Goal: Transaction & Acquisition: Subscribe to service/newsletter

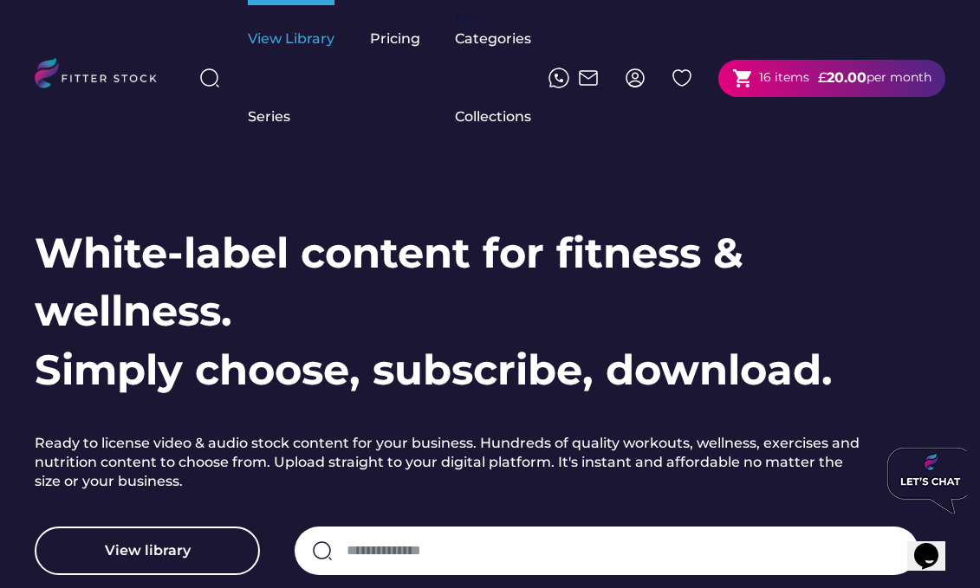
click at [267, 42] on div "View Library" at bounding box center [291, 38] width 87 height 19
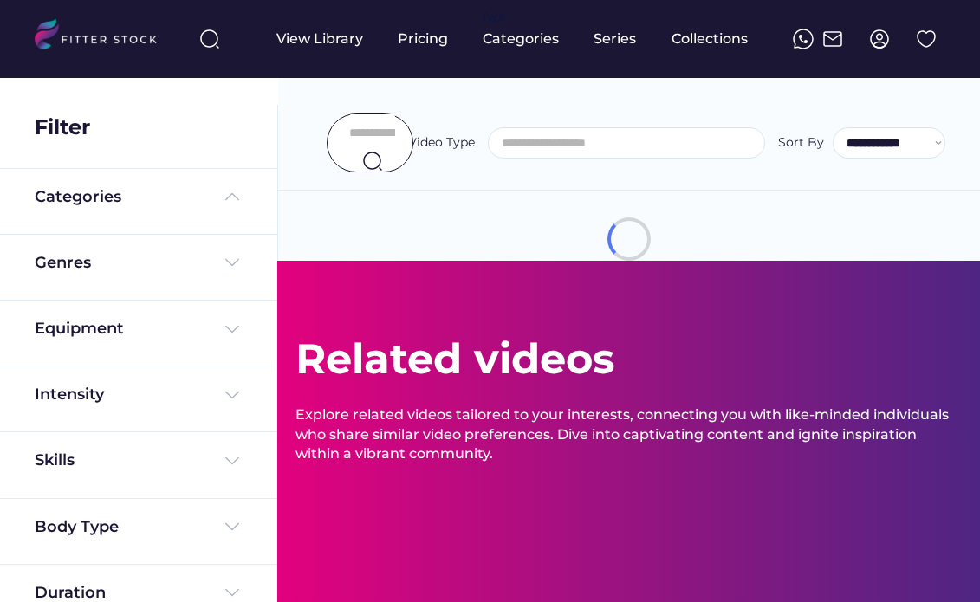
select select
select select "**********"
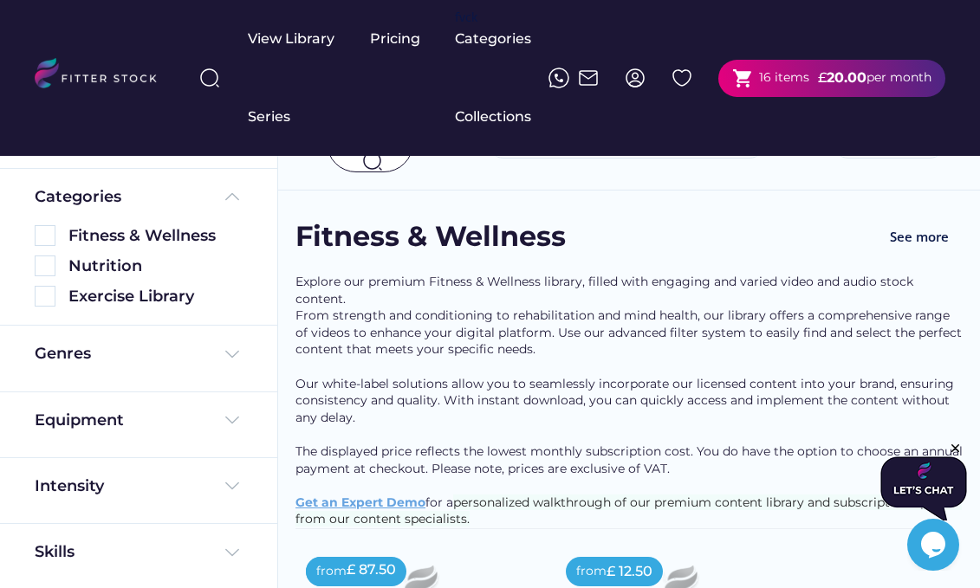
scroll to position [0, 1]
click at [634, 80] on img at bounding box center [634, 78] width 21 height 21
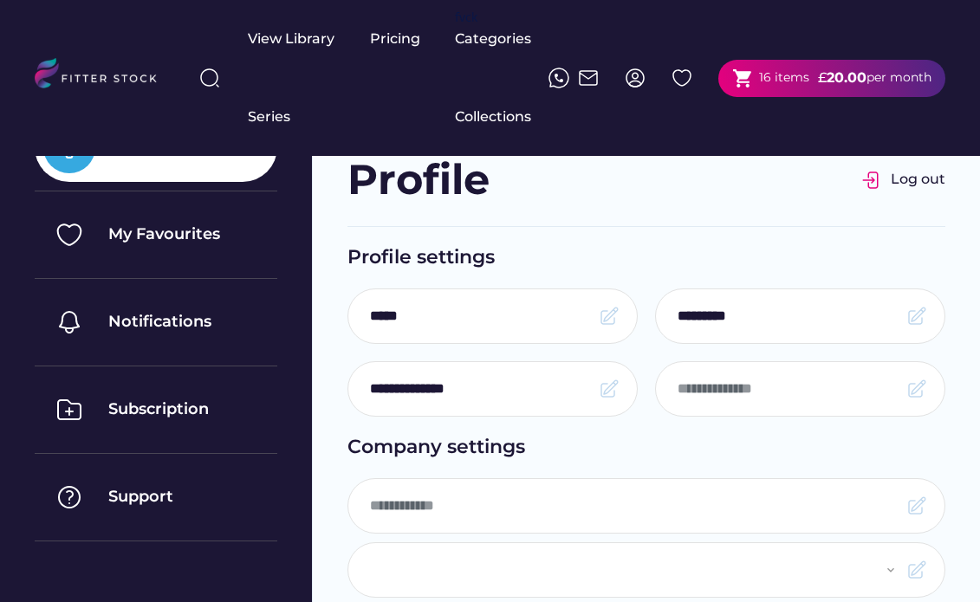
select select "**********"
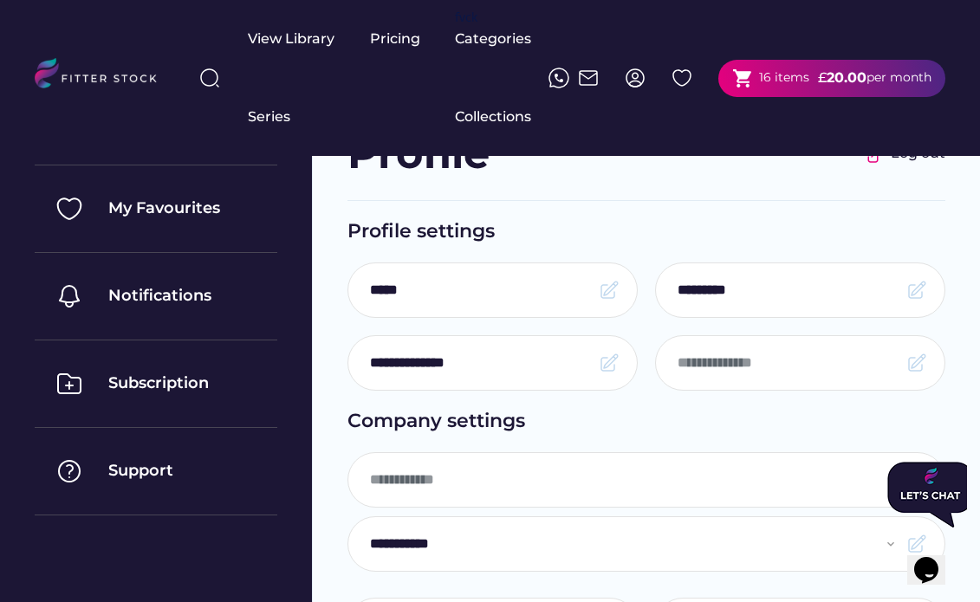
scroll to position [8, 0]
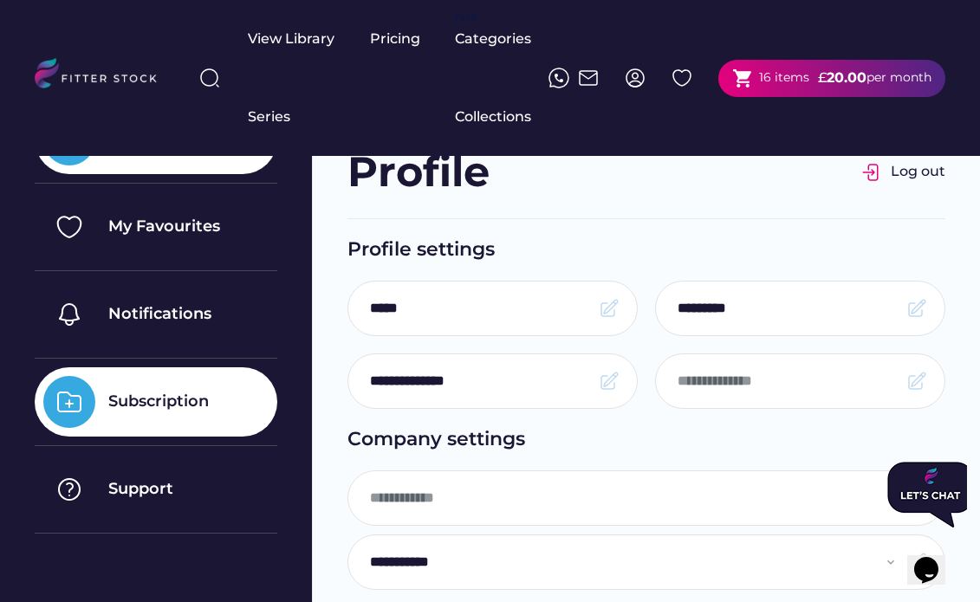
click at [162, 388] on div "Subscription" at bounding box center [156, 401] width 242 height 69
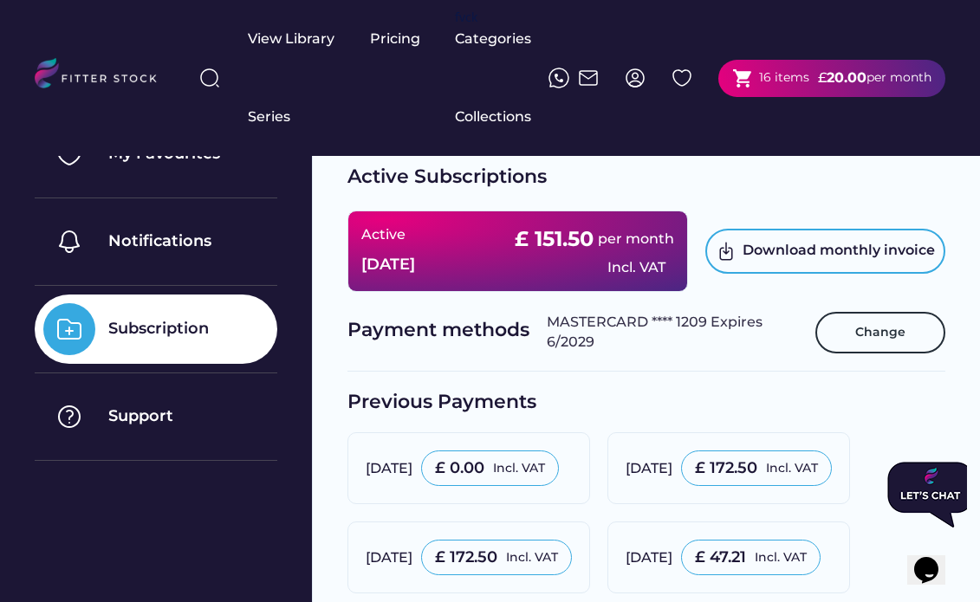
scroll to position [83, 0]
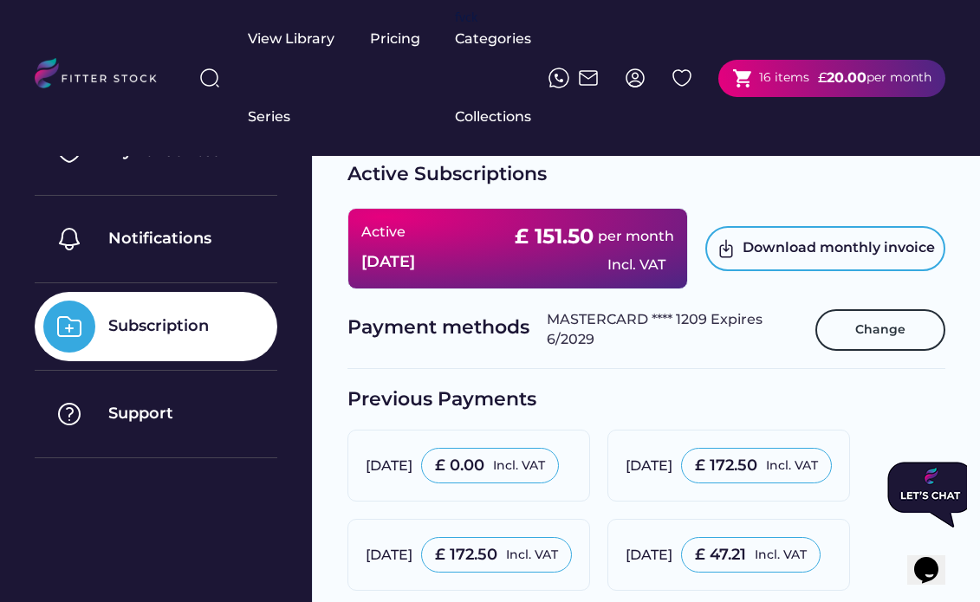
click at [759, 79] on div "16 items" at bounding box center [784, 77] width 50 height 17
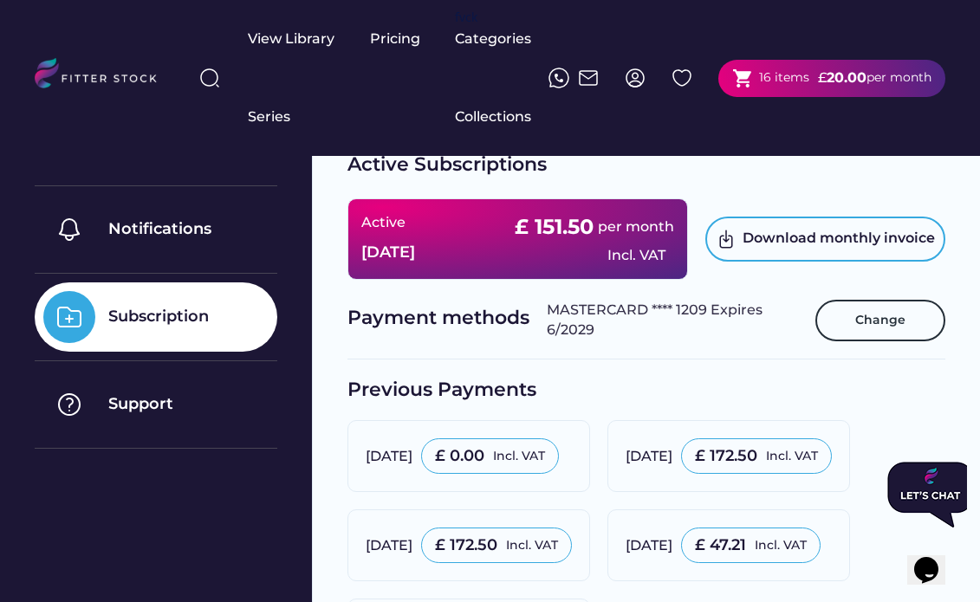
scroll to position [91, 0]
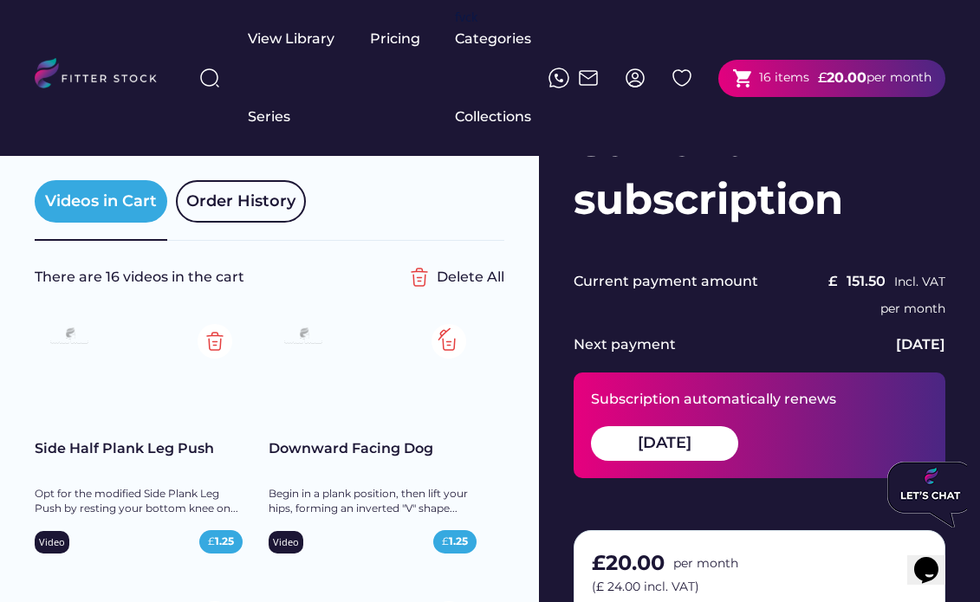
click at [456, 343] on img at bounding box center [448, 341] width 35 height 35
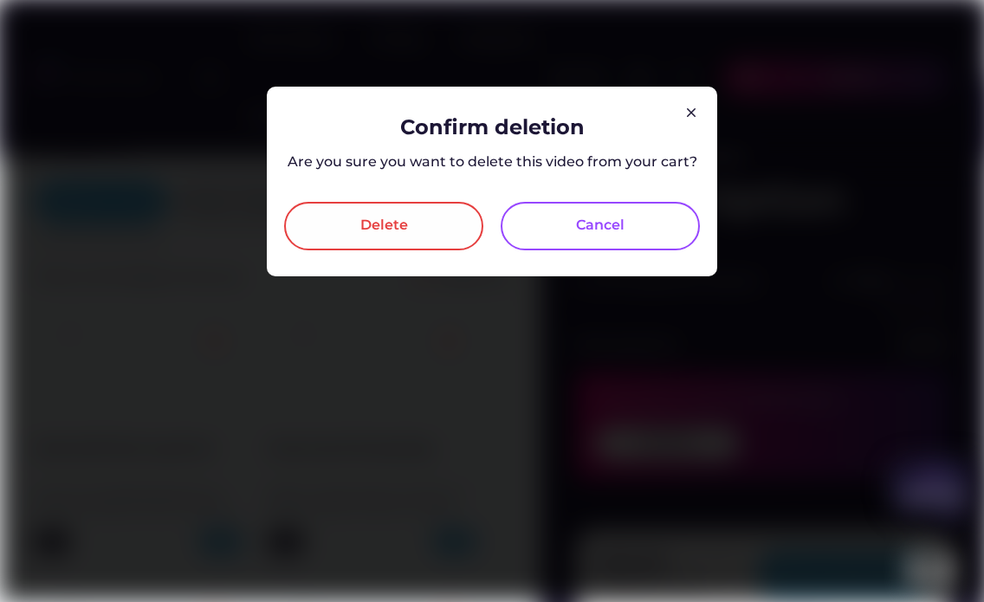
click at [446, 218] on div "Delete" at bounding box center [383, 226] width 199 height 48
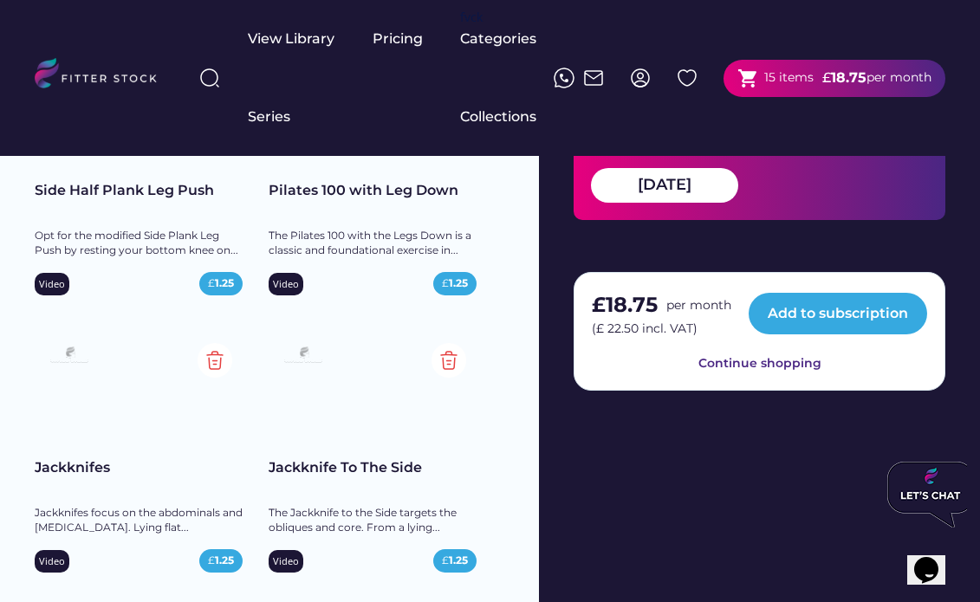
scroll to position [261, 0]
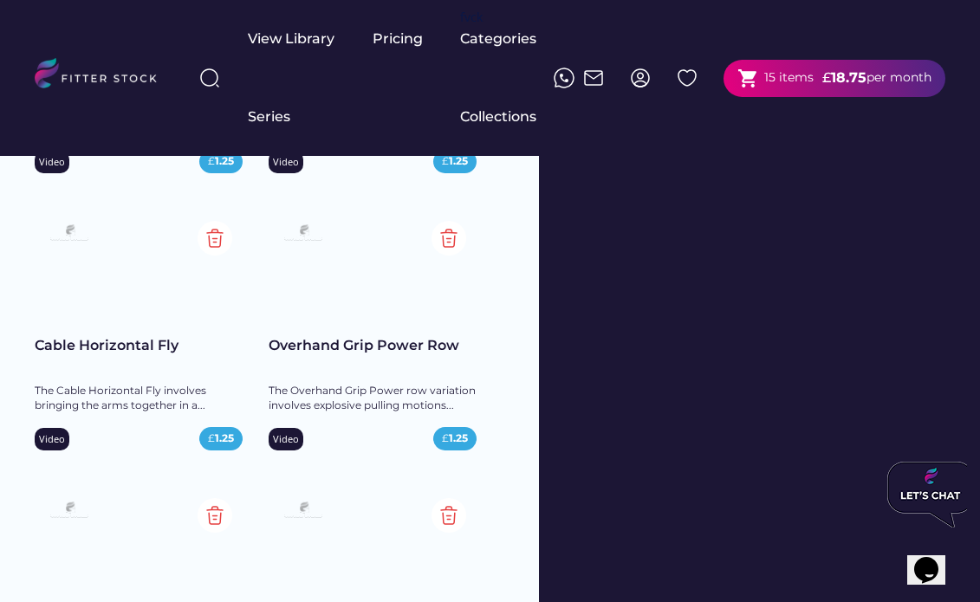
scroll to position [624, 0]
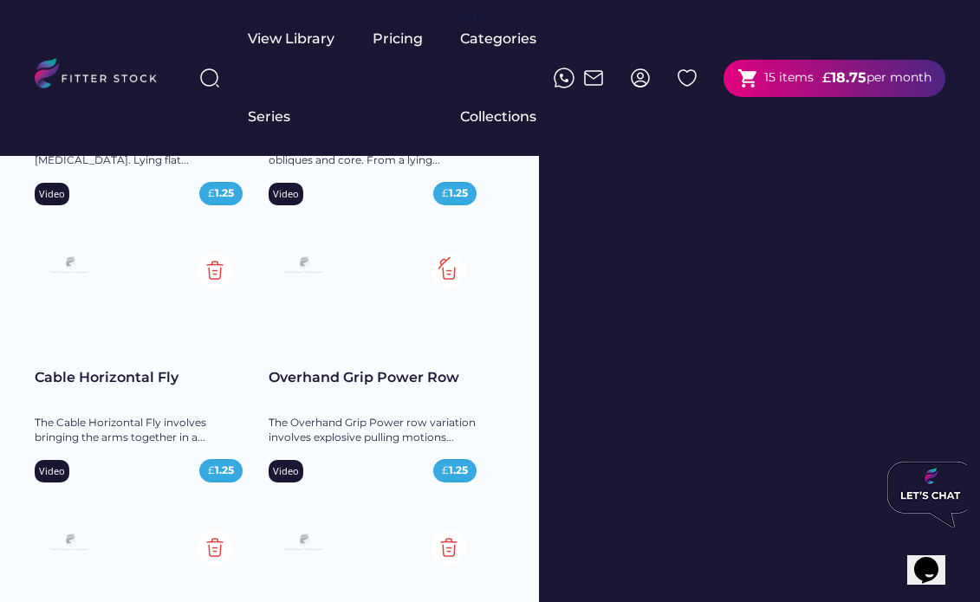
click at [454, 275] on img at bounding box center [448, 270] width 35 height 35
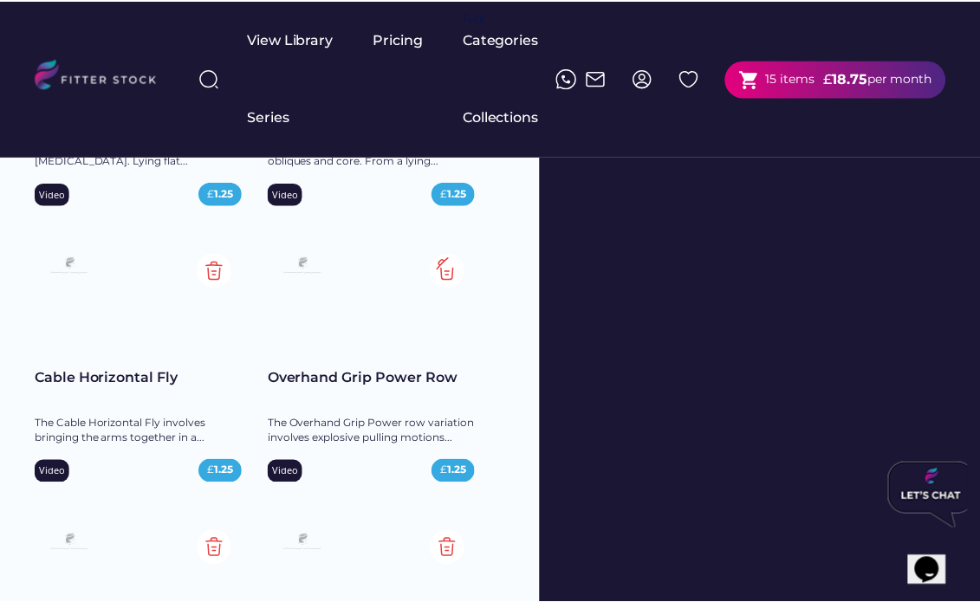
scroll to position [627, 0]
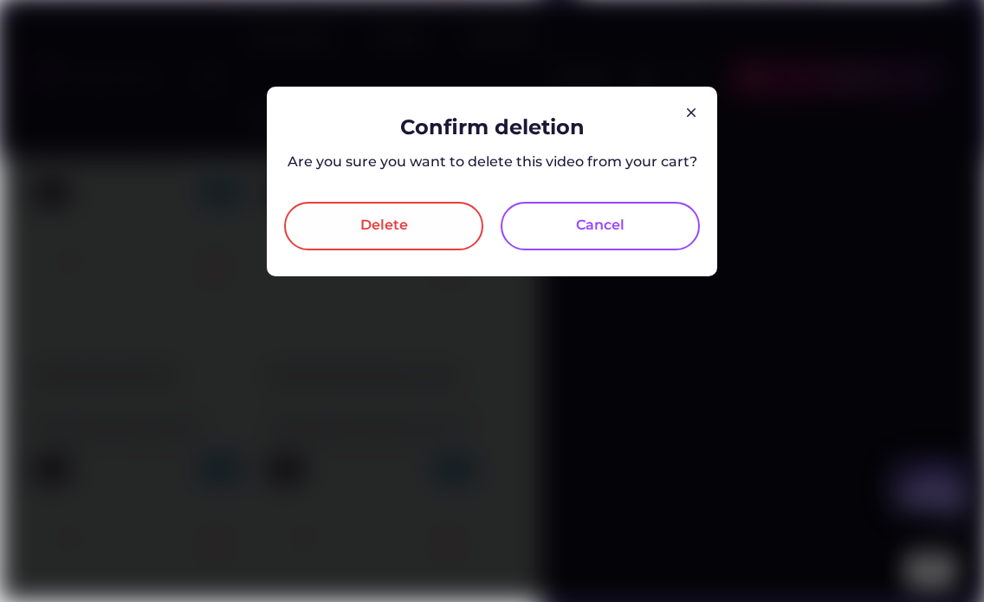
click at [397, 232] on div "Delete" at bounding box center [384, 226] width 48 height 21
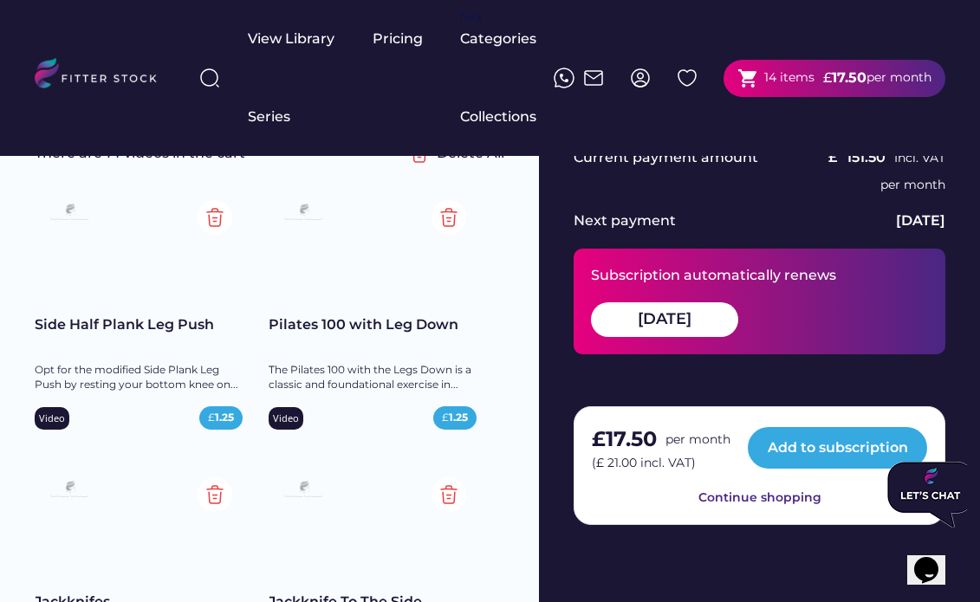
scroll to position [126, 0]
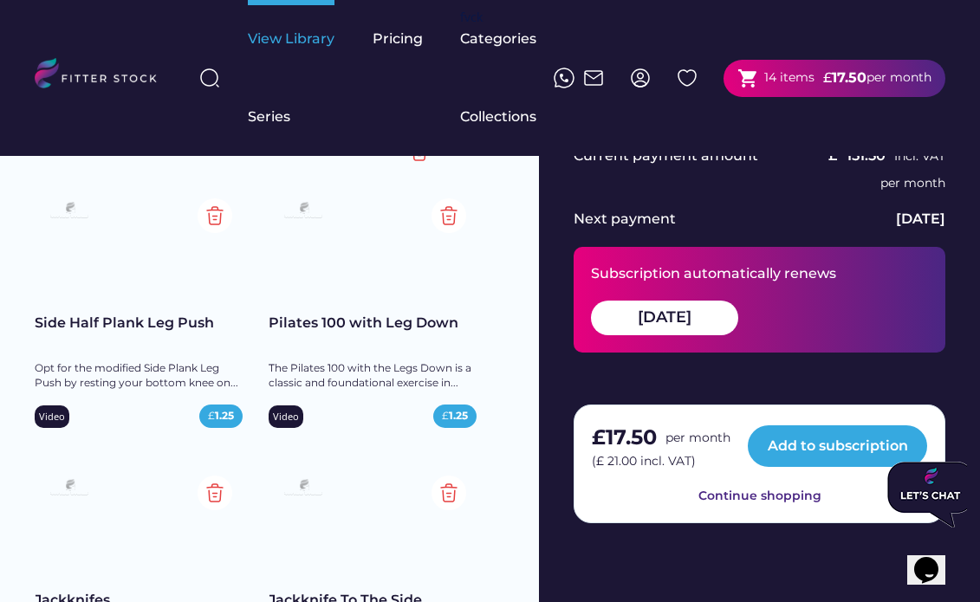
click at [303, 49] on div "View Library" at bounding box center [291, 39] width 87 height 78
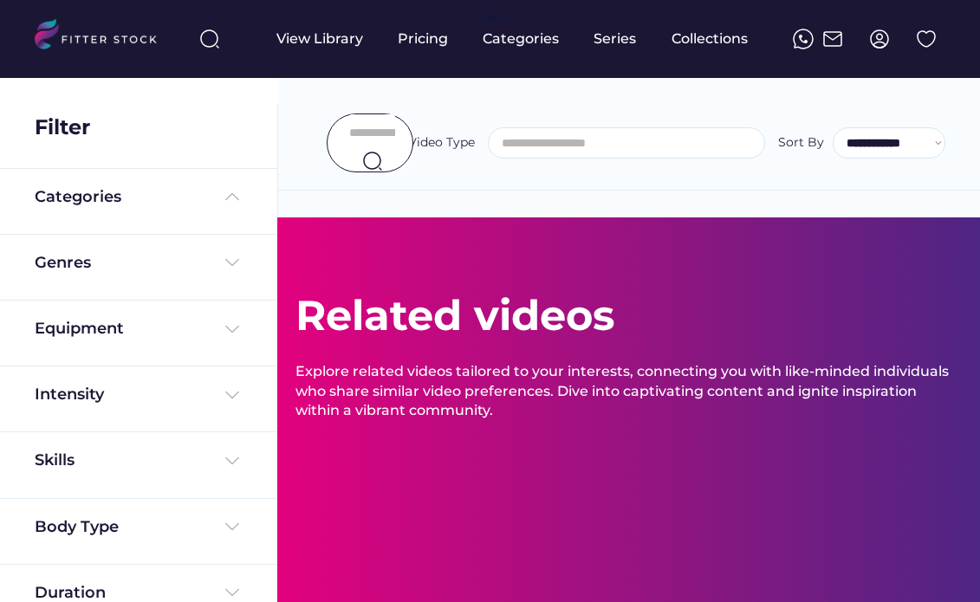
select select
select select "**********"
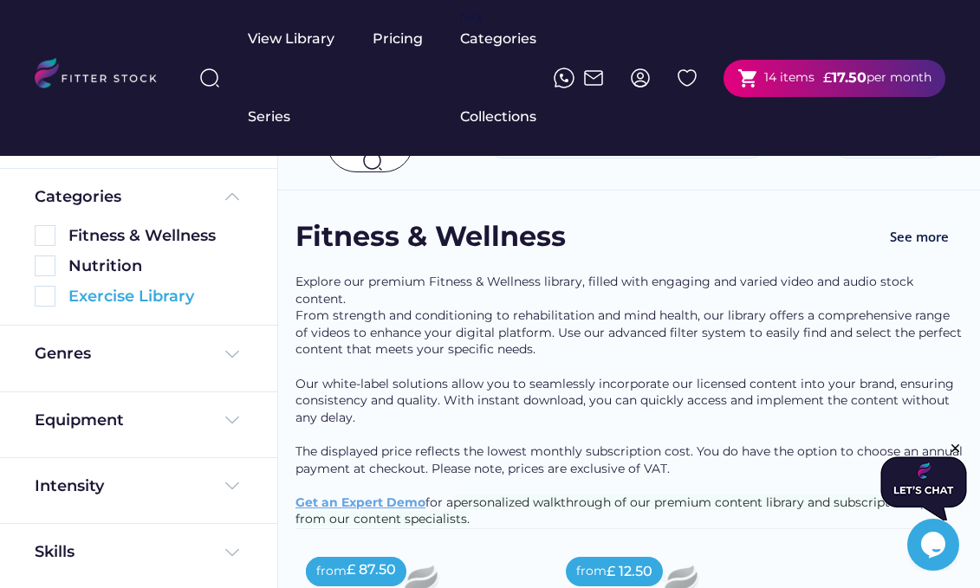
click at [194, 301] on div "Exercise Library" at bounding box center [155, 297] width 174 height 22
click at [42, 300] on img at bounding box center [45, 296] width 21 height 21
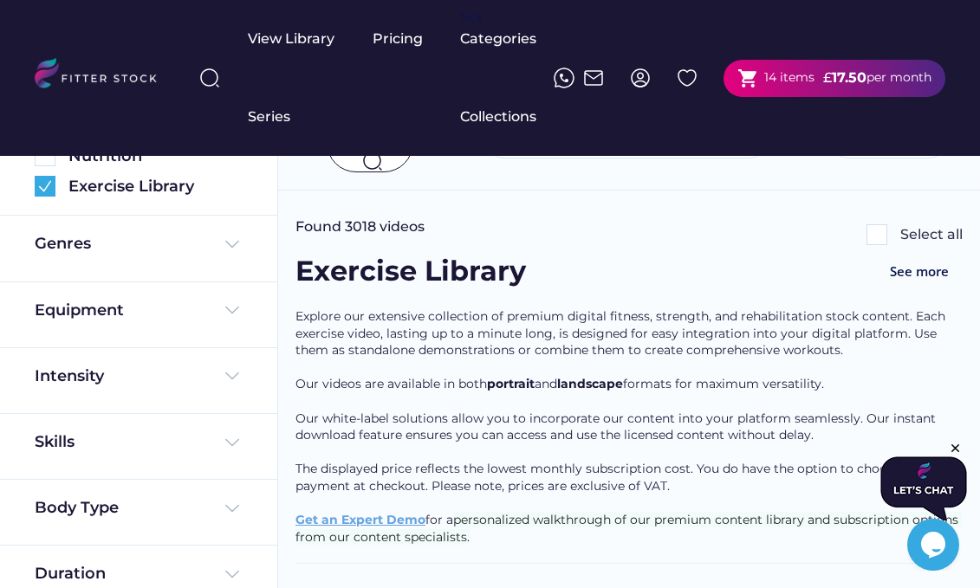
scroll to position [118, 0]
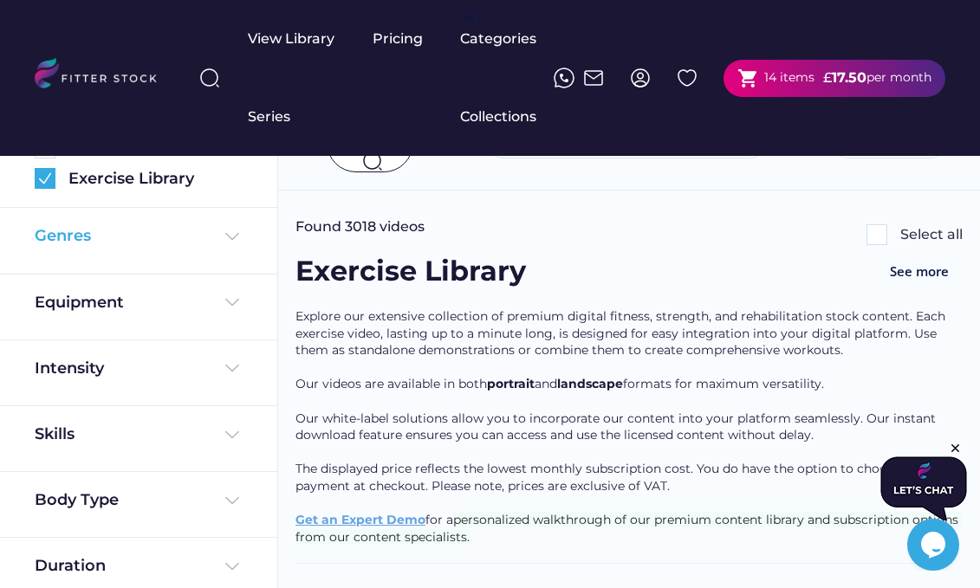
click at [232, 235] on img at bounding box center [232, 236] width 21 height 21
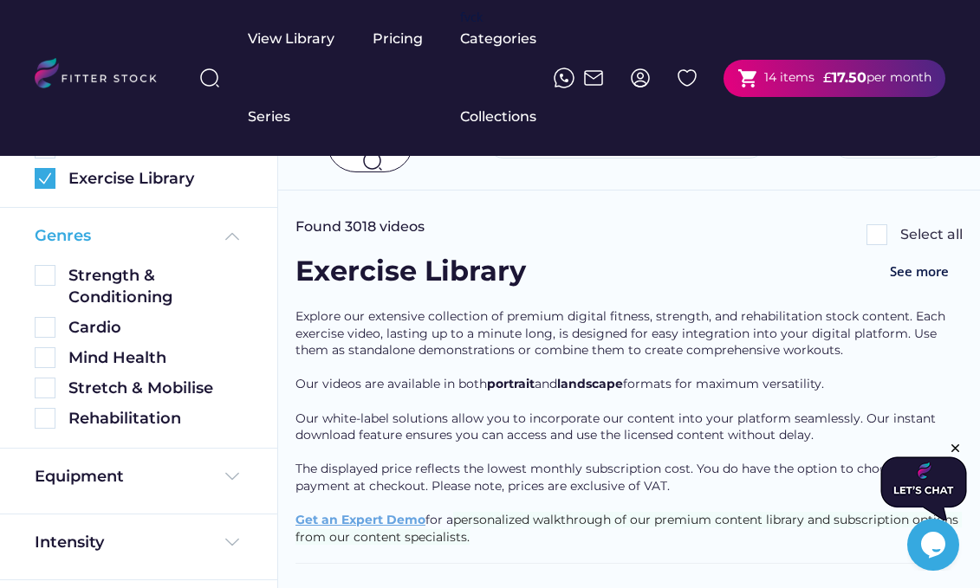
click at [232, 238] on img at bounding box center [232, 236] width 21 height 21
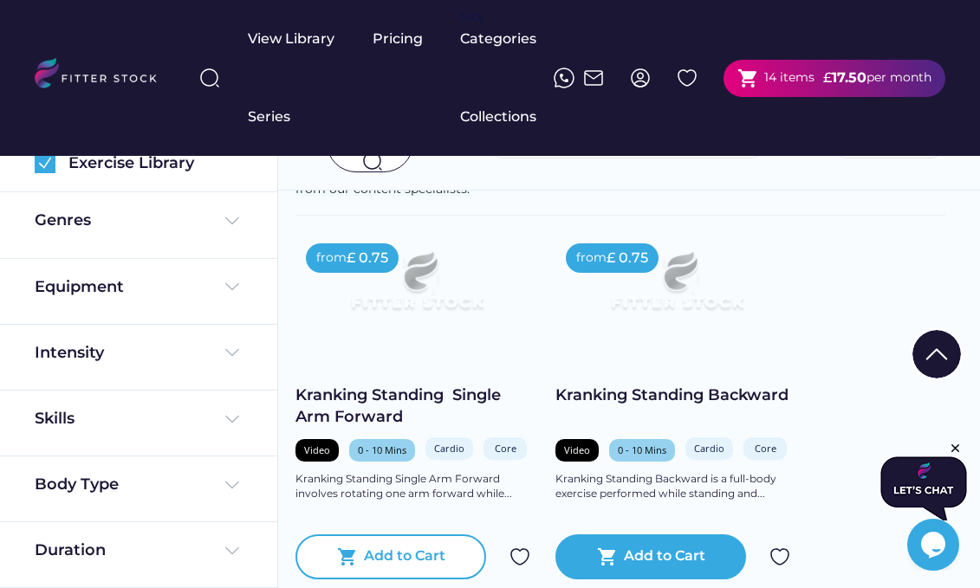
scroll to position [466, 0]
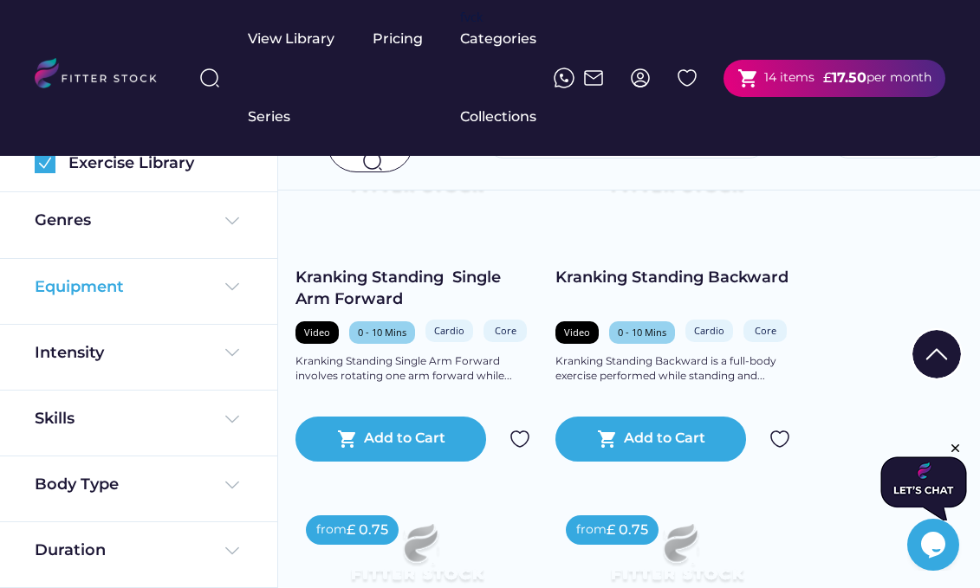
click at [235, 280] on img at bounding box center [232, 286] width 21 height 21
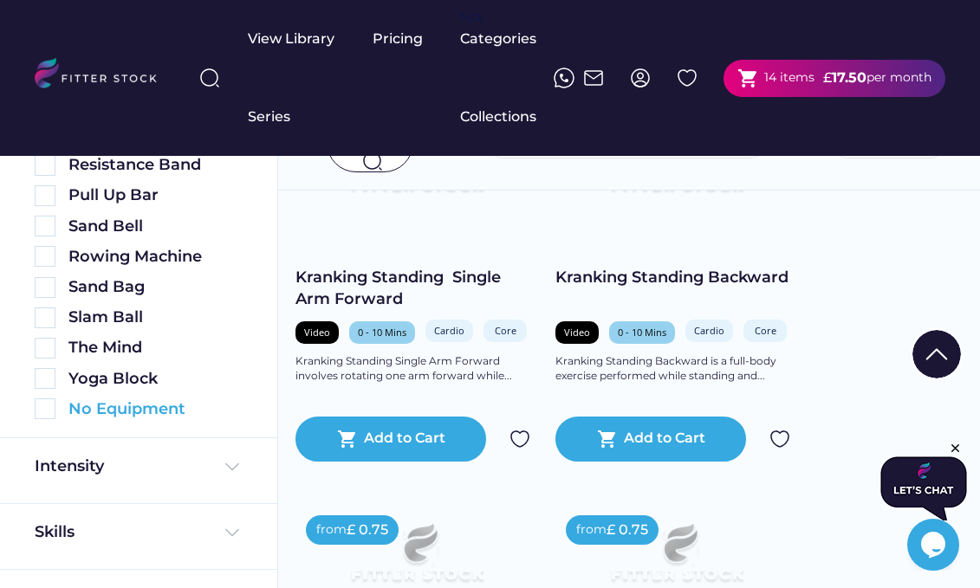
scroll to position [875, 0]
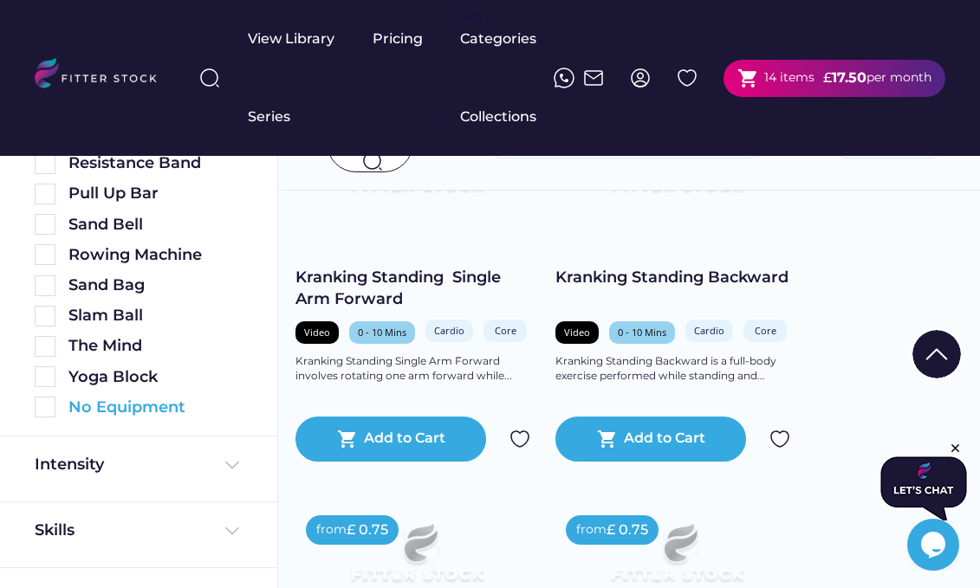
click at [50, 408] on img at bounding box center [45, 407] width 21 height 21
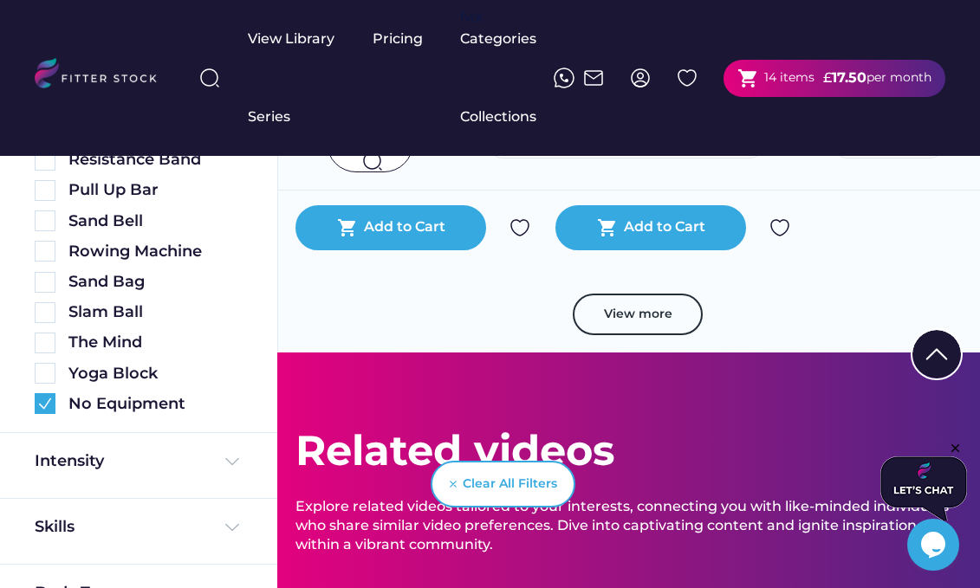
scroll to position [1511, 0]
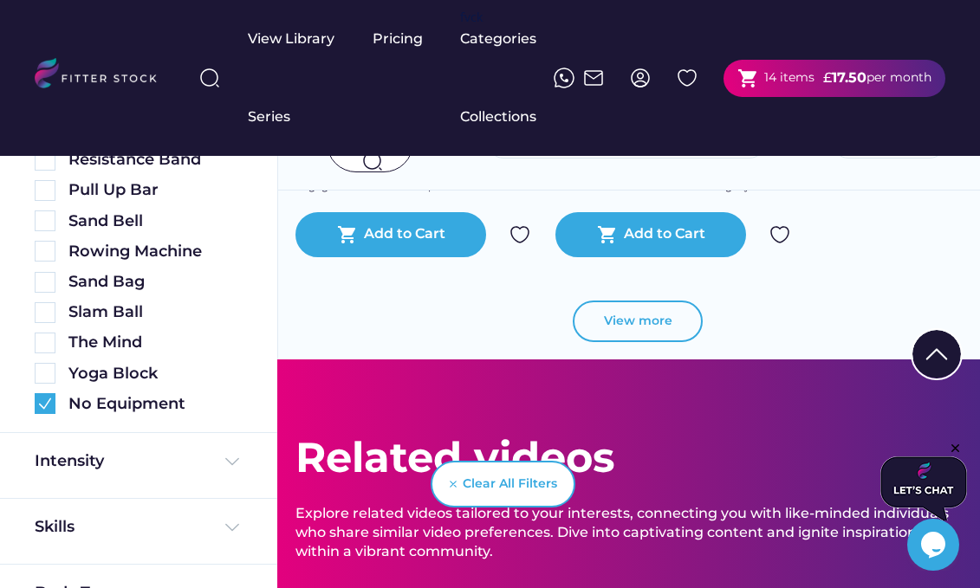
click at [635, 319] on button "View more" at bounding box center [637, 322] width 130 height 42
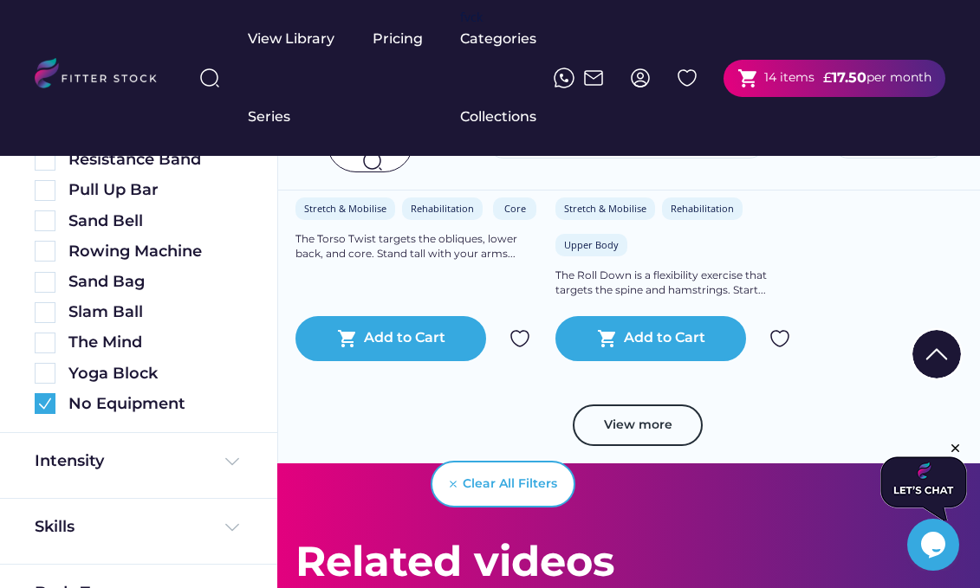
scroll to position [2713, 0]
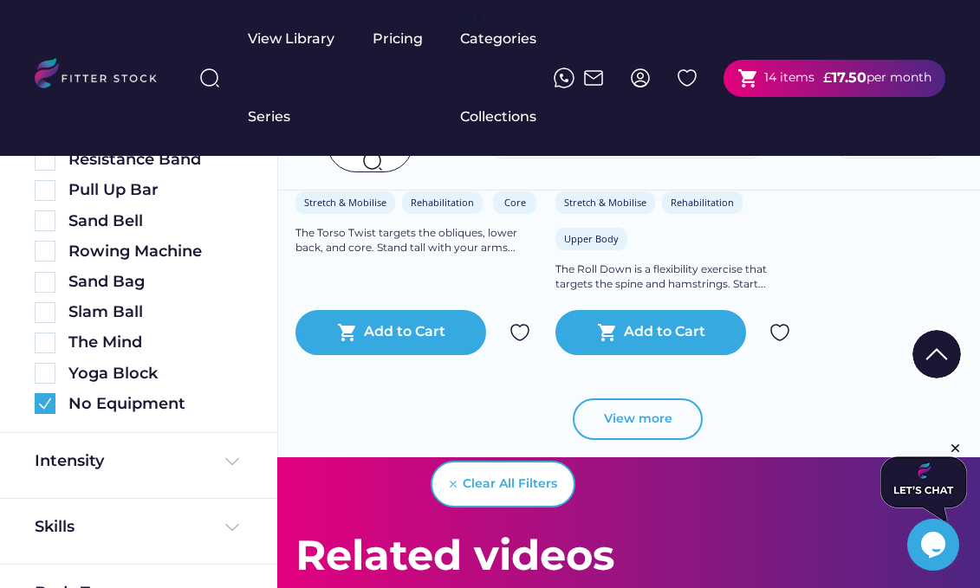
click at [632, 418] on button "View more" at bounding box center [637, 419] width 130 height 42
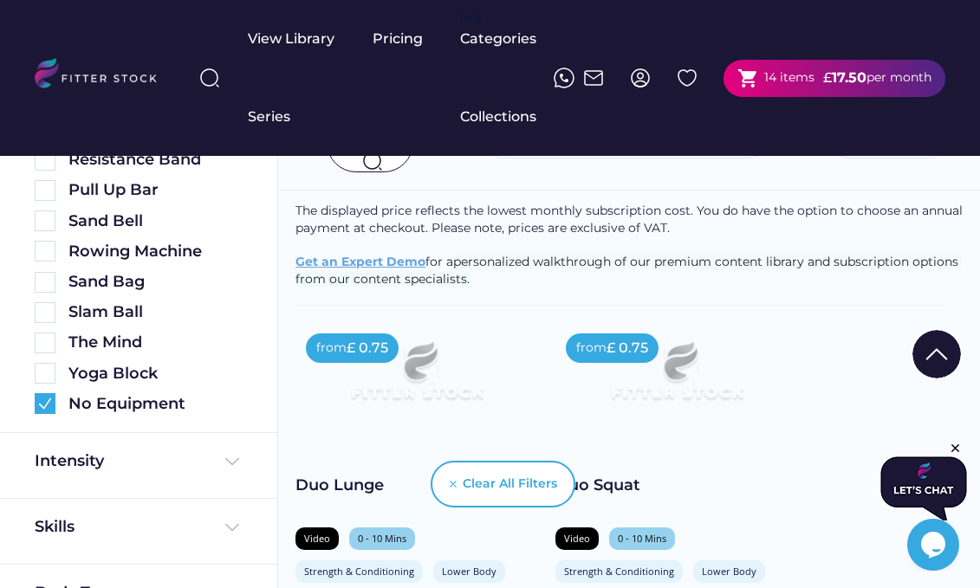
scroll to position [0, 0]
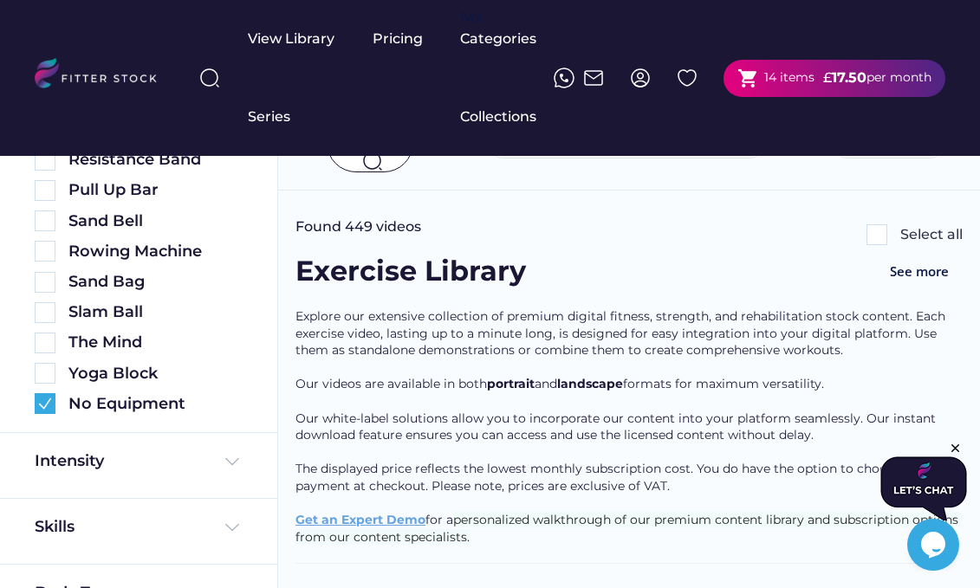
click at [375, 165] on img at bounding box center [372, 161] width 21 height 21
click at [353, 169] on div at bounding box center [370, 142] width 87 height 59
click at [197, 70] on div at bounding box center [210, 78] width 42 height 42
click at [207, 77] on img at bounding box center [209, 78] width 21 height 21
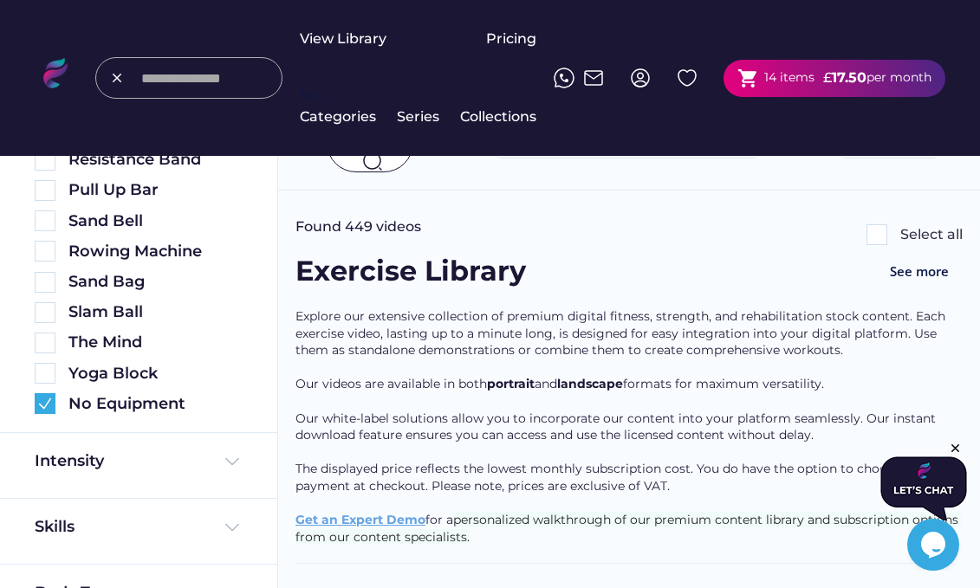
click at [250, 87] on input "input" at bounding box center [206, 77] width 130 height 31
click at [354, 165] on div at bounding box center [370, 142] width 87 height 59
paste input "**********"
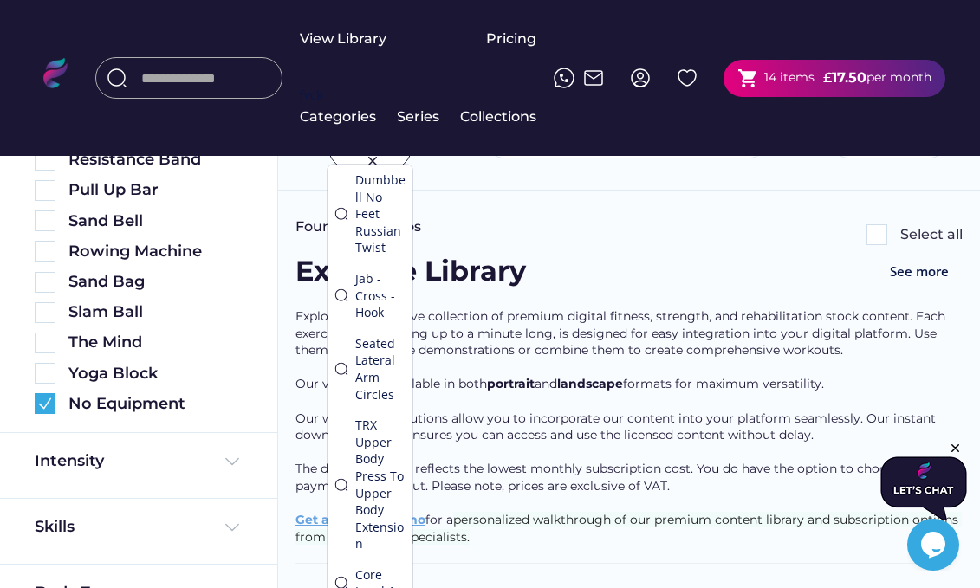
type input "**********"
click at [236, 91] on input "input" at bounding box center [206, 77] width 130 height 31
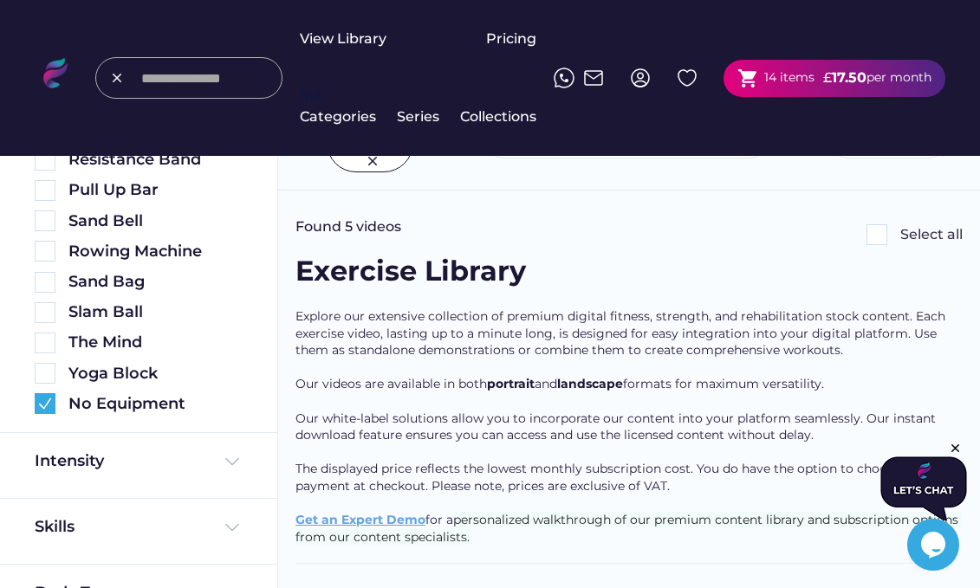
scroll to position [0, 0]
paste input "**********"
type input "**********"
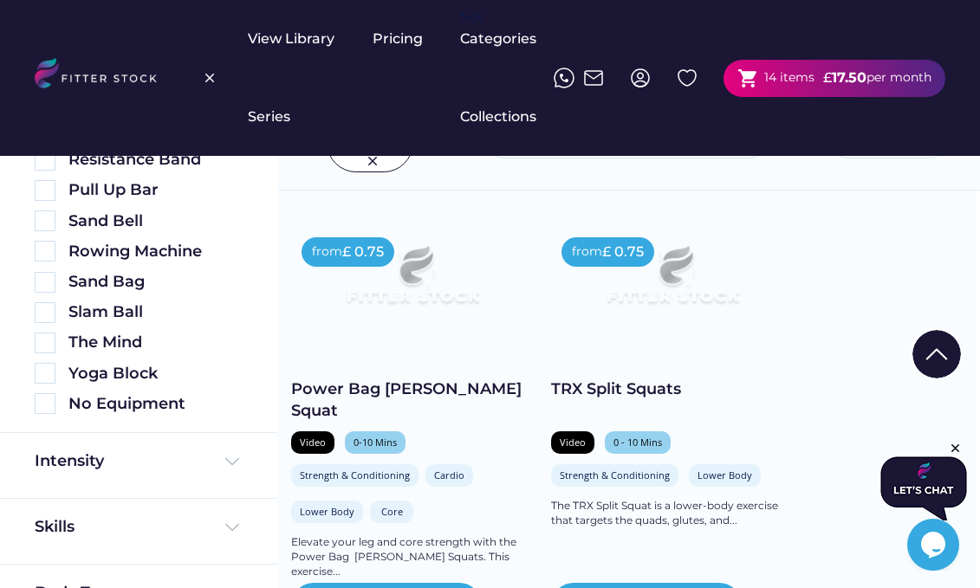
scroll to position [2433, 4]
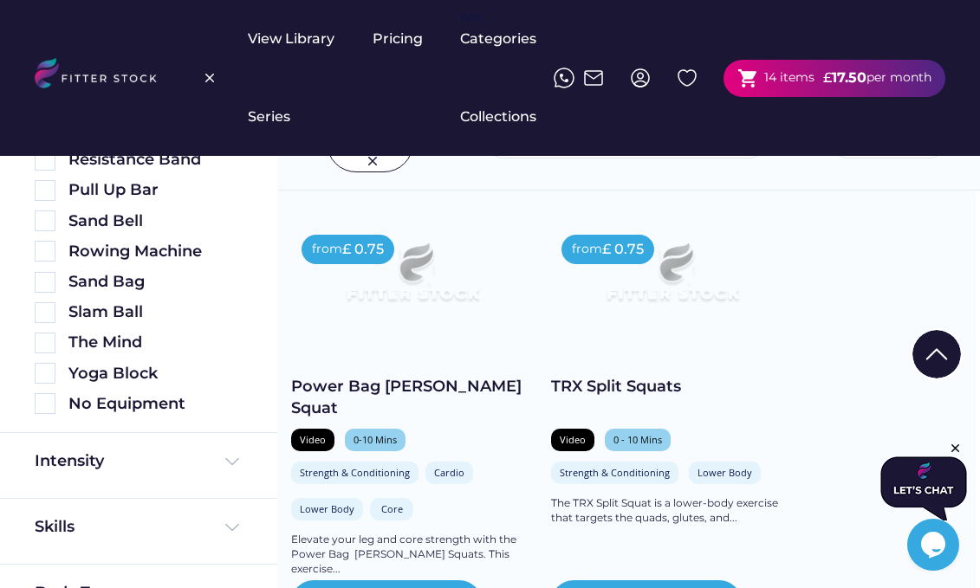
click at [406, 286] on img at bounding box center [412, 278] width 194 height 109
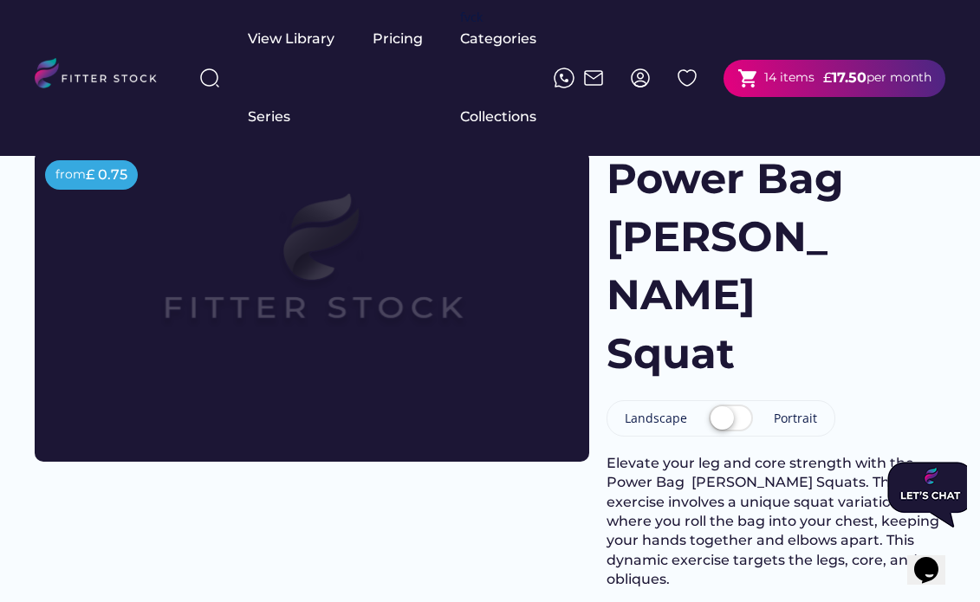
scroll to position [11, 0]
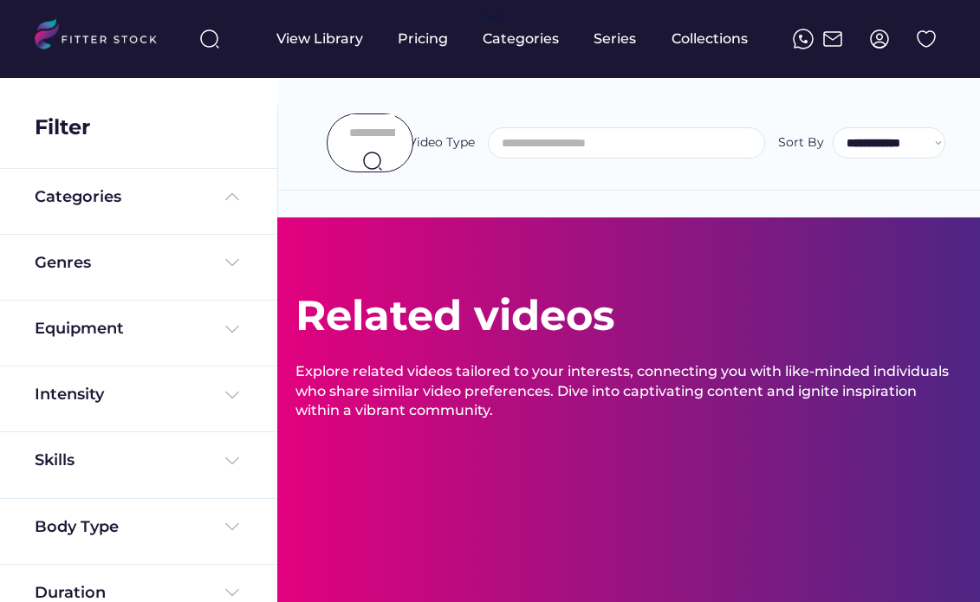
select select
select select "**********"
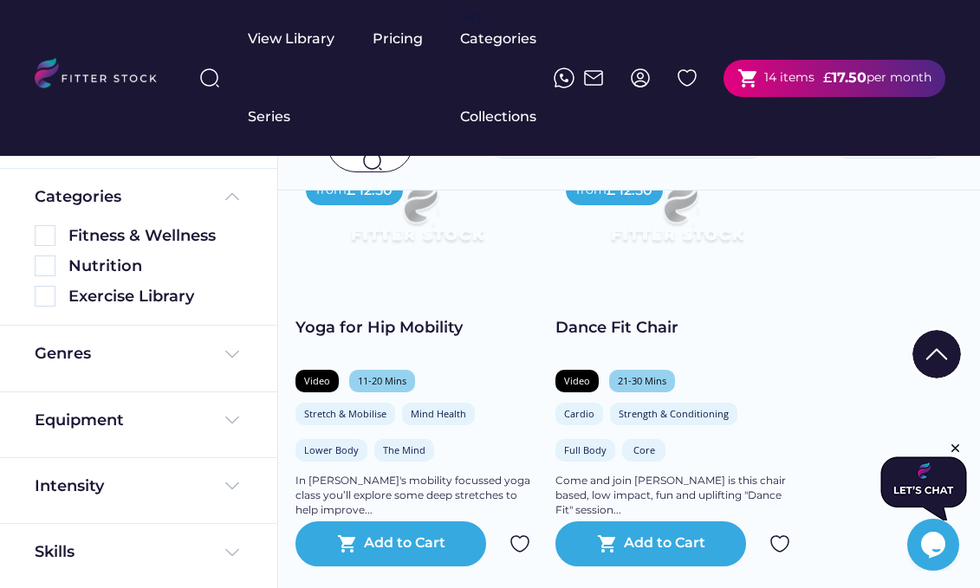
scroll to position [1277, 0]
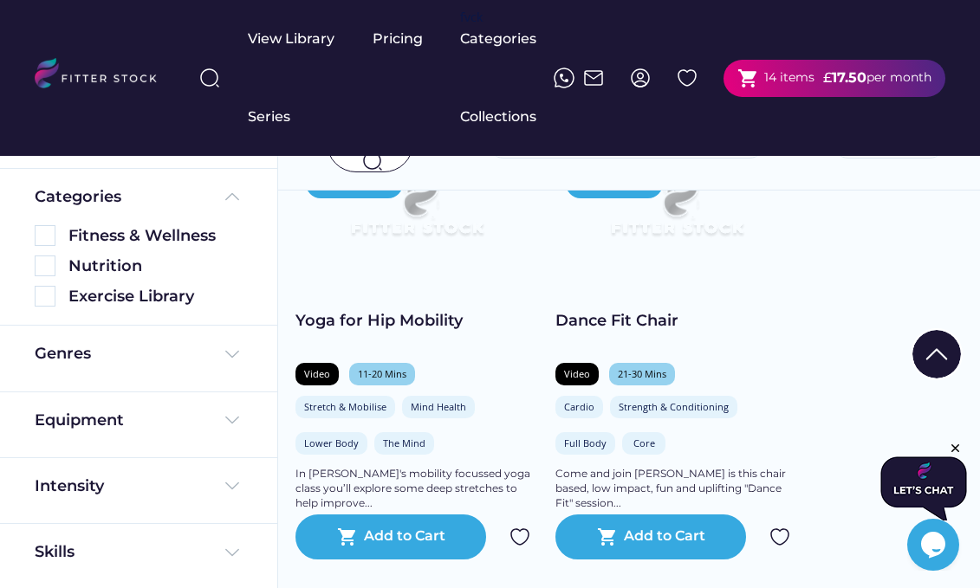
click at [206, 77] on img at bounding box center [209, 78] width 21 height 21
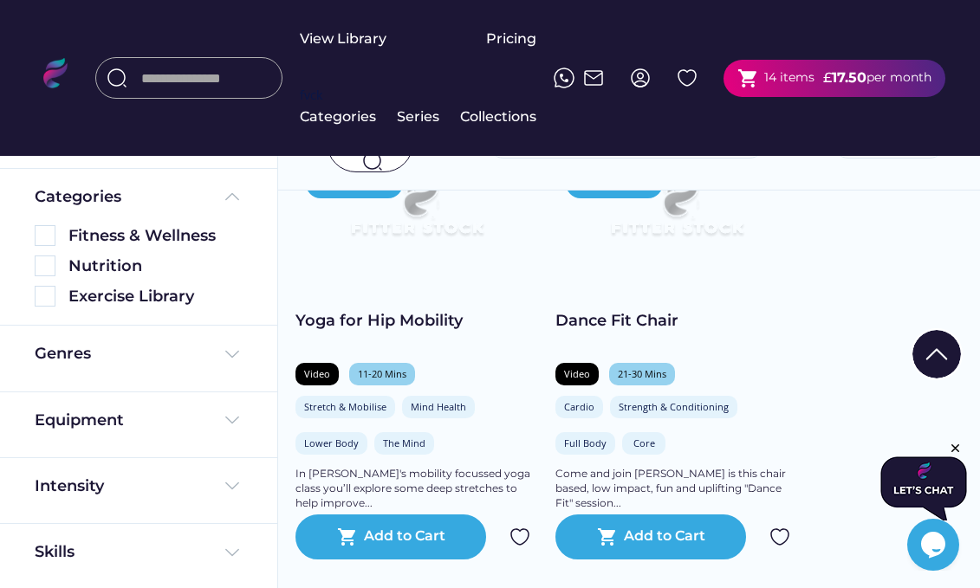
click at [193, 78] on input "input" at bounding box center [206, 77] width 130 height 31
paste input "**********"
type input "**********"
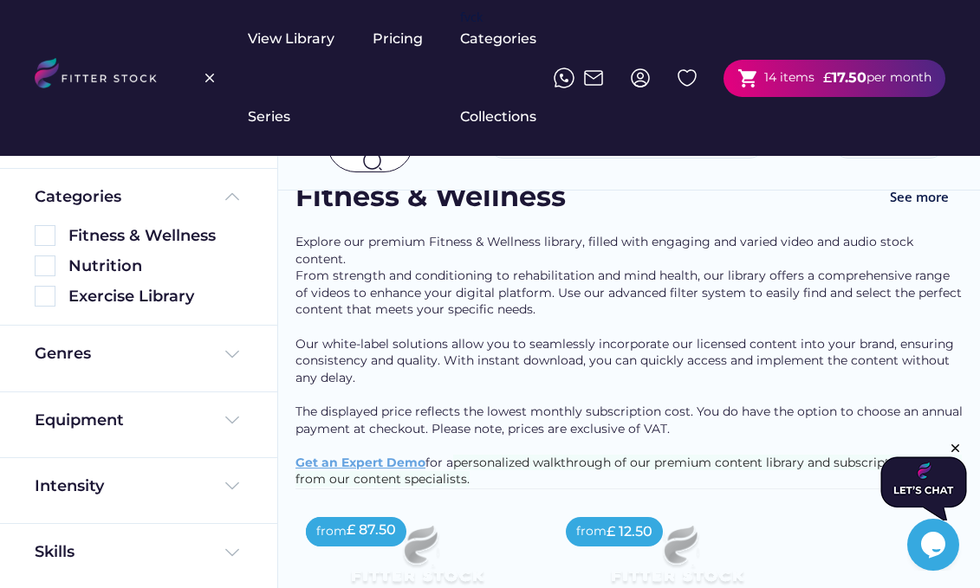
scroll to position [41, 0]
click at [211, 75] on img at bounding box center [209, 78] width 21 height 21
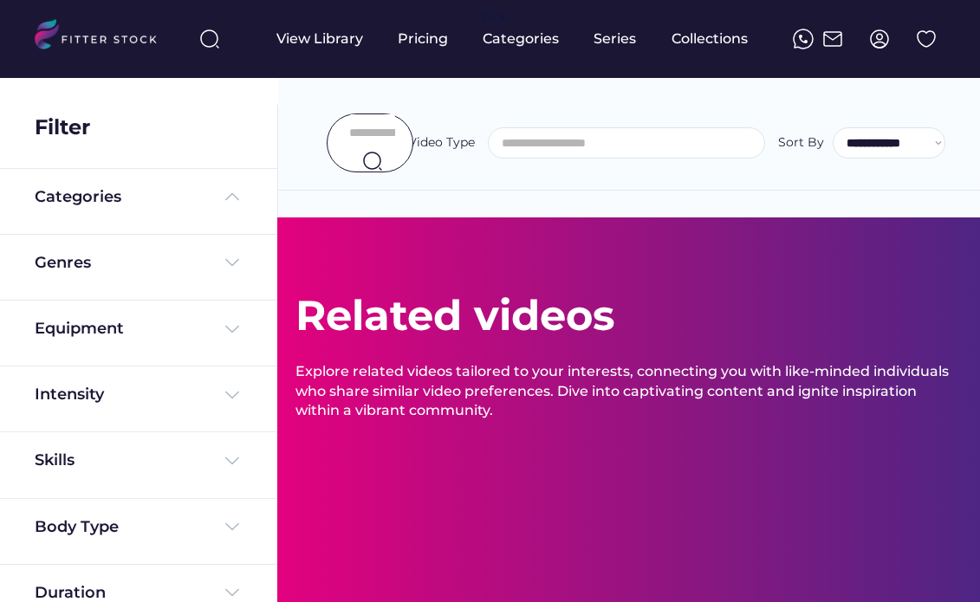
select select
select select "**********"
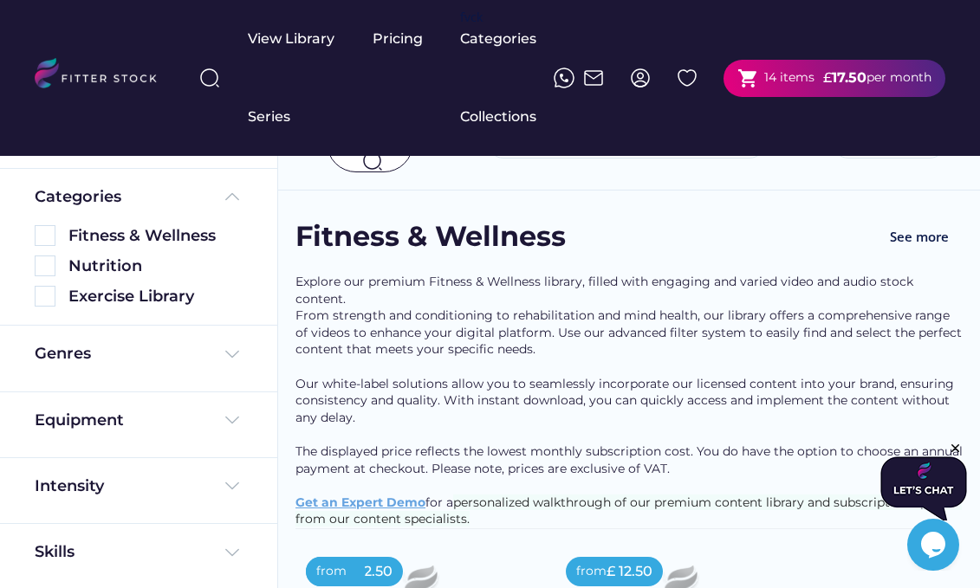
click at [210, 75] on img at bounding box center [209, 78] width 21 height 21
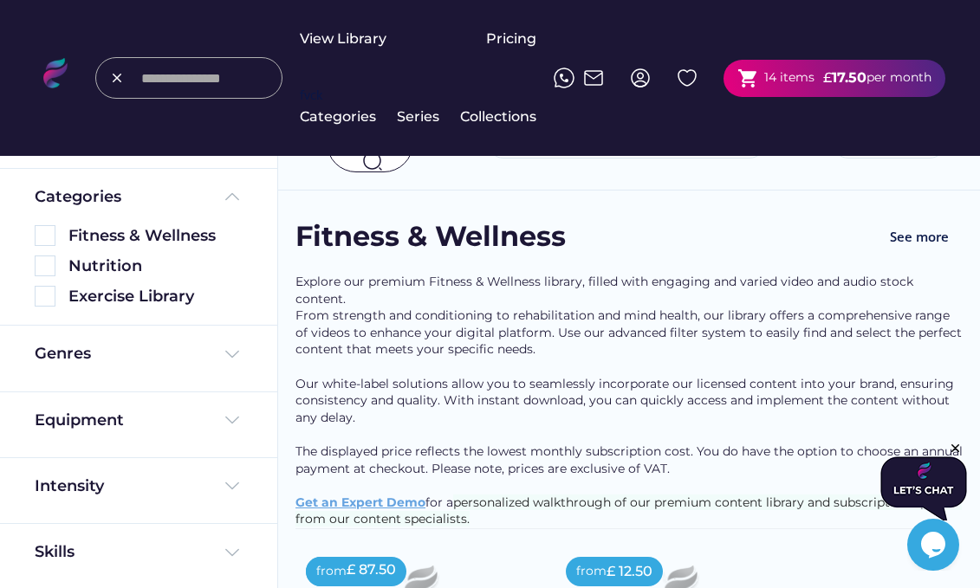
paste input "**********"
type input "**********"
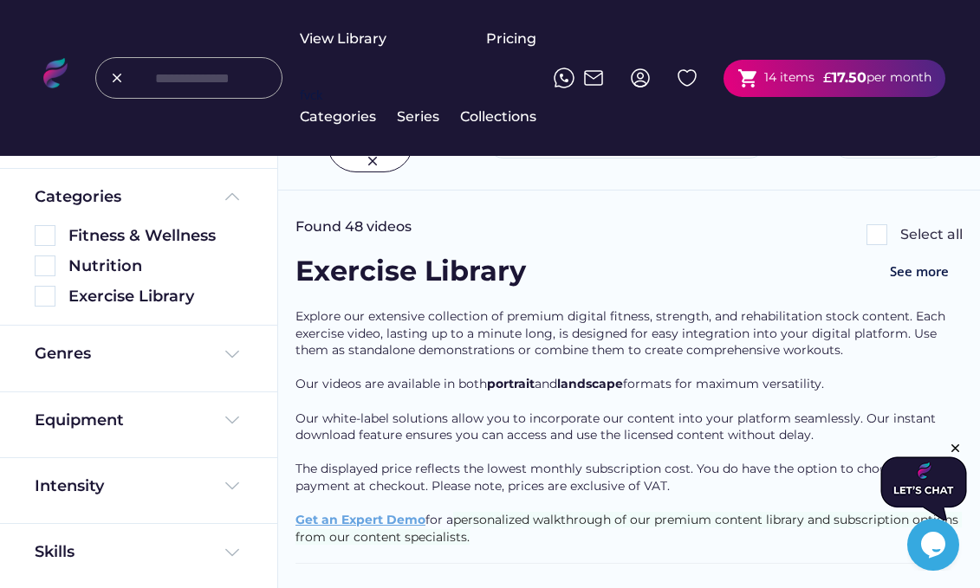
scroll to position [20, 0]
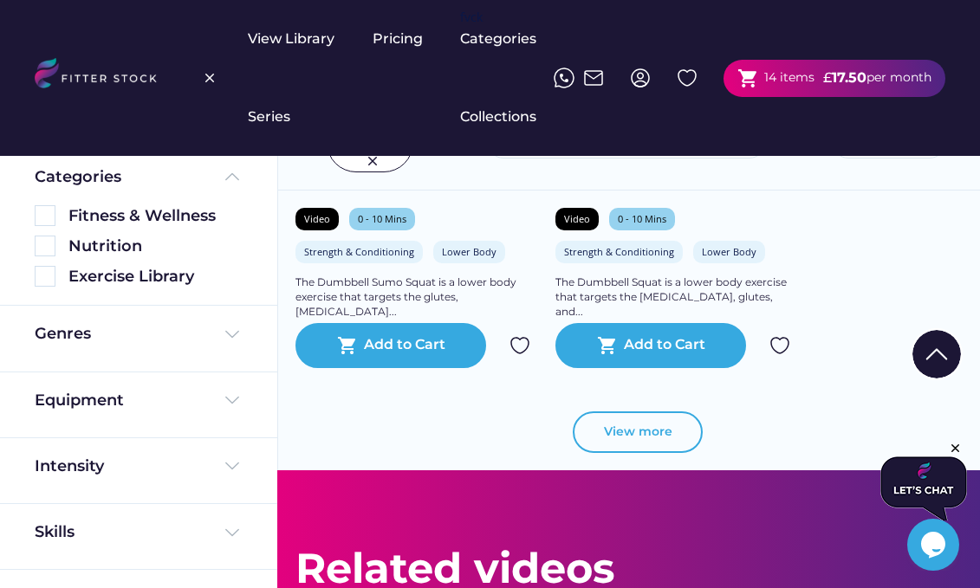
drag, startPoint x: 609, startPoint y: 425, endPoint x: 557, endPoint y: 398, distance: 58.9
click at [610, 425] on button "View more" at bounding box center [637, 432] width 130 height 42
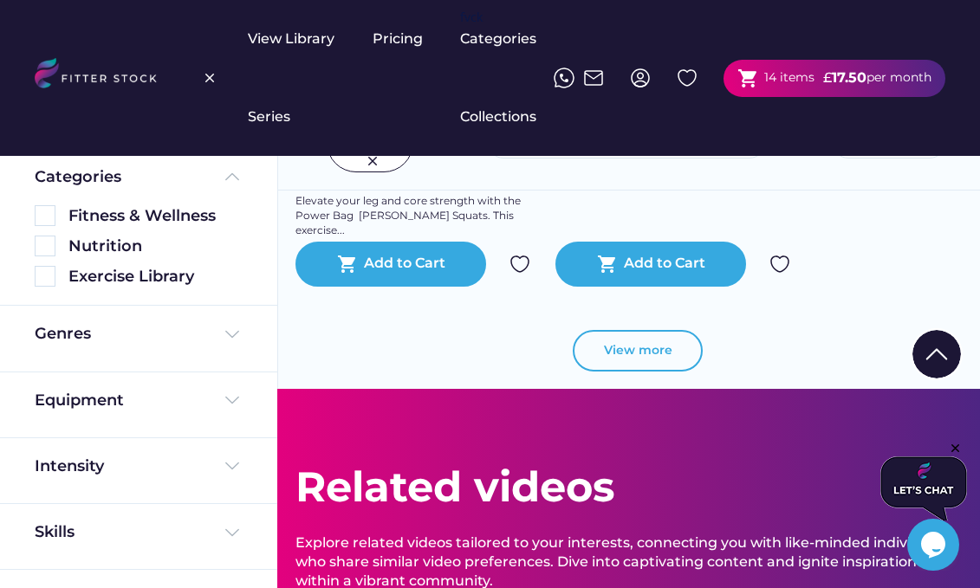
scroll to position [2779, 0]
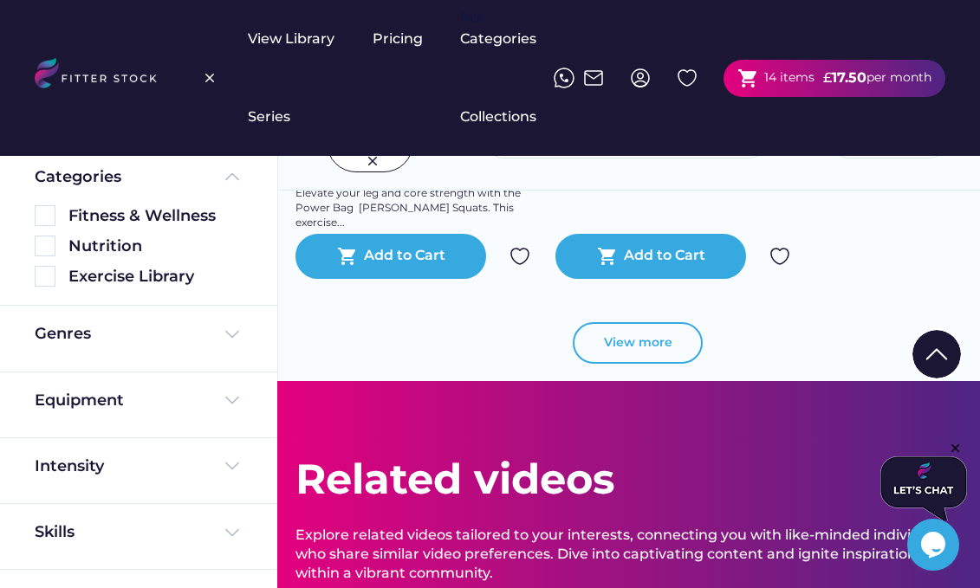
click at [592, 364] on div "View more" at bounding box center [628, 351] width 667 height 59
click at [616, 341] on button "View more" at bounding box center [637, 343] width 130 height 42
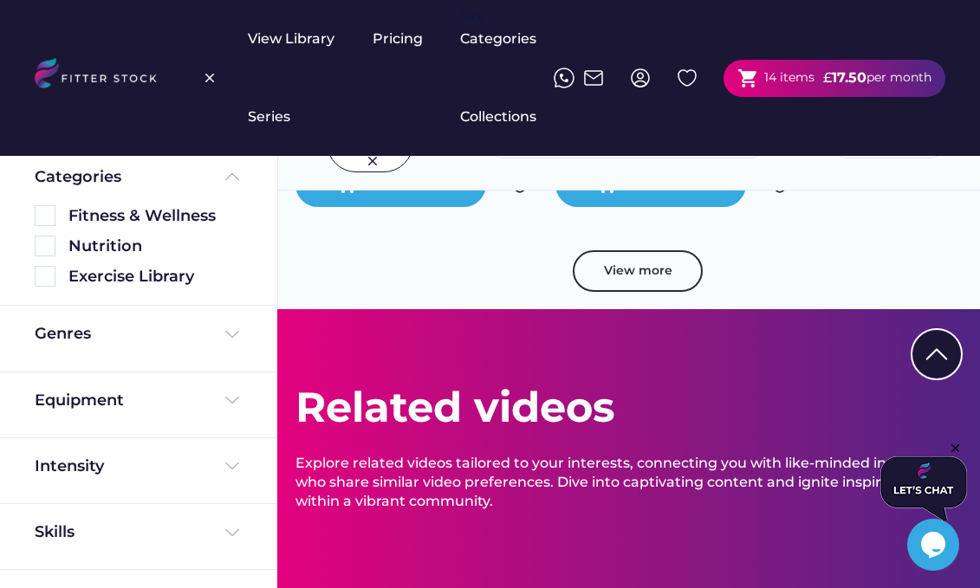
scroll to position [4120, 0]
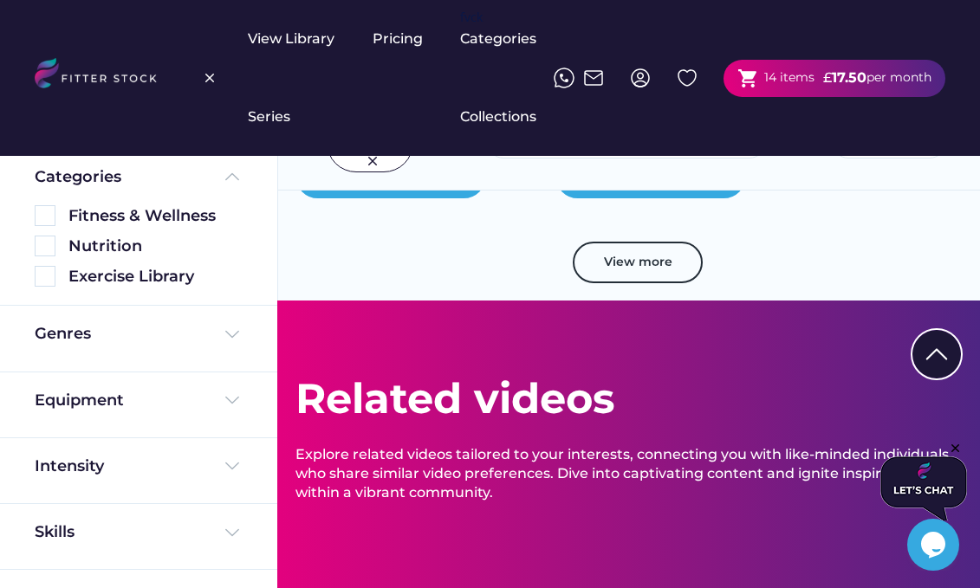
click at [624, 282] on div "View more" at bounding box center [628, 271] width 667 height 59
click at [619, 266] on button "View more" at bounding box center [637, 263] width 130 height 42
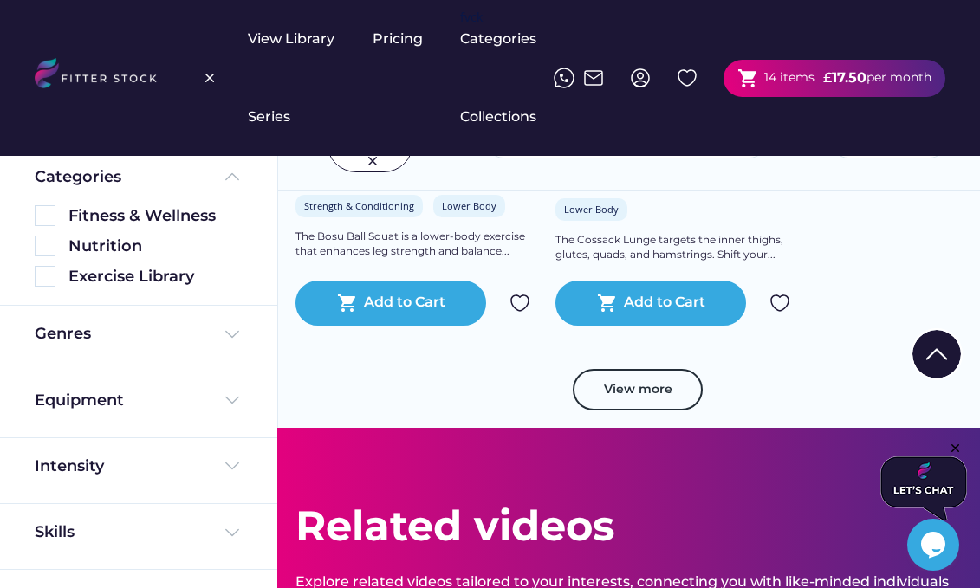
scroll to position [5240, 0]
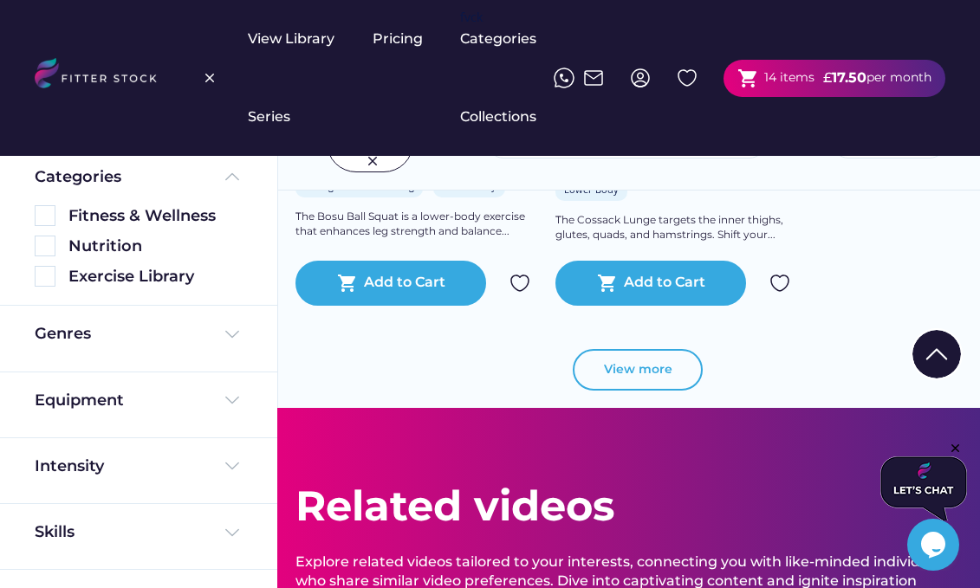
click at [658, 372] on button "View more" at bounding box center [637, 370] width 130 height 42
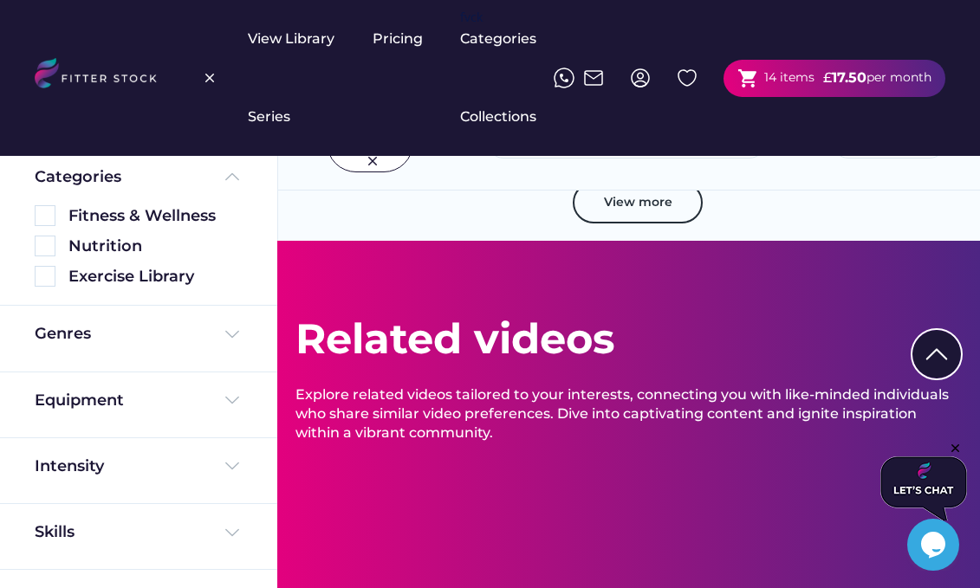
scroll to position [6638, 0]
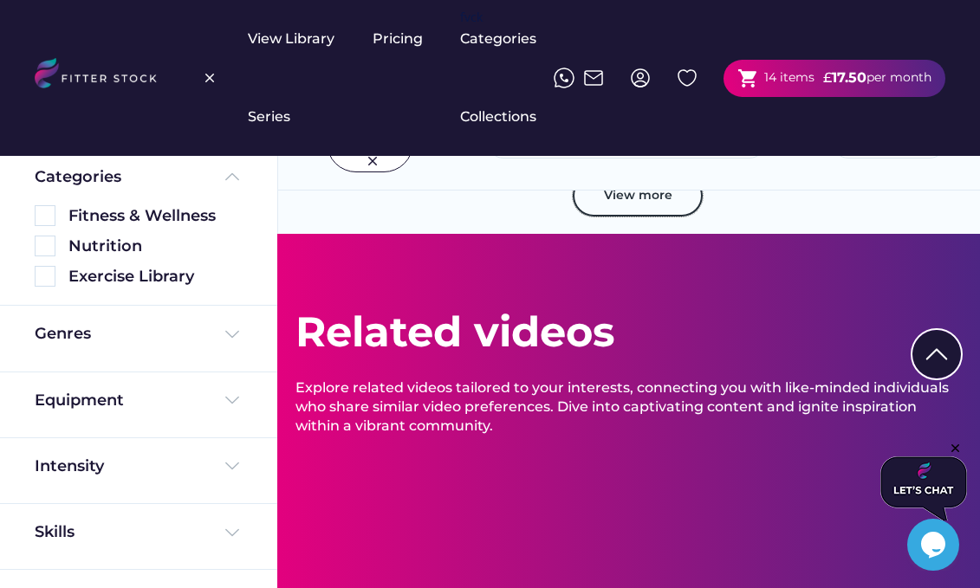
click at [236, 77] on div "View Library Pricing fvck Categories Series Collections shopping_cart 14 items …" at bounding box center [490, 78] width 910 height 156
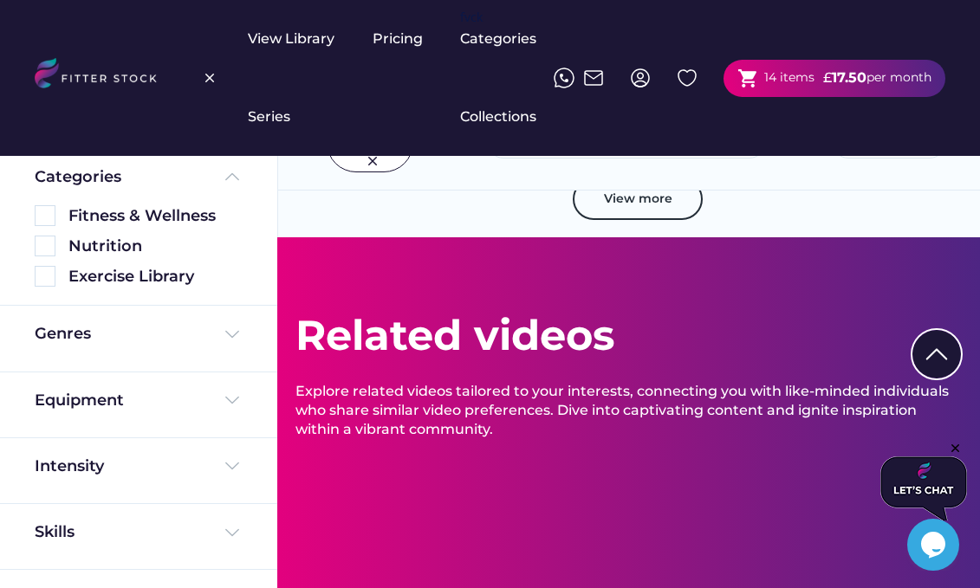
scroll to position [6633, 0]
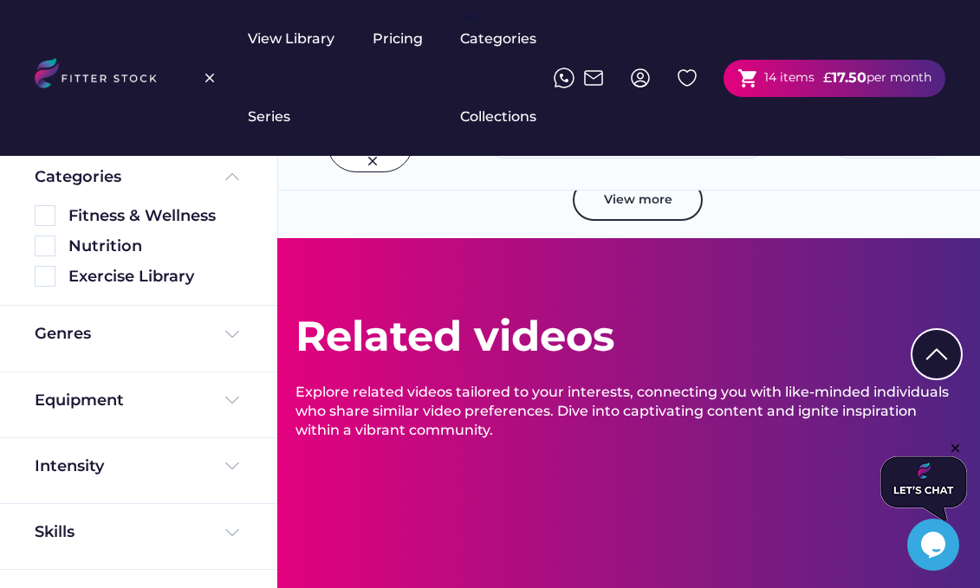
click at [202, 75] on img at bounding box center [209, 78] width 21 height 21
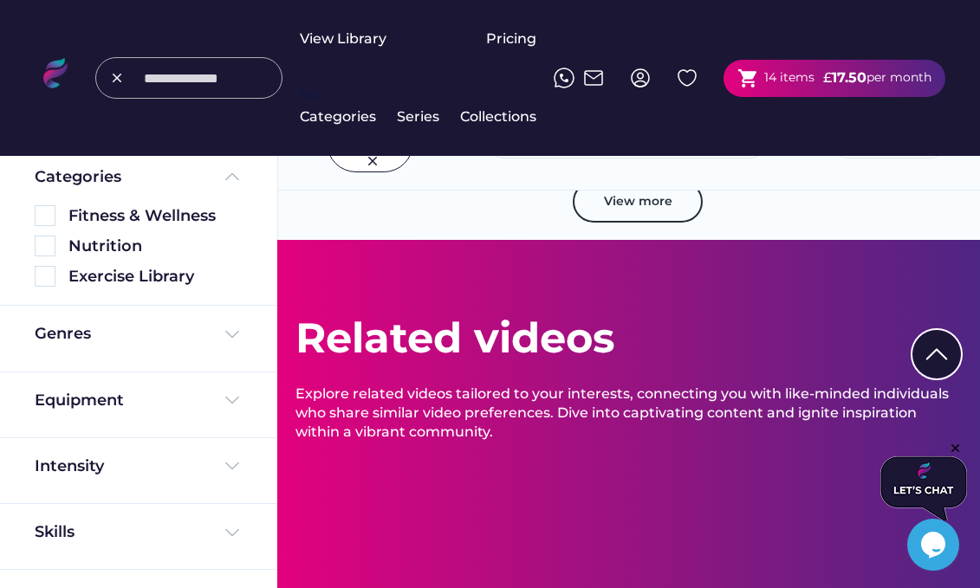
click at [230, 76] on input "input" at bounding box center [209, 77] width 130 height 31
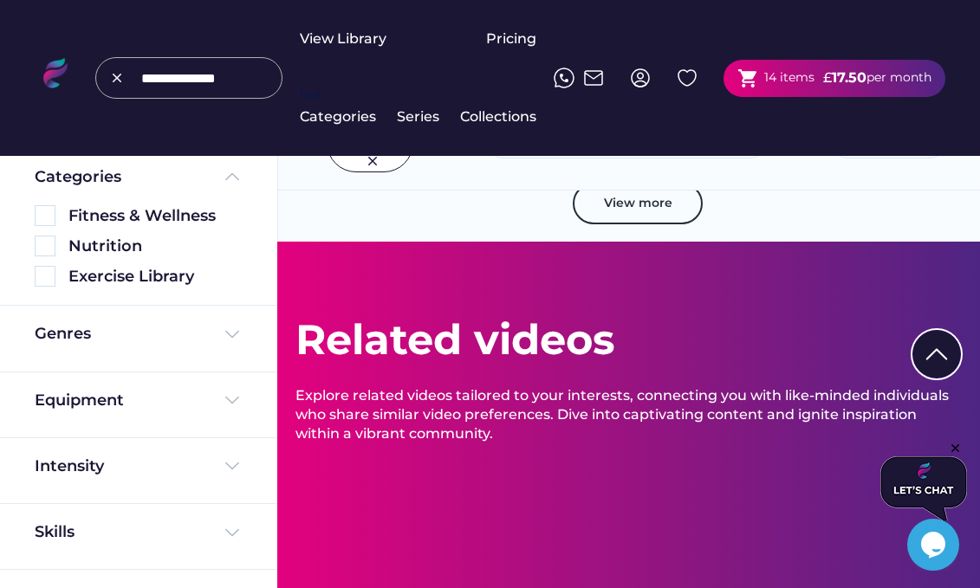
click at [230, 76] on input "input" at bounding box center [206, 77] width 130 height 31
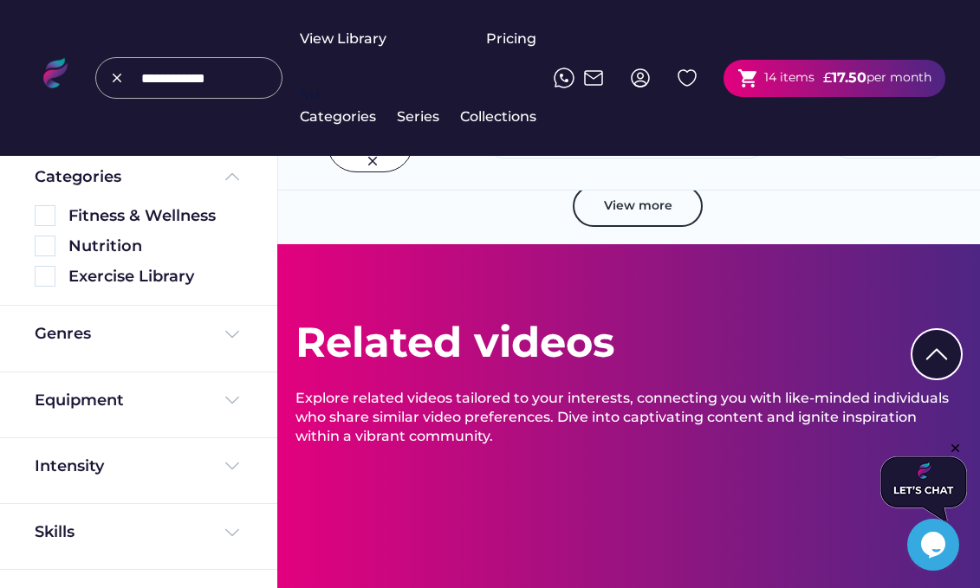
type input "**********"
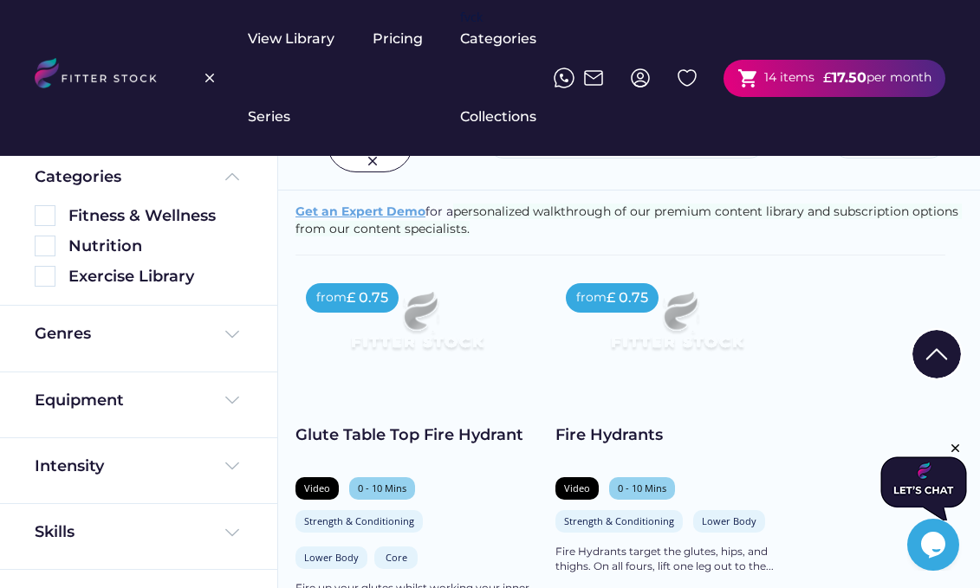
scroll to position [293, 0]
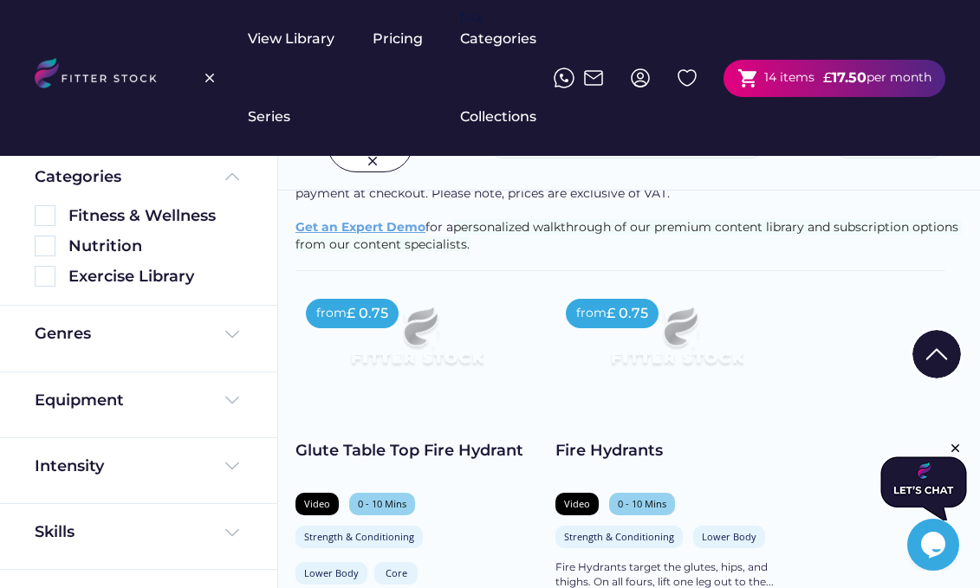
click at [408, 359] on img at bounding box center [417, 342] width 194 height 109
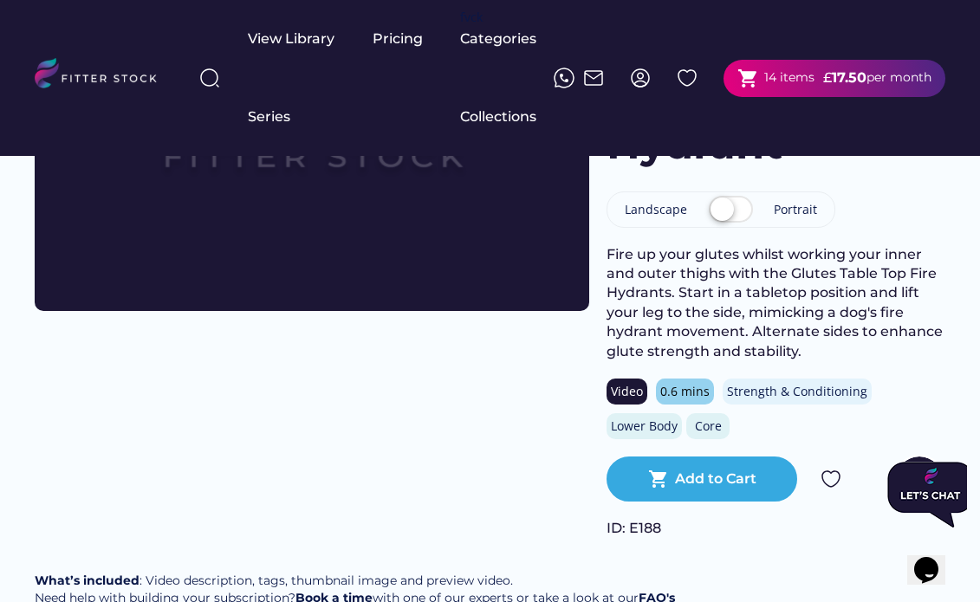
scroll to position [165, 0]
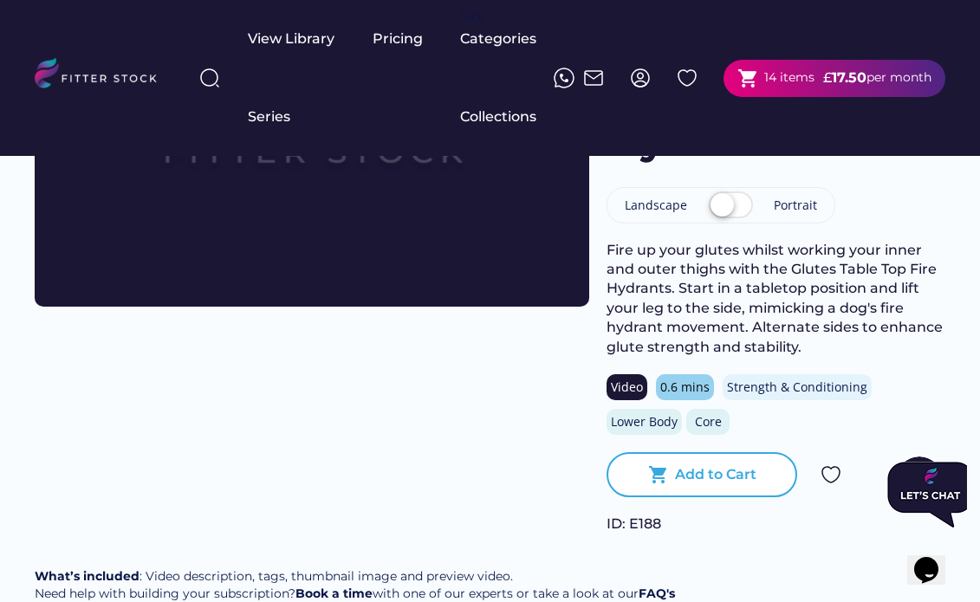
click at [714, 470] on div "Add to Cart" at bounding box center [715, 474] width 81 height 19
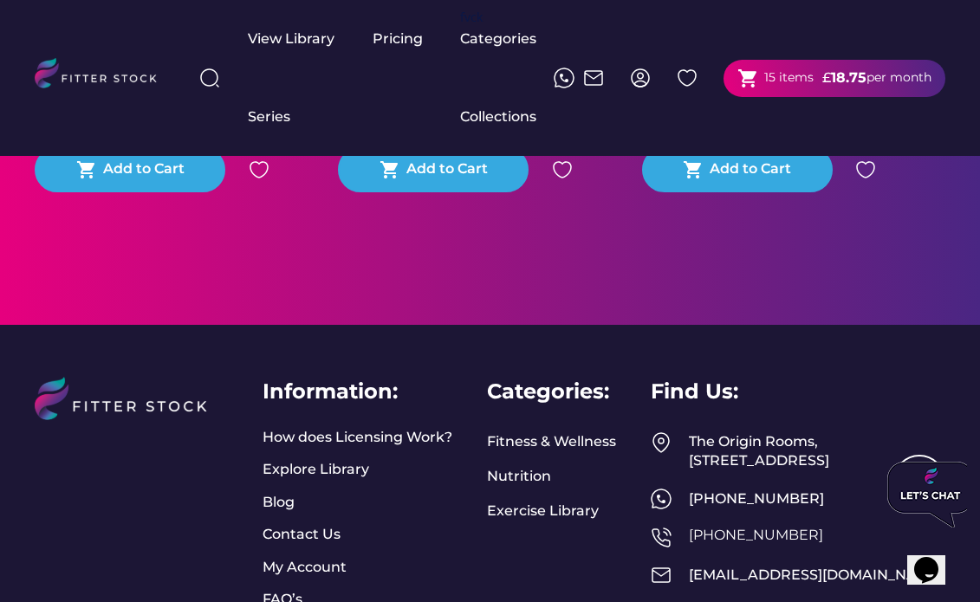
scroll to position [1205, 0]
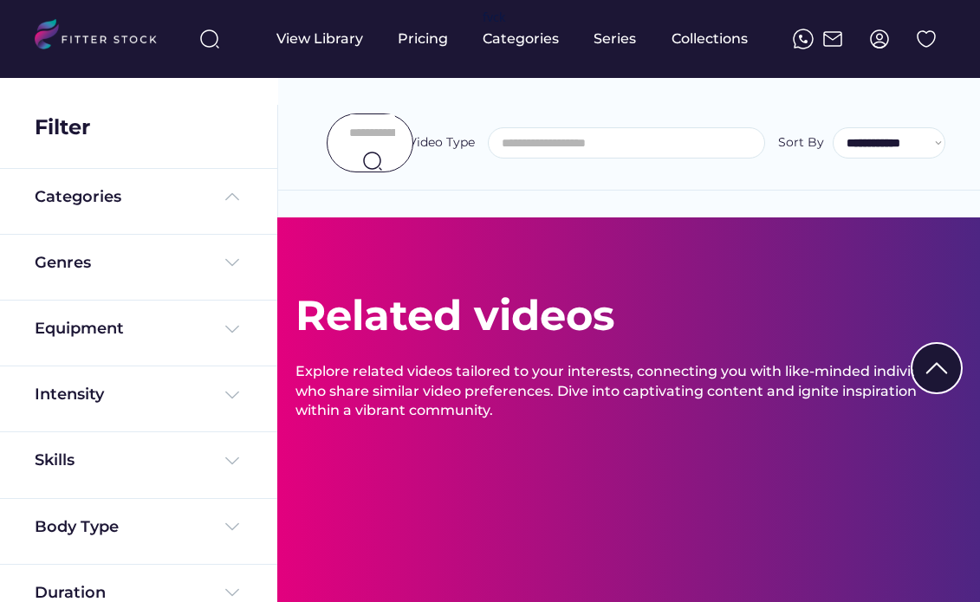
select select
select select "**********"
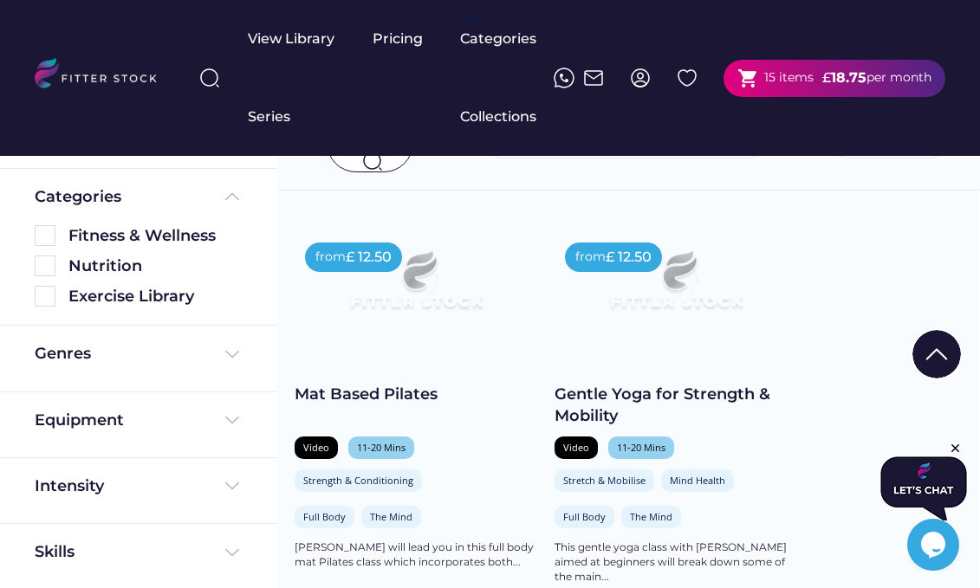
scroll to position [770, 1]
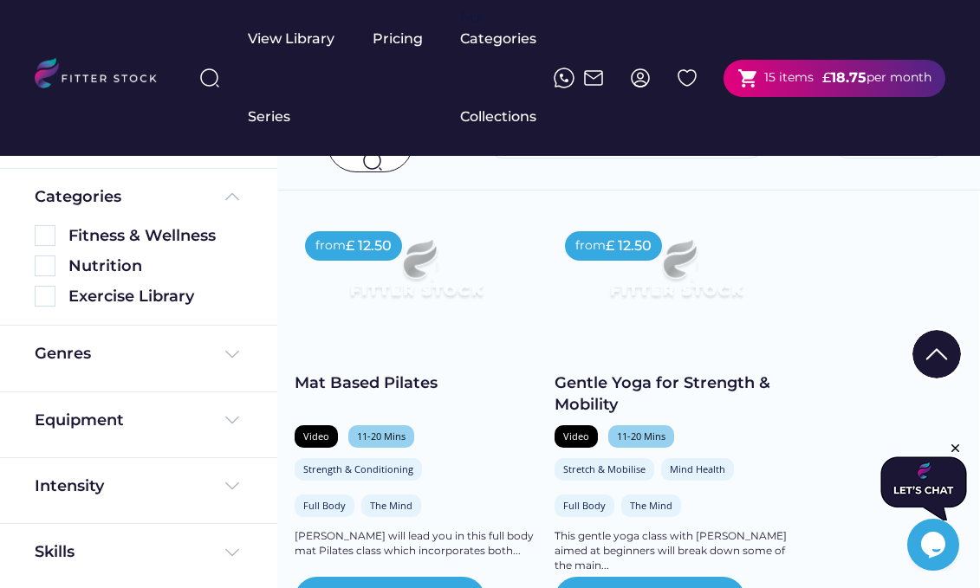
click at [212, 86] on img at bounding box center [209, 78] width 21 height 21
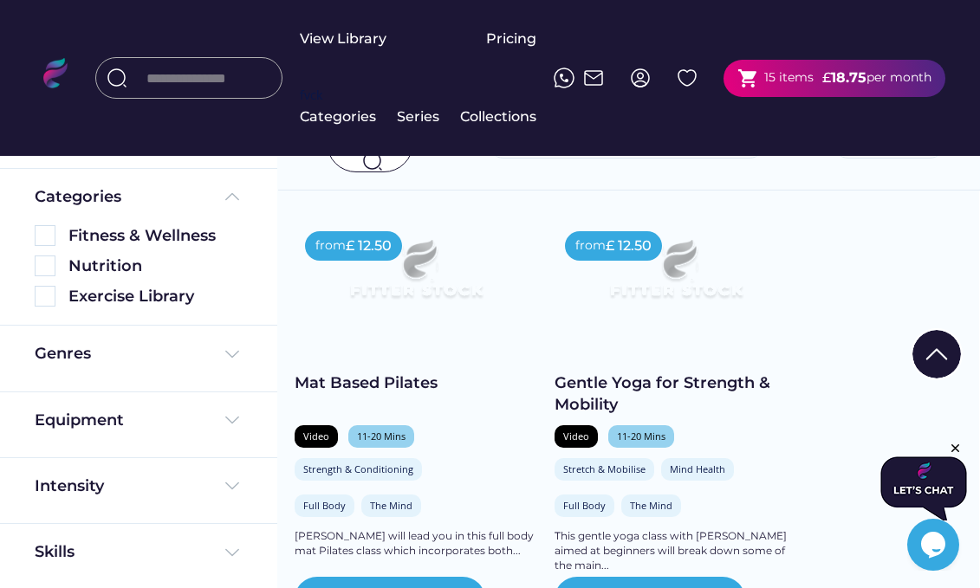
click at [230, 86] on input "input" at bounding box center [211, 77] width 130 height 31
type input "*********"
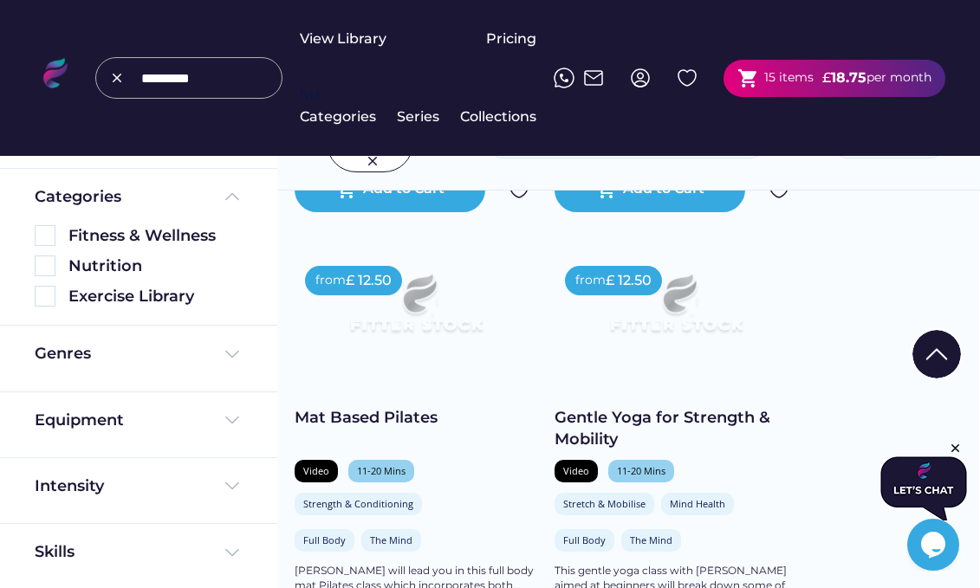
type input "*********"
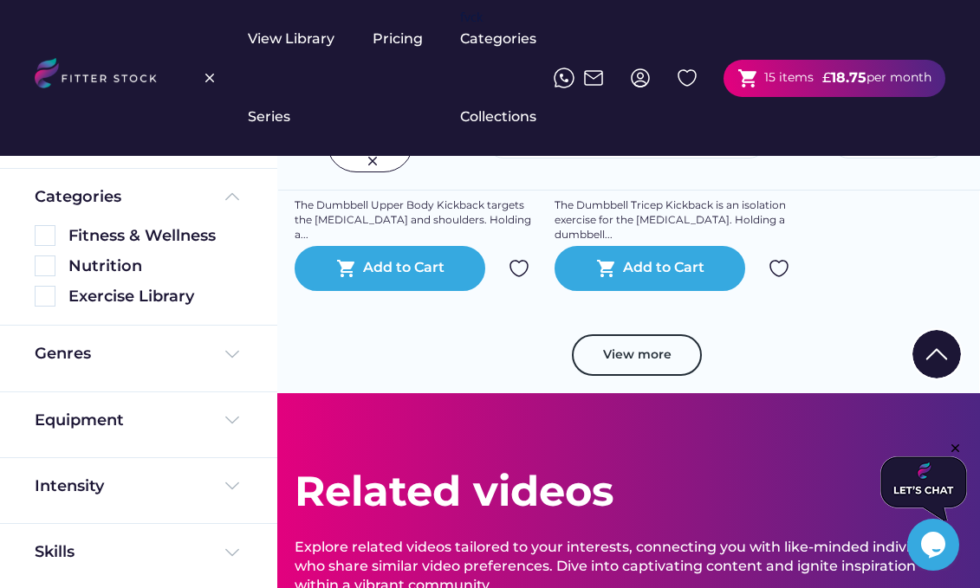
scroll to position [1509, 1]
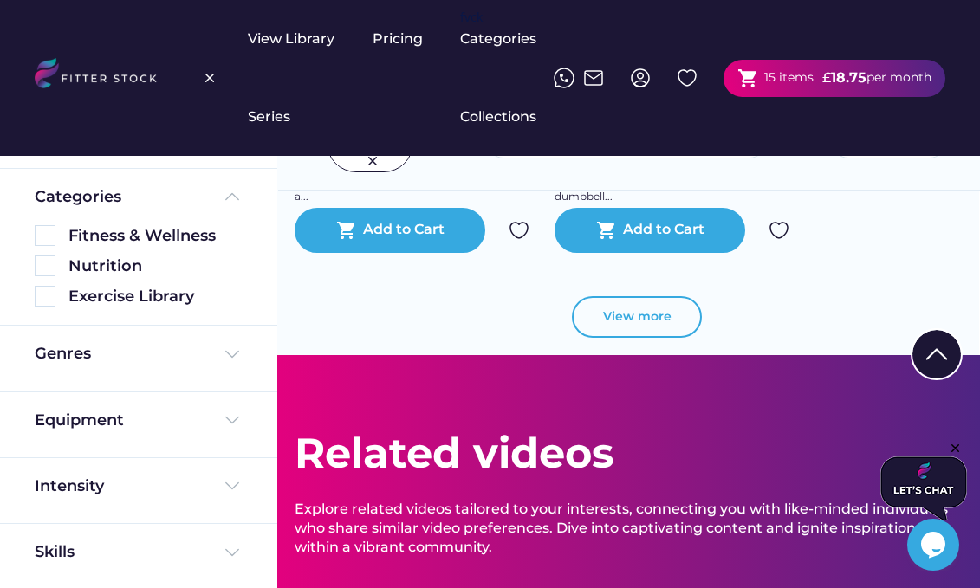
click at [659, 319] on button "View more" at bounding box center [637, 317] width 130 height 42
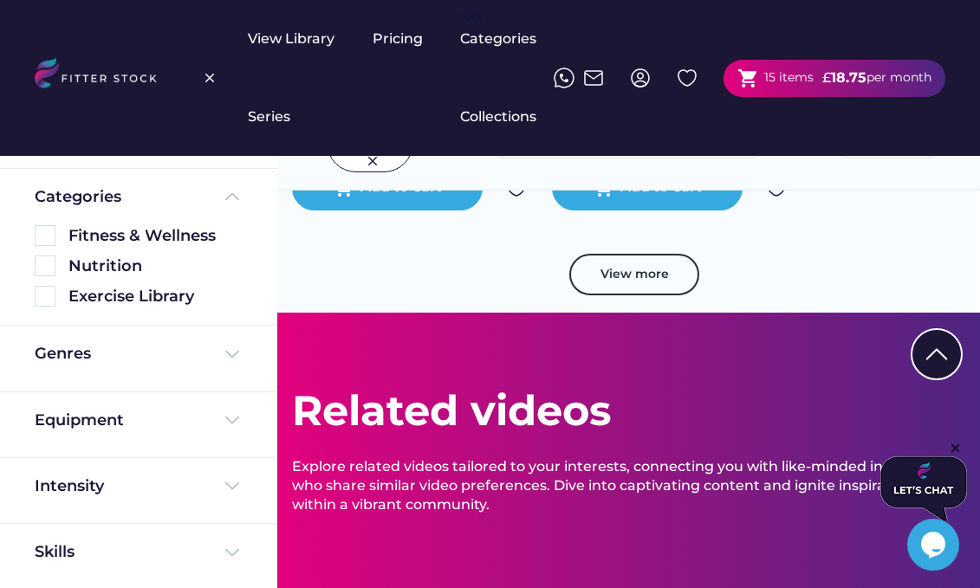
scroll to position [2777, 3]
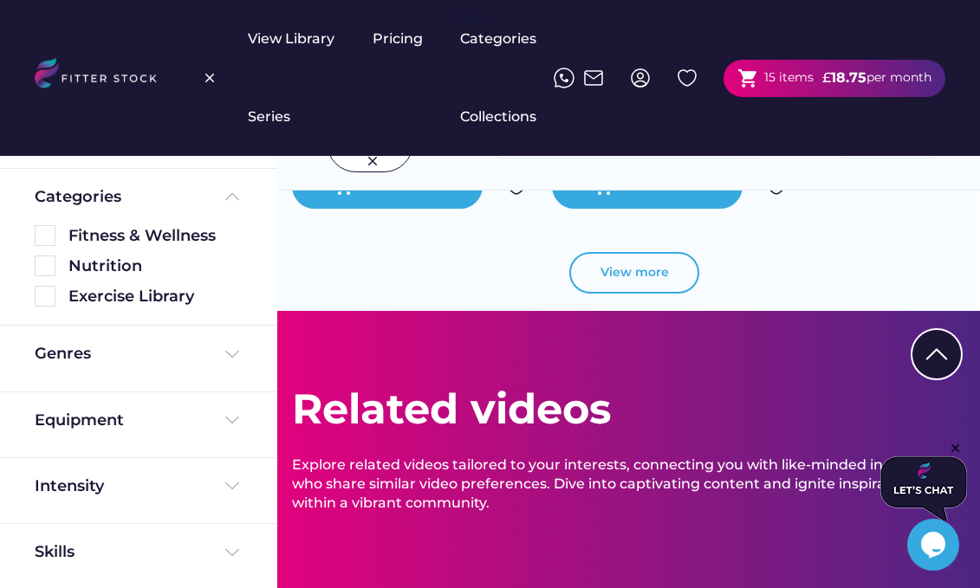
click at [614, 274] on button "View more" at bounding box center [634, 273] width 130 height 42
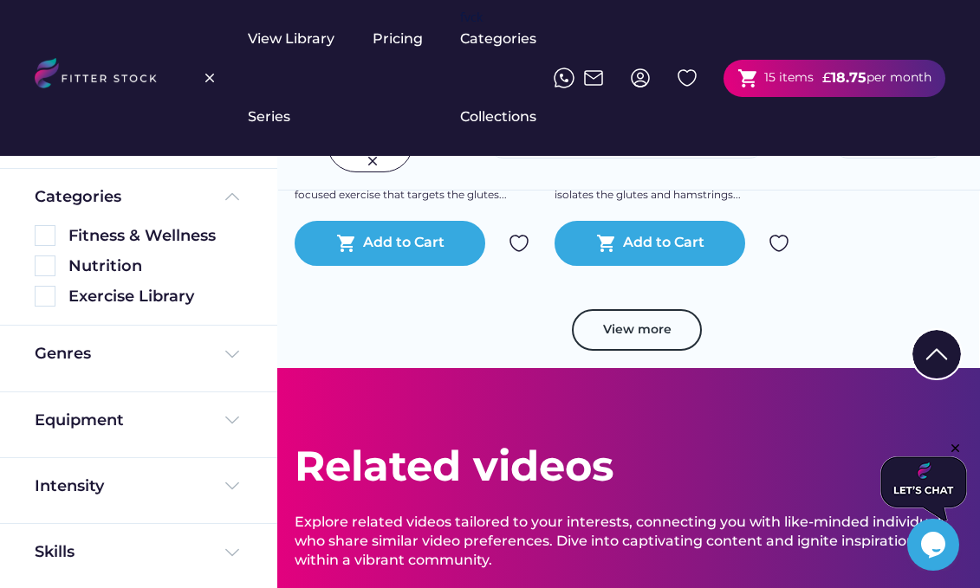
scroll to position [4022, 1]
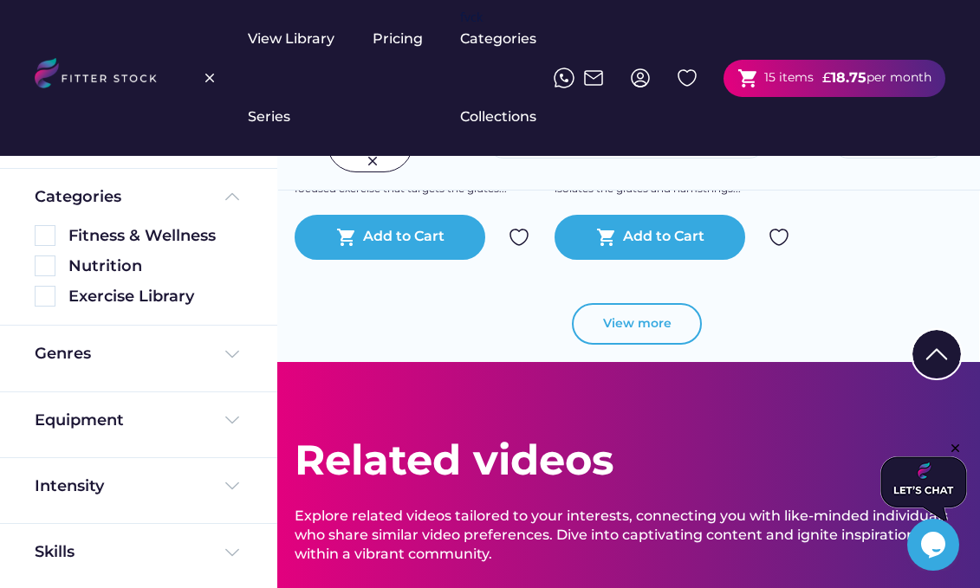
click at [608, 329] on button "View more" at bounding box center [637, 324] width 130 height 42
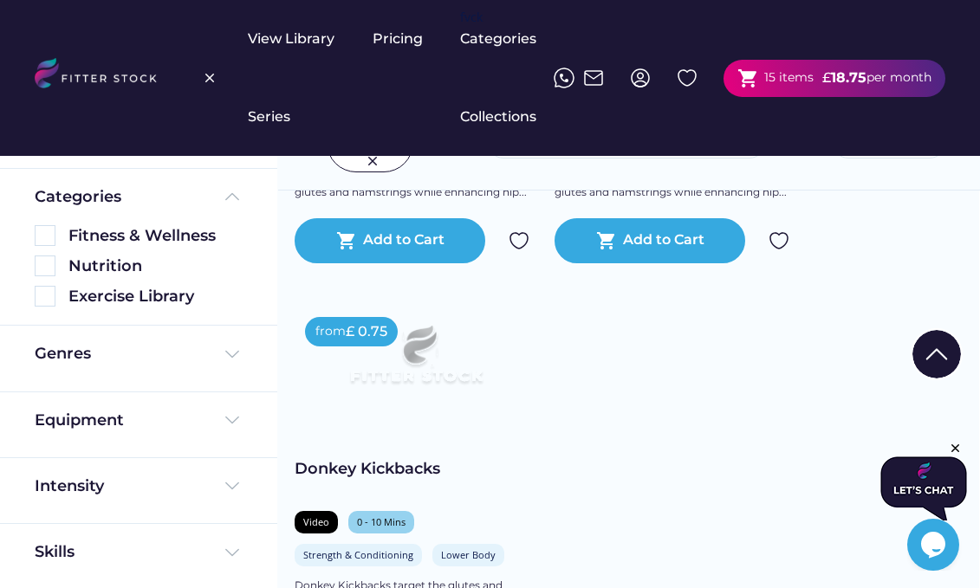
scroll to position [4432, 1]
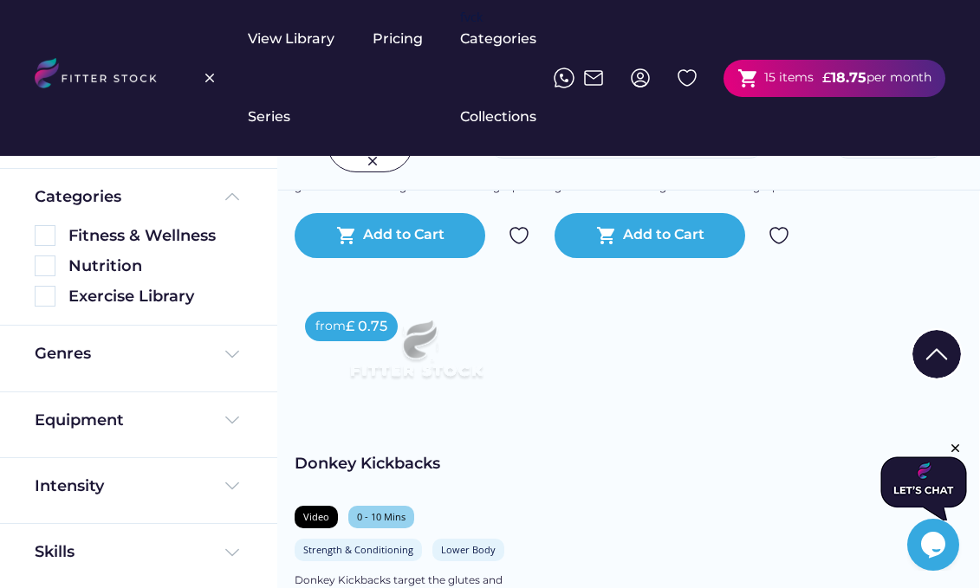
click at [430, 374] on img at bounding box center [416, 355] width 194 height 109
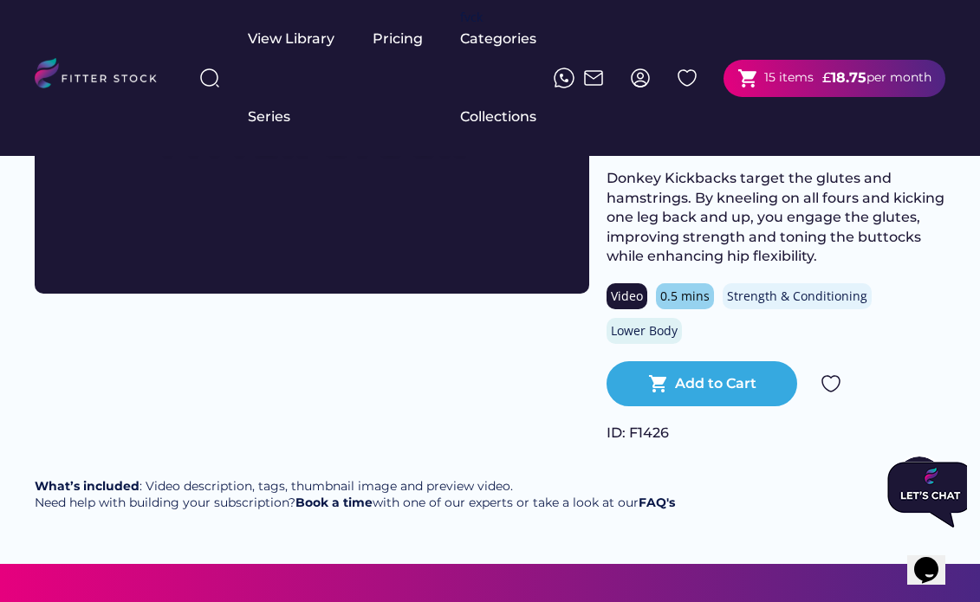
scroll to position [190, 0]
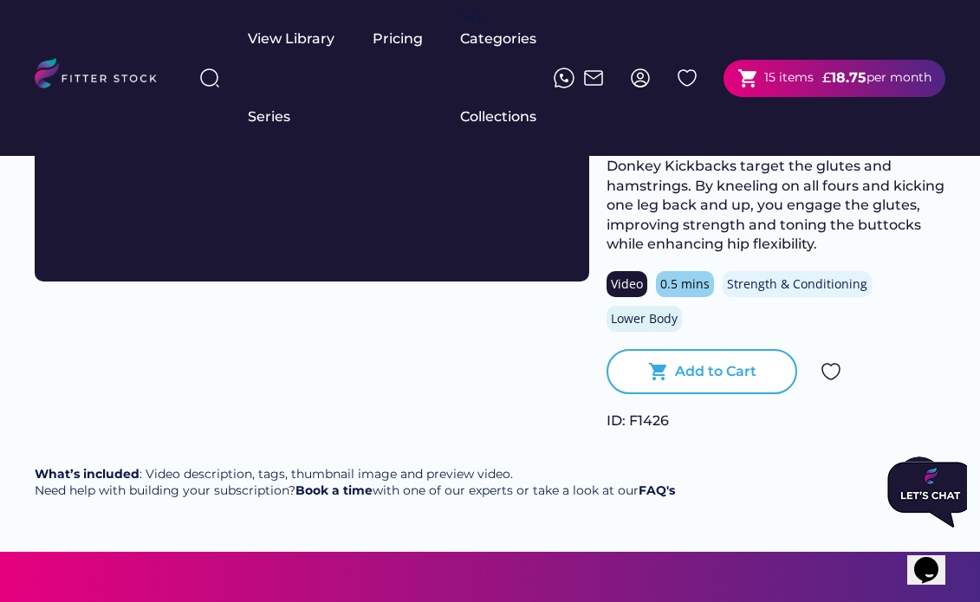
click at [689, 383] on div "shopping_cart Add to Cart" at bounding box center [701, 371] width 191 height 45
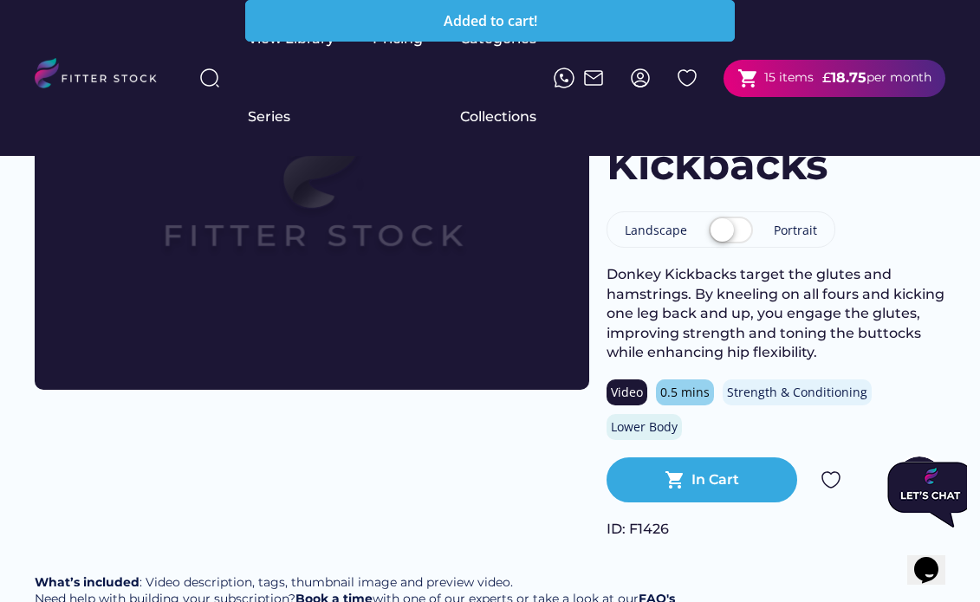
scroll to position [0, 0]
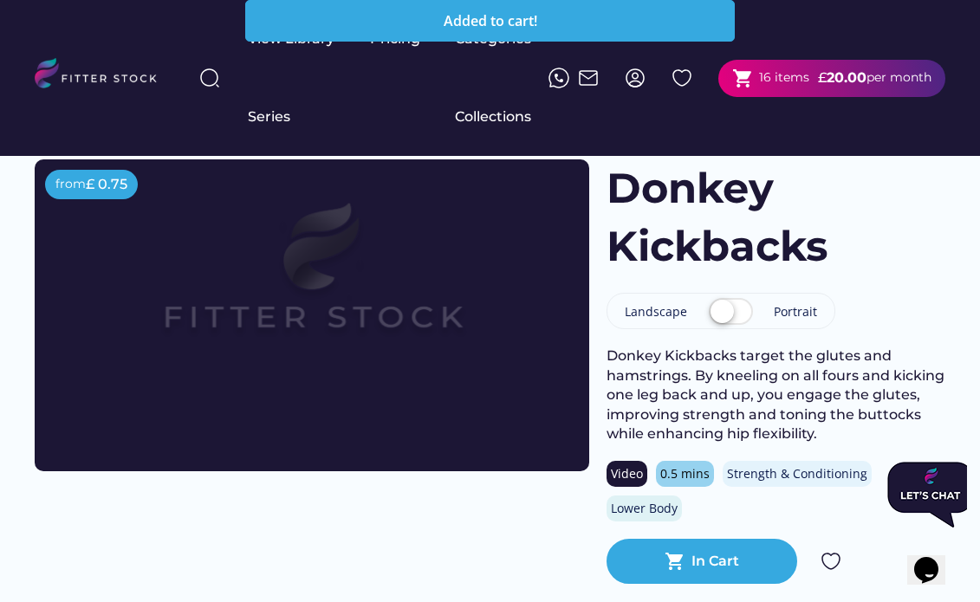
drag, startPoint x: 831, startPoint y: 79, endPoint x: 830, endPoint y: 68, distance: 11.4
click at [830, 68] on div "20.00" at bounding box center [846, 77] width 40 height 19
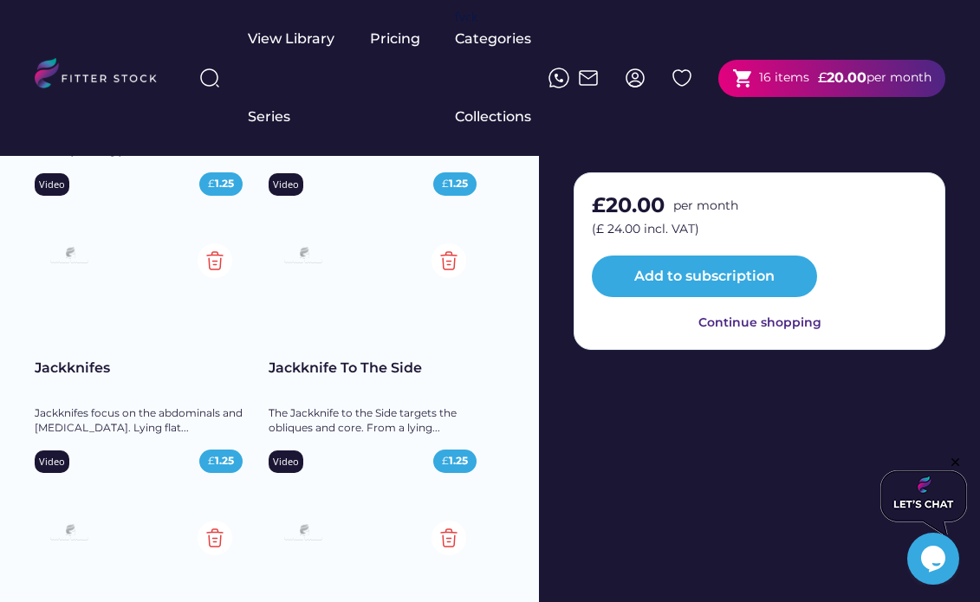
scroll to position [359, 0]
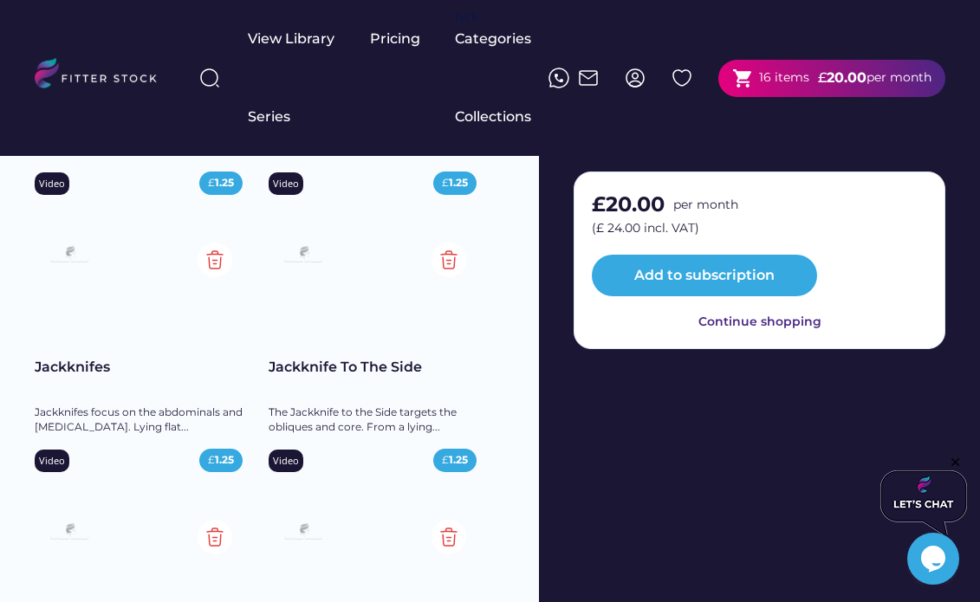
click at [216, 79] on img at bounding box center [209, 78] width 21 height 21
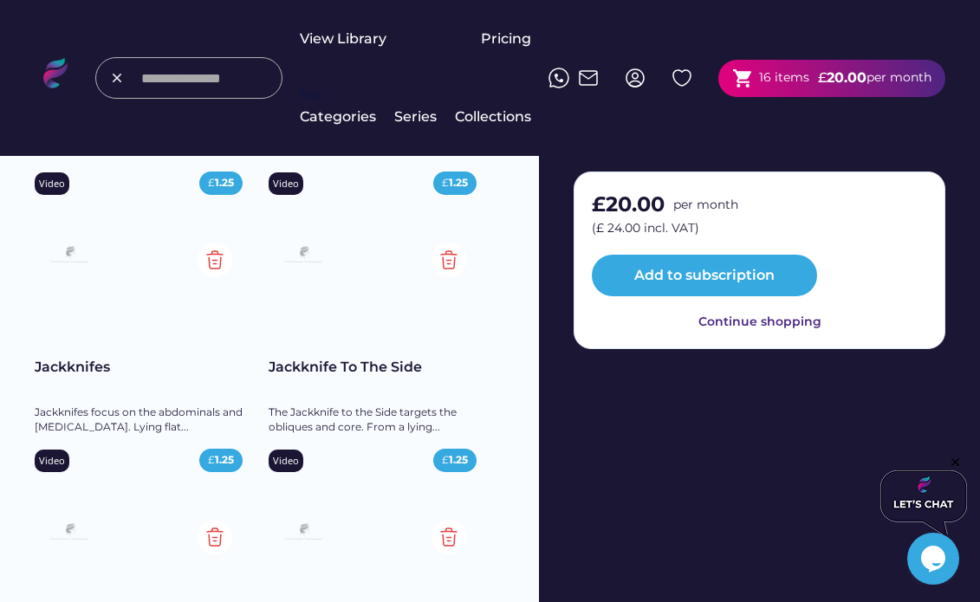
click at [242, 94] on input "input" at bounding box center [206, 77] width 130 height 31
type input "********"
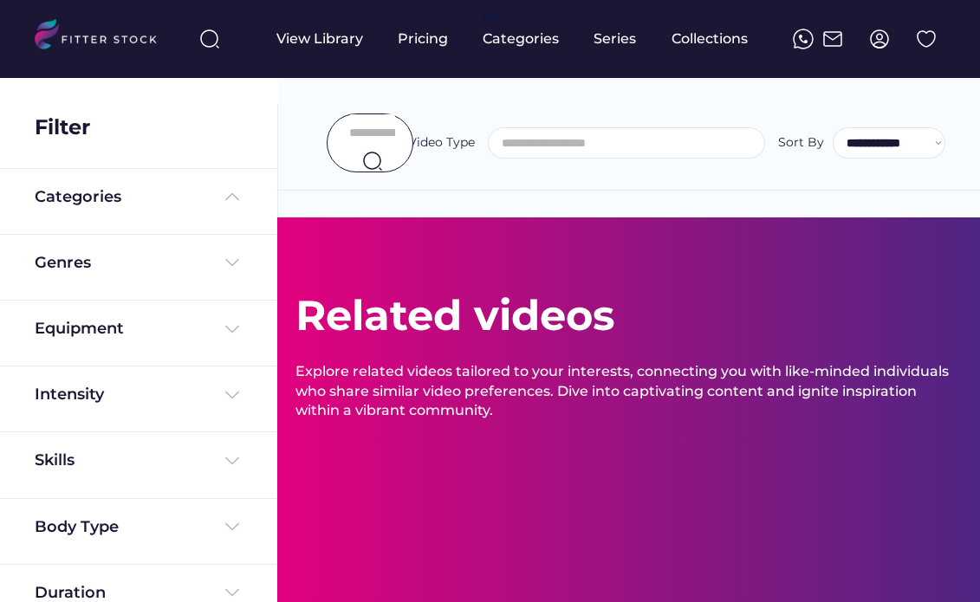
select select
select select "**********"
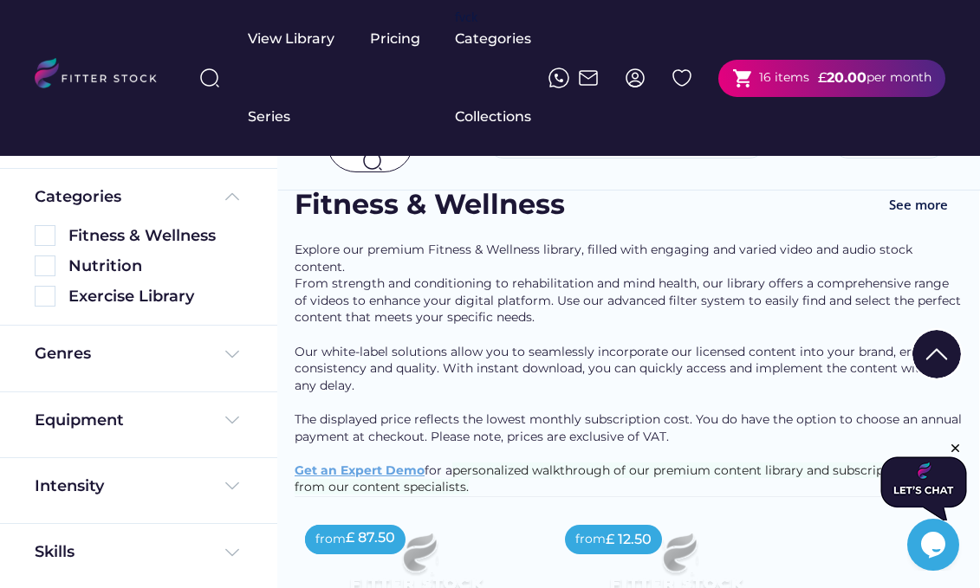
scroll to position [0, 1]
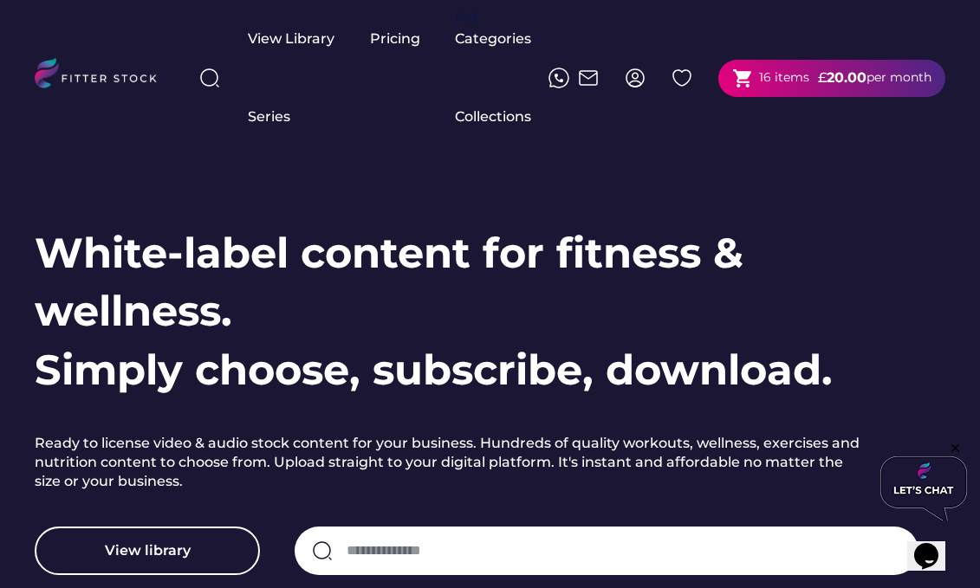
click at [207, 76] on img at bounding box center [209, 78] width 21 height 21
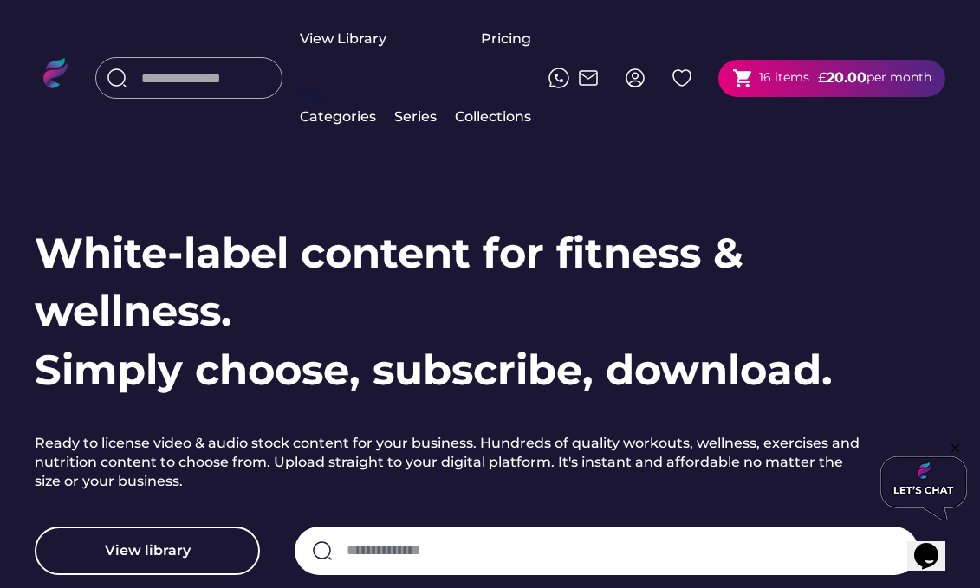
click at [198, 94] on input "input" at bounding box center [206, 77] width 130 height 31
type input "********"
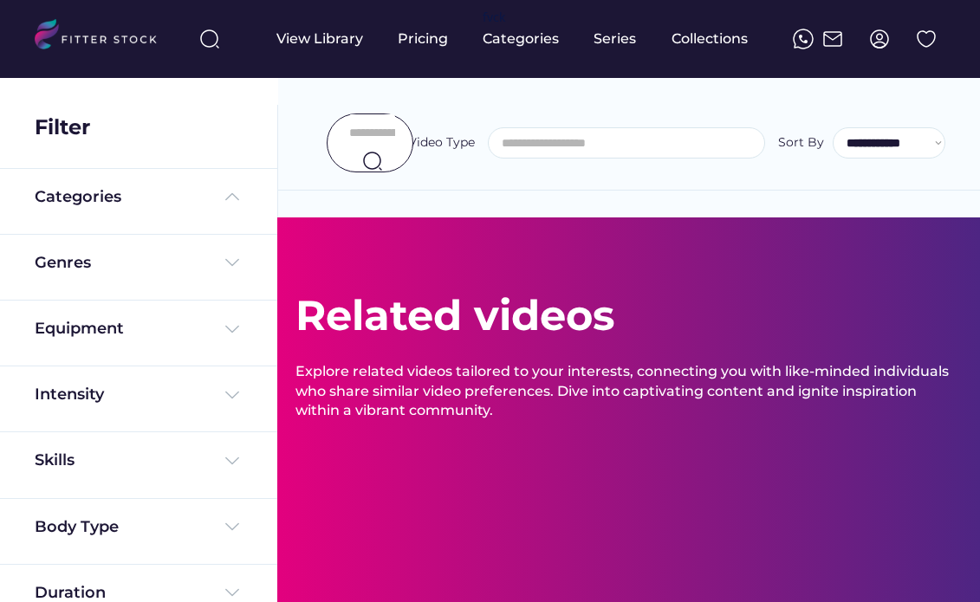
select select
select select "**********"
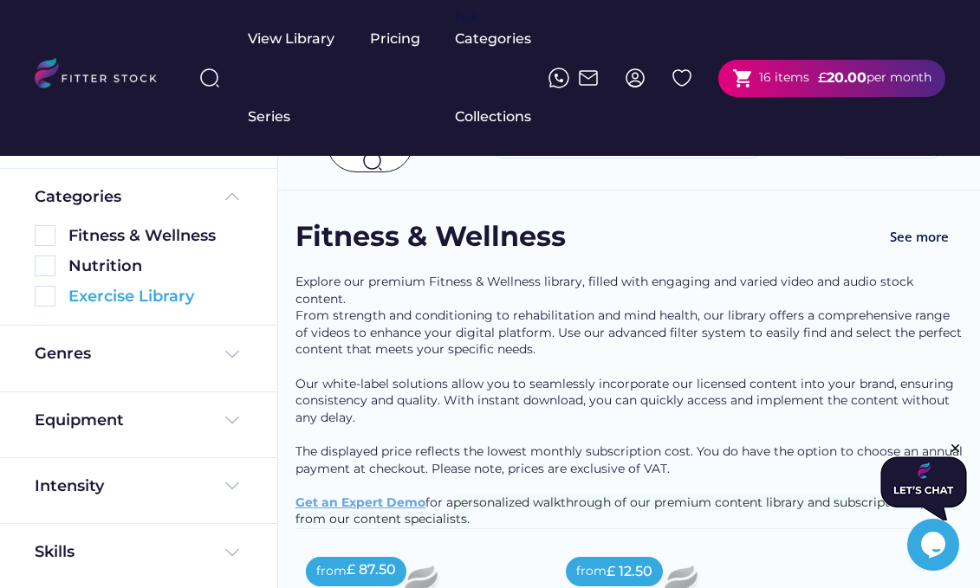
click at [47, 298] on img at bounding box center [45, 296] width 21 height 21
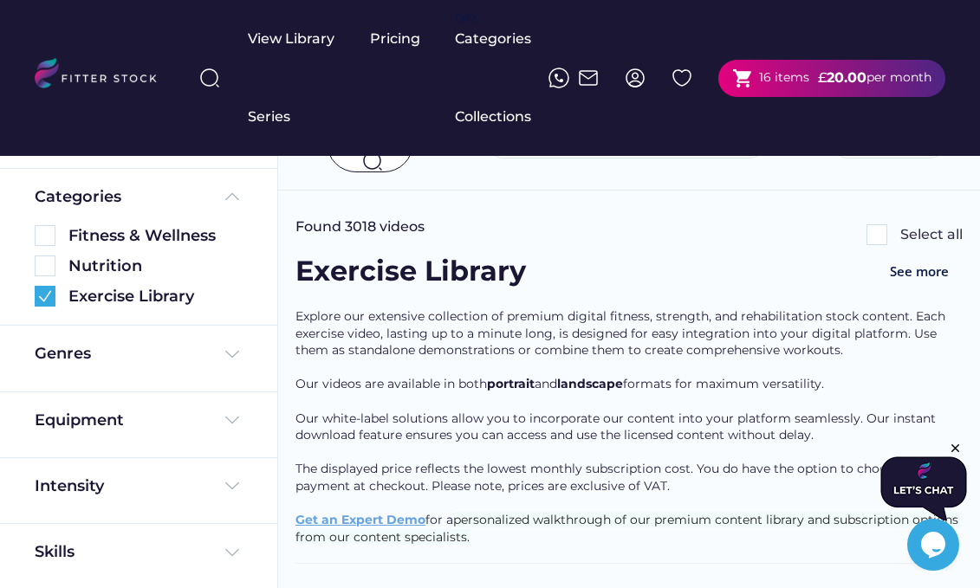
click at [205, 74] on img at bounding box center [209, 78] width 21 height 21
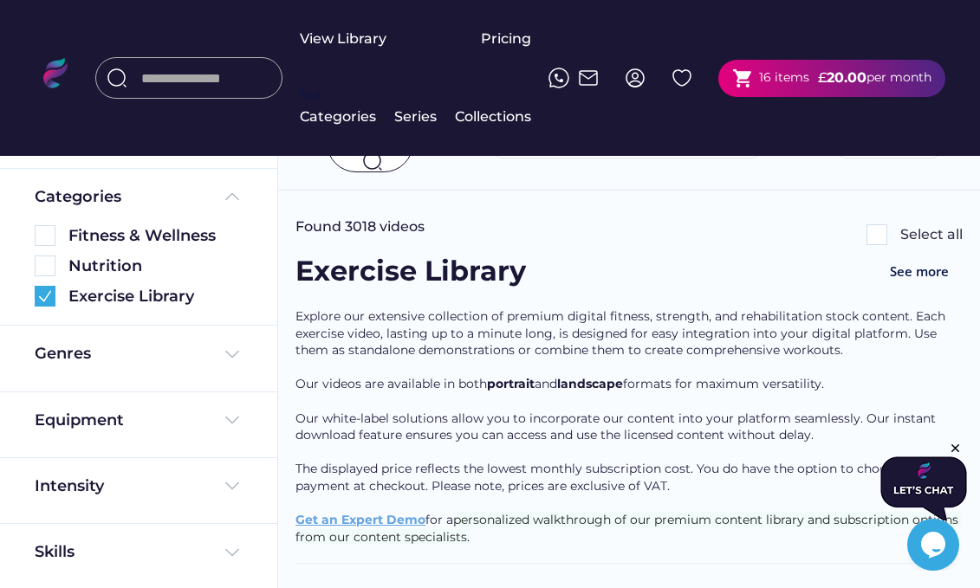
click at [244, 94] on input "input" at bounding box center [206, 77] width 130 height 31
type input "******"
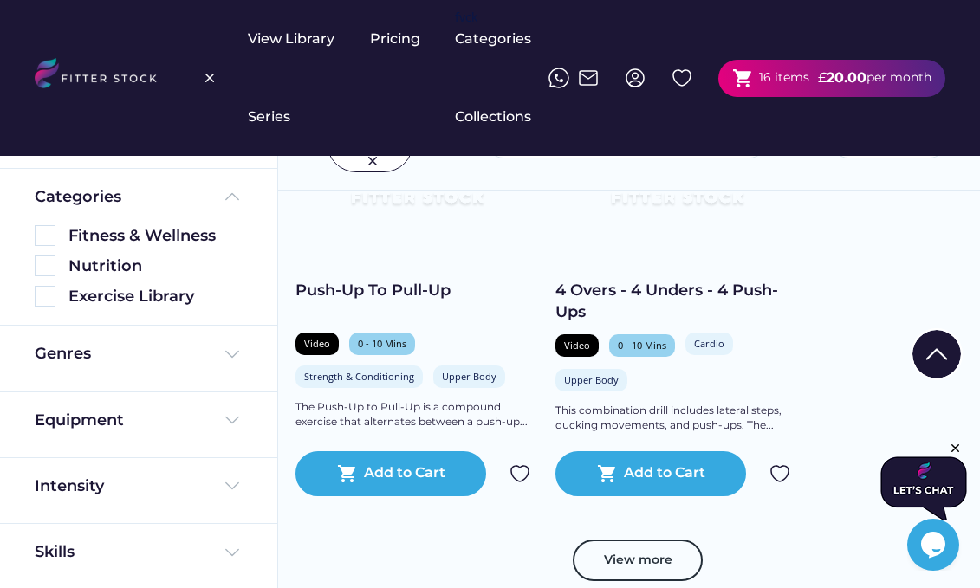
scroll to position [1273, 0]
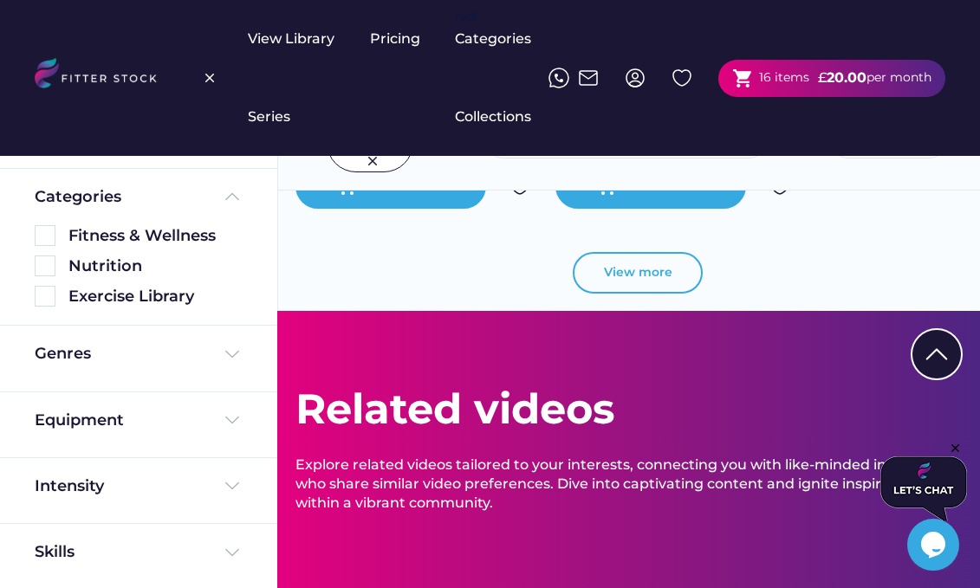
click at [643, 280] on button "View more" at bounding box center [637, 273] width 130 height 42
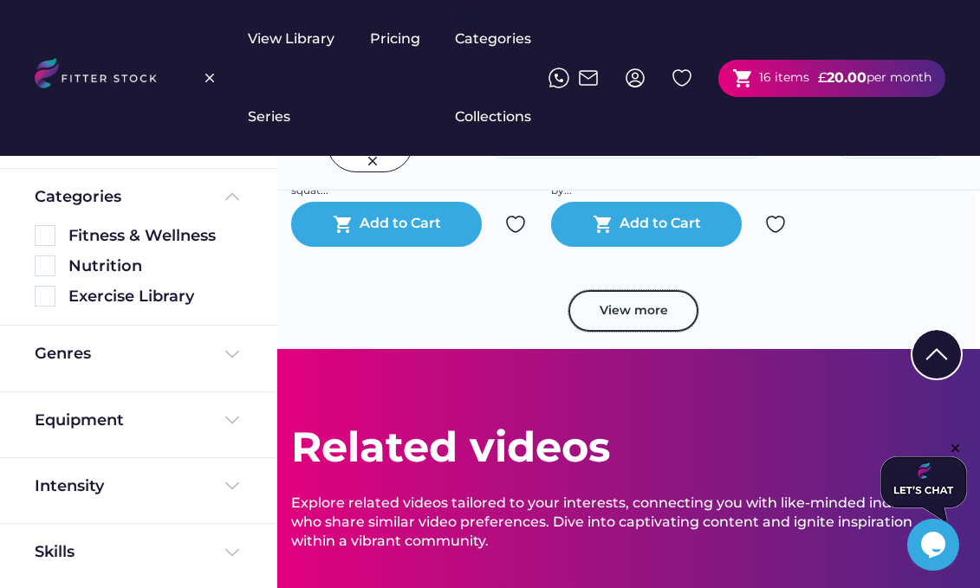
scroll to position [2779, 4]
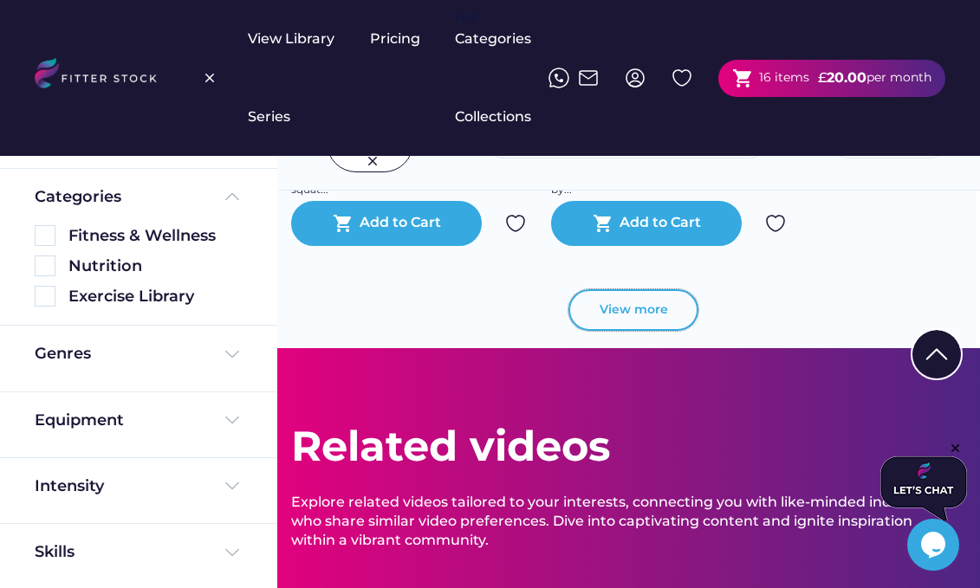
click at [597, 320] on button "View more" at bounding box center [633, 310] width 130 height 42
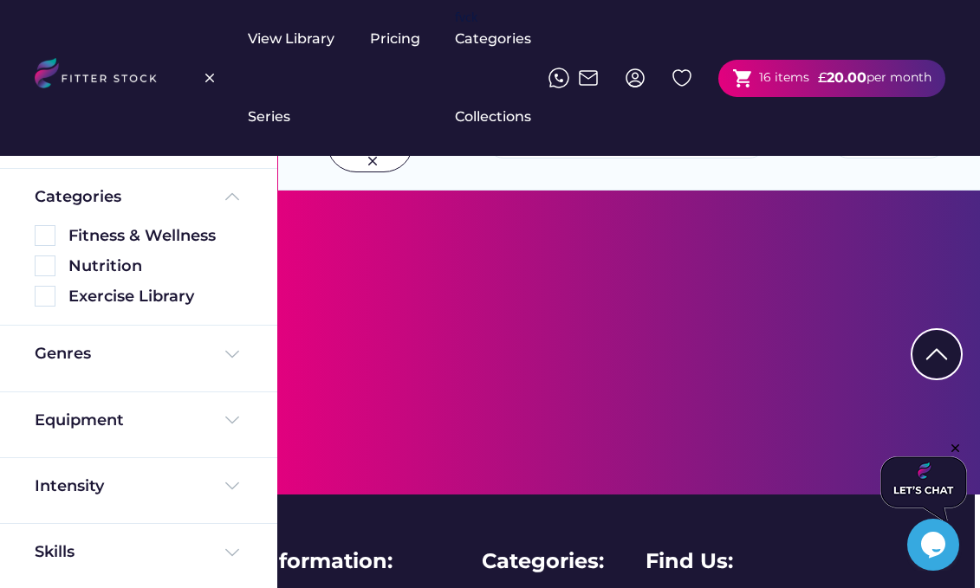
scroll to position [3909, 5]
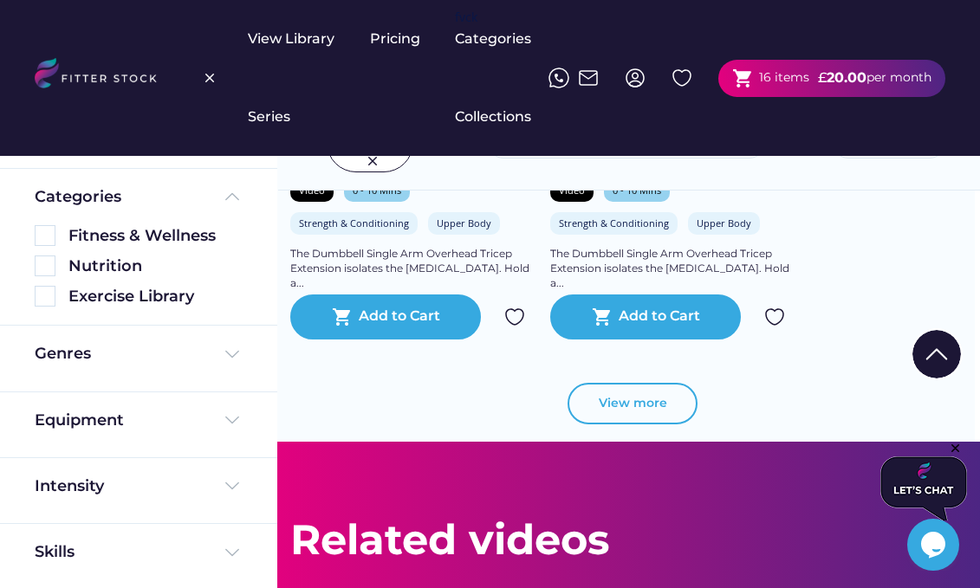
click at [624, 403] on button "View more" at bounding box center [632, 404] width 130 height 42
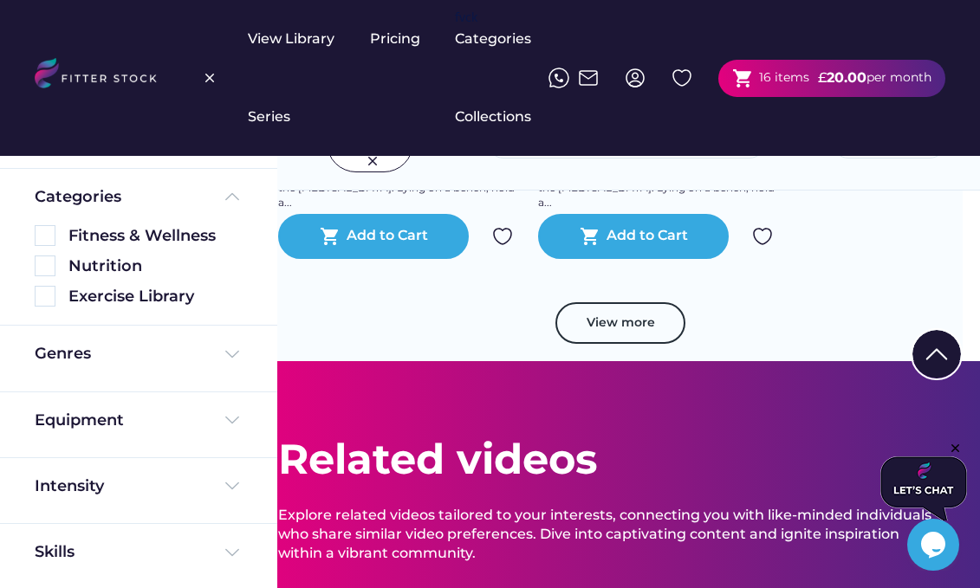
scroll to position [5194, 17]
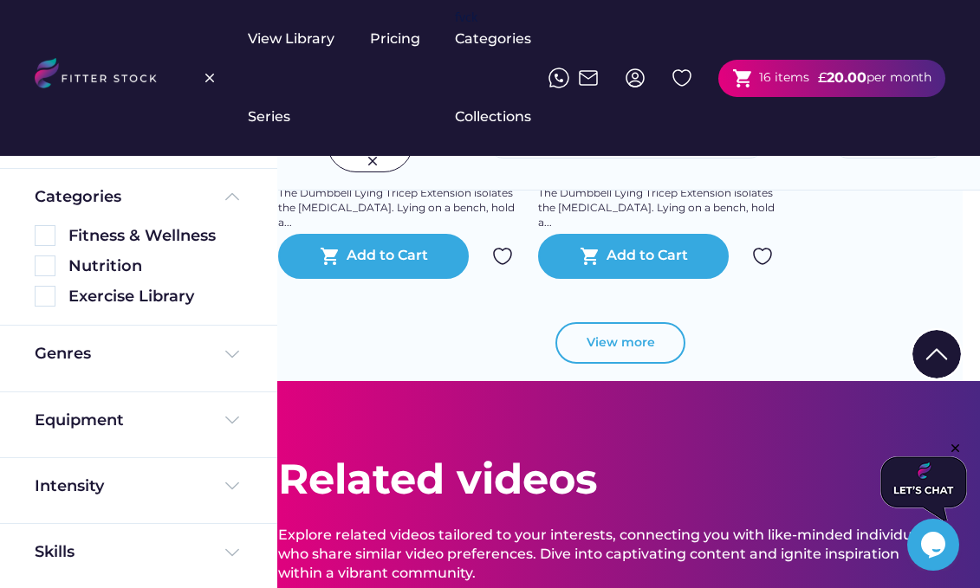
click at [586, 344] on button "View more" at bounding box center [620, 343] width 130 height 42
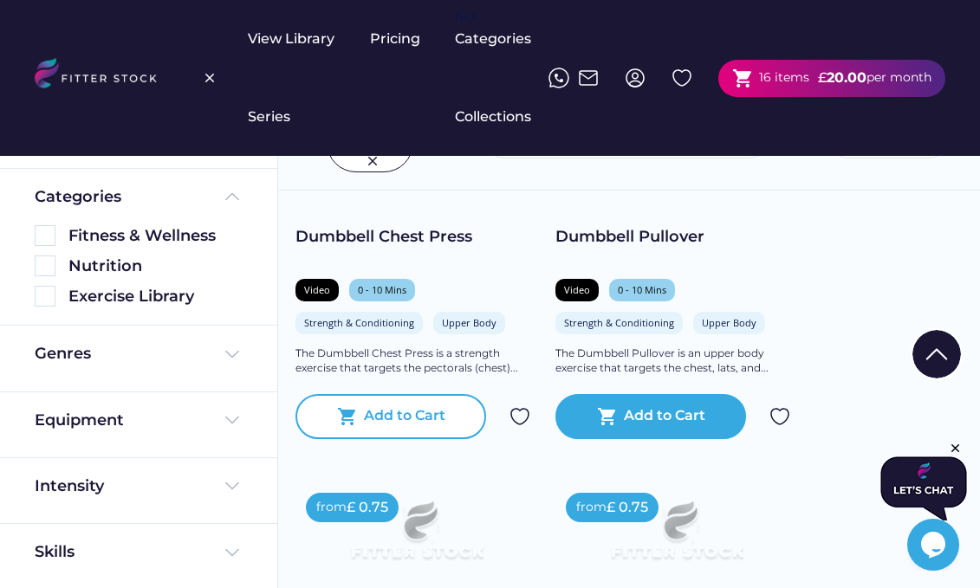
scroll to position [5441, 17]
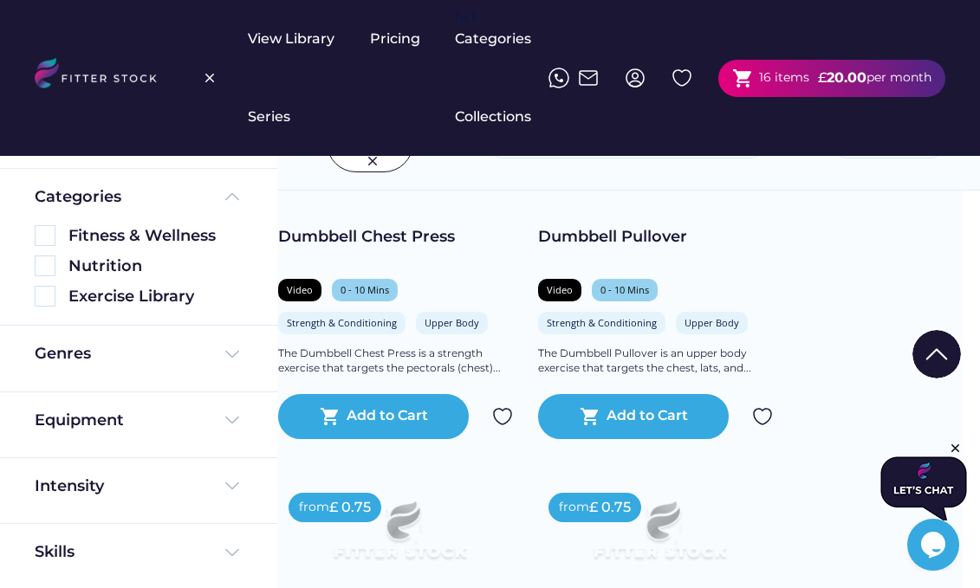
click at [211, 77] on img at bounding box center [209, 78] width 21 height 21
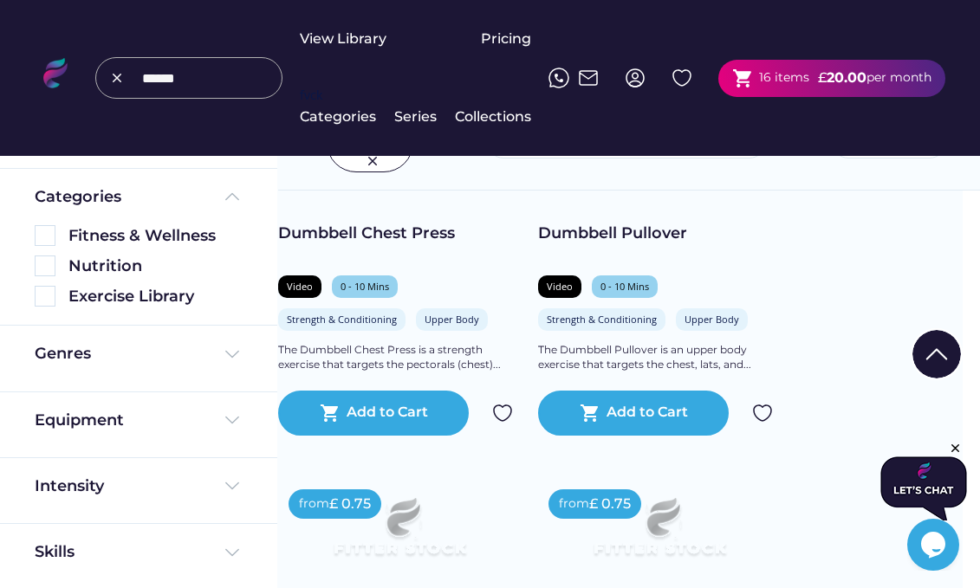
click at [204, 94] on input "input" at bounding box center [207, 77] width 130 height 31
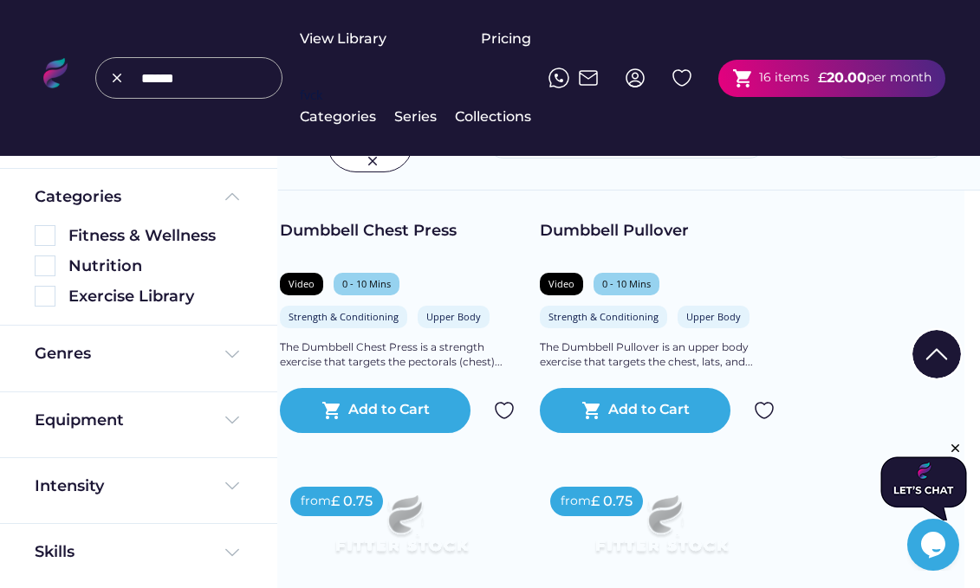
click at [204, 94] on input "input" at bounding box center [206, 77] width 130 height 31
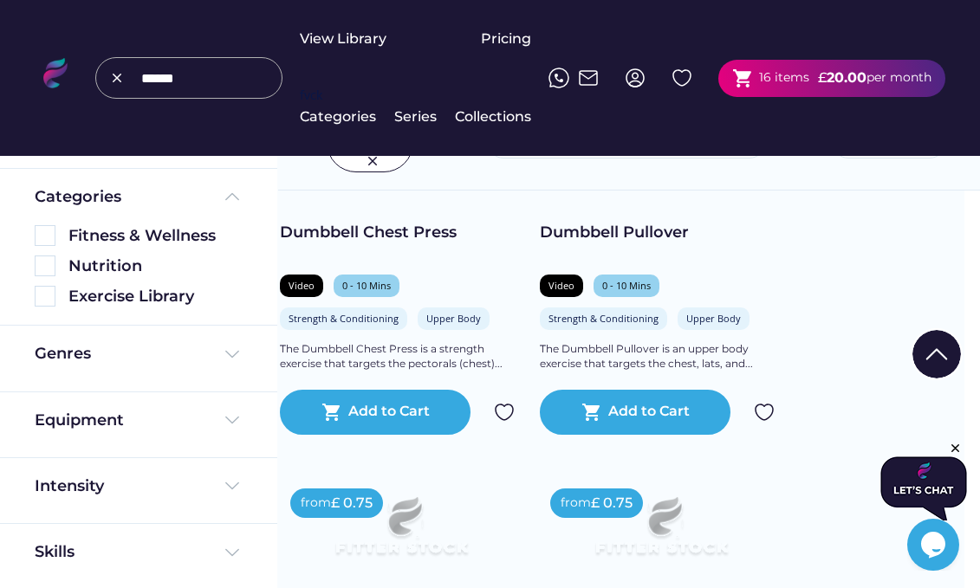
click at [204, 94] on input "input" at bounding box center [206, 77] width 130 height 31
type input "**********"
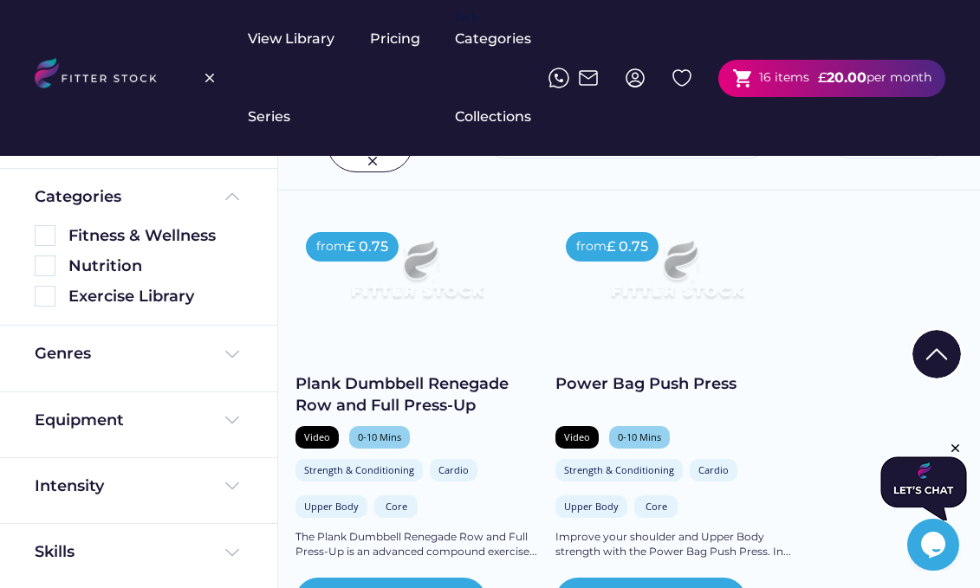
scroll to position [2018, 0]
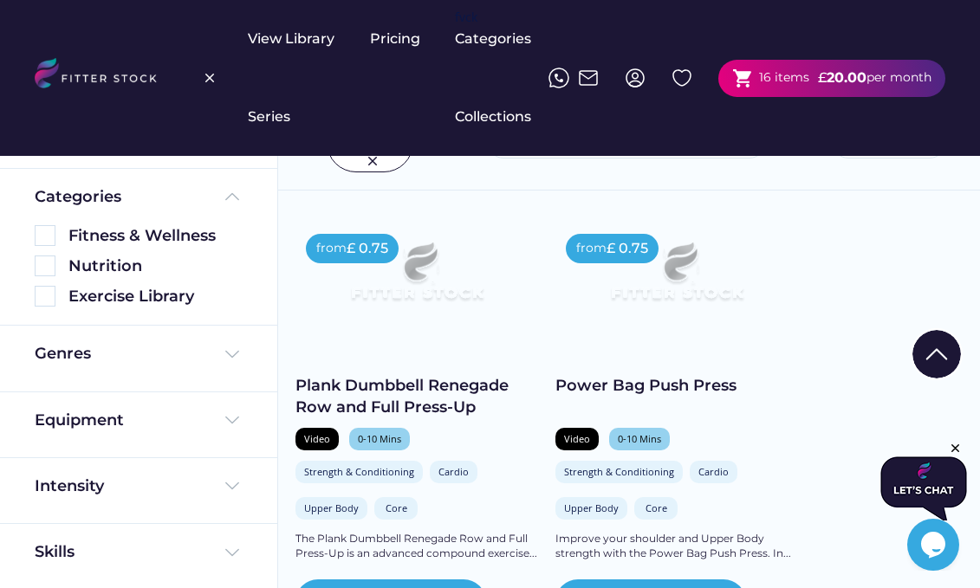
click at [674, 310] on img at bounding box center [676, 277] width 194 height 109
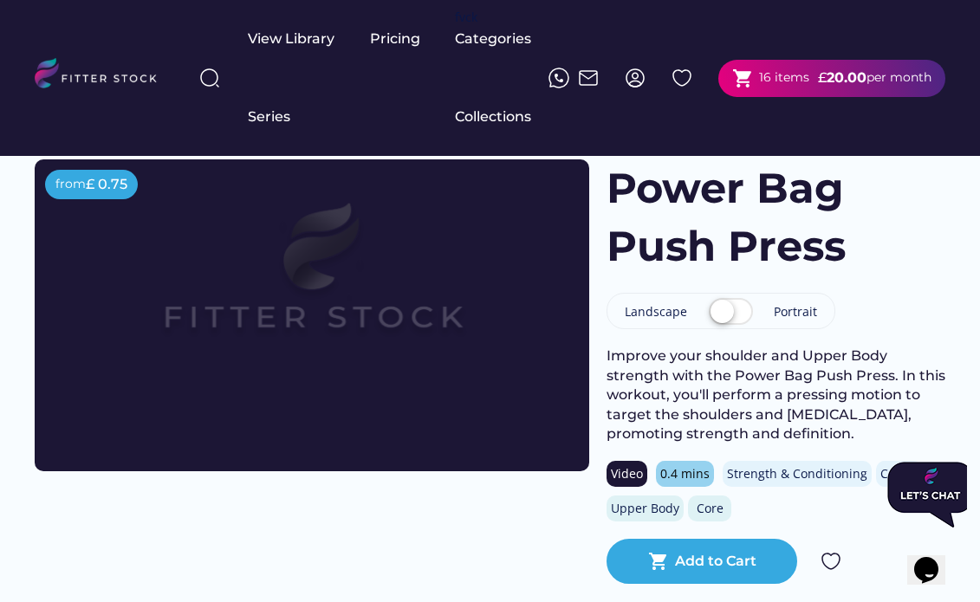
scroll to position [7, 0]
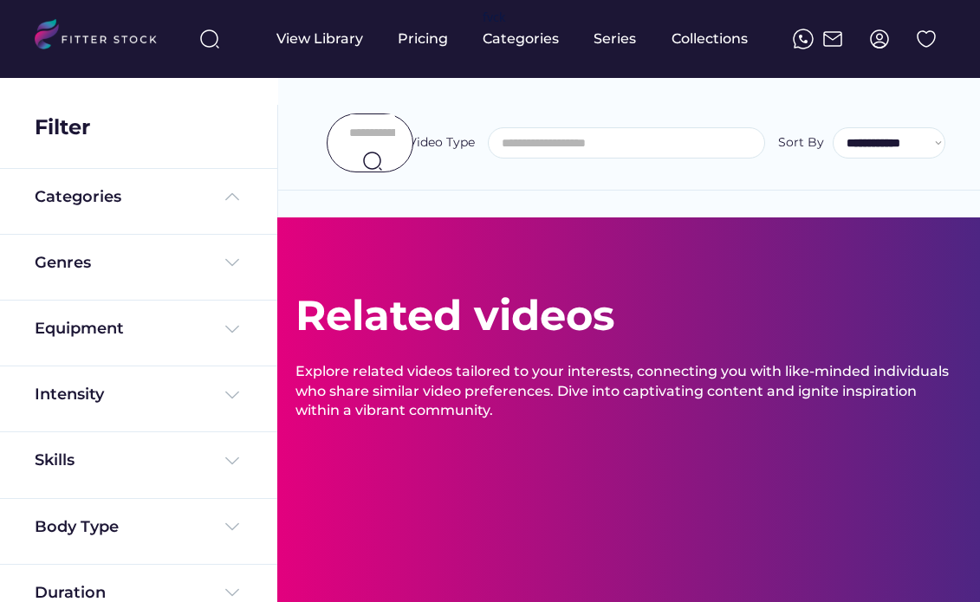
select select
select select "**********"
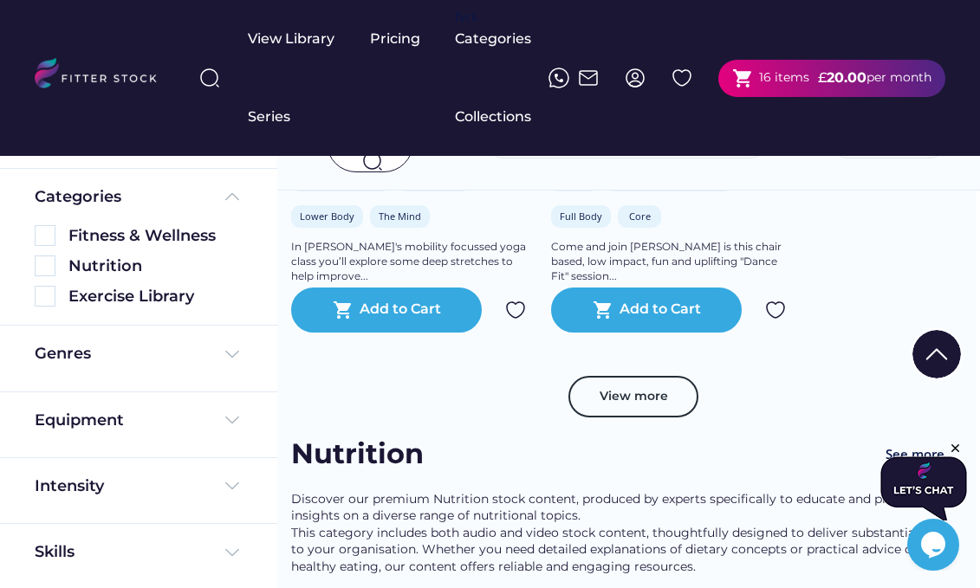
scroll to position [1503, 12]
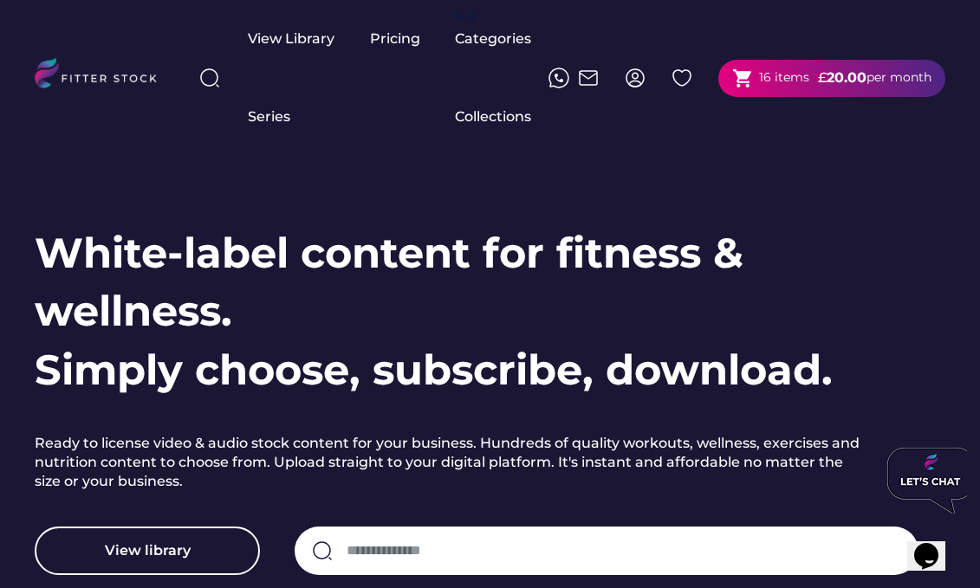
click at [203, 78] on img at bounding box center [209, 78] width 21 height 21
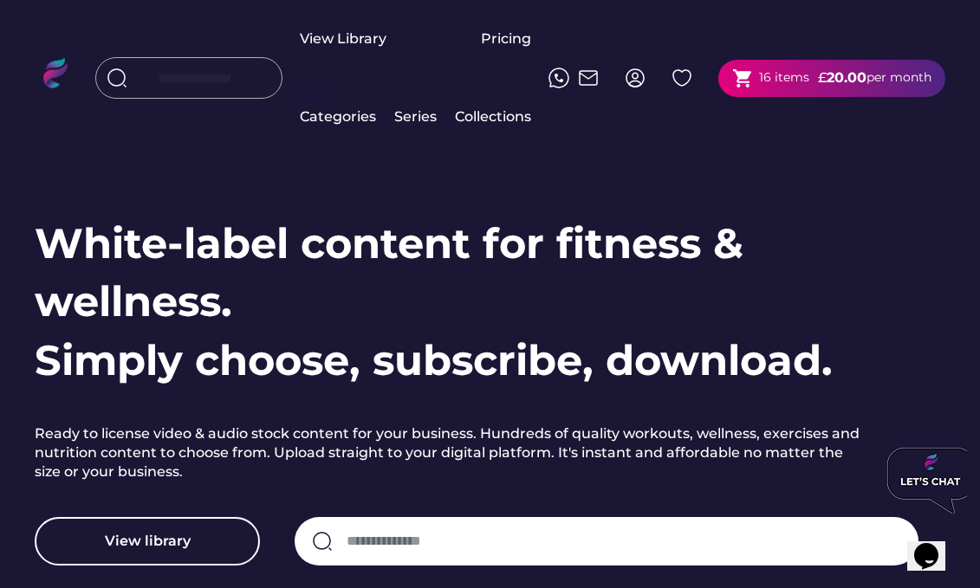
scroll to position [15, 0]
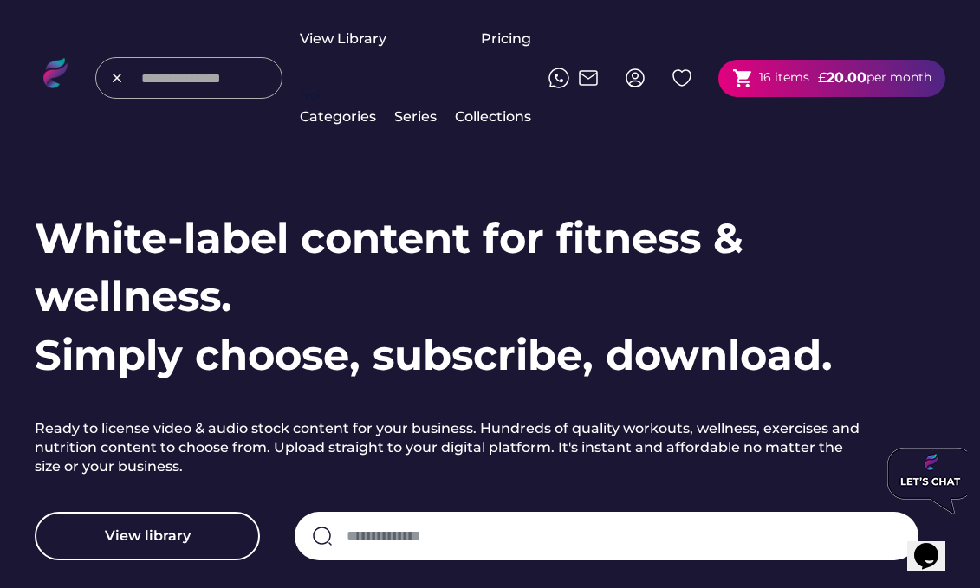
click at [196, 94] on input "input" at bounding box center [206, 77] width 130 height 31
type input "**********"
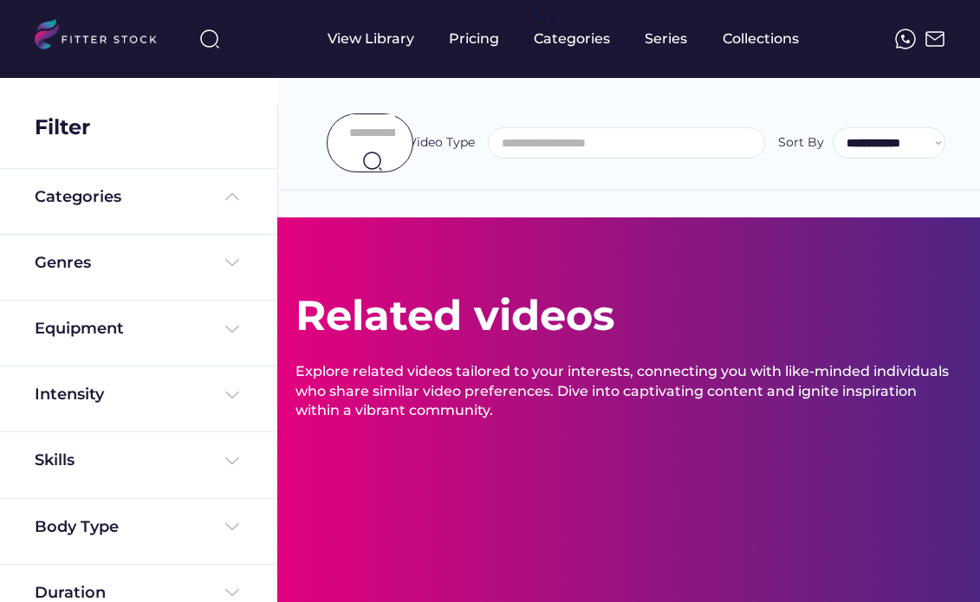
select select
select select "**********"
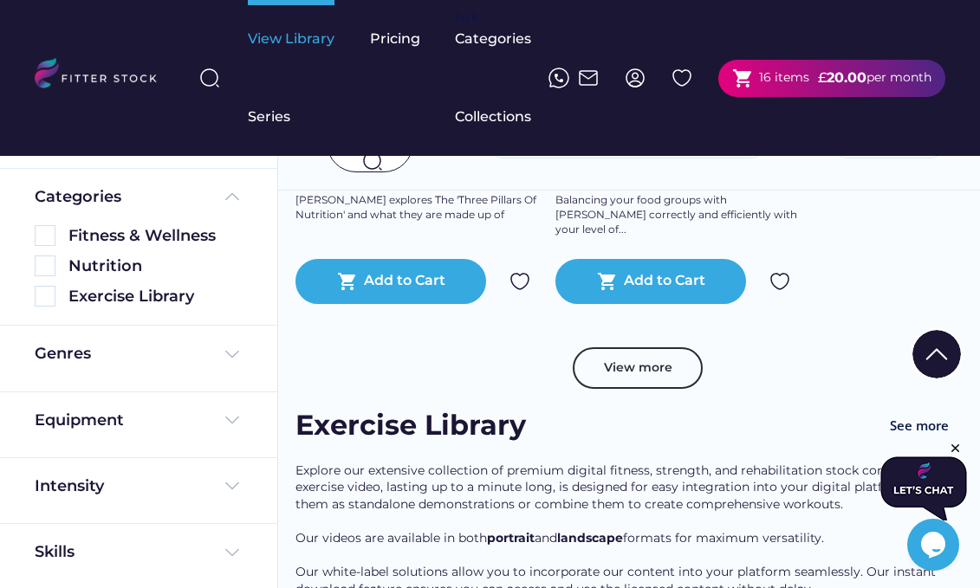
scroll to position [3086, 0]
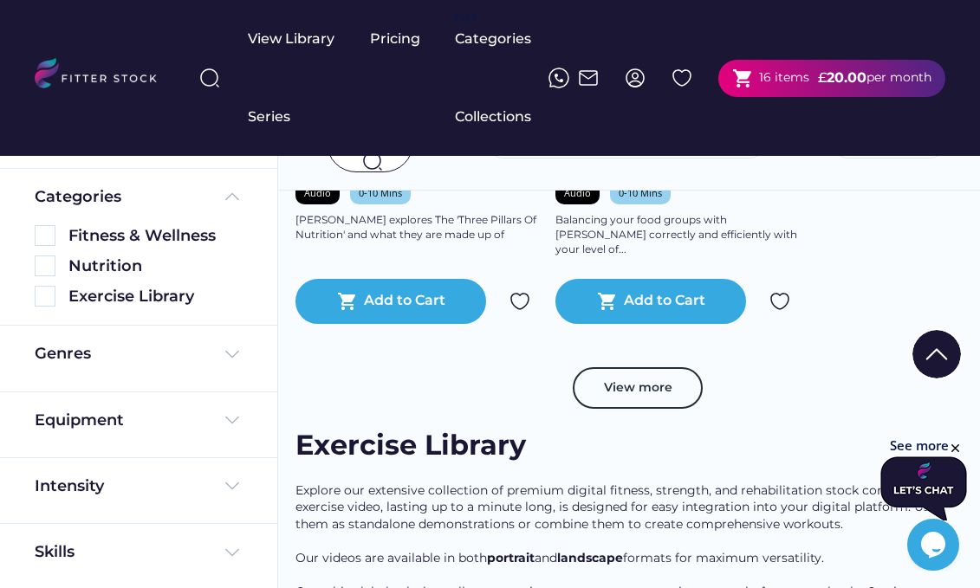
click at [243, 78] on div "View Library Pricing fvck Categories Series Collections shopping_cart 16 items …" at bounding box center [490, 78] width 910 height 156
click at [209, 76] on img at bounding box center [209, 78] width 21 height 21
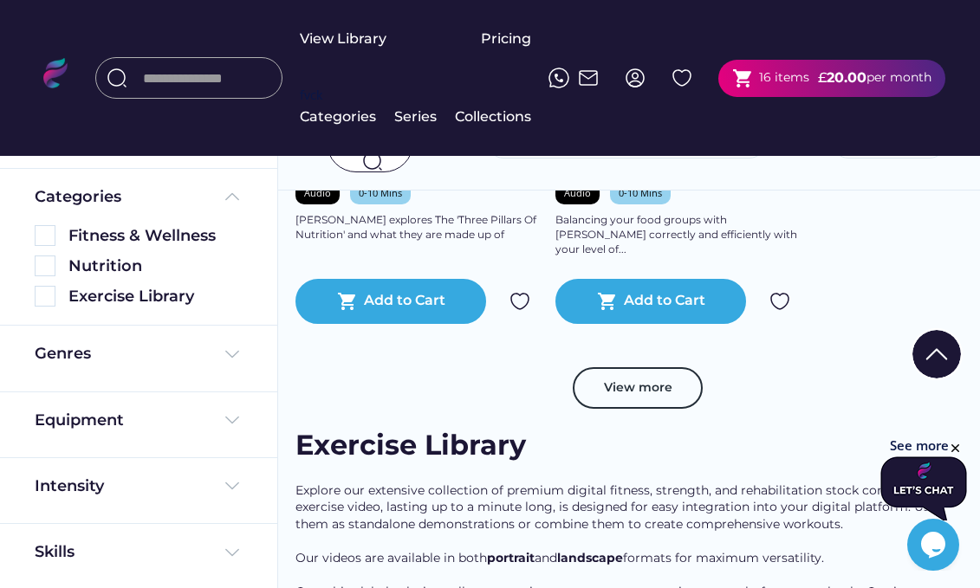
click at [252, 94] on input "input" at bounding box center [208, 77] width 130 height 31
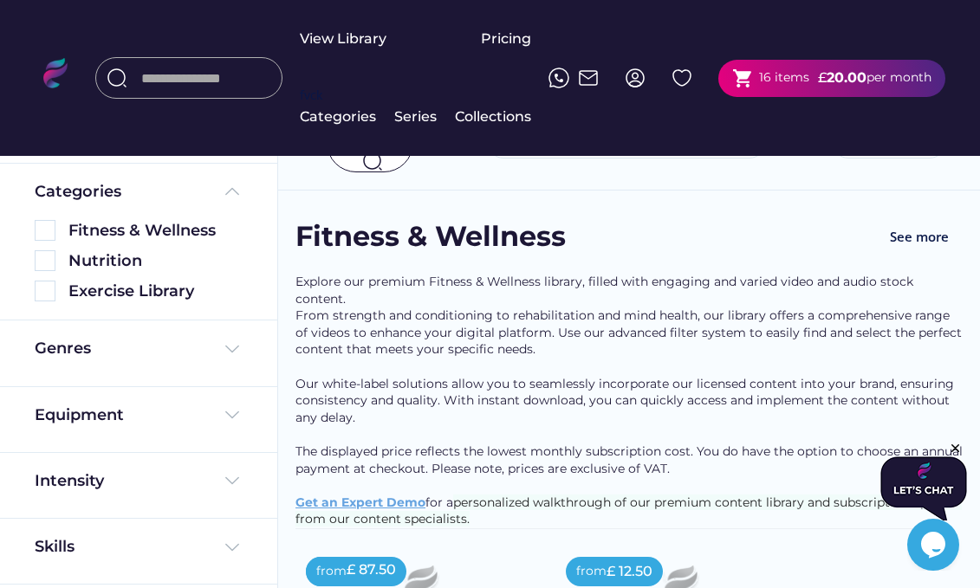
scroll to position [0, 0]
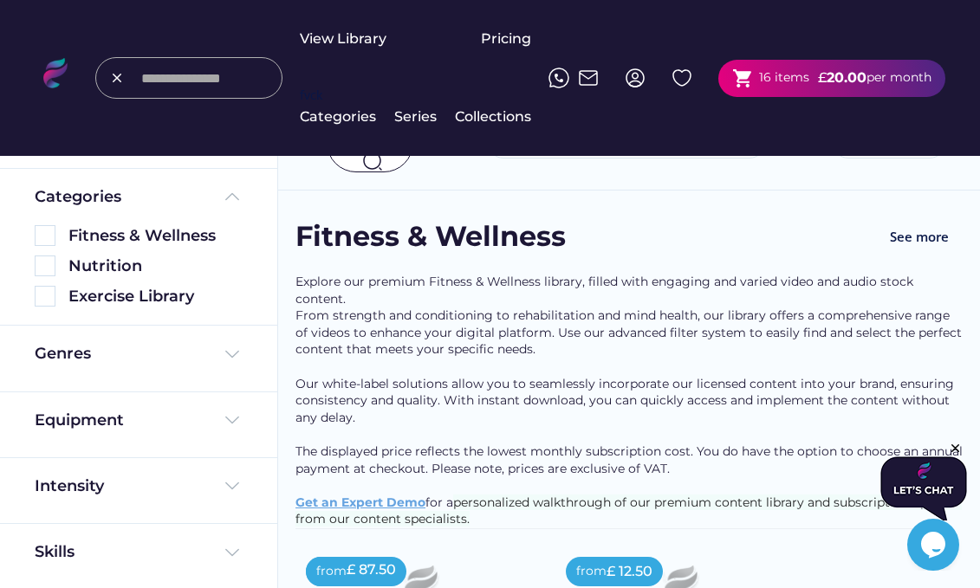
click at [210, 94] on input "input" at bounding box center [206, 77] width 130 height 31
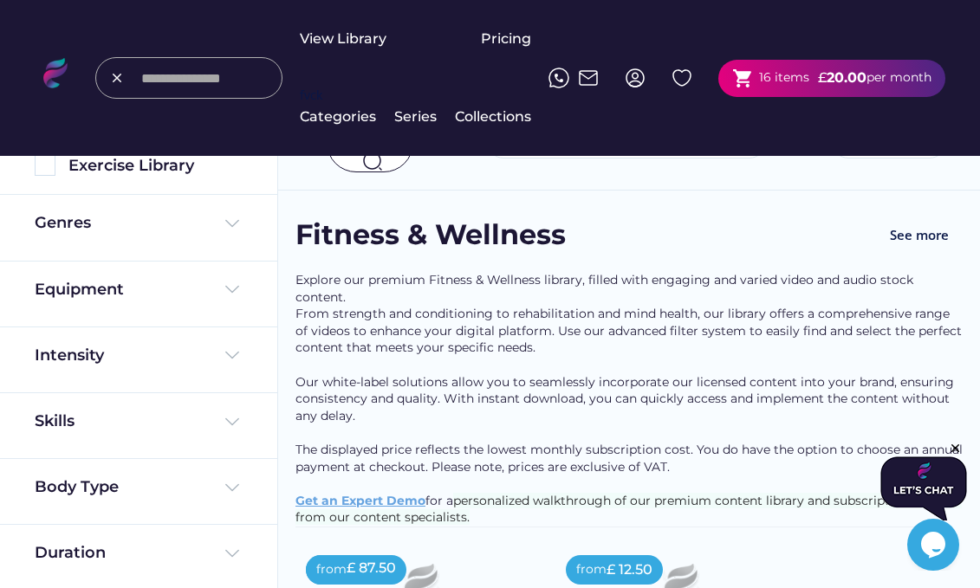
scroll to position [133, 0]
click at [235, 478] on img at bounding box center [232, 485] width 21 height 21
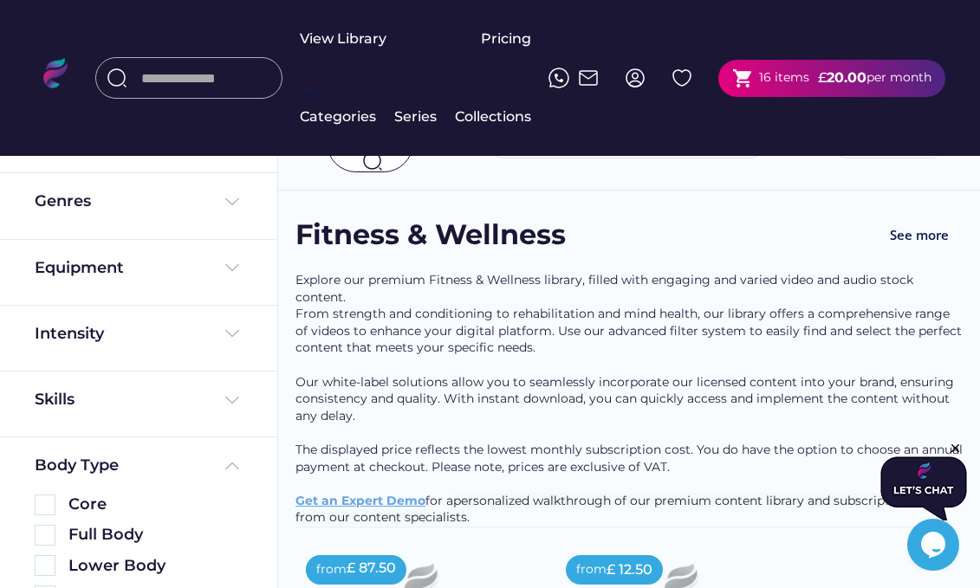
scroll to position [155, 0]
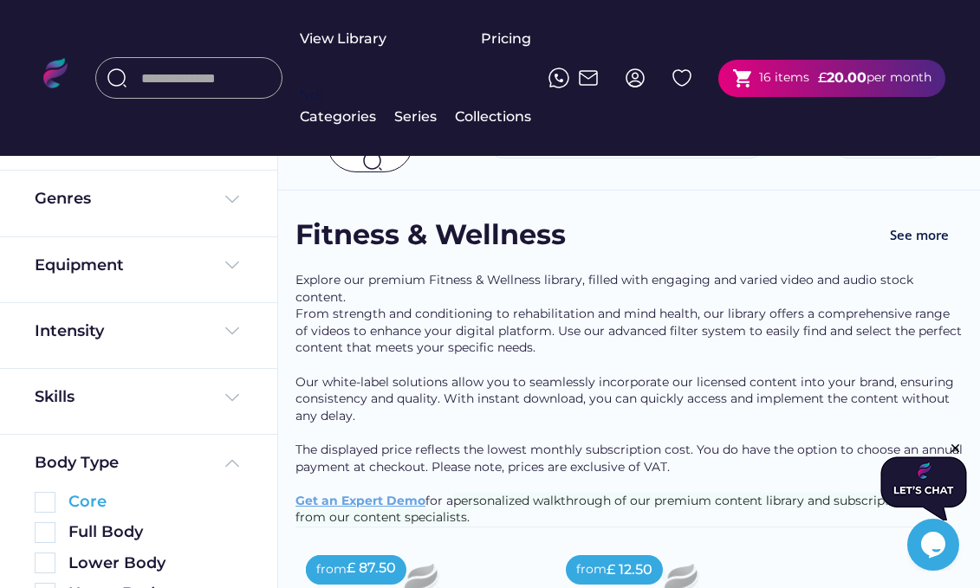
click at [83, 499] on div "Core" at bounding box center [155, 502] width 174 height 22
click at [38, 502] on img at bounding box center [45, 502] width 21 height 21
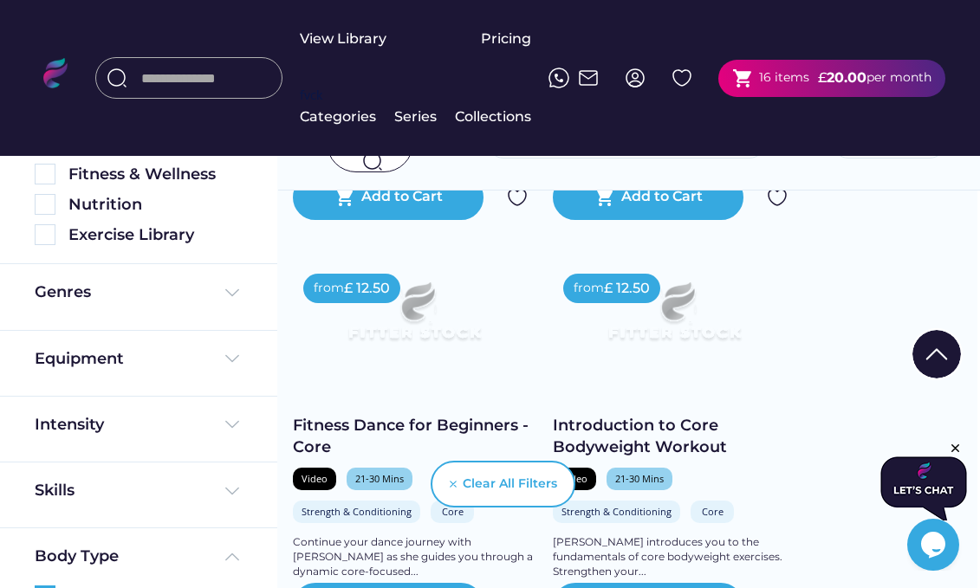
scroll to position [1151, 3]
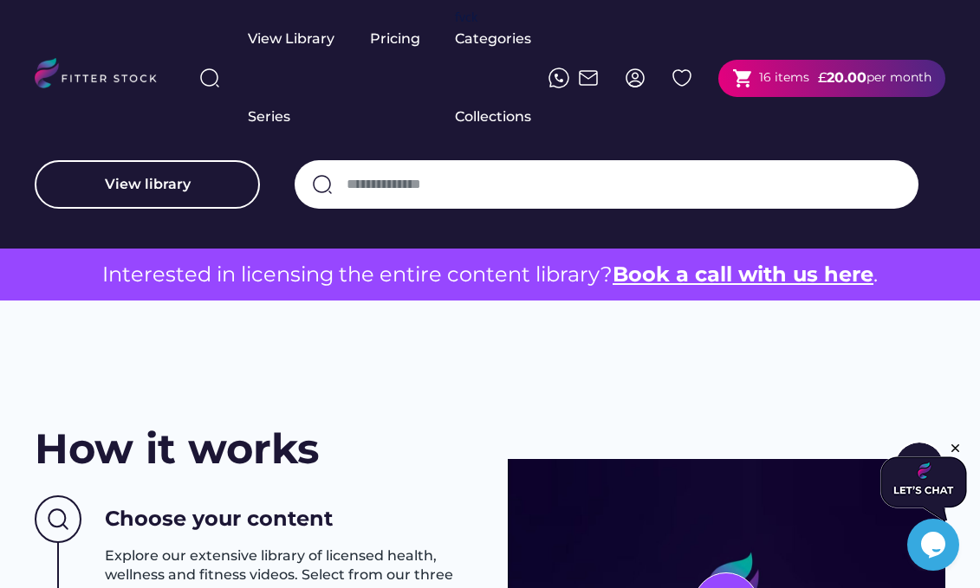
scroll to position [358, 0]
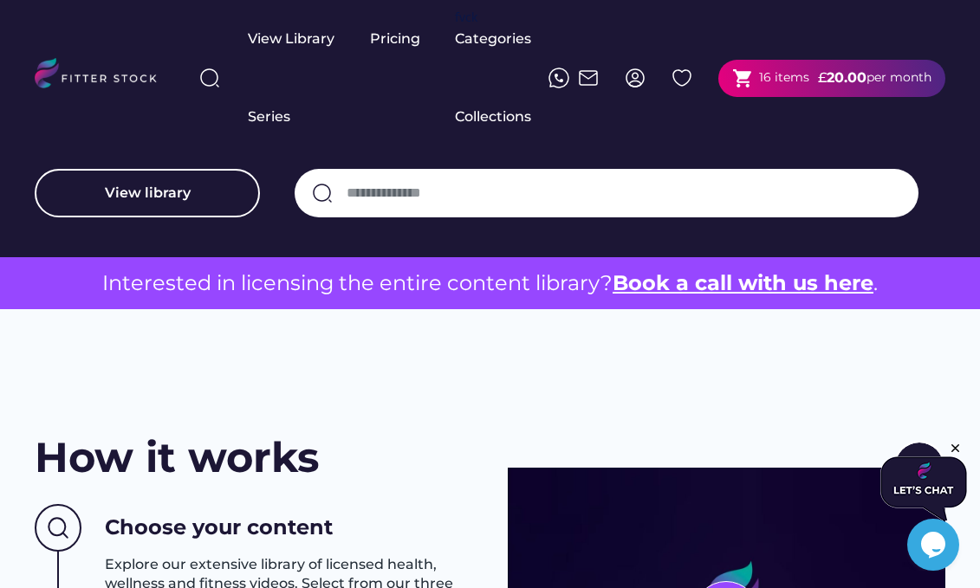
click at [223, 79] on div at bounding box center [210, 78] width 42 height 42
click at [218, 79] on img at bounding box center [209, 78] width 21 height 21
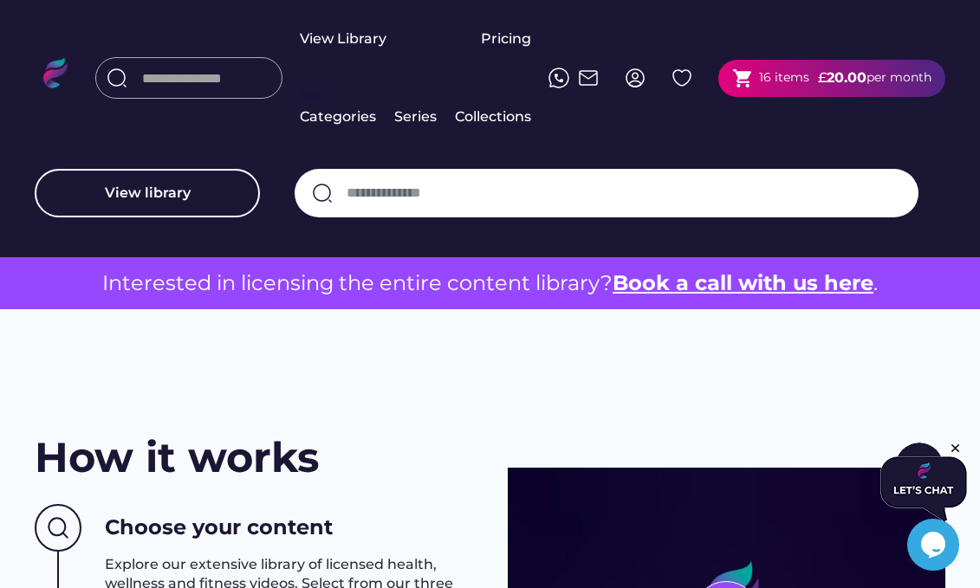
click at [202, 94] on input "input" at bounding box center [207, 77] width 130 height 31
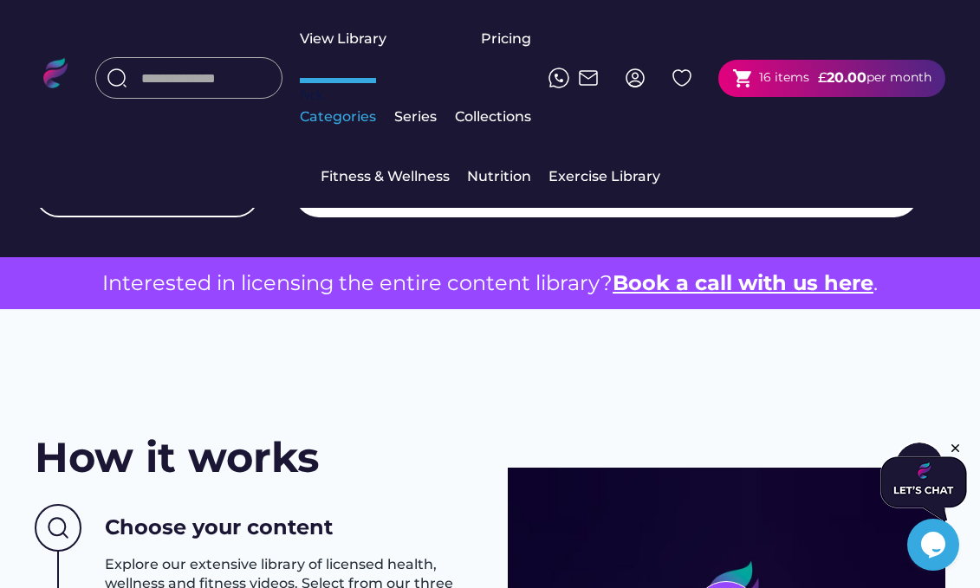
click at [336, 120] on div "Categories" at bounding box center [338, 116] width 76 height 19
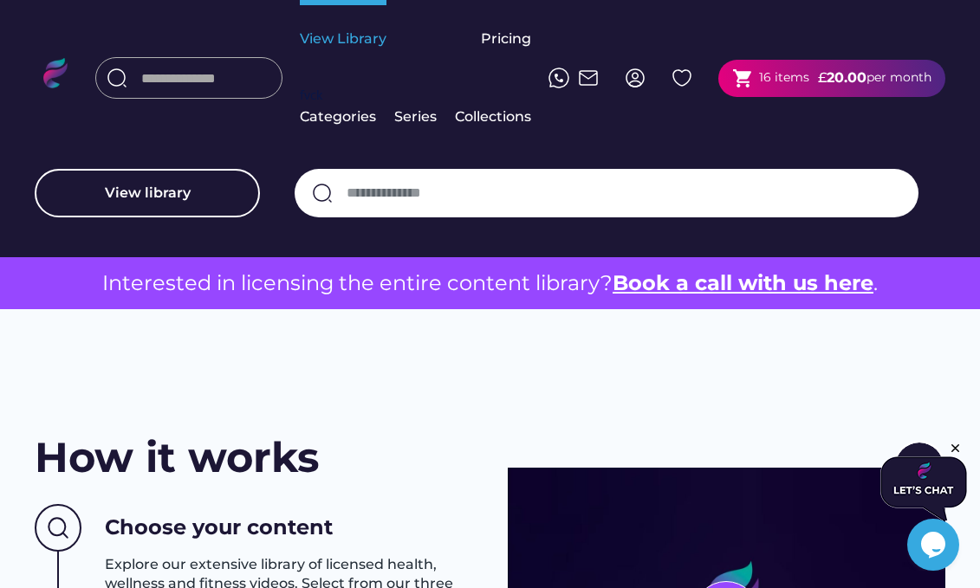
click at [336, 36] on div "View Library" at bounding box center [343, 38] width 87 height 19
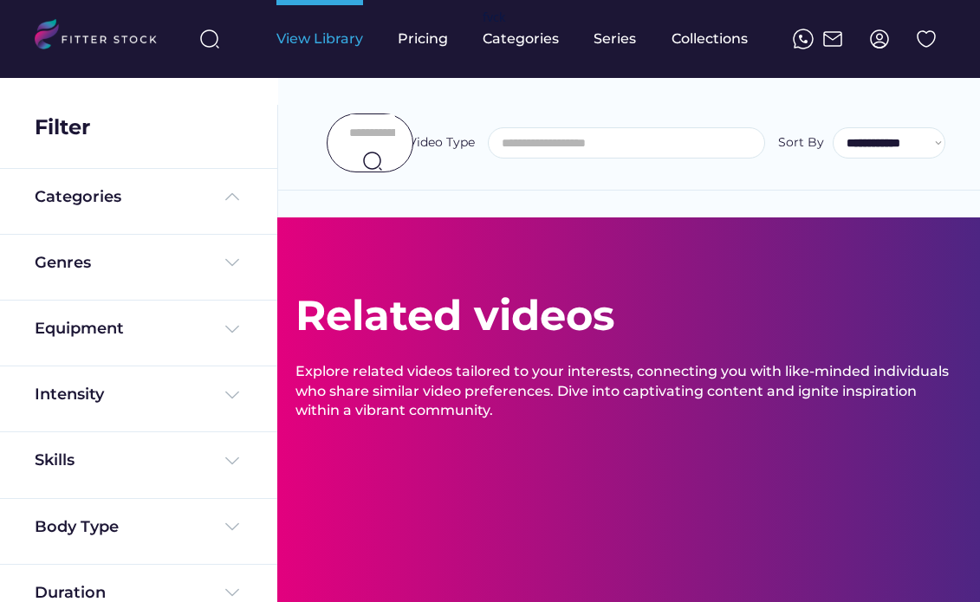
select select
select select "**********"
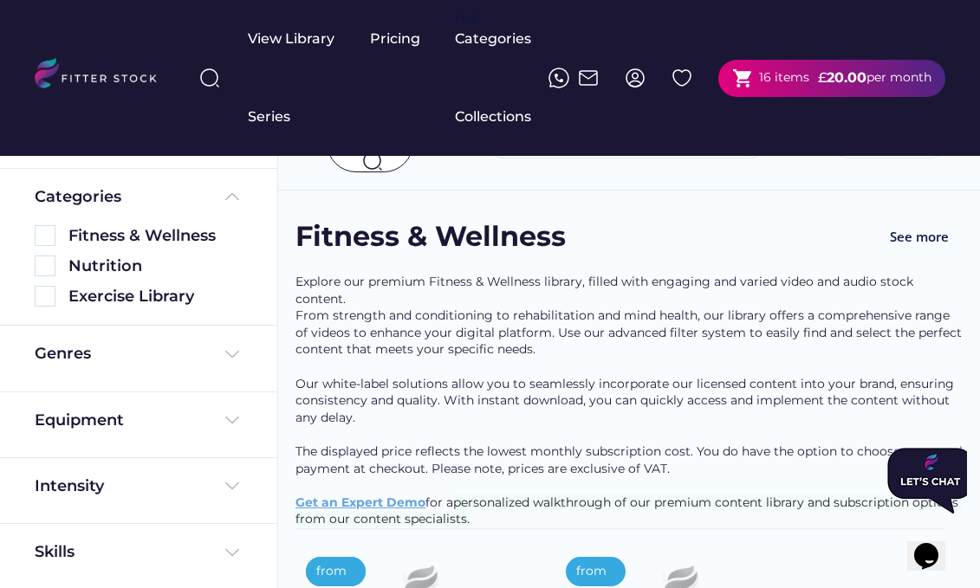
scroll to position [133, 0]
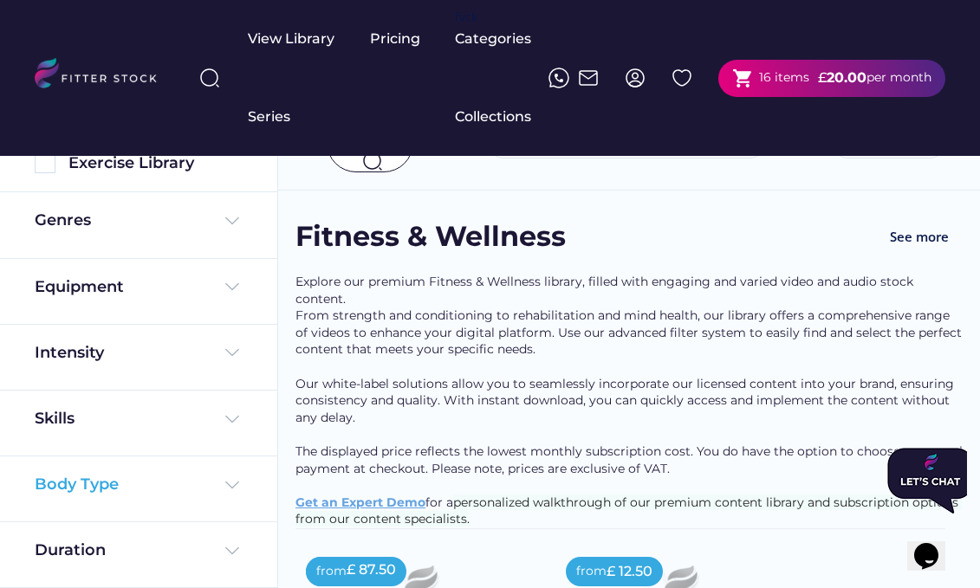
click at [224, 476] on img at bounding box center [232, 485] width 21 height 21
click at [230, 484] on img at bounding box center [232, 485] width 21 height 21
click at [98, 523] on div "Core" at bounding box center [155, 524] width 174 height 22
click at [50, 521] on img at bounding box center [45, 524] width 21 height 21
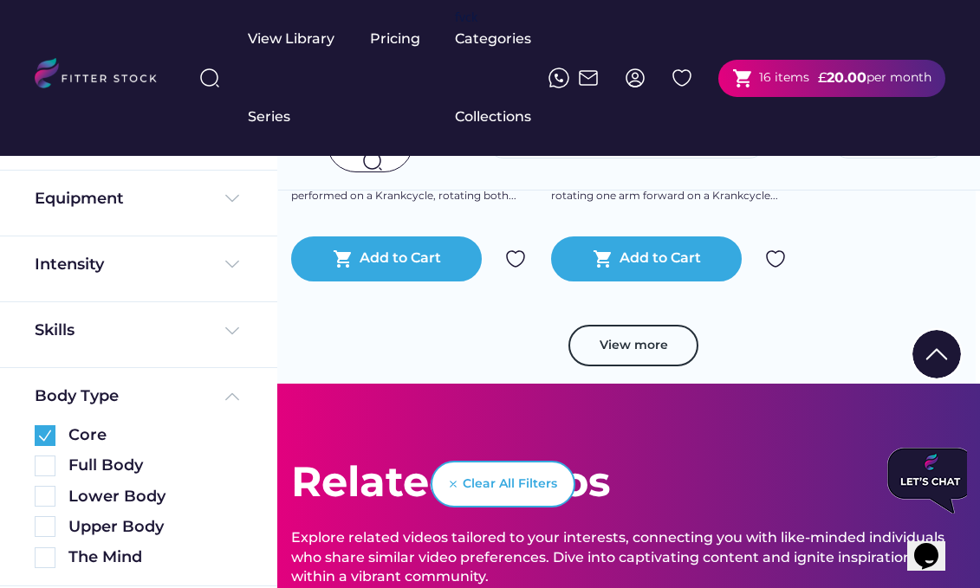
scroll to position [3103, 4]
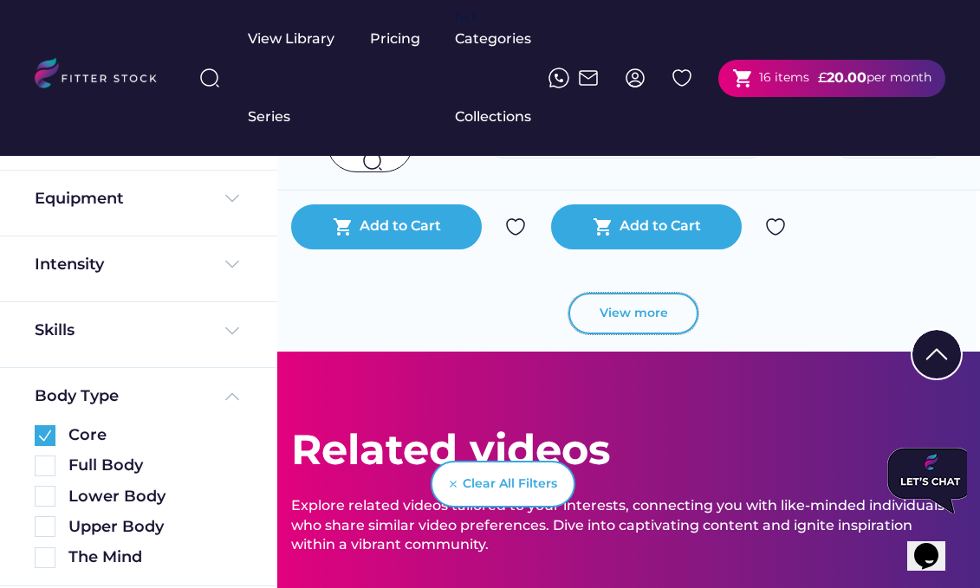
click at [635, 332] on button "View more" at bounding box center [633, 314] width 130 height 42
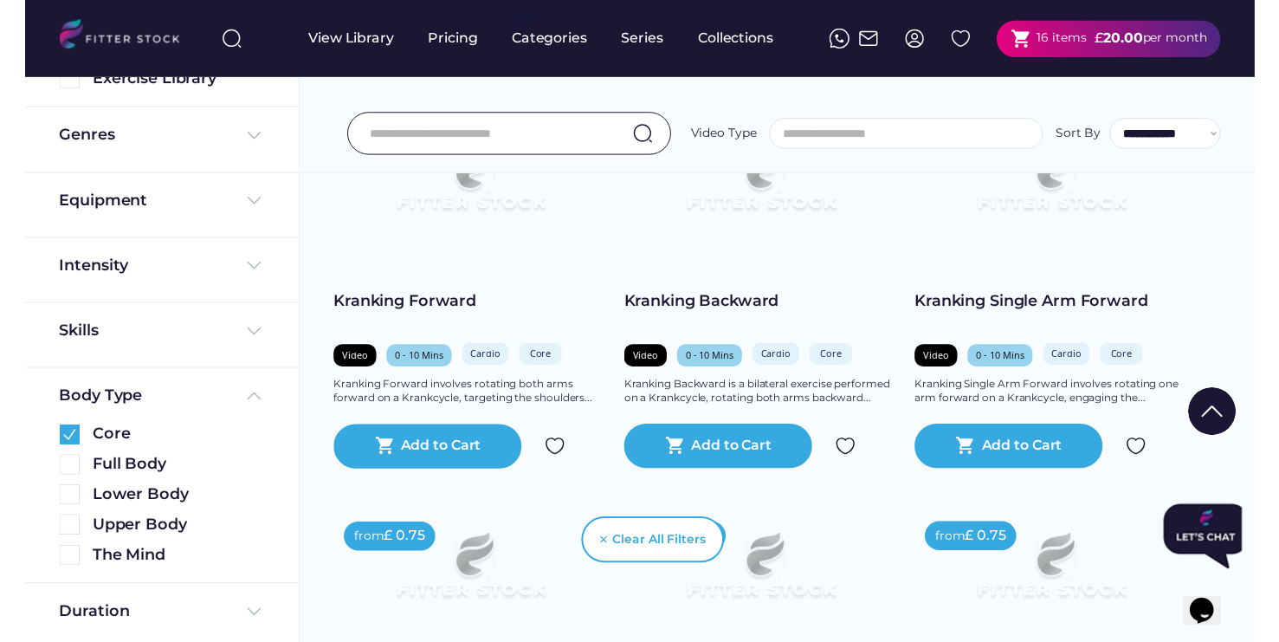
scroll to position [315, 0]
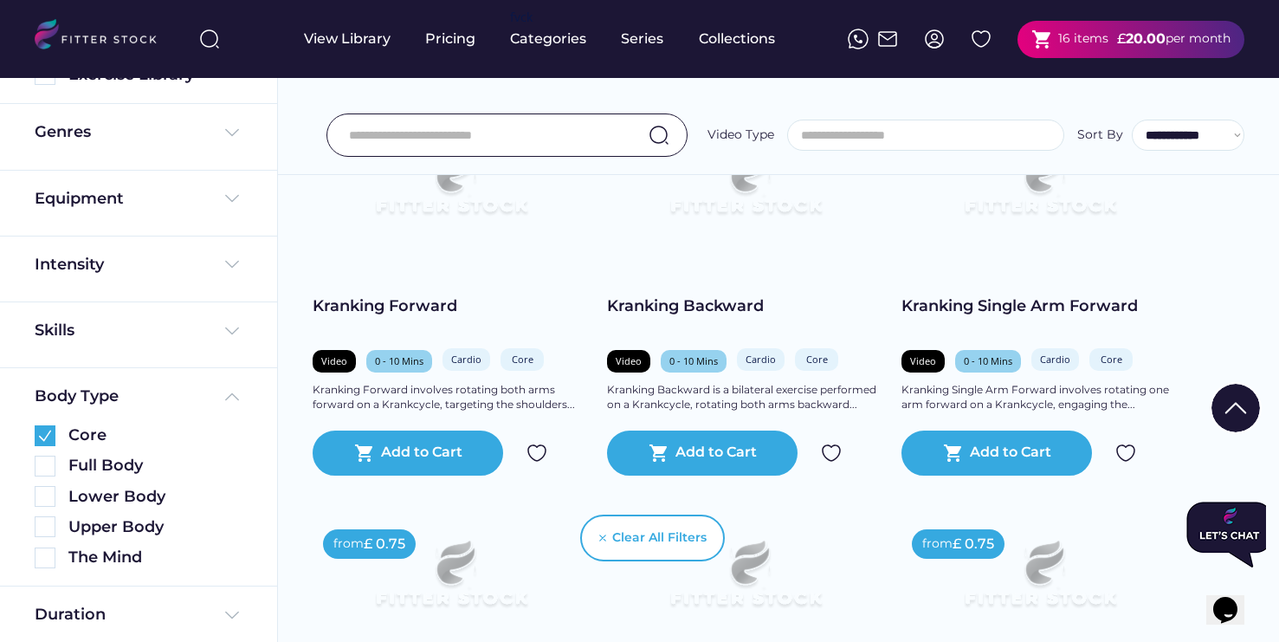
click at [546, 139] on input "input" at bounding box center [485, 135] width 273 height 36
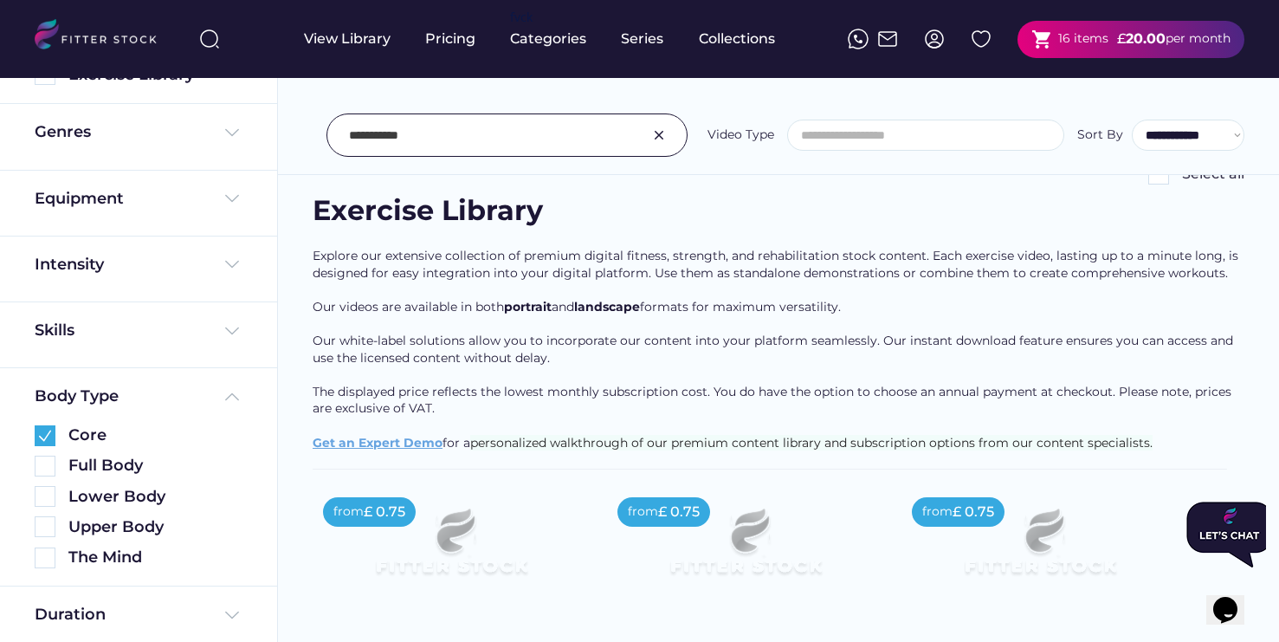
scroll to position [0, 0]
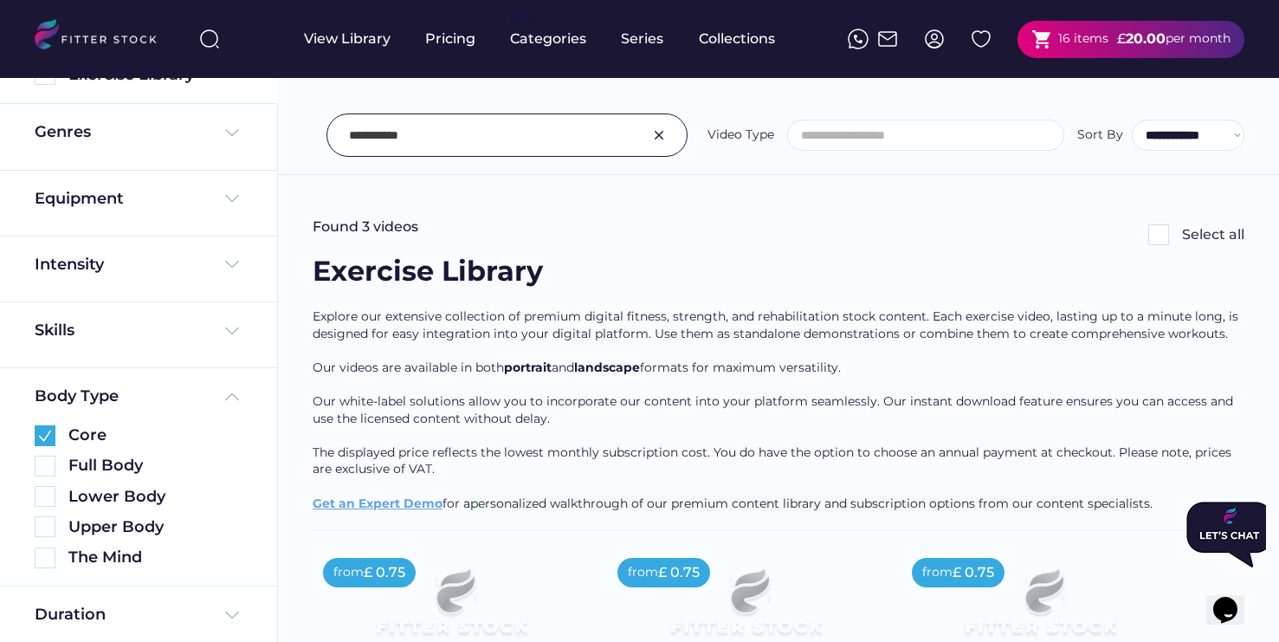
drag, startPoint x: 380, startPoint y: 137, endPoint x: 484, endPoint y: 139, distance: 104.0
click at [483, 139] on input "input" at bounding box center [485, 135] width 273 height 36
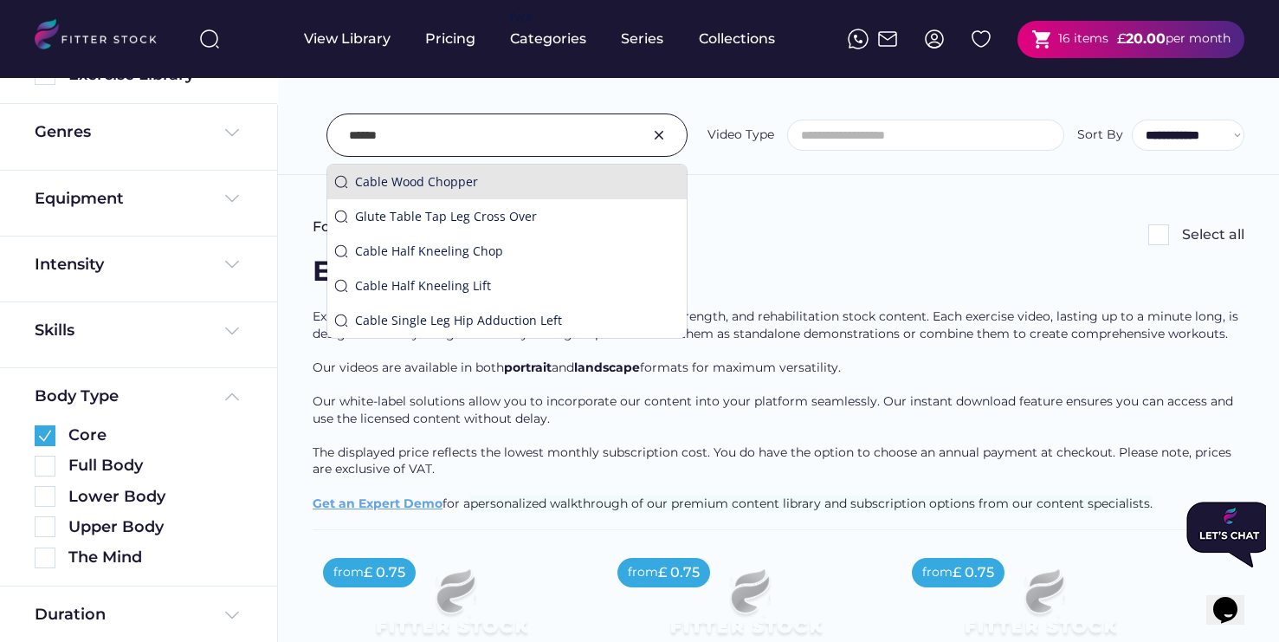
scroll to position [1, 0]
click at [462, 171] on div "Cable Wood Chopper" at bounding box center [506, 182] width 359 height 35
type input "**********"
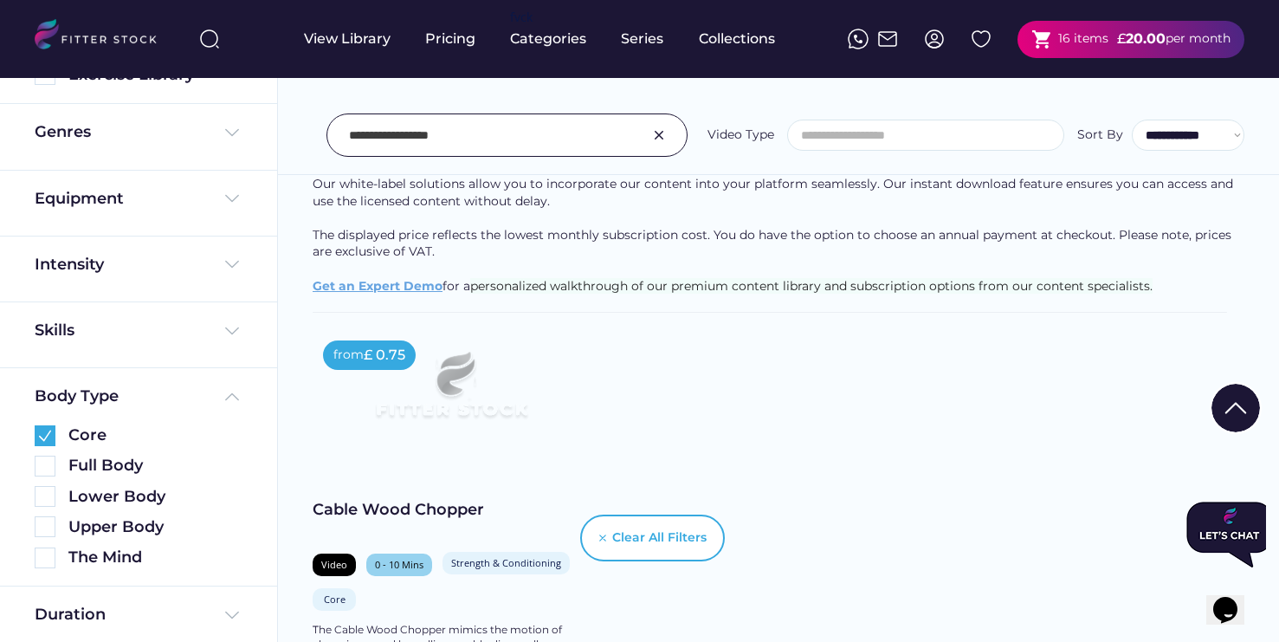
scroll to position [33, 0]
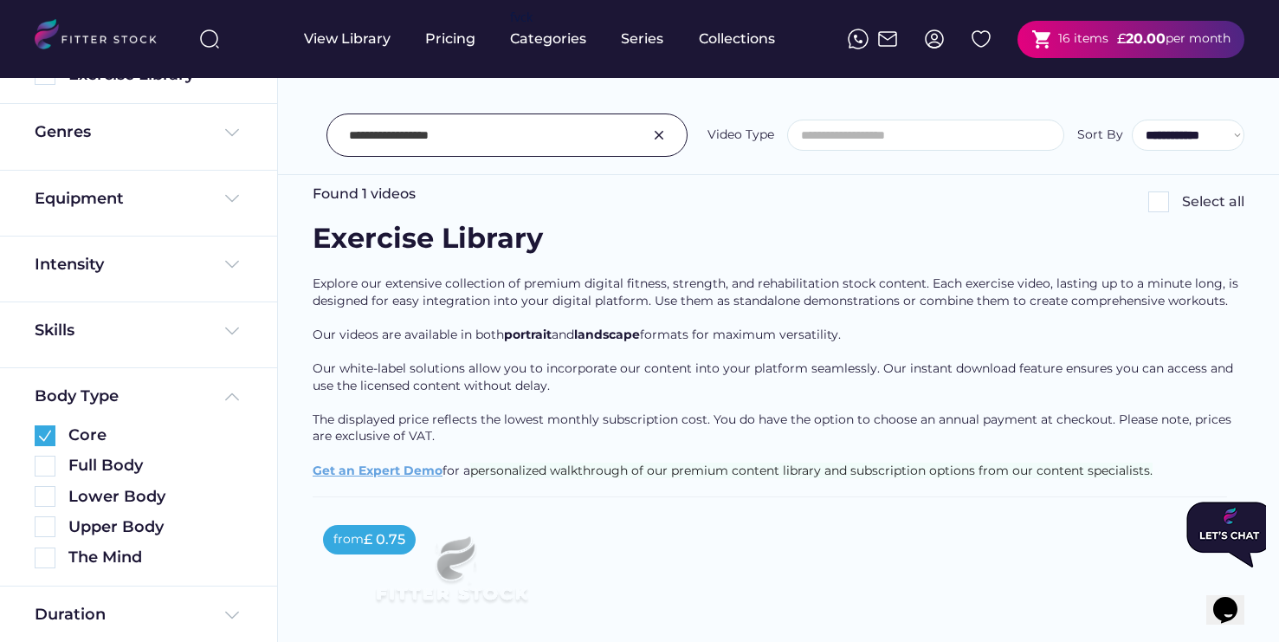
click at [656, 136] on img at bounding box center [659, 135] width 21 height 21
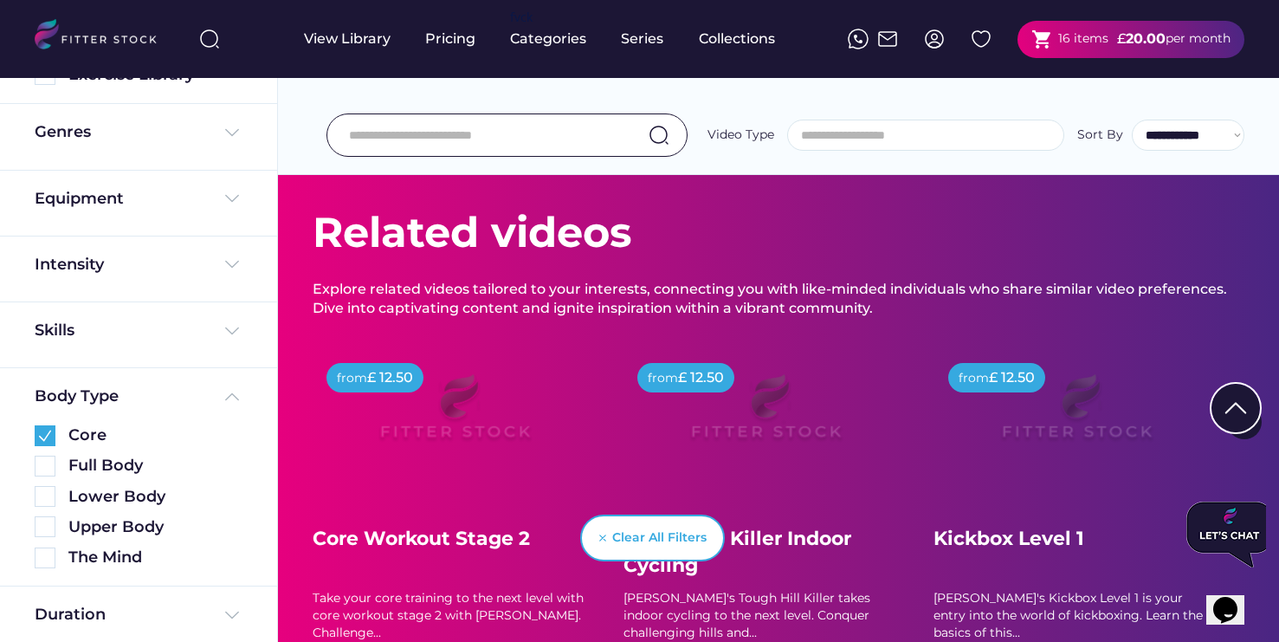
scroll to position [3233, 0]
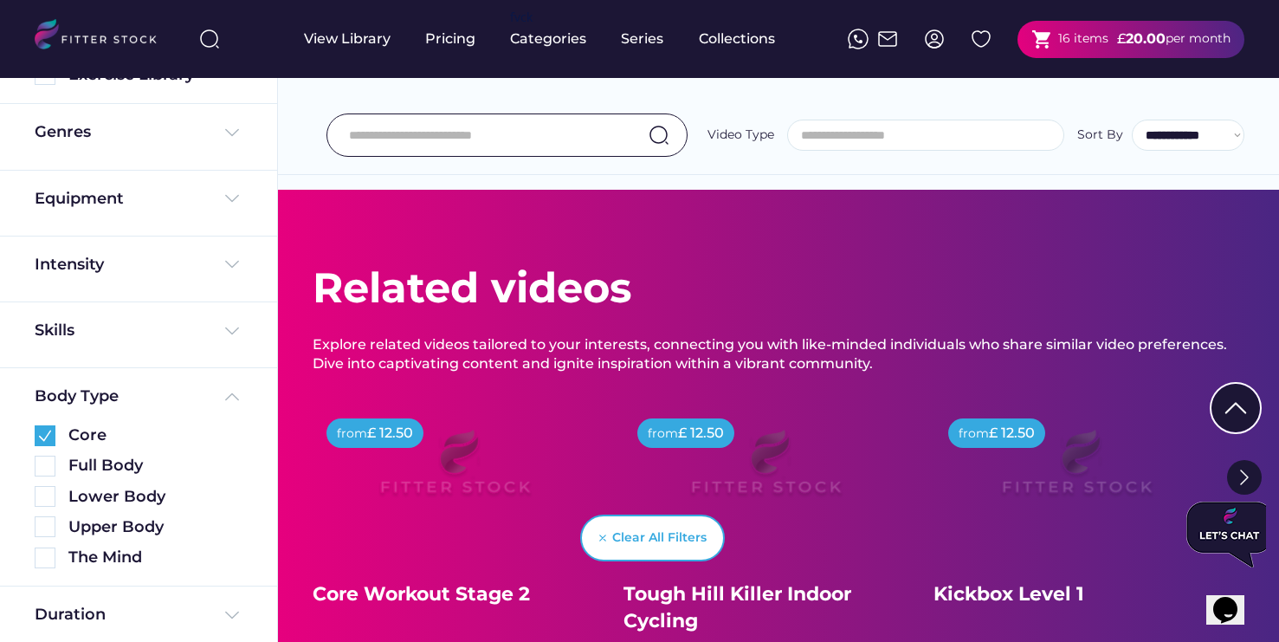
click at [435, 138] on input "input" at bounding box center [485, 135] width 273 height 36
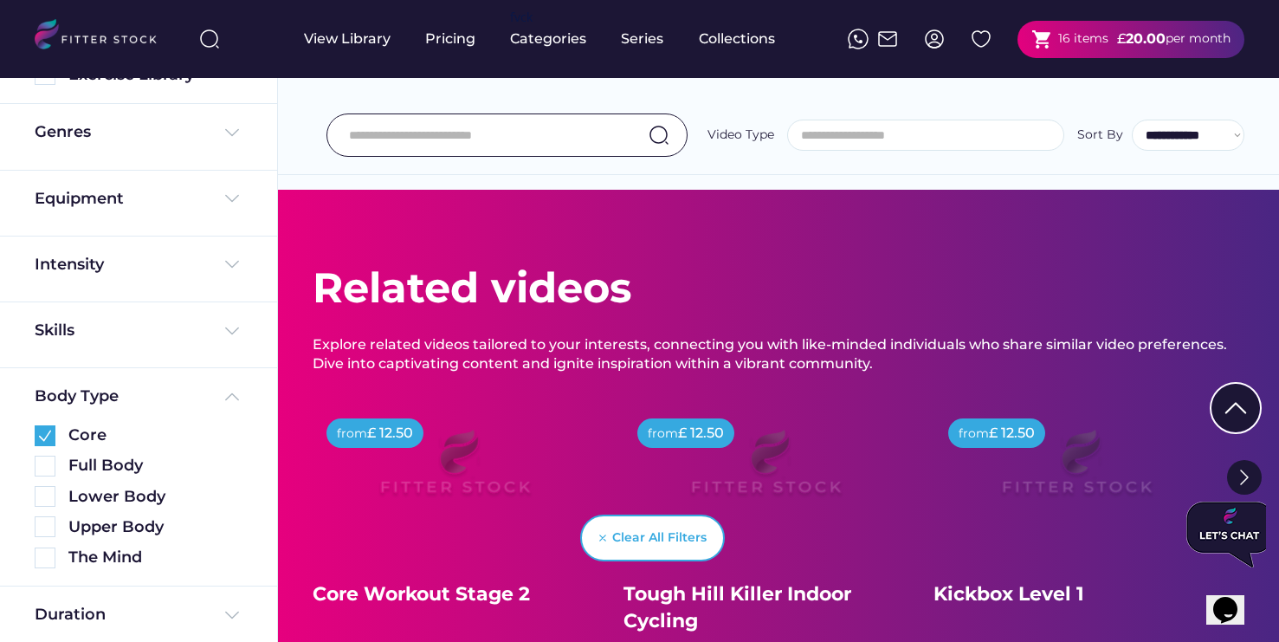
click at [446, 130] on input "input" at bounding box center [485, 135] width 273 height 36
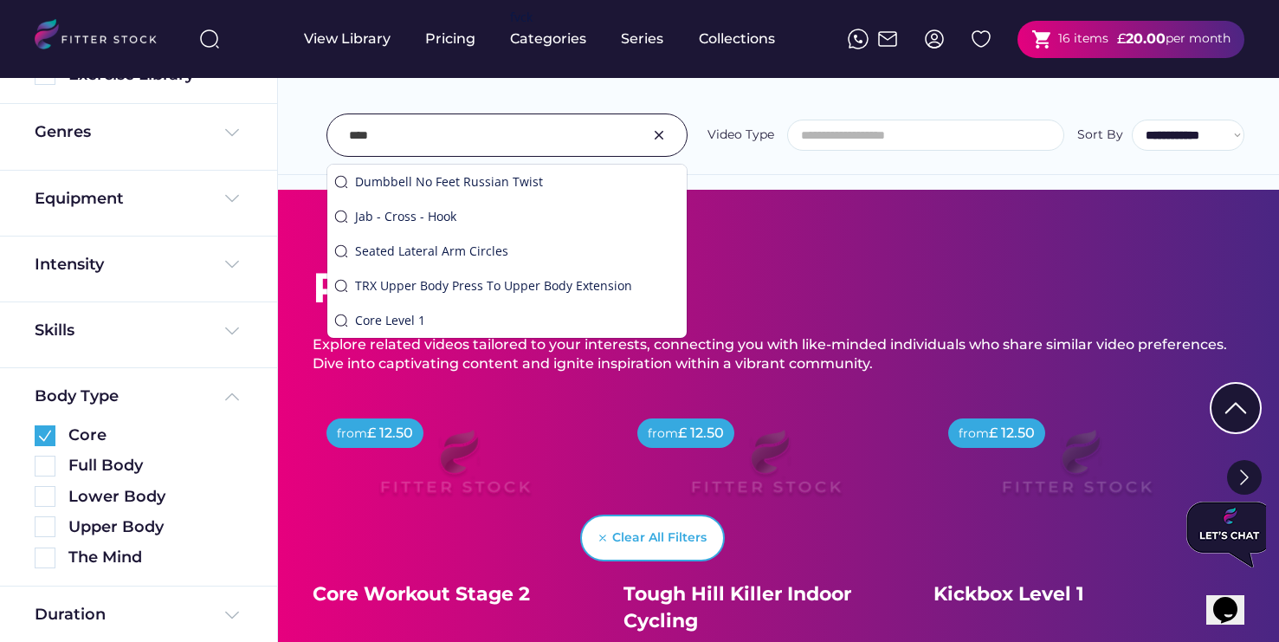
type input "****"
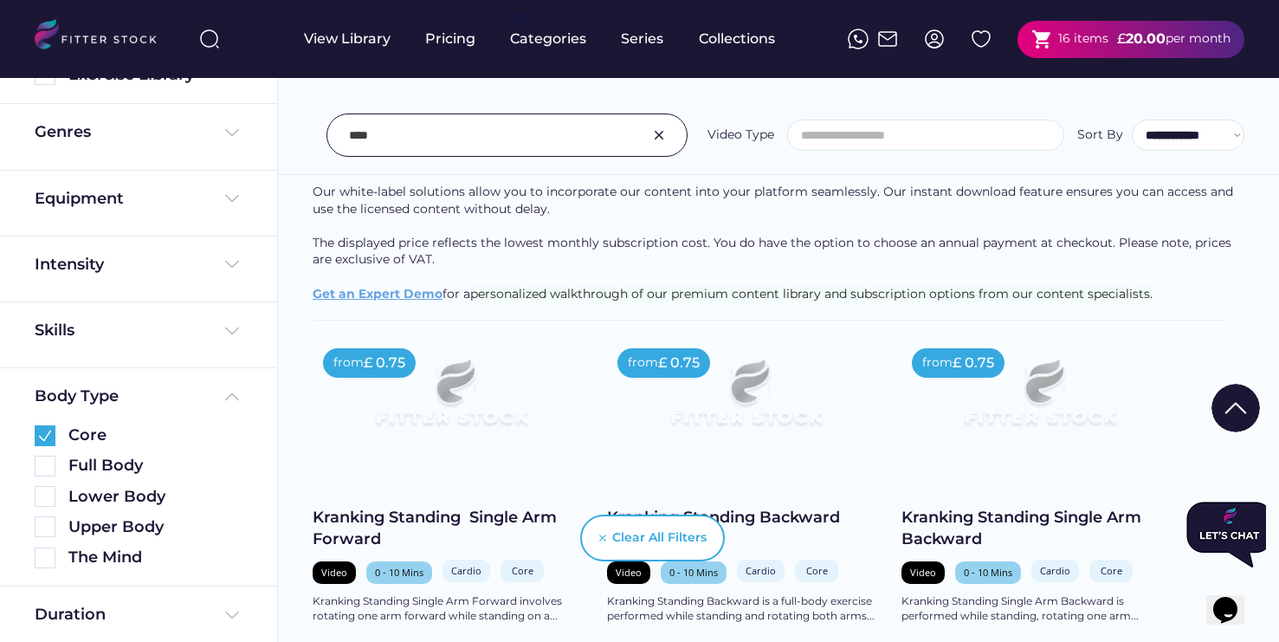
scroll to position [0, 0]
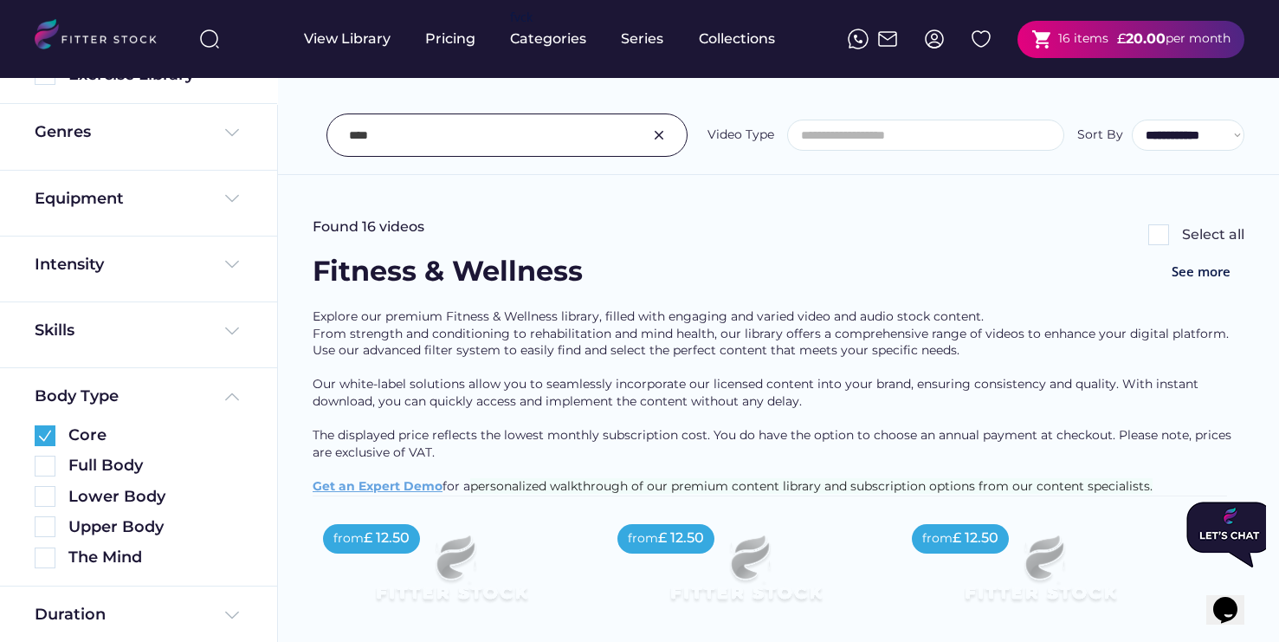
click at [447, 126] on input "input" at bounding box center [485, 135] width 273 height 36
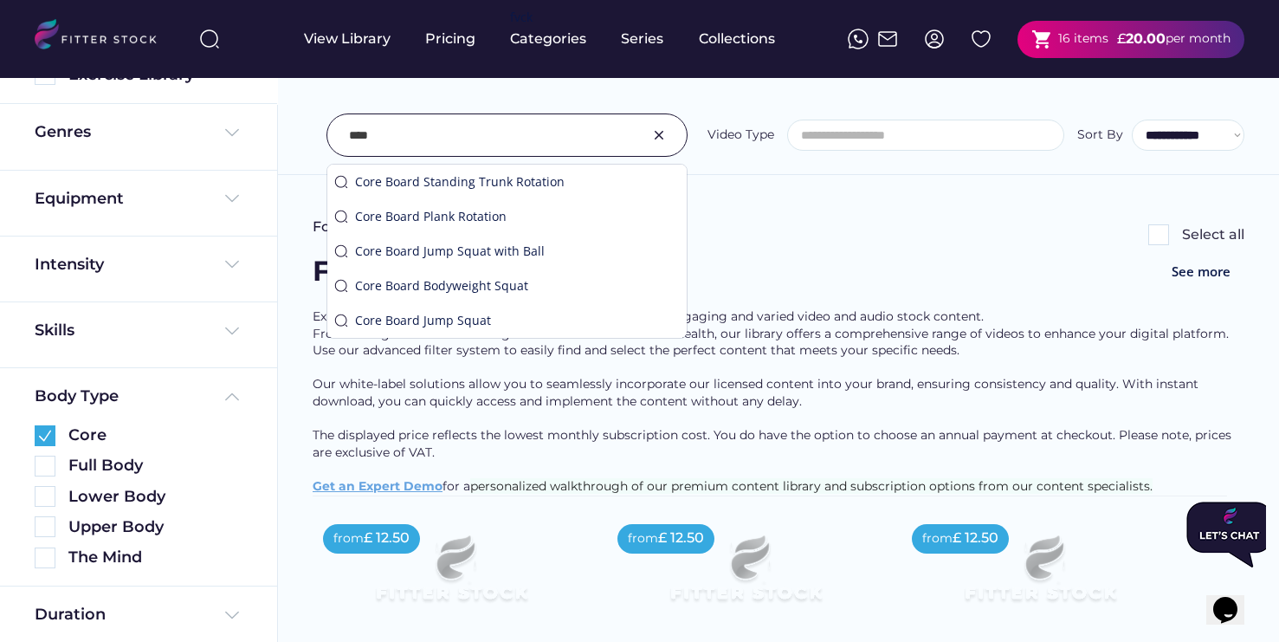
click at [447, 129] on input "input" at bounding box center [485, 135] width 273 height 36
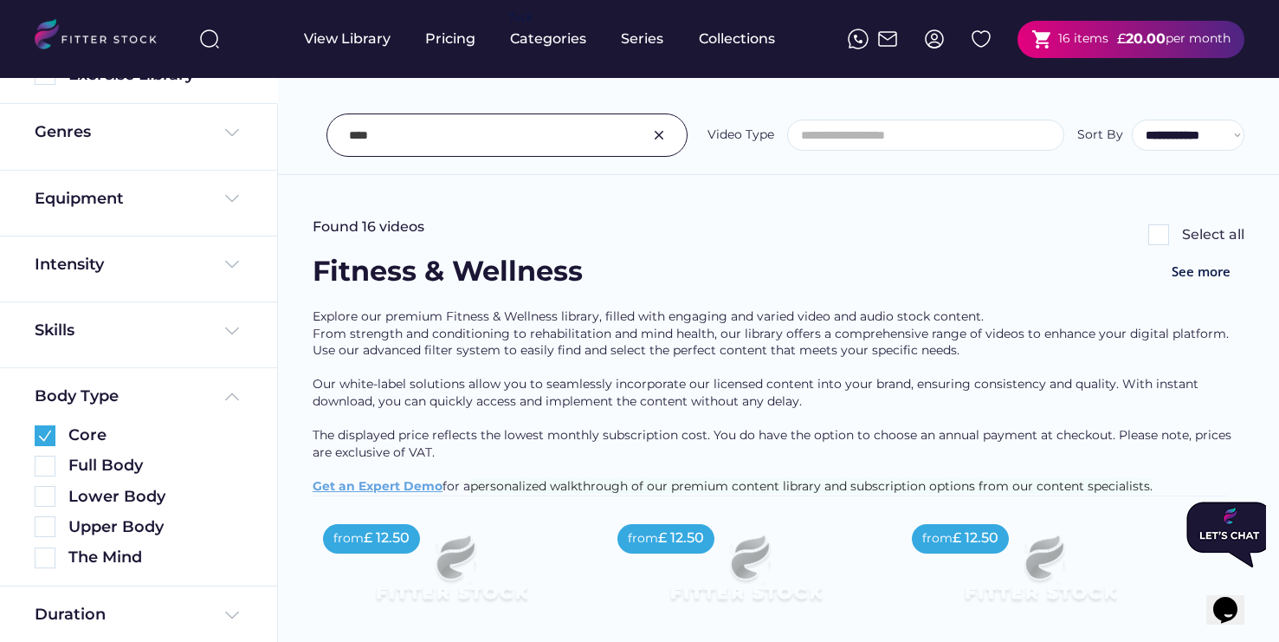
click at [401, 135] on input "input" at bounding box center [485, 135] width 273 height 36
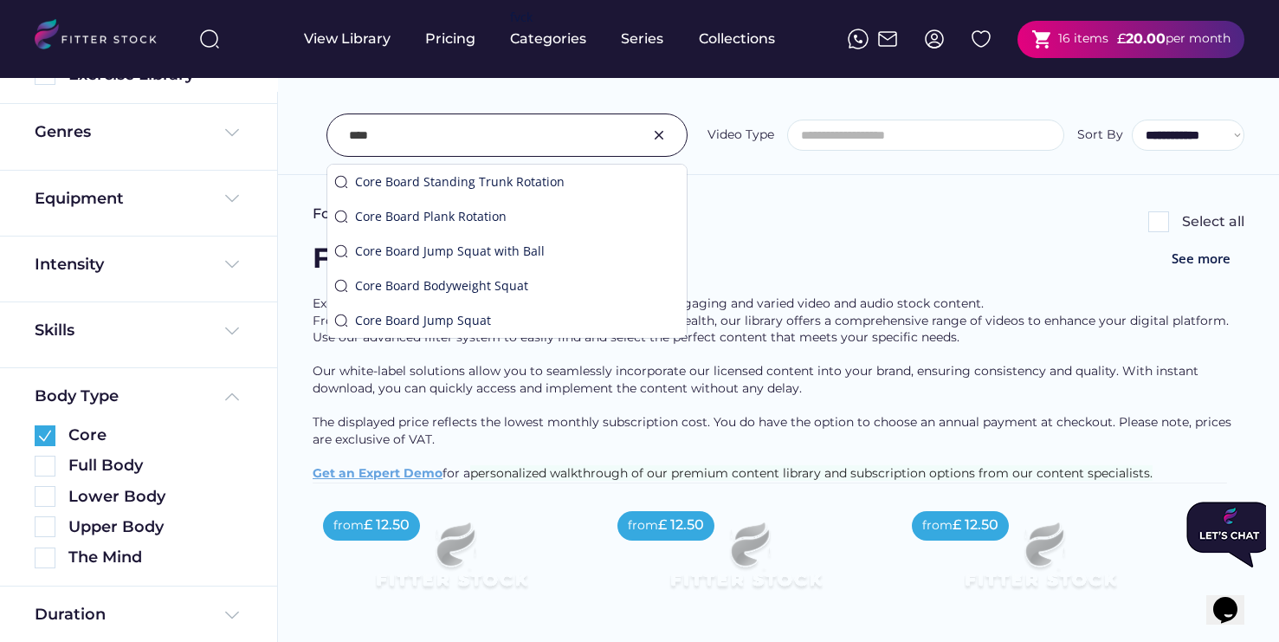
click at [343, 384] on div "Explore our premium Fitness & Wellness library, filled with engaging and varied…" at bounding box center [779, 388] width 932 height 187
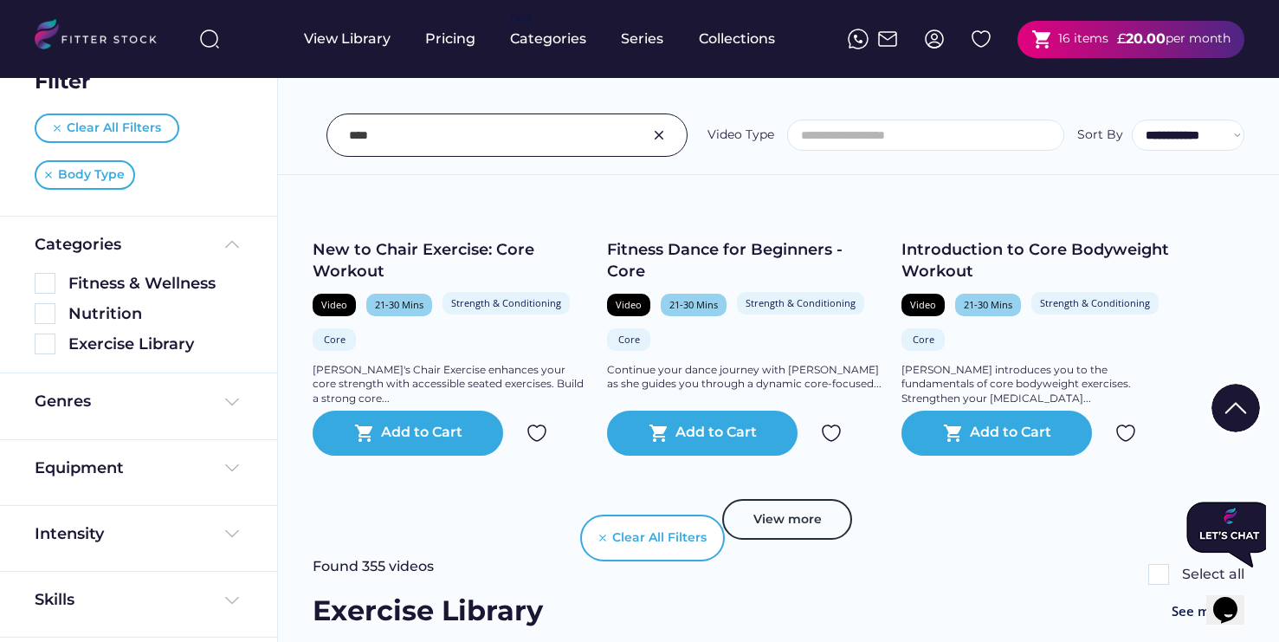
scroll to position [42, 0]
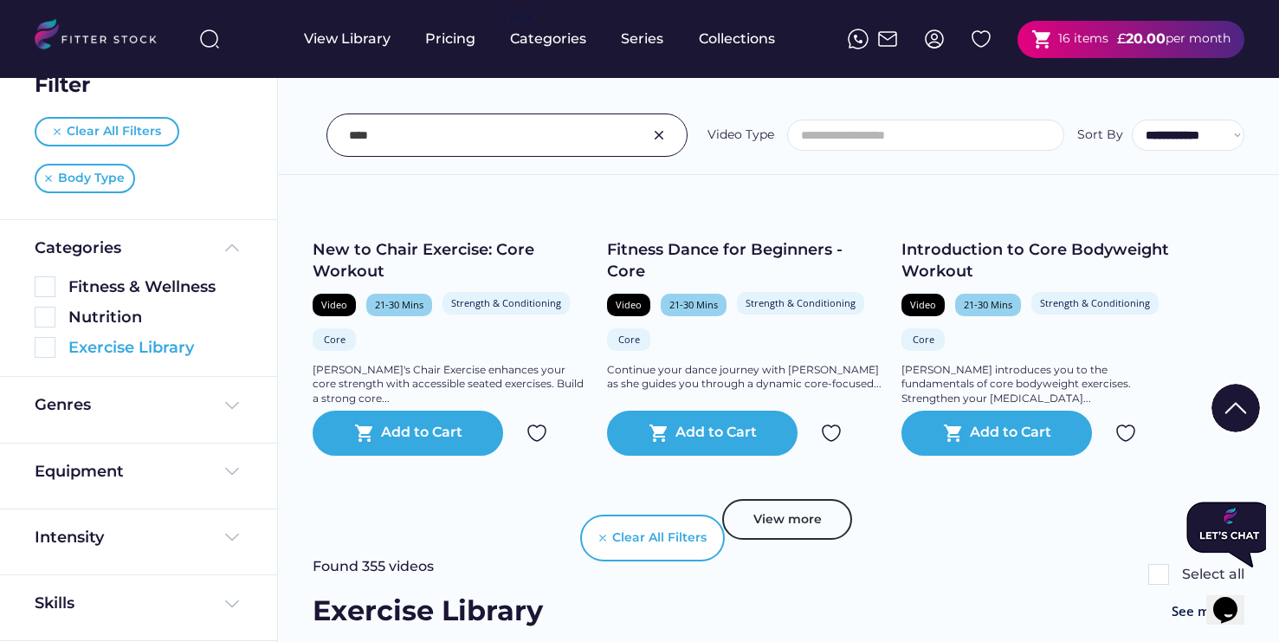
click at [42, 343] on img at bounding box center [45, 347] width 21 height 21
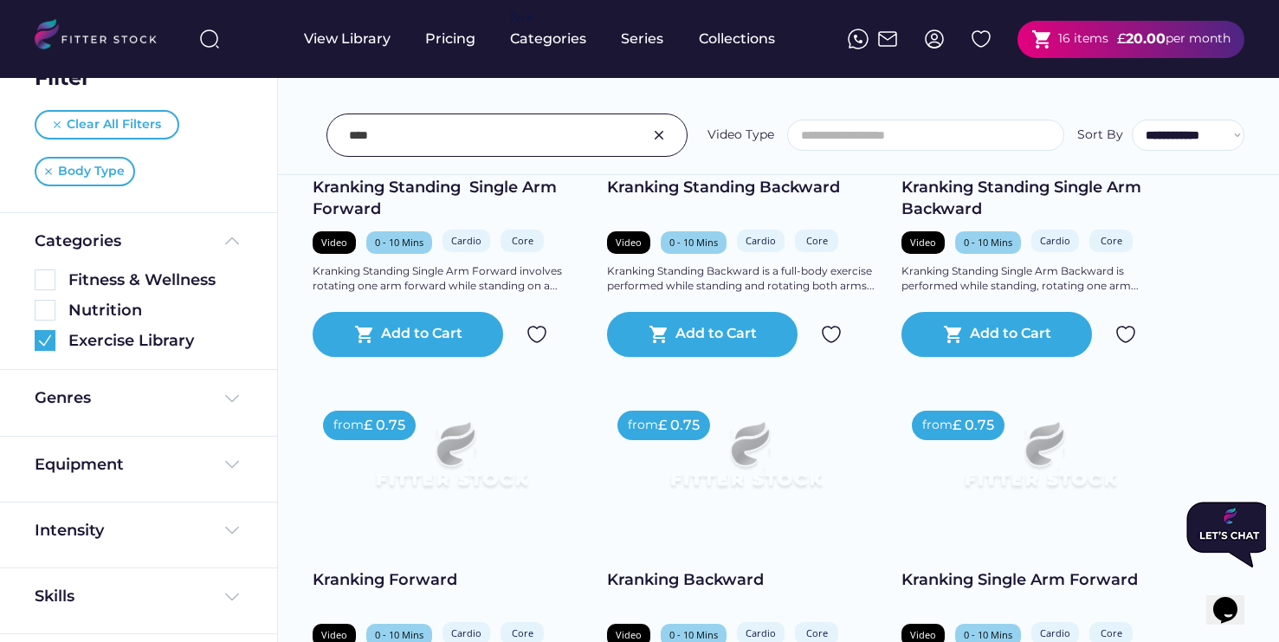
scroll to position [0, 0]
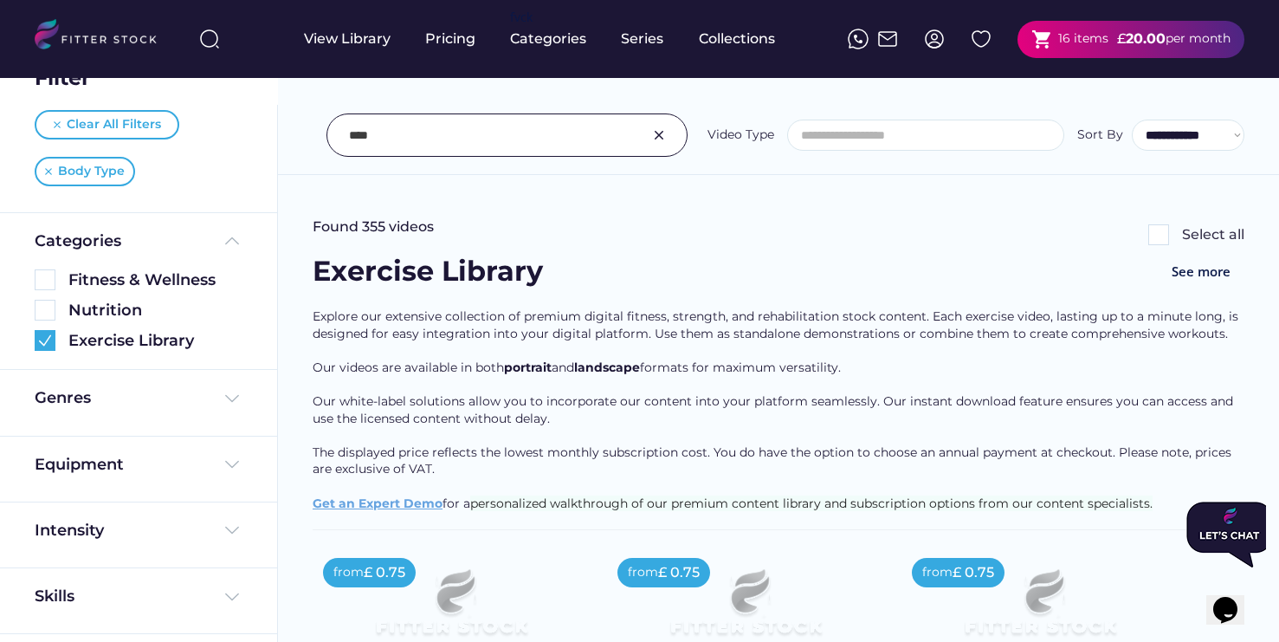
click at [663, 137] on img at bounding box center [659, 135] width 21 height 21
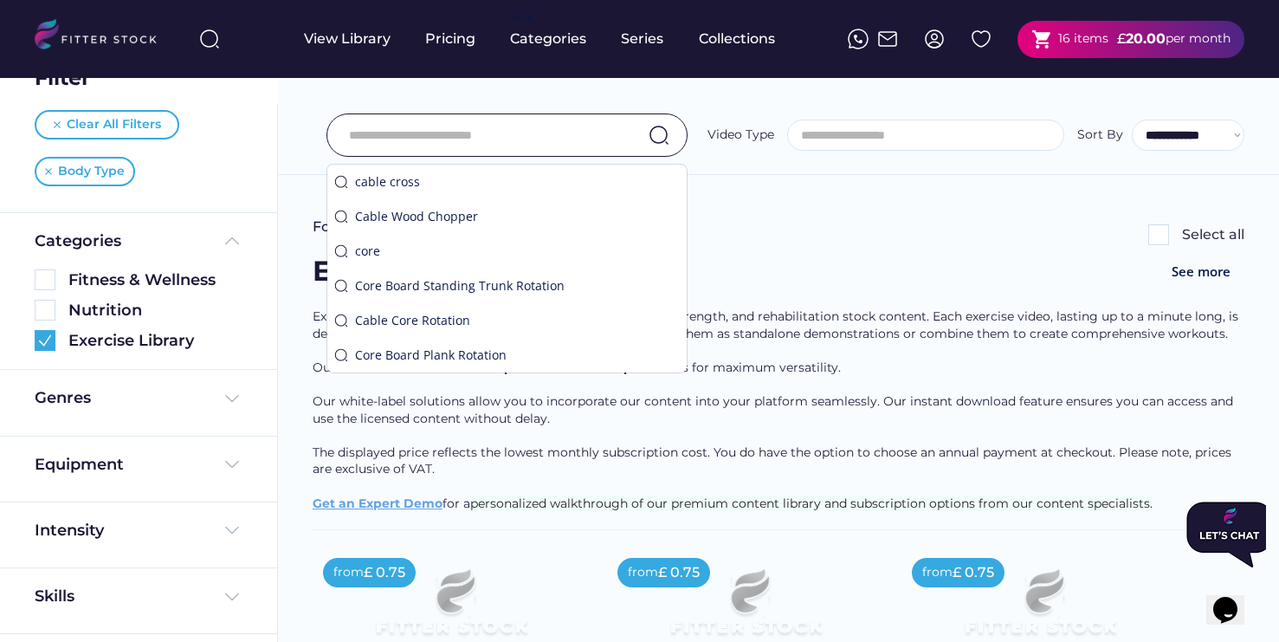
scroll to position [1, 0]
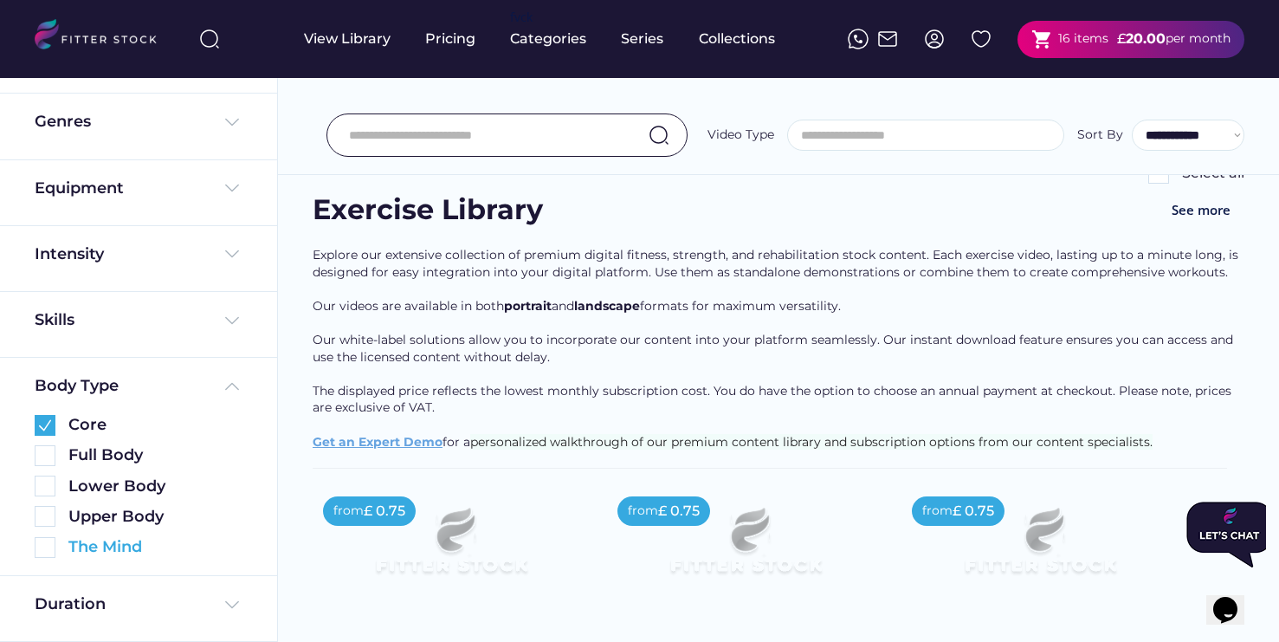
scroll to position [130, 0]
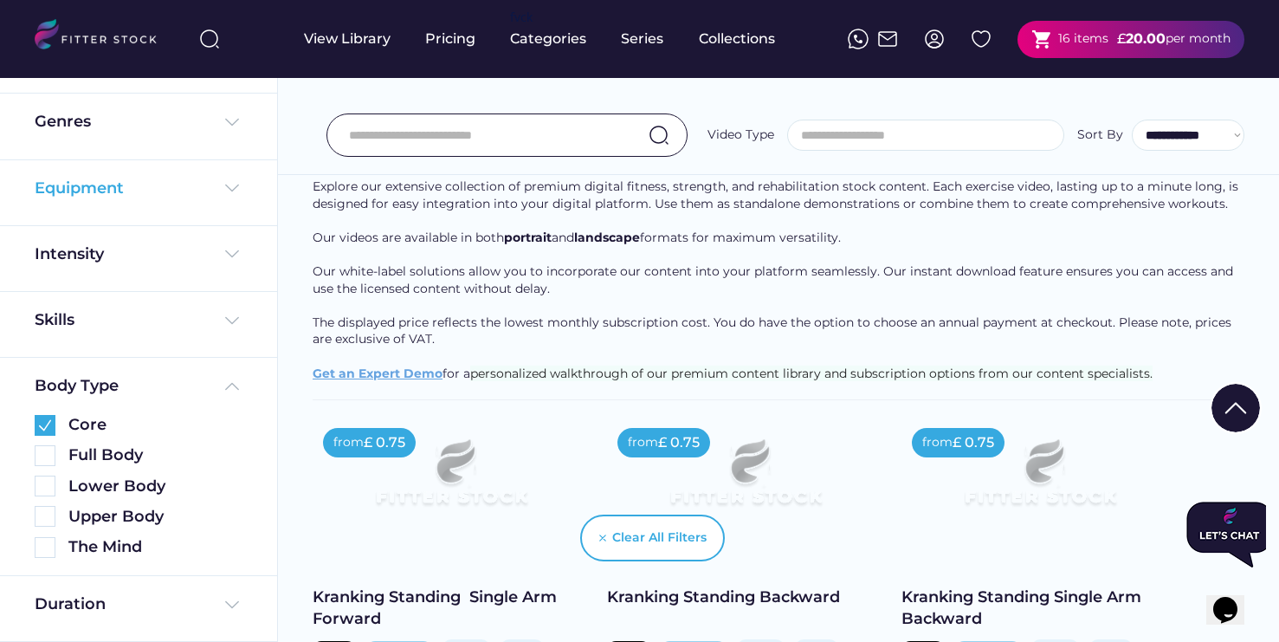
click at [231, 184] on img at bounding box center [232, 188] width 21 height 21
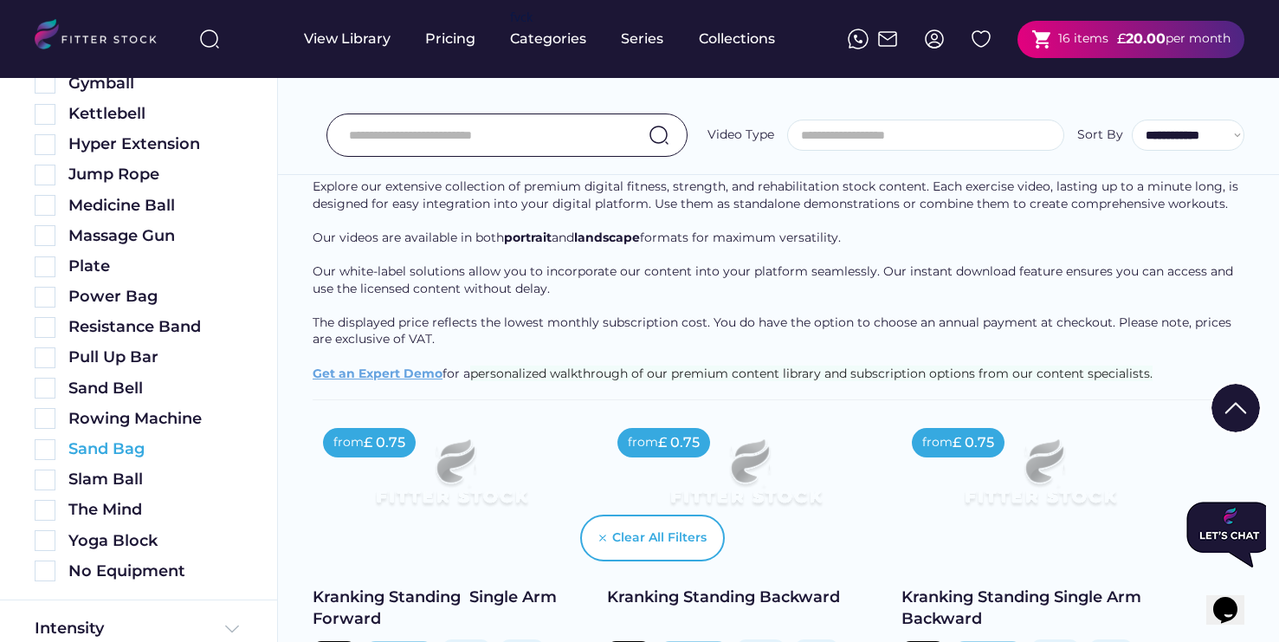
scroll to position [983, 0]
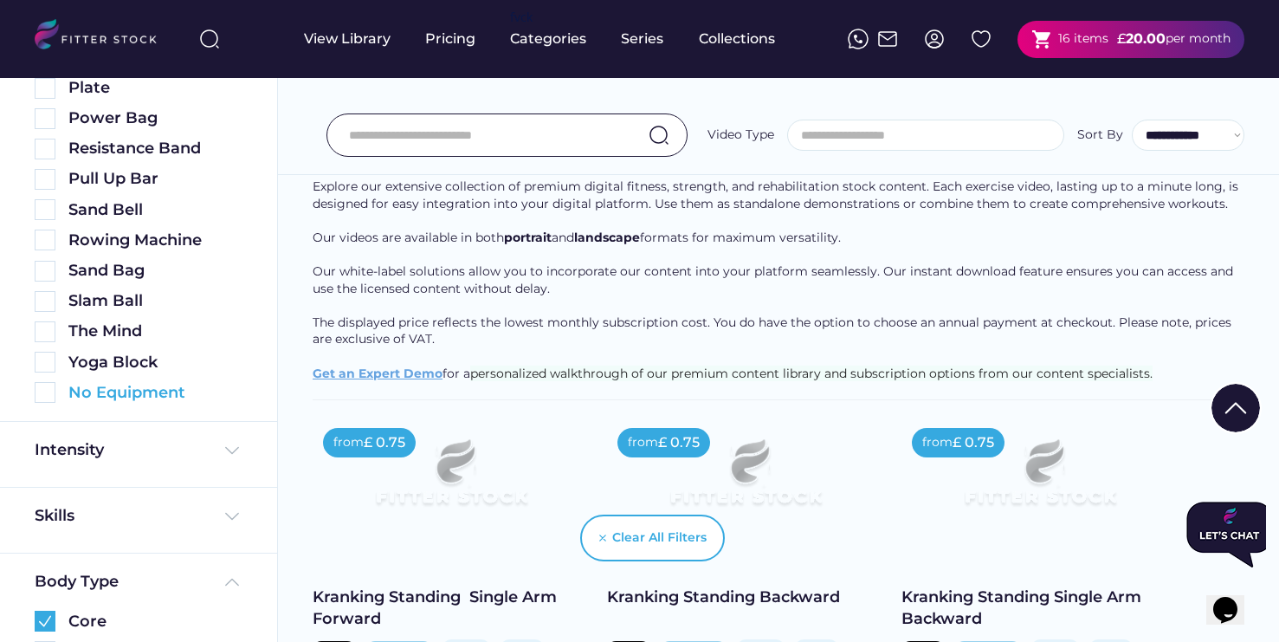
click at [51, 391] on img at bounding box center [45, 392] width 21 height 21
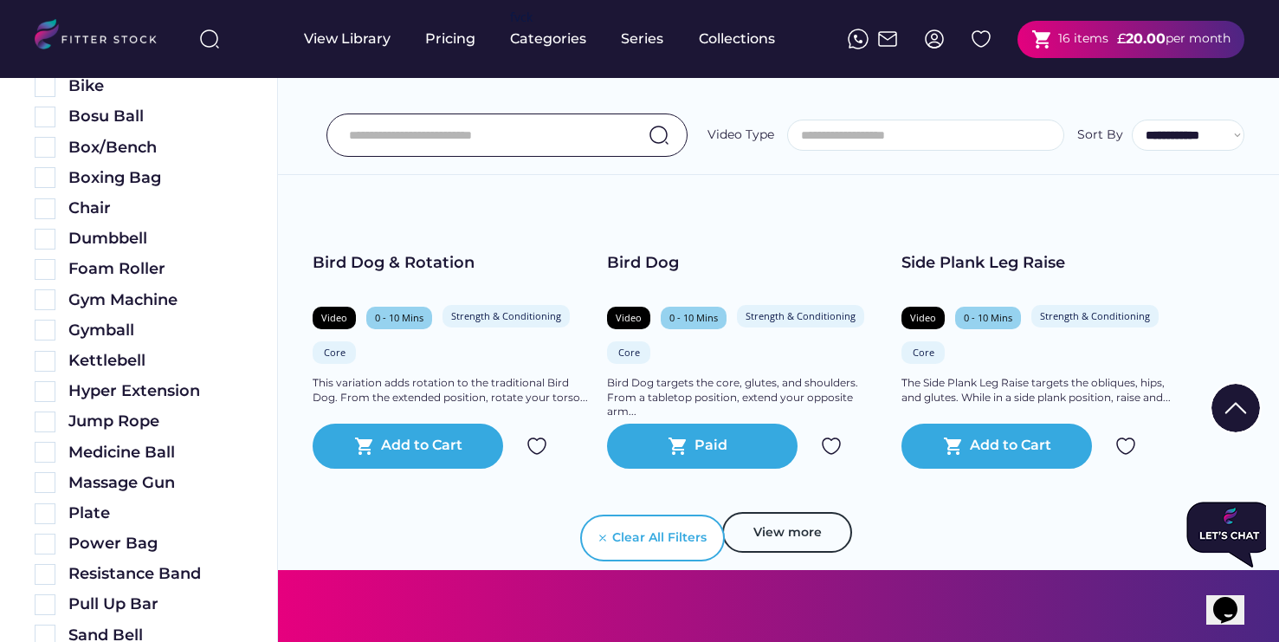
scroll to position [1785, 0]
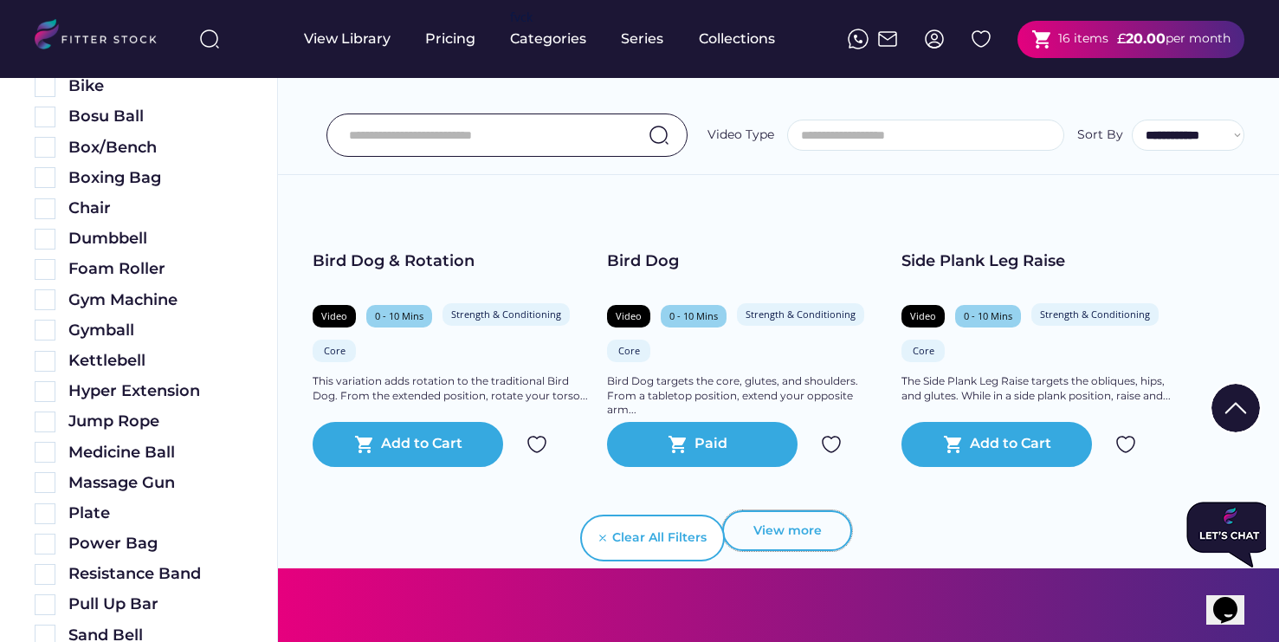
click at [779, 529] on button "View more" at bounding box center [787, 531] width 130 height 42
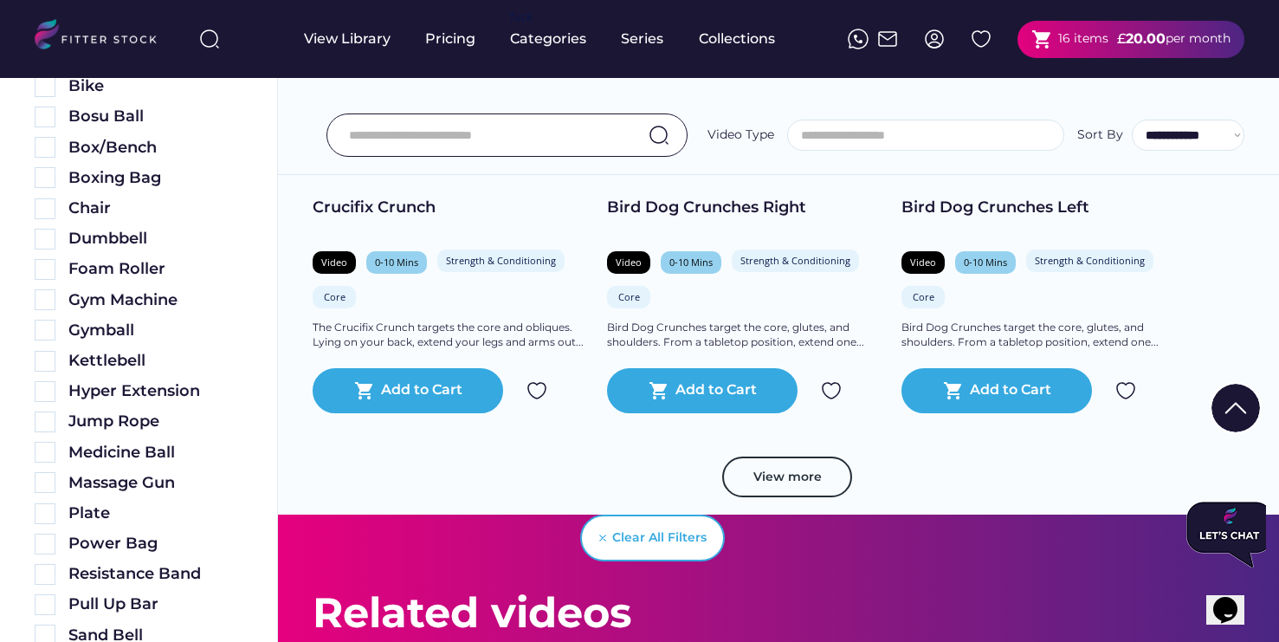
scroll to position [2725, 0]
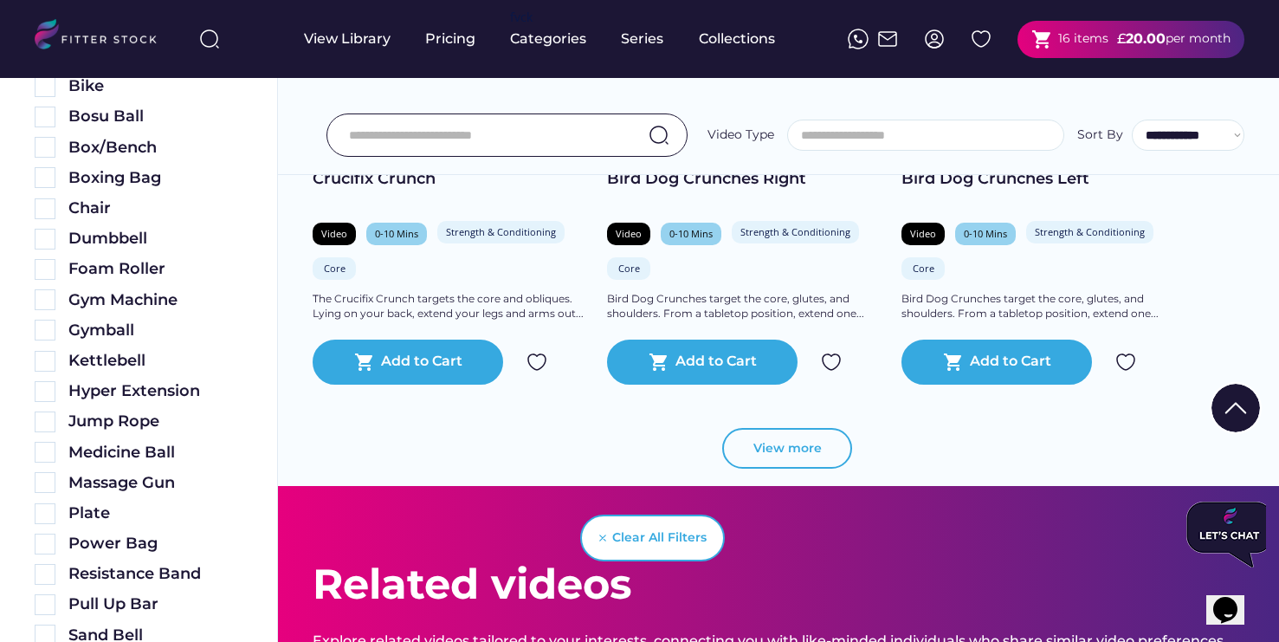
click at [819, 450] on button "View more" at bounding box center [787, 449] width 130 height 42
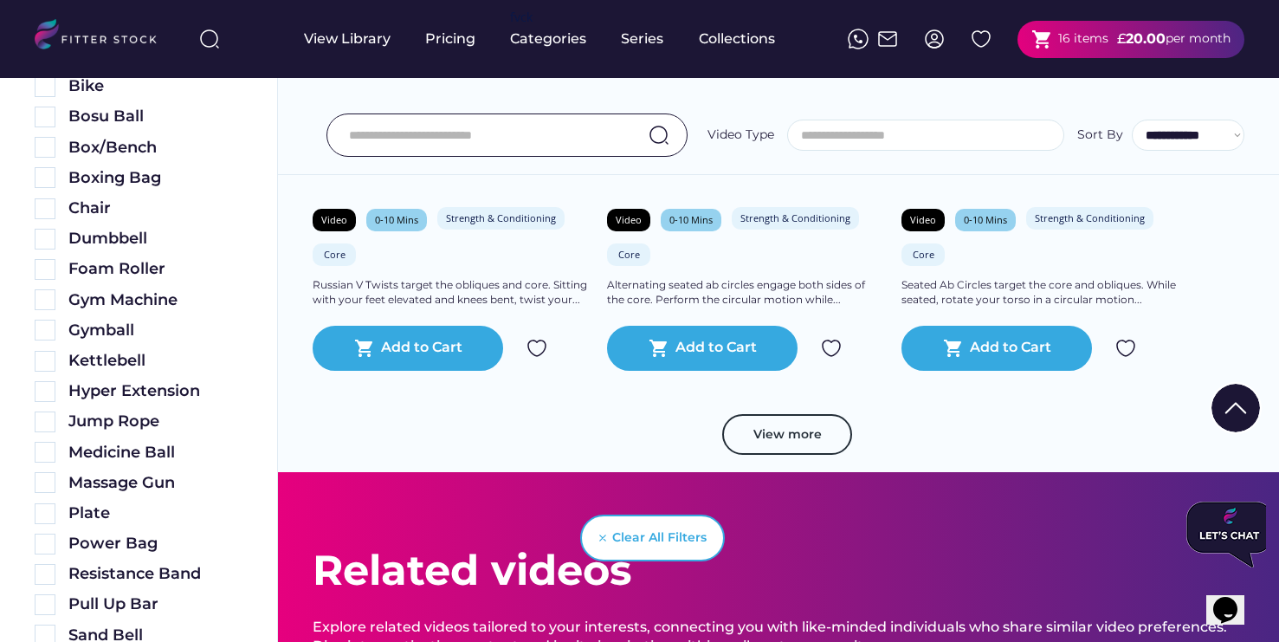
scroll to position [3633, 0]
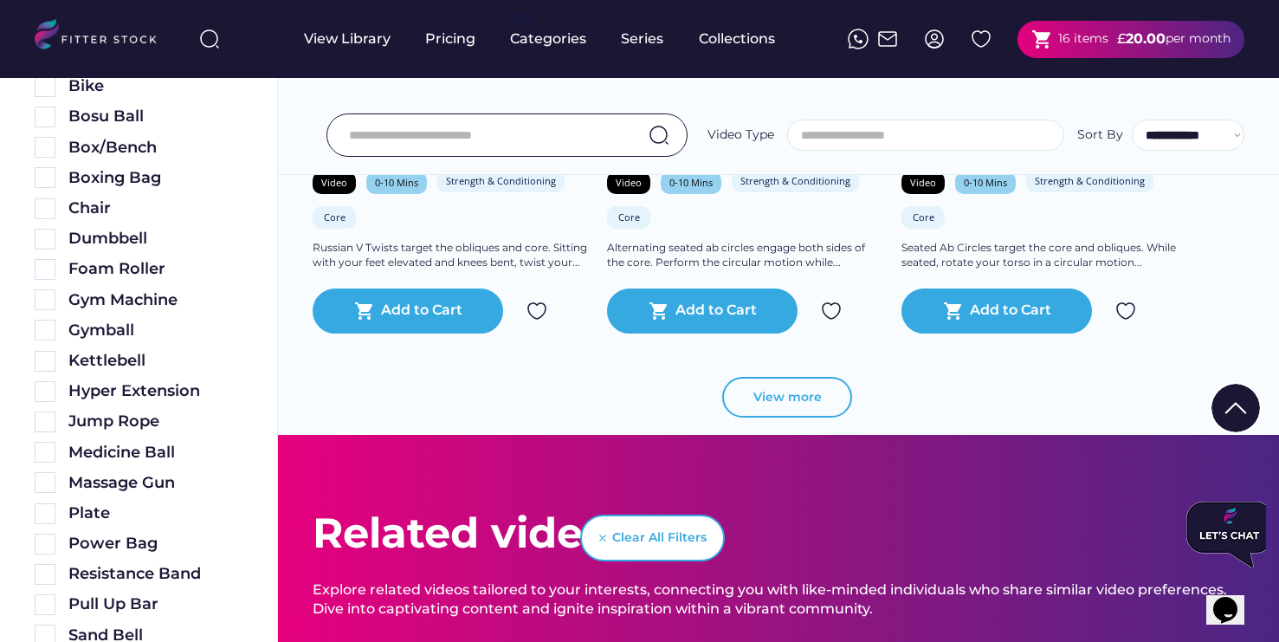
click at [838, 388] on button "View more" at bounding box center [787, 398] width 130 height 42
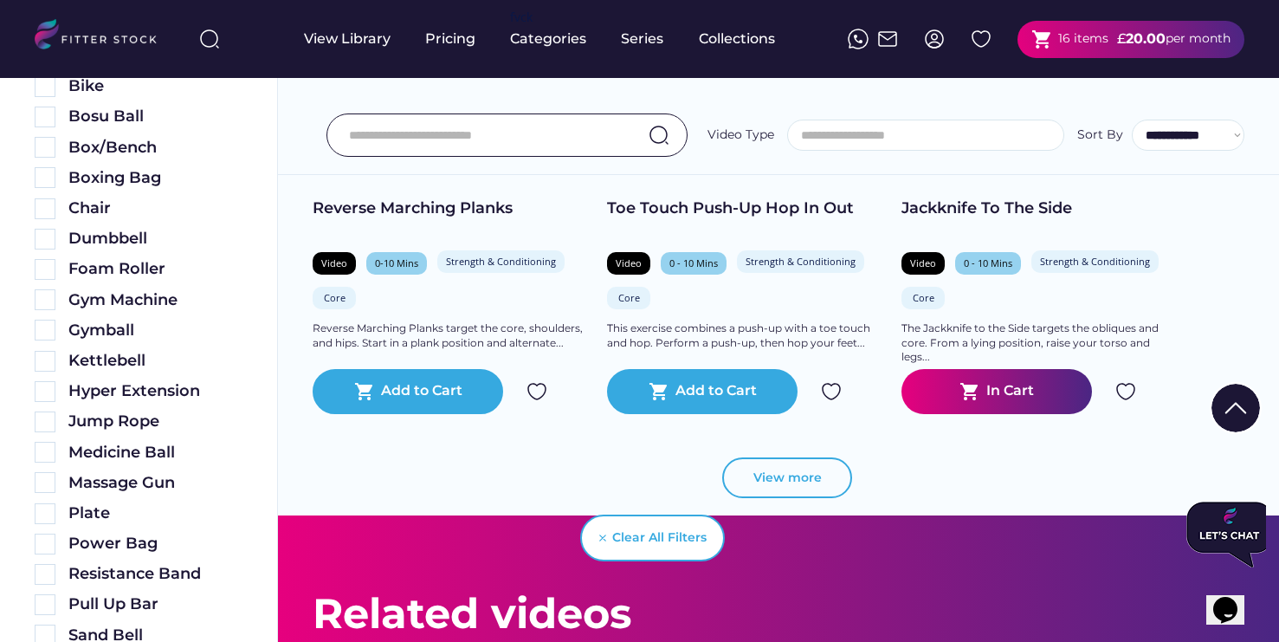
click at [796, 479] on button "View more" at bounding box center [787, 478] width 130 height 42
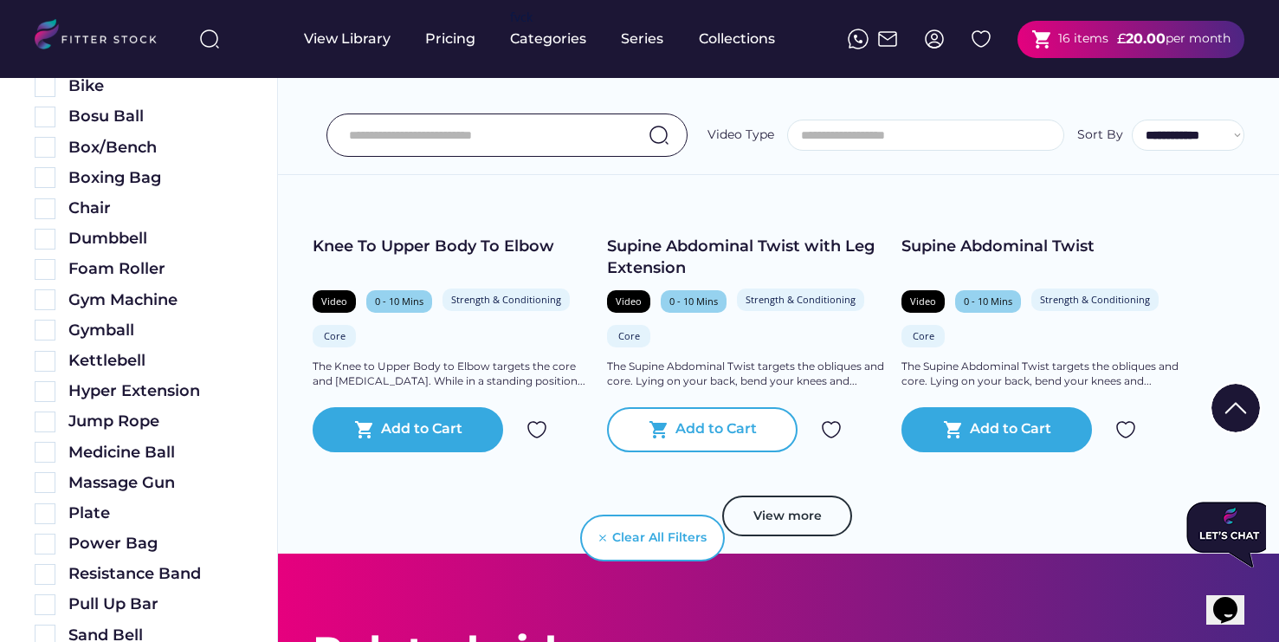
scroll to position [5273, 0]
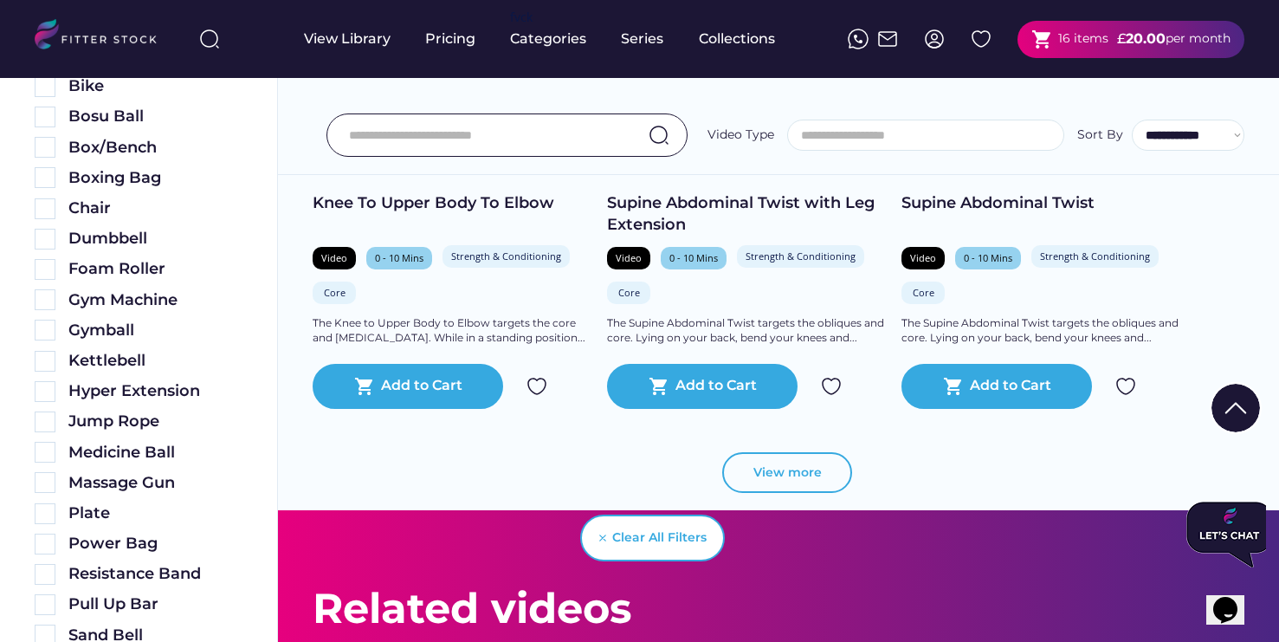
click at [780, 469] on button "View more" at bounding box center [787, 473] width 130 height 42
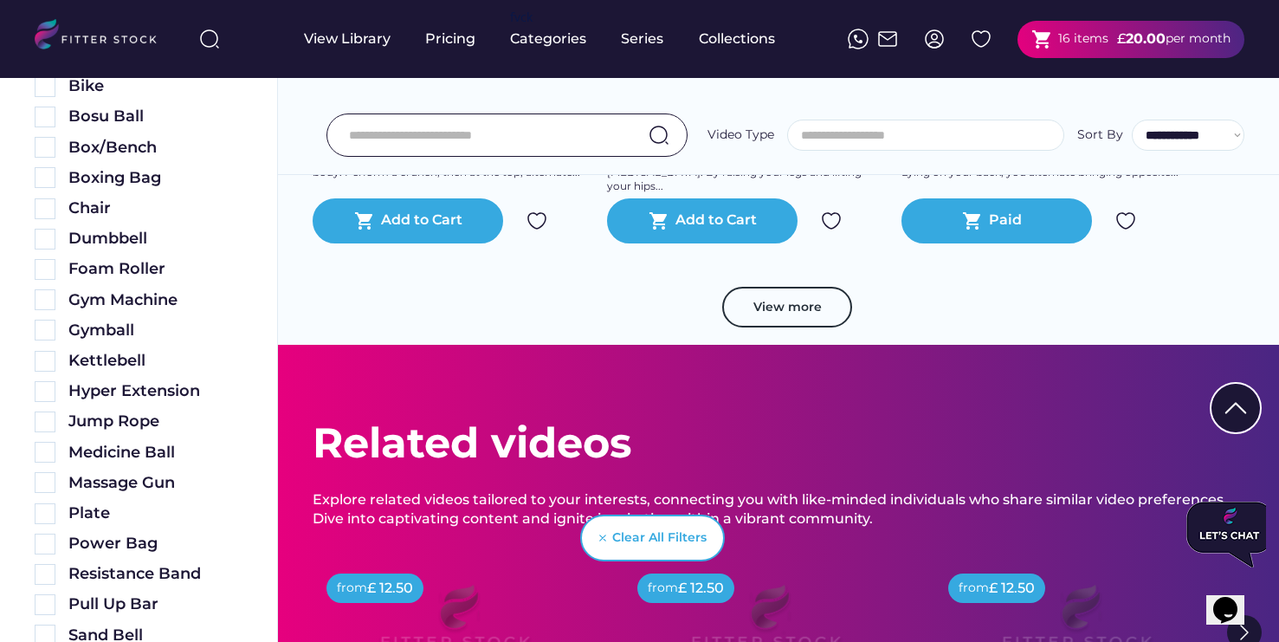
scroll to position [6298, 0]
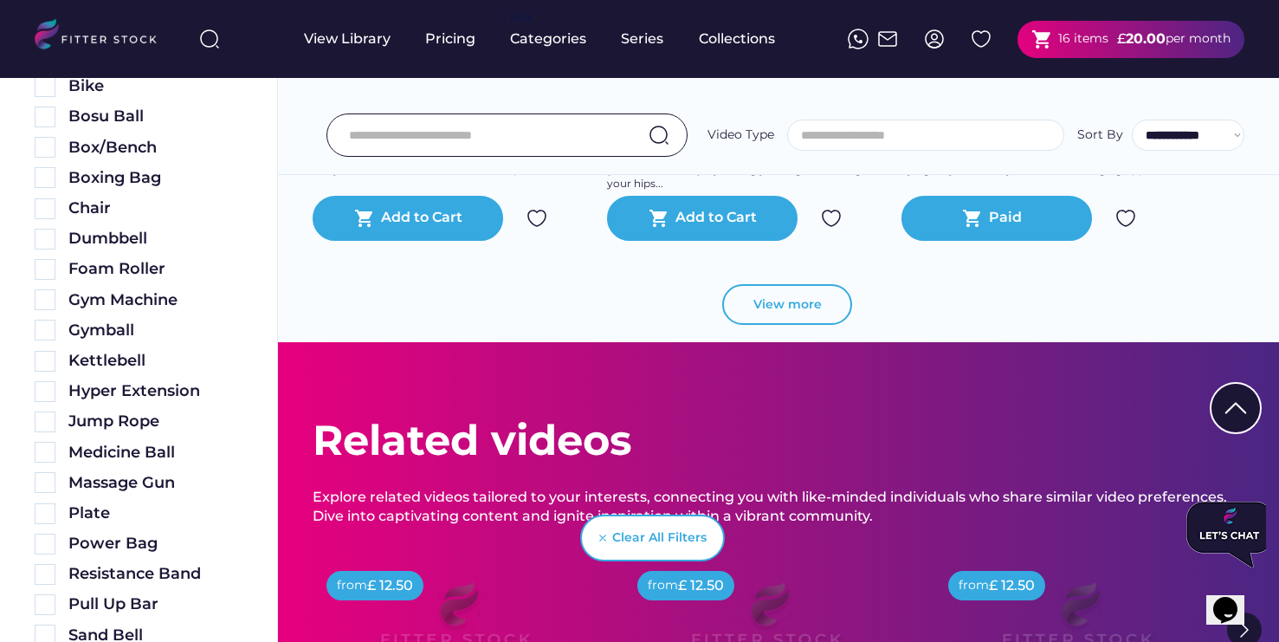
click at [762, 307] on button "View more" at bounding box center [787, 305] width 130 height 42
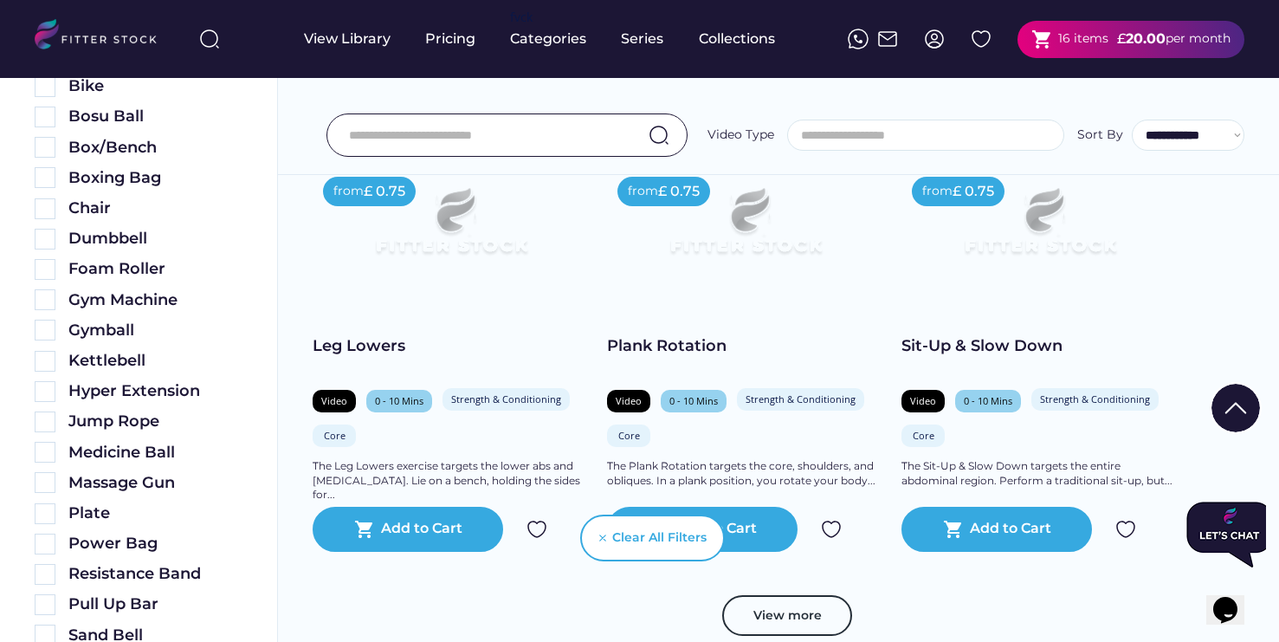
scroll to position [6849, 0]
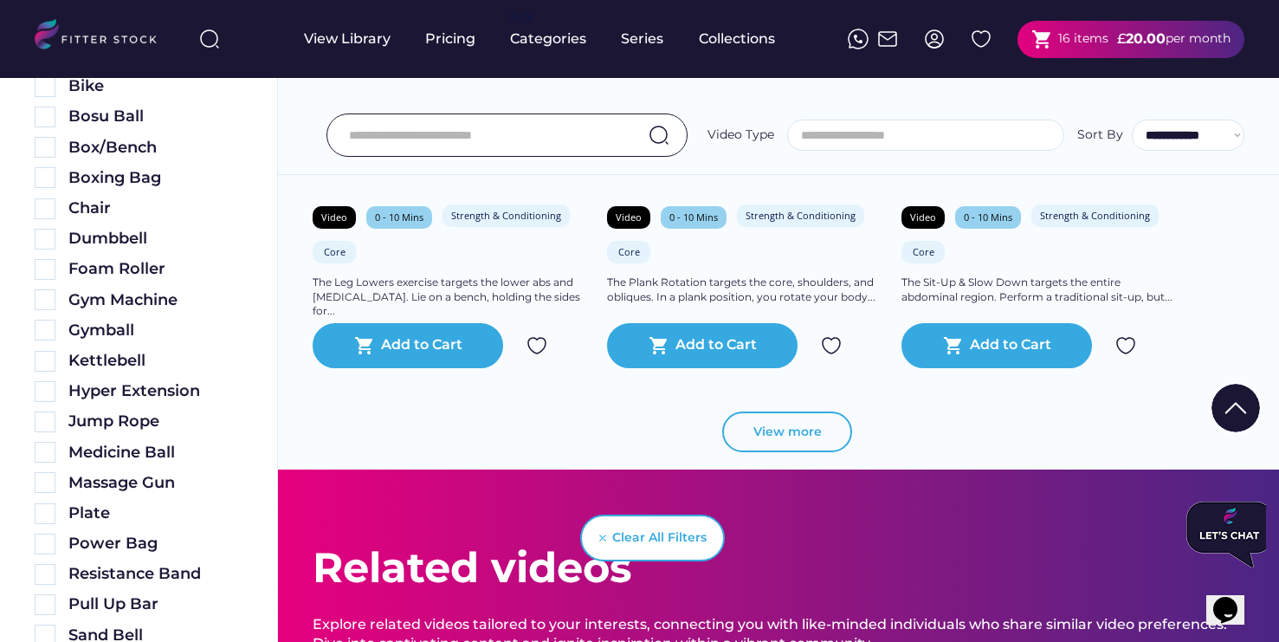
click at [744, 436] on button "View more" at bounding box center [787, 432] width 130 height 42
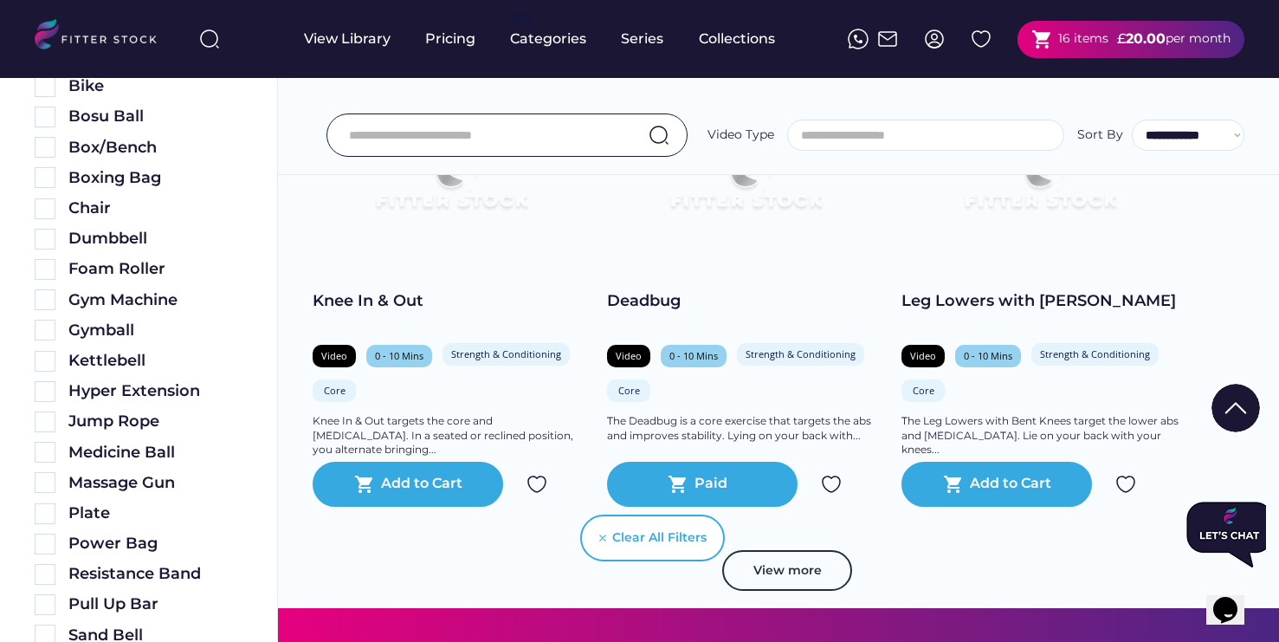
scroll to position [7750, 0]
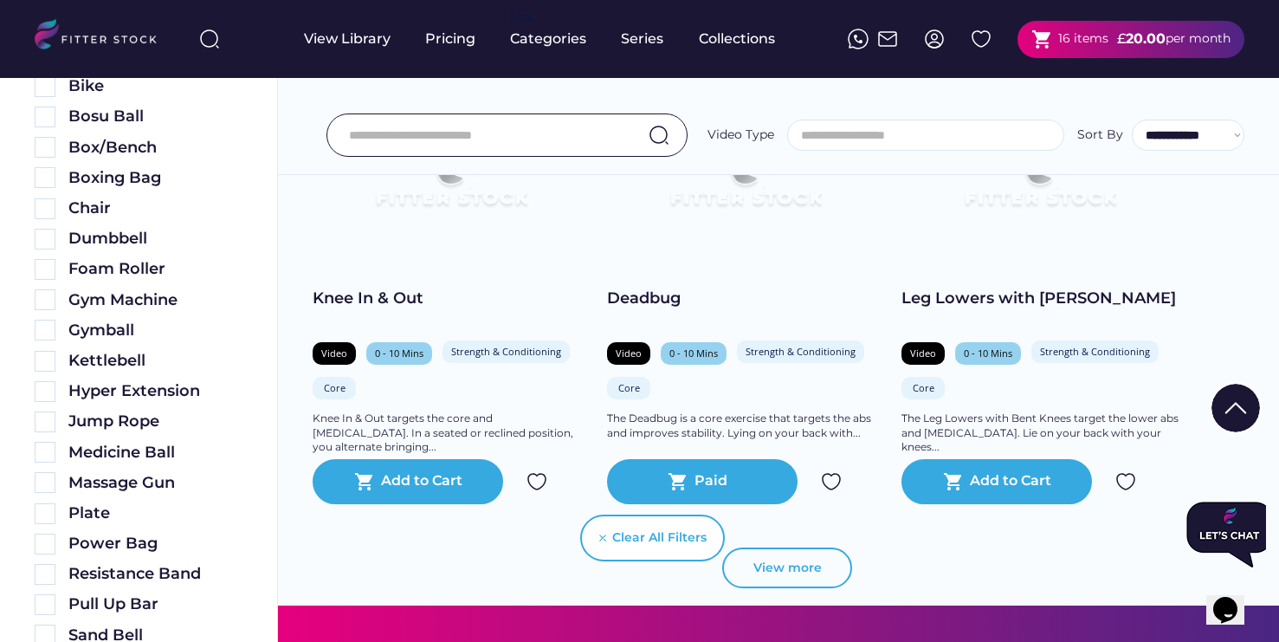
click at [827, 570] on button "View more" at bounding box center [787, 568] width 130 height 42
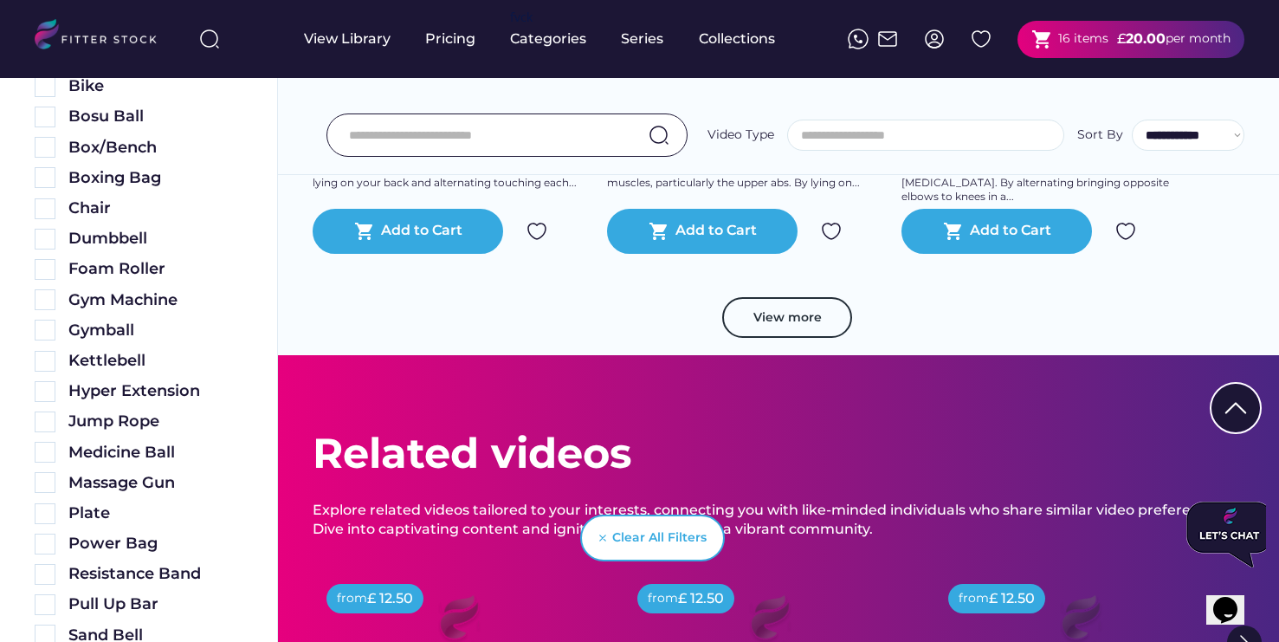
scroll to position [8866, 0]
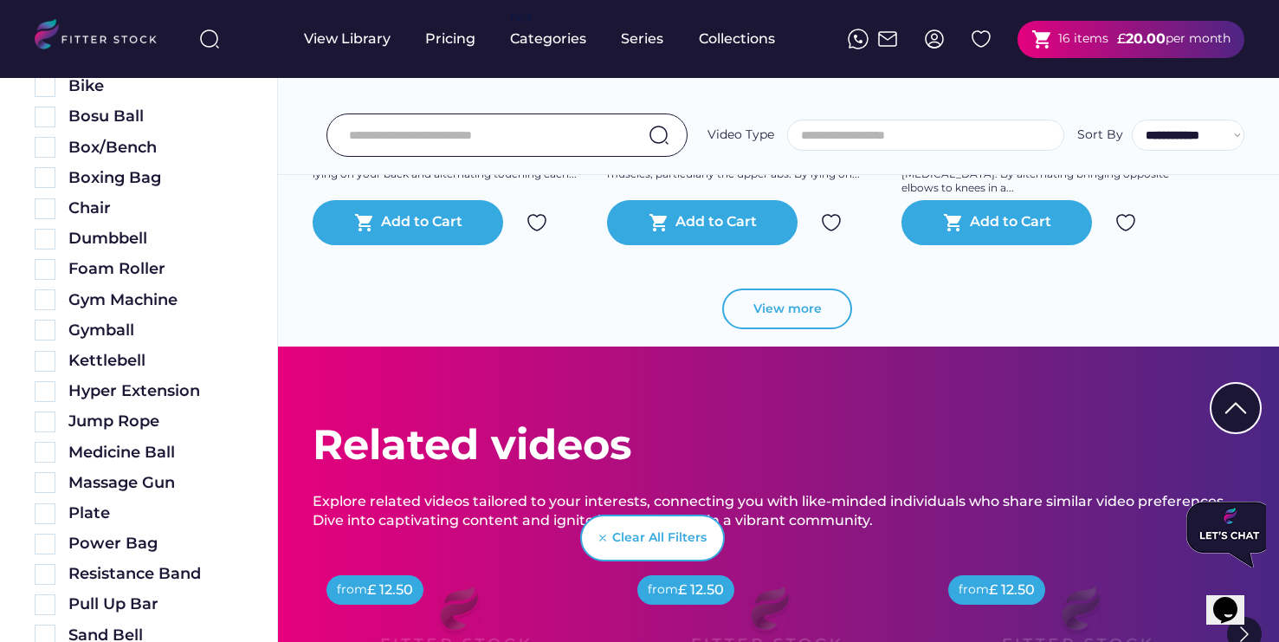
click at [830, 319] on button "View more" at bounding box center [787, 309] width 130 height 42
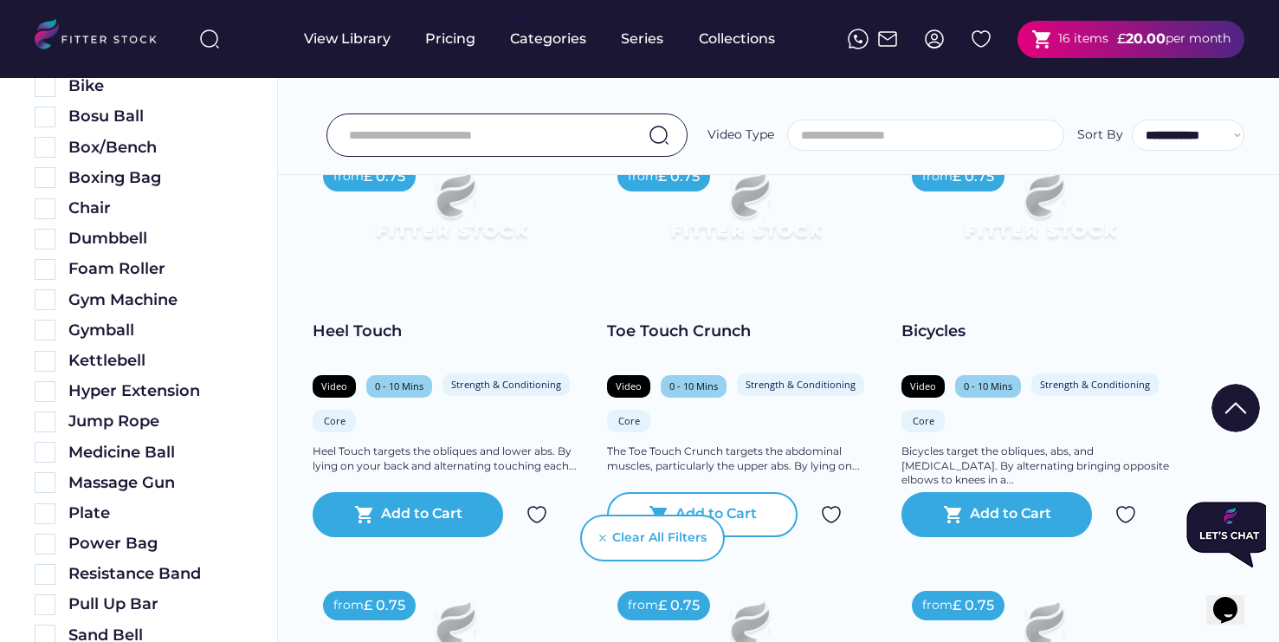
scroll to position [8572, 0]
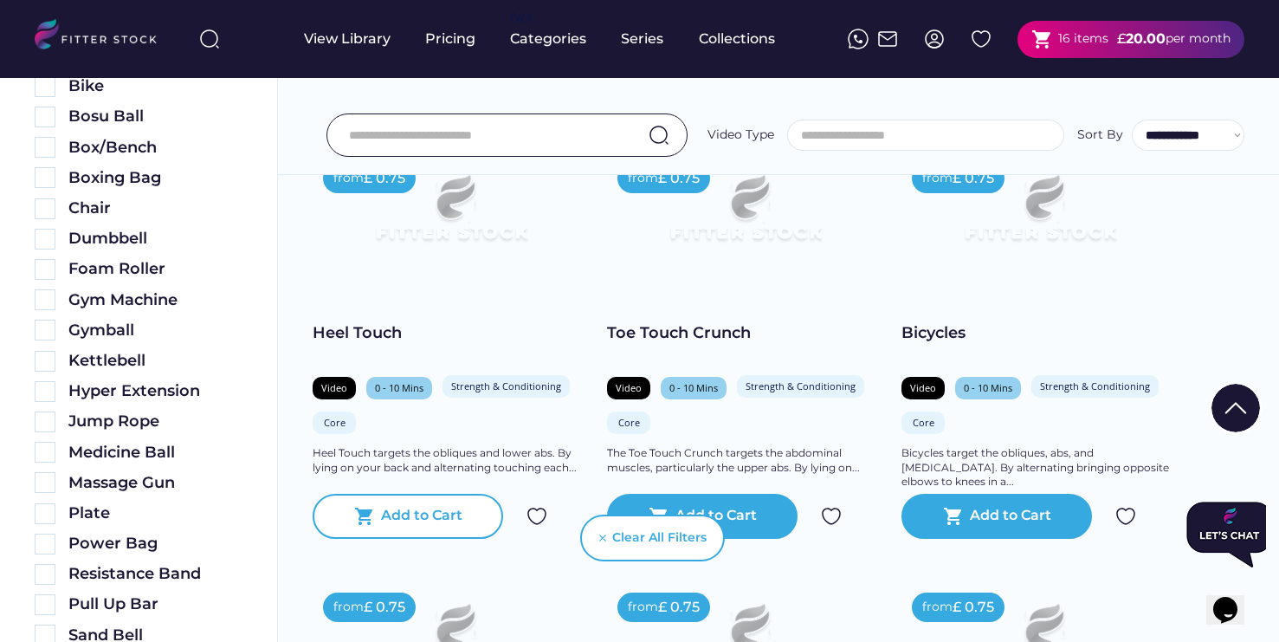
click at [399, 508] on div "Add to Cart" at bounding box center [421, 516] width 81 height 21
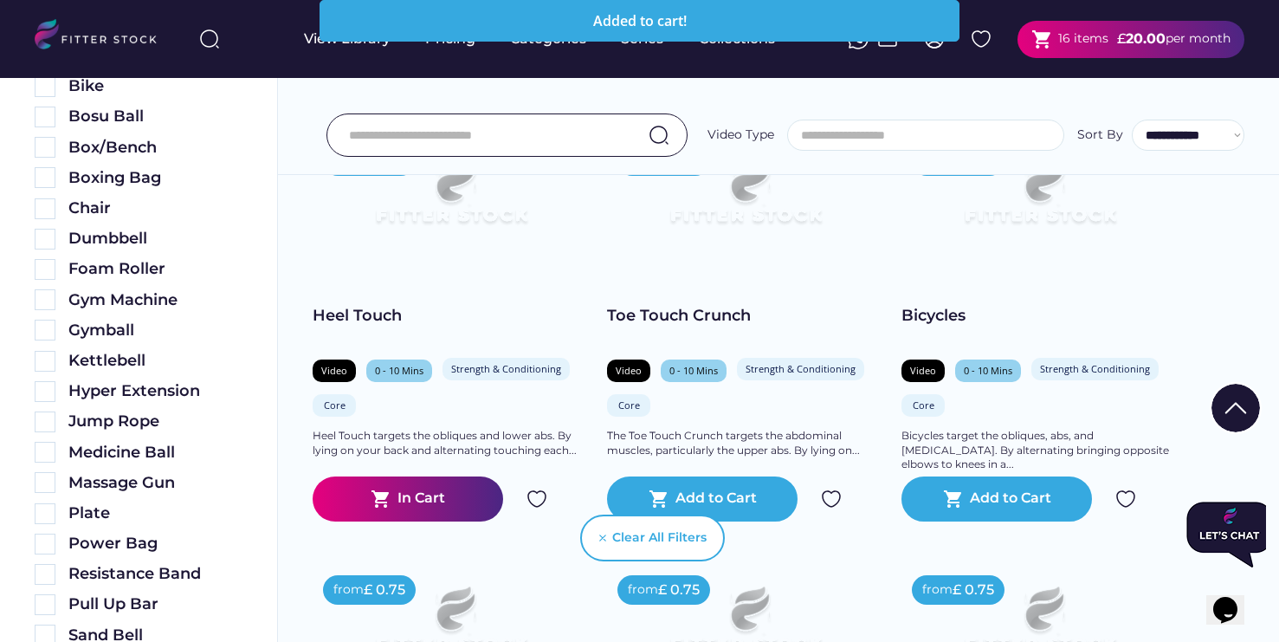
click at [979, 46] on strong "20.00" at bounding box center [1146, 38] width 40 height 16
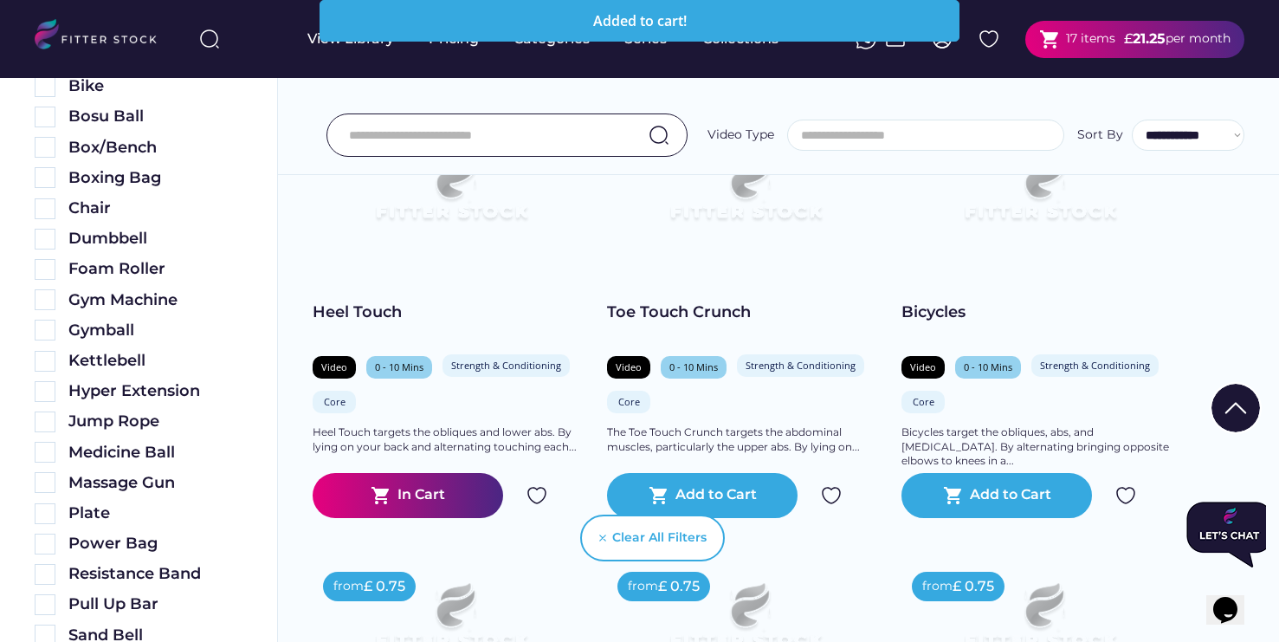
scroll to position [8590, 0]
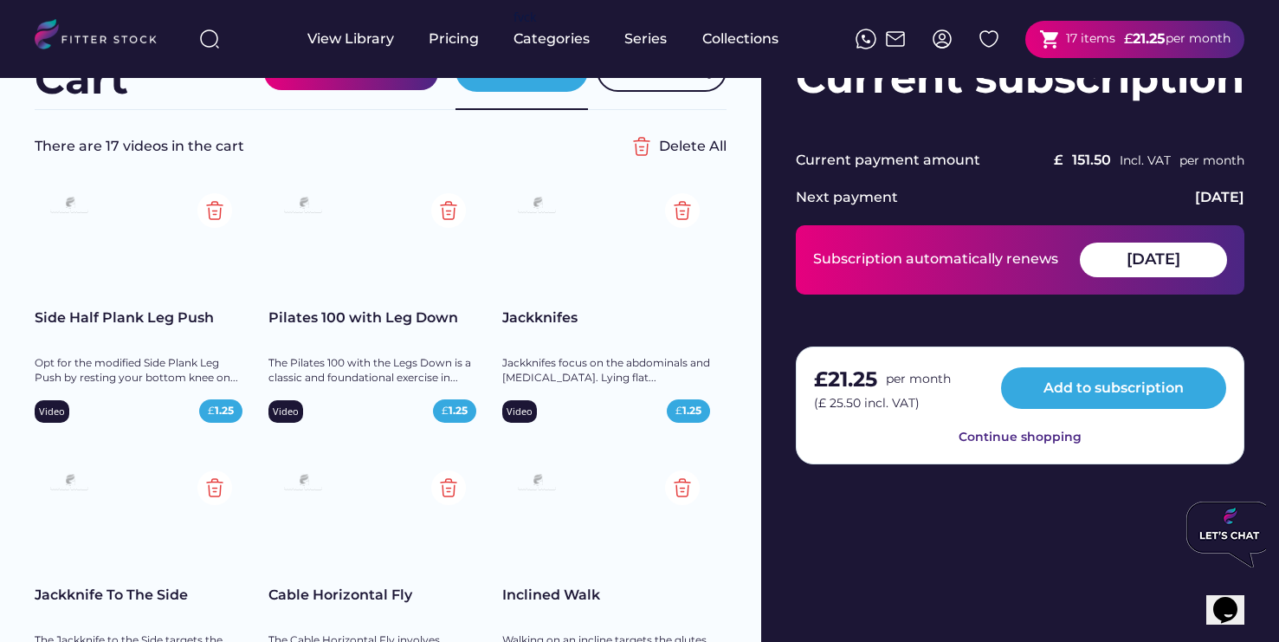
scroll to position [64, 0]
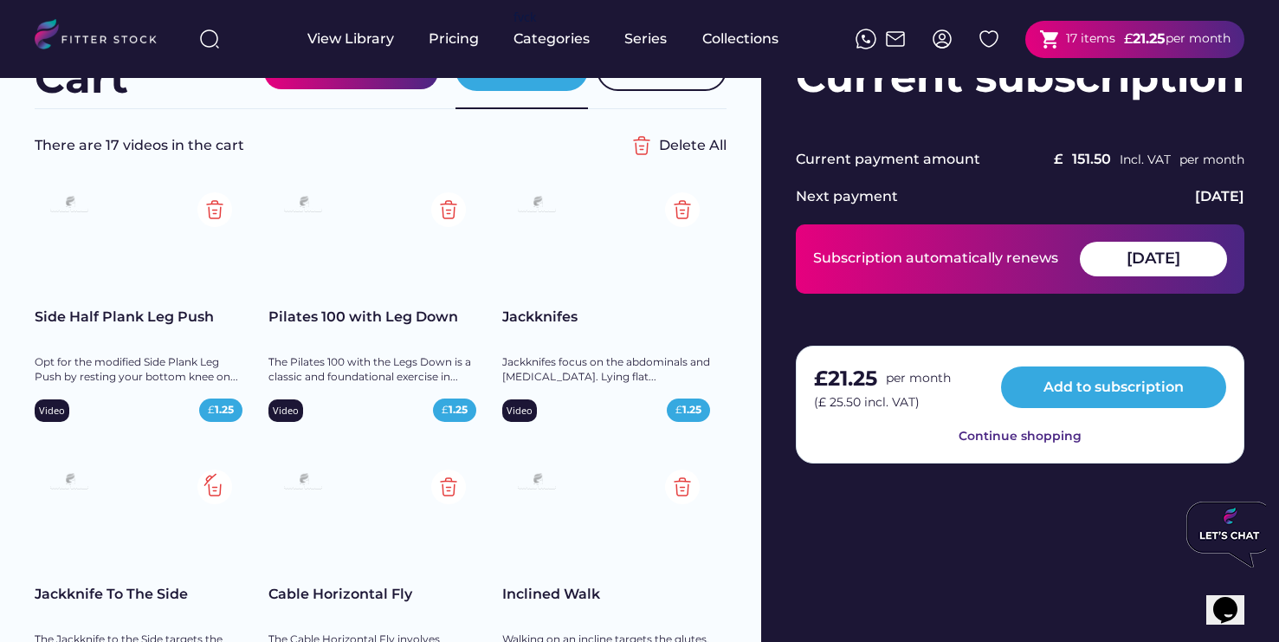
click at [221, 488] on img at bounding box center [214, 486] width 35 height 35
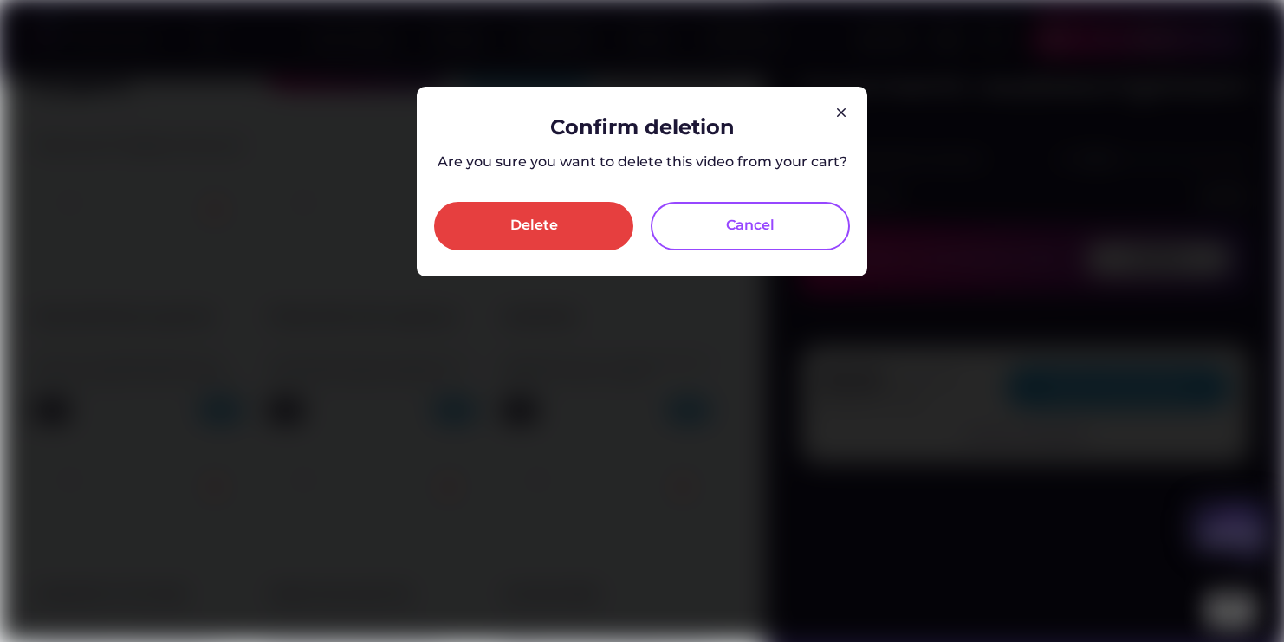
click at [513, 199] on div "Confirm [MEDICAL_DATA] Are you sure you want to delete this video from your car…" at bounding box center [642, 182] width 416 height 138
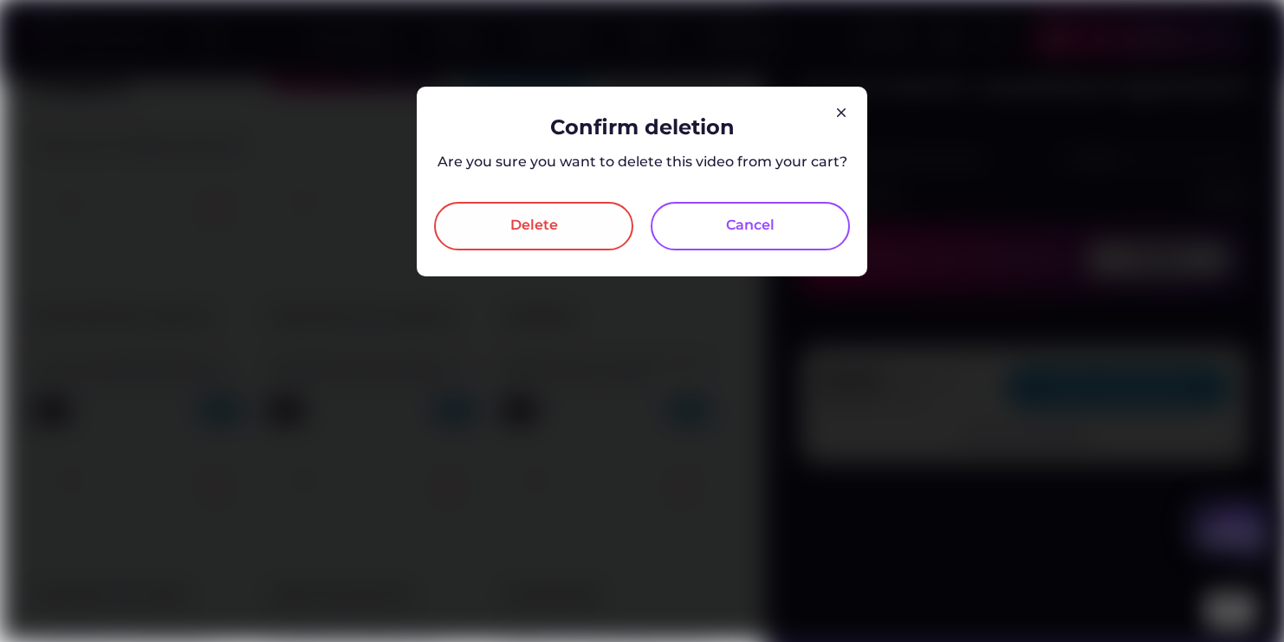
click at [509, 217] on div "Delete" at bounding box center [533, 226] width 199 height 48
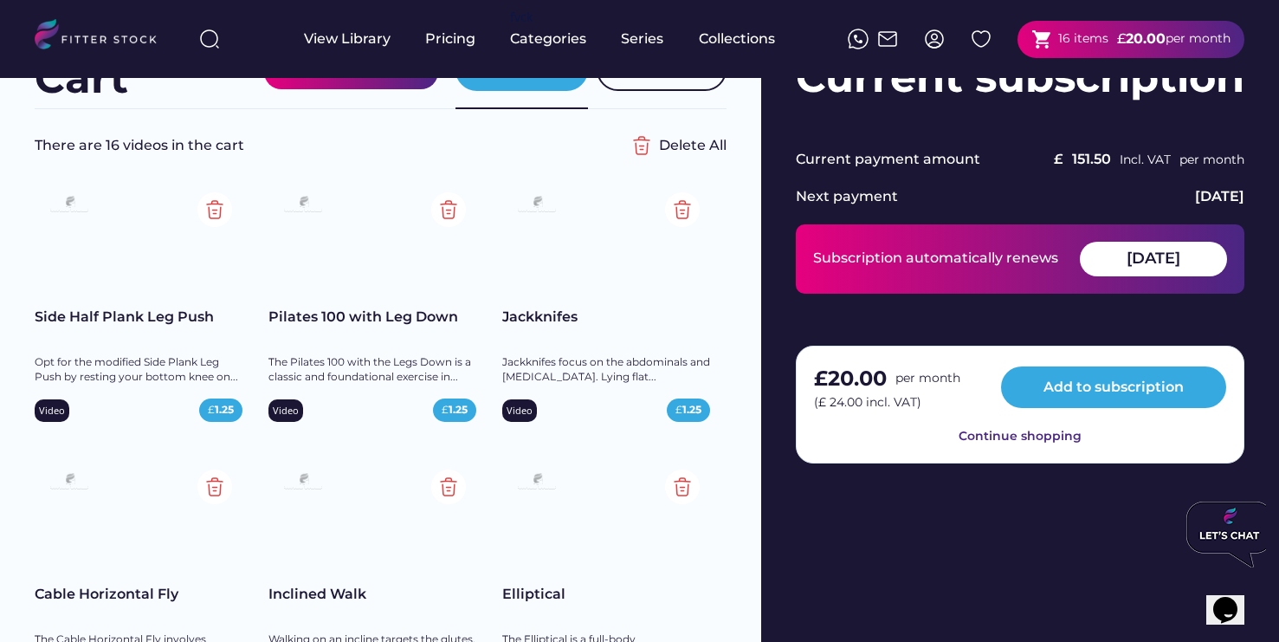
scroll to position [0, 0]
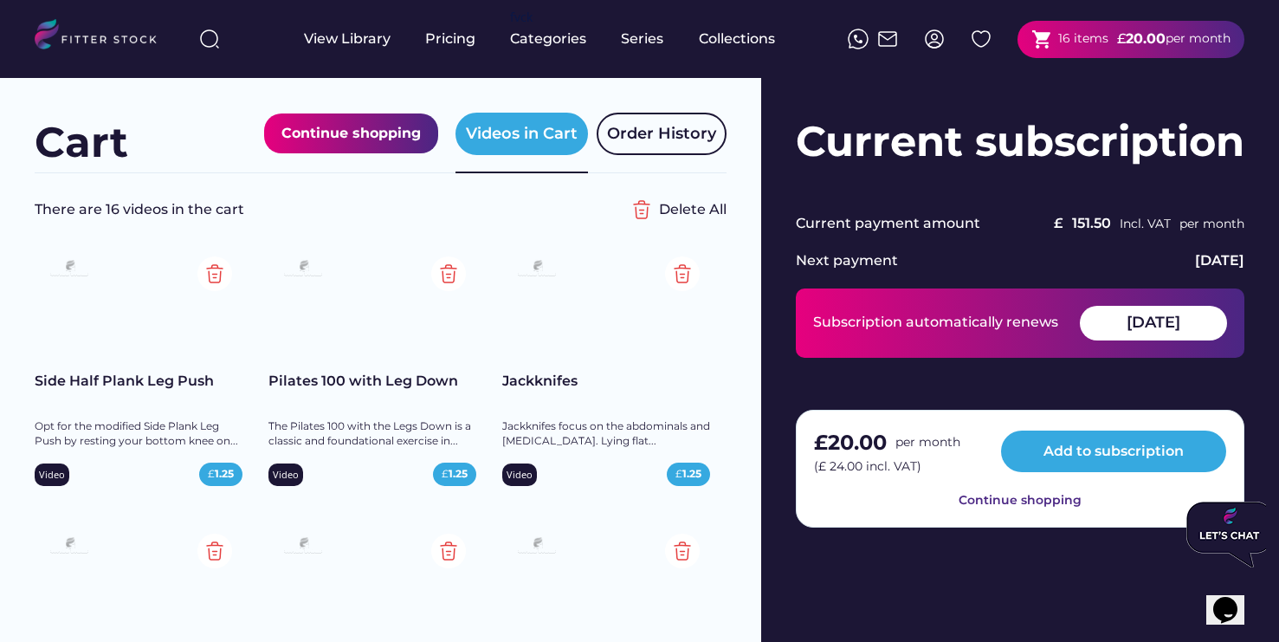
click at [1090, 39] on div "16 items" at bounding box center [1083, 38] width 50 height 17
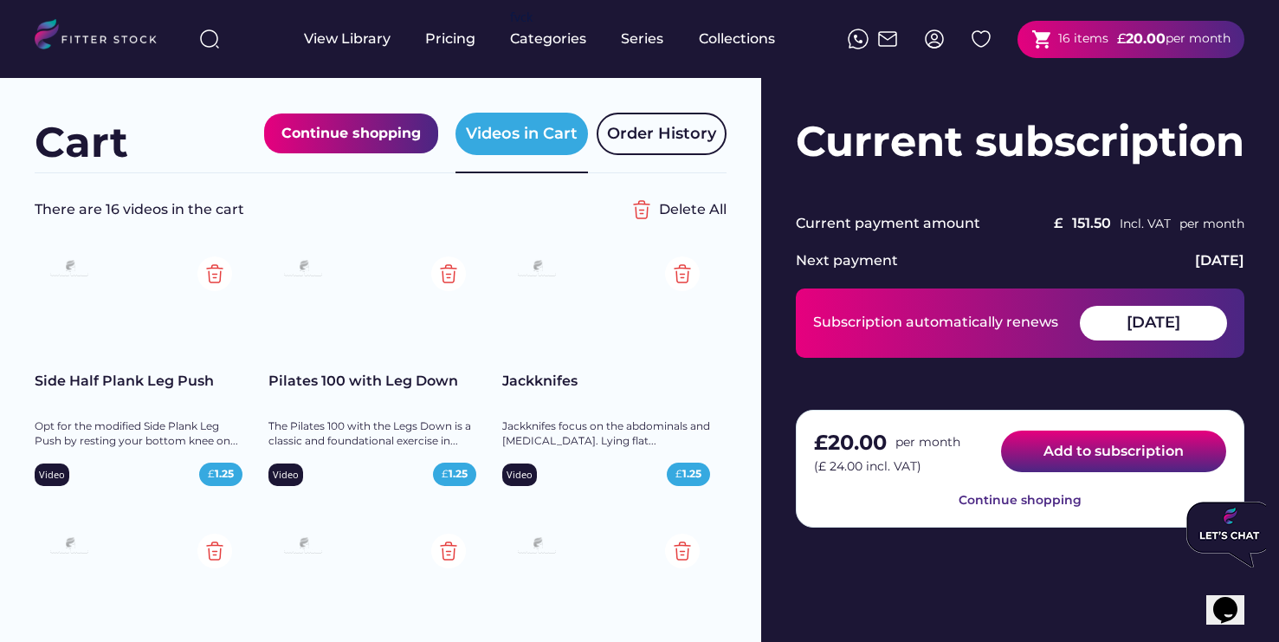
click at [1070, 440] on button "Add to subscription" at bounding box center [1113, 451] width 225 height 42
click at [1054, 448] on button "Add to subscription" at bounding box center [1113, 451] width 225 height 42
click at [1161, 452] on button "Add to subscription" at bounding box center [1113, 451] width 225 height 42
click at [1162, 453] on button "Add to subscription" at bounding box center [1113, 451] width 225 height 42
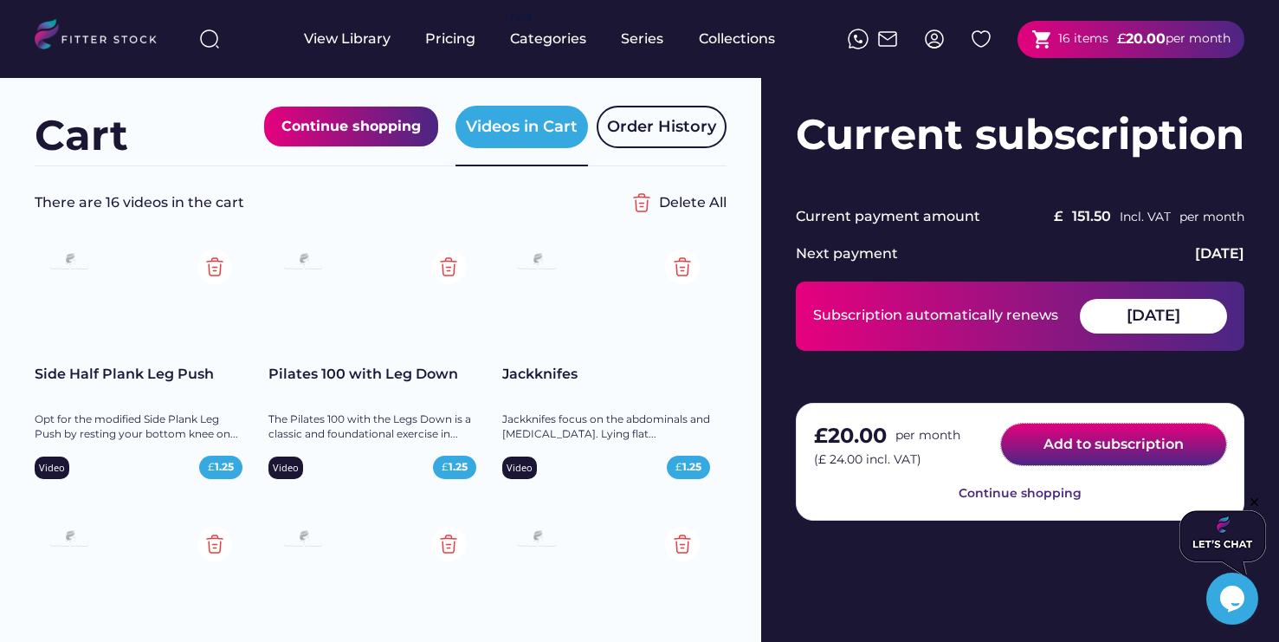
click at [1123, 456] on button "Add to subscription" at bounding box center [1113, 445] width 225 height 42
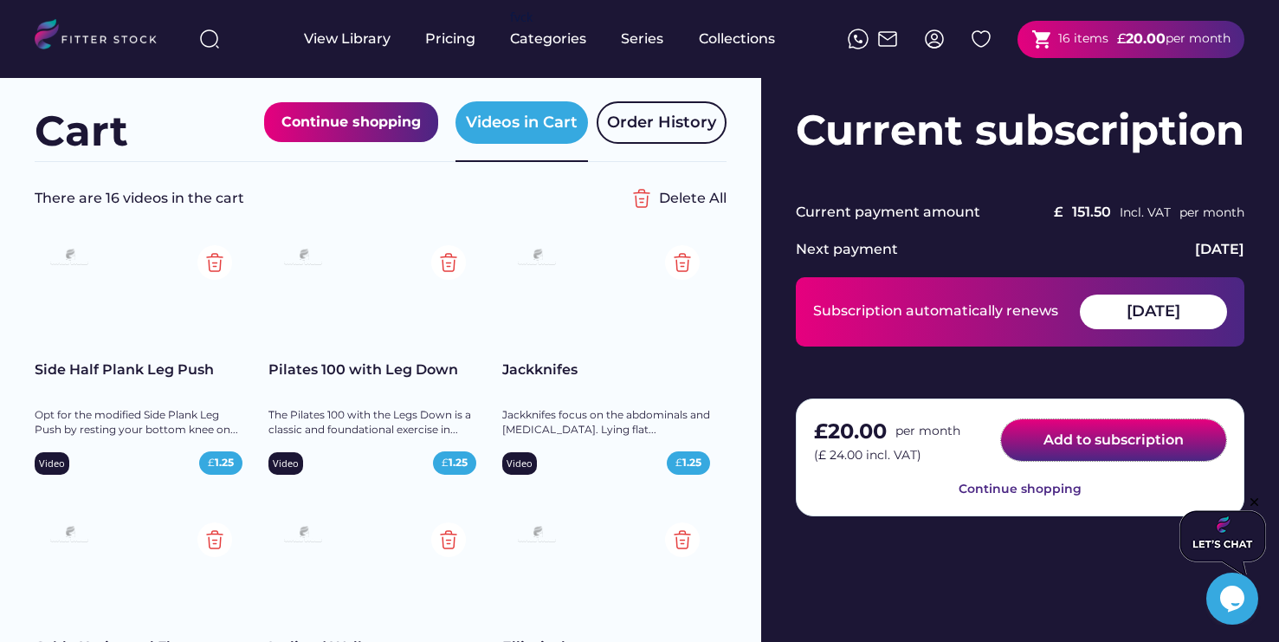
click at [1120, 456] on button "Add to subscription" at bounding box center [1113, 440] width 225 height 42
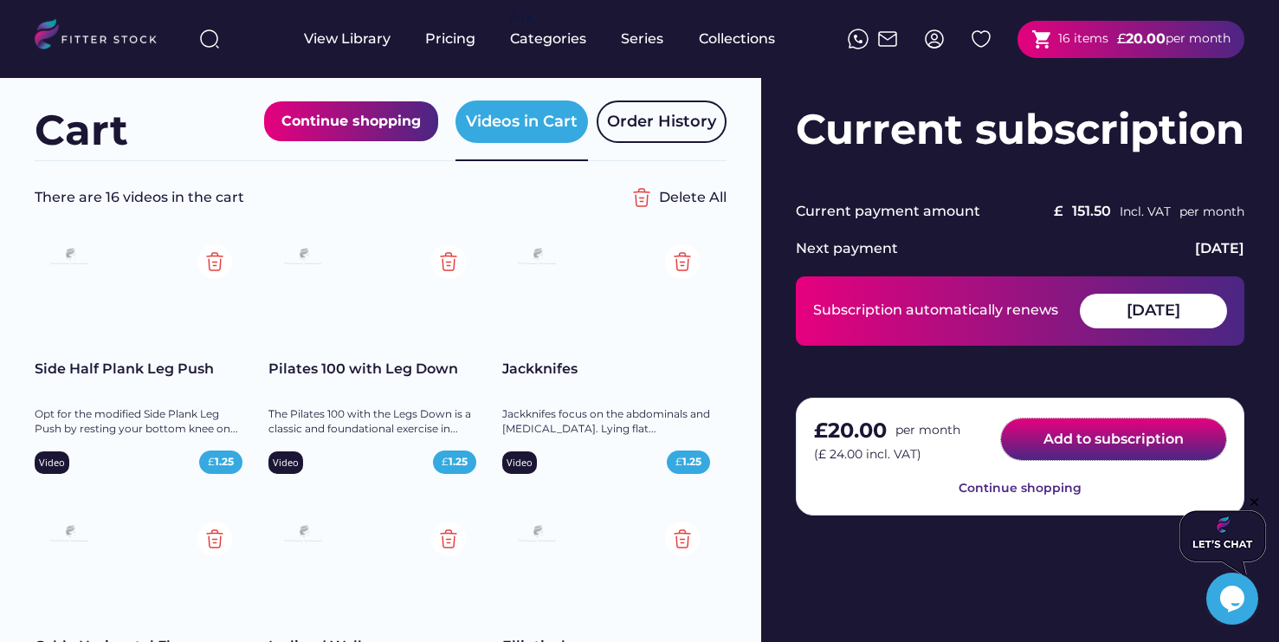
click at [1120, 456] on button "Add to subscription" at bounding box center [1113, 439] width 225 height 42
drag, startPoint x: 1120, startPoint y: 456, endPoint x: 1115, endPoint y: 445, distance: 11.6
click at [1120, 456] on button "Add to subscription" at bounding box center [1113, 439] width 225 height 42
click at [1115, 445] on button "Add to subscription" at bounding box center [1113, 439] width 225 height 42
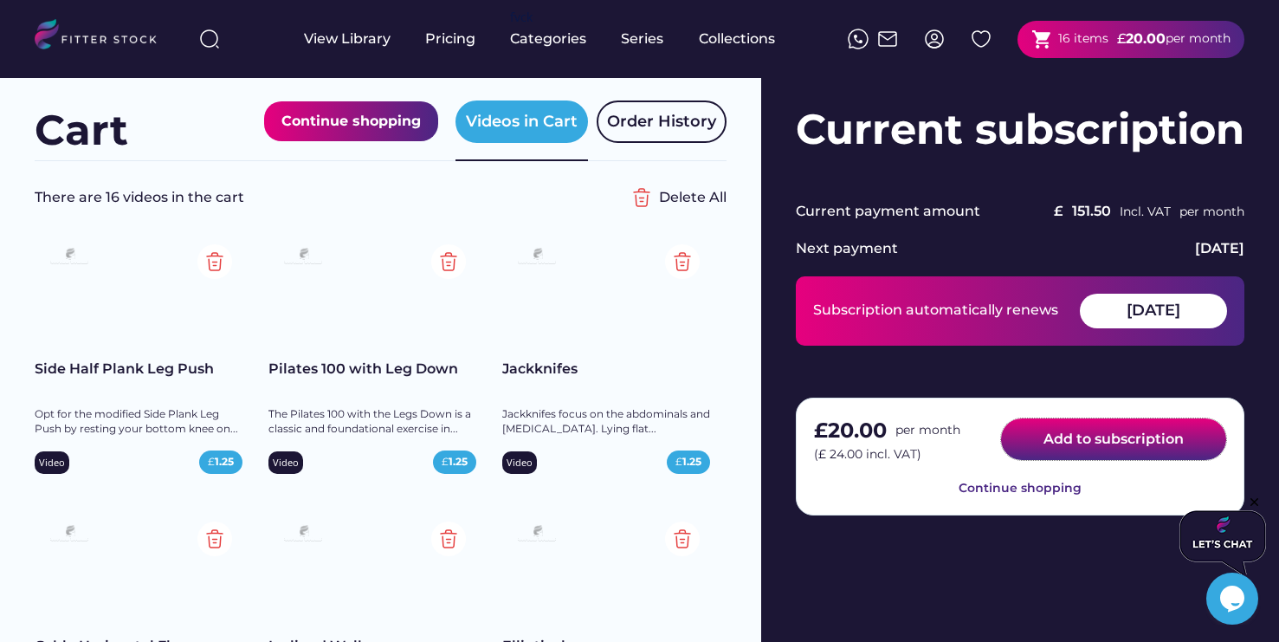
click at [1115, 445] on button "Add to subscription" at bounding box center [1113, 439] width 225 height 42
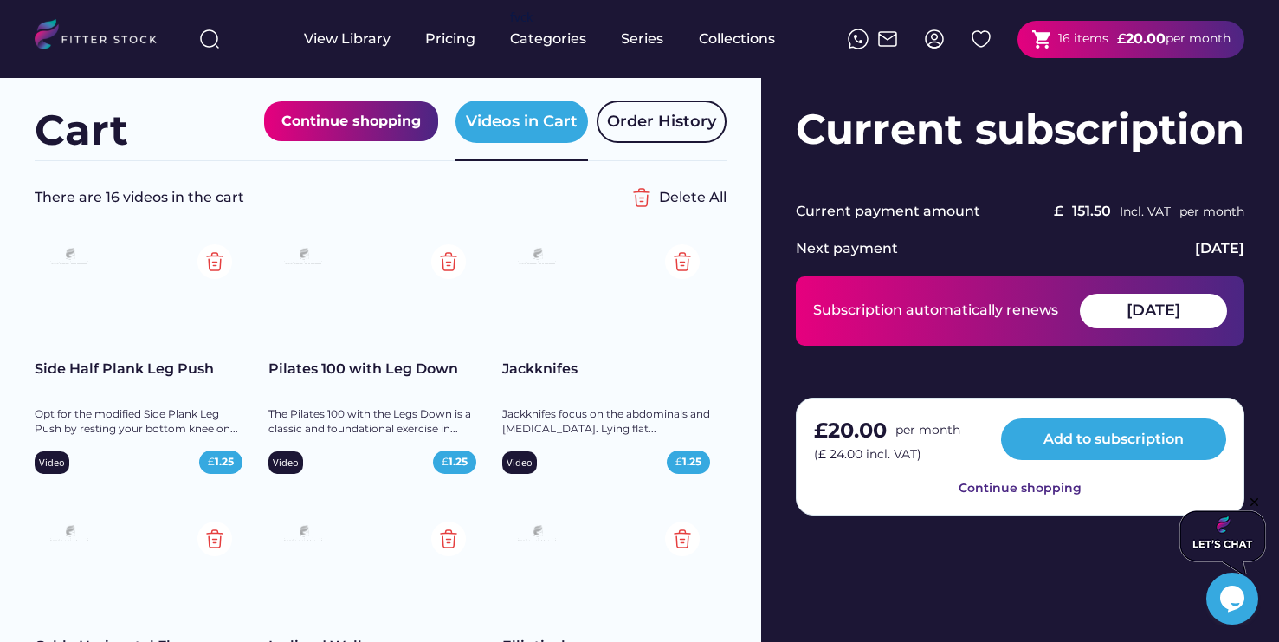
click at [1090, 48] on div "shopping_cart 16 items" at bounding box center [1069, 40] width 77 height 22
click at [1088, 36] on div "16 items" at bounding box center [1083, 38] width 50 height 17
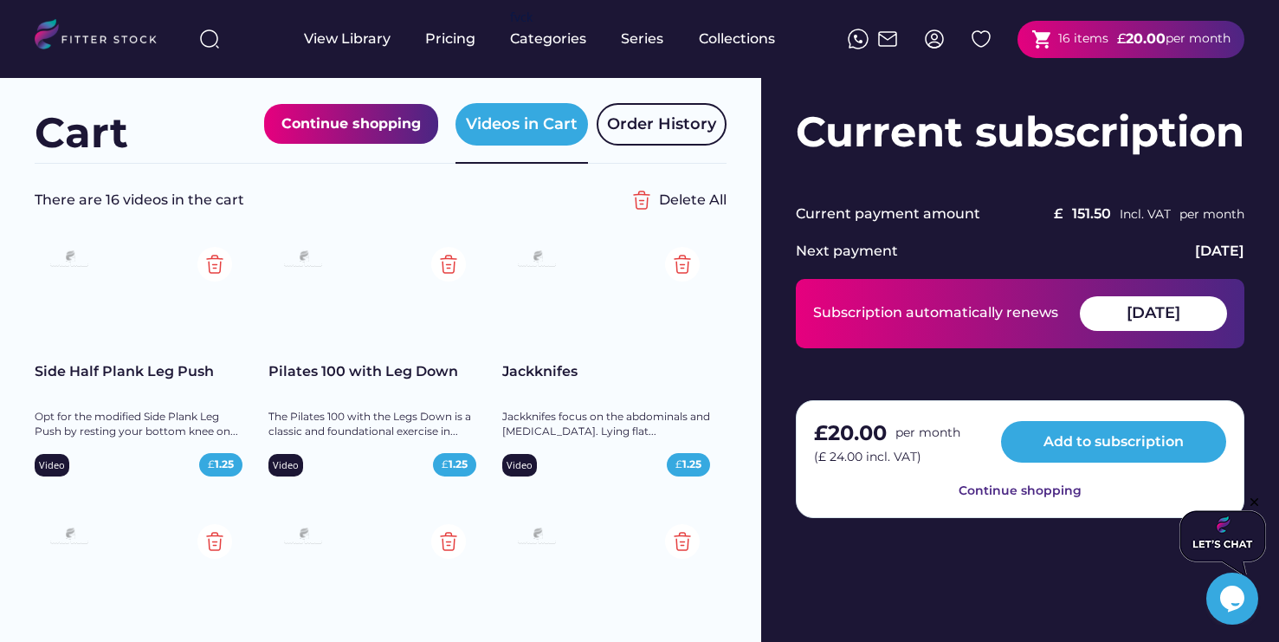
scroll to position [0, 0]
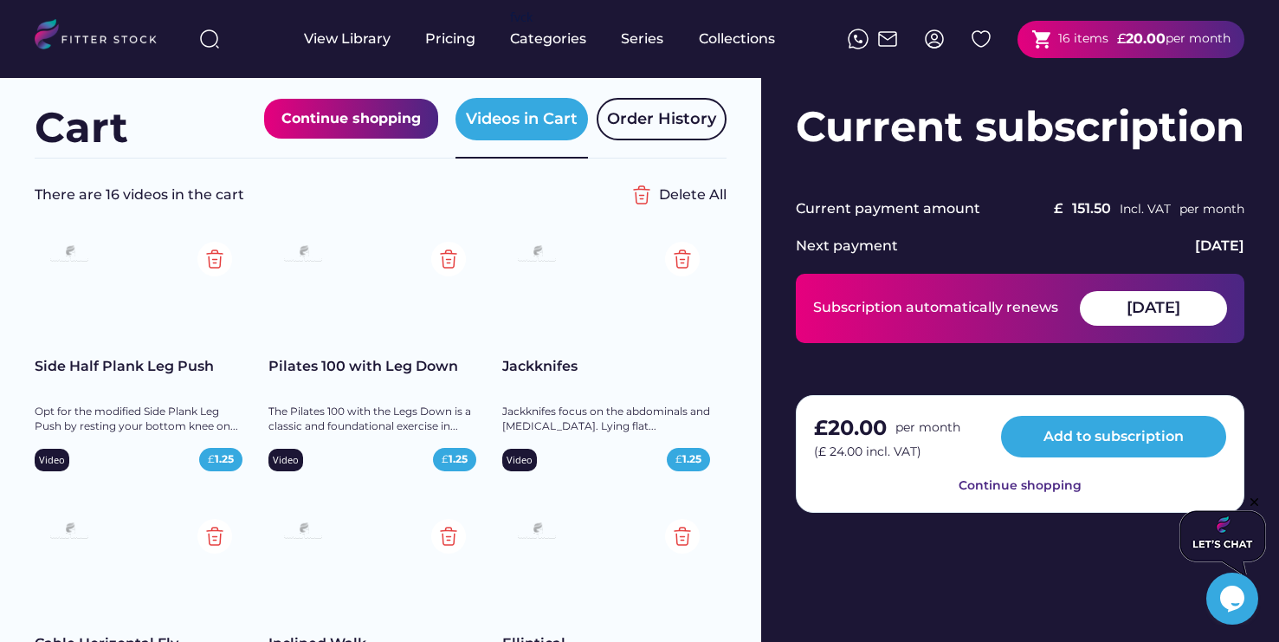
click at [404, 113] on div "Continue shopping" at bounding box center [350, 118] width 139 height 23
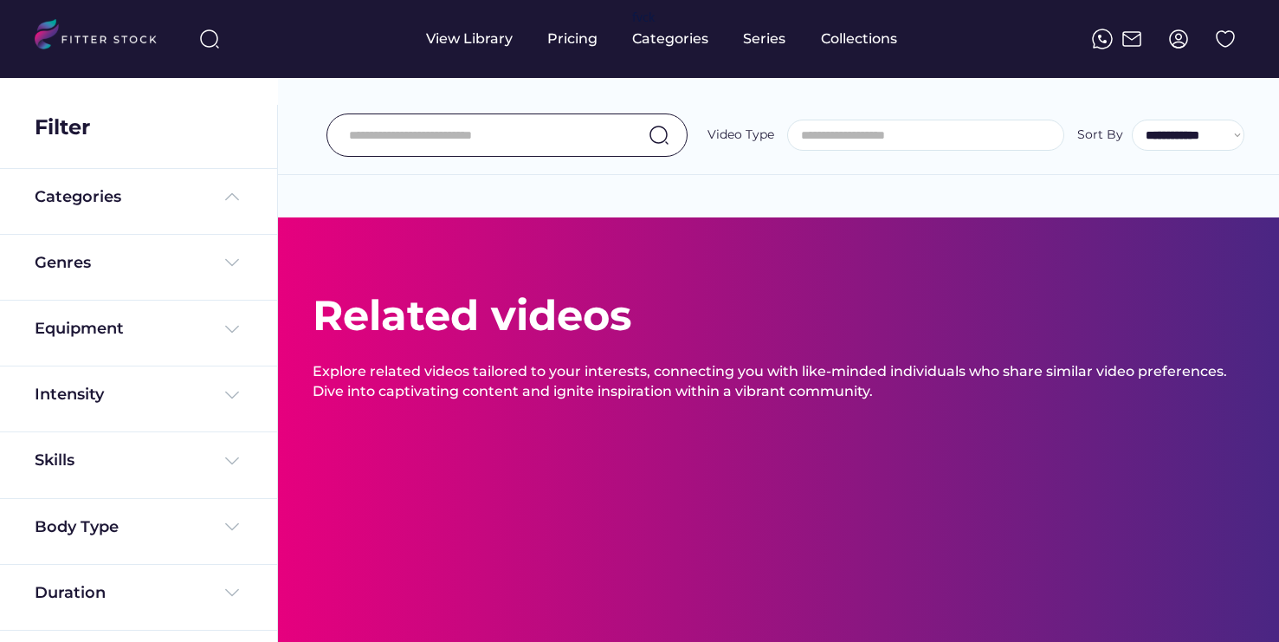
select select
select select "**********"
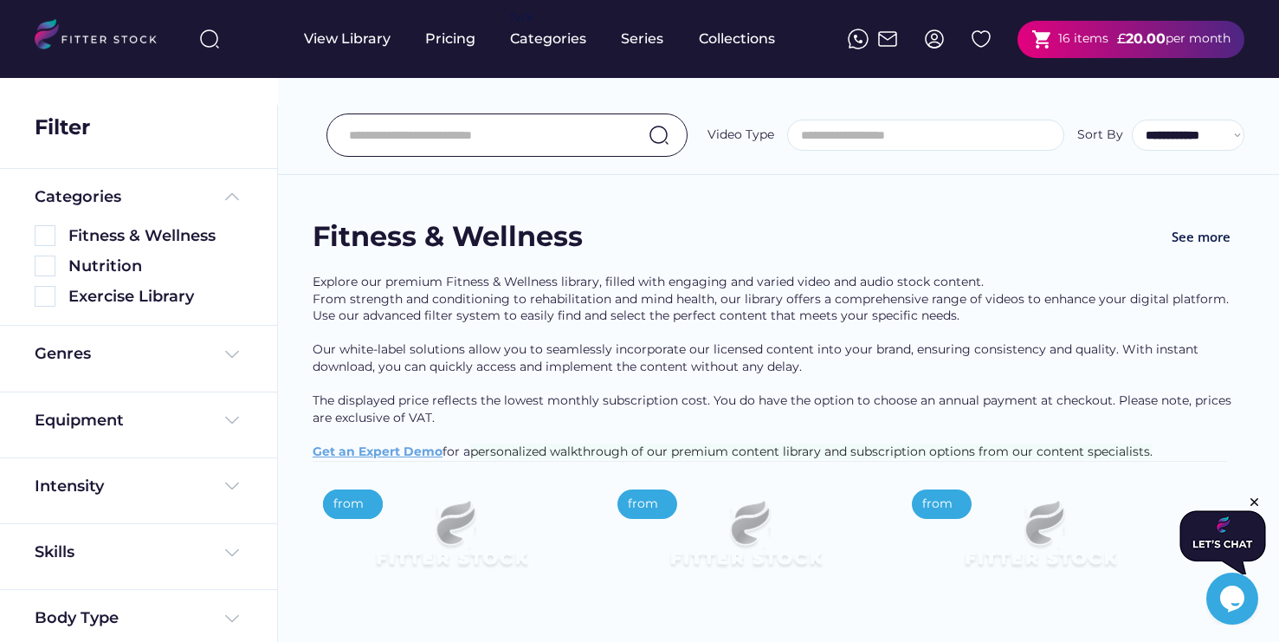
click at [1112, 37] on div "shopping_cart 16 items £ 20.00 per month" at bounding box center [1131, 39] width 227 height 37
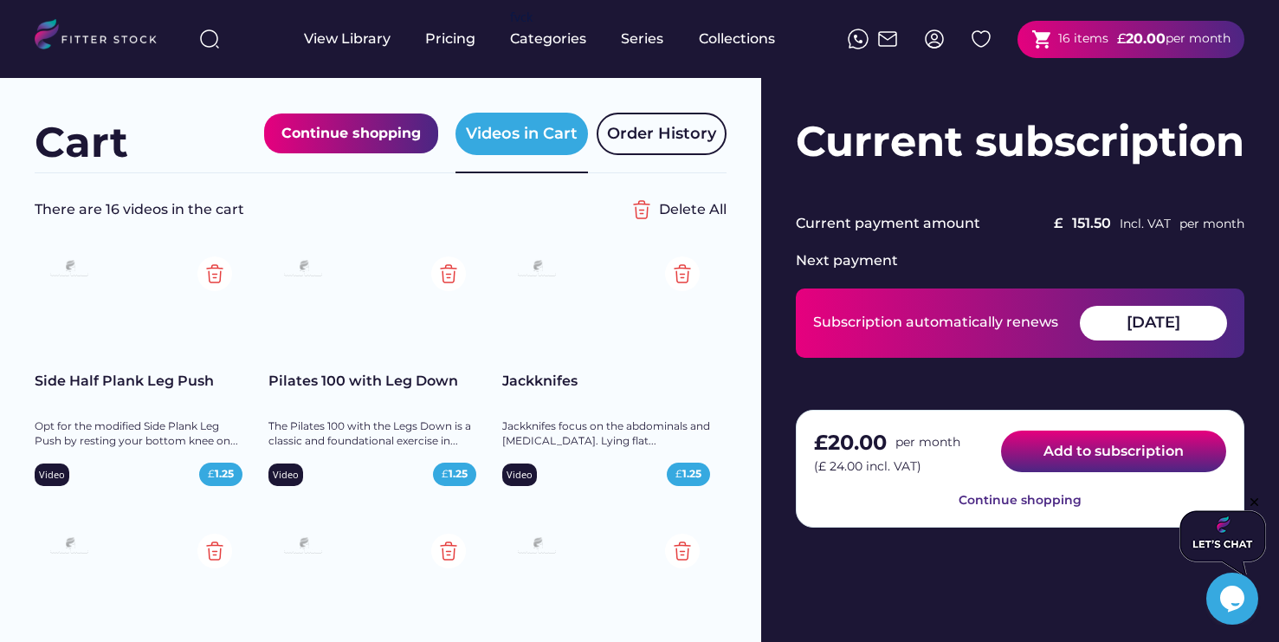
click at [1162, 447] on button "Add to subscription" at bounding box center [1113, 451] width 225 height 42
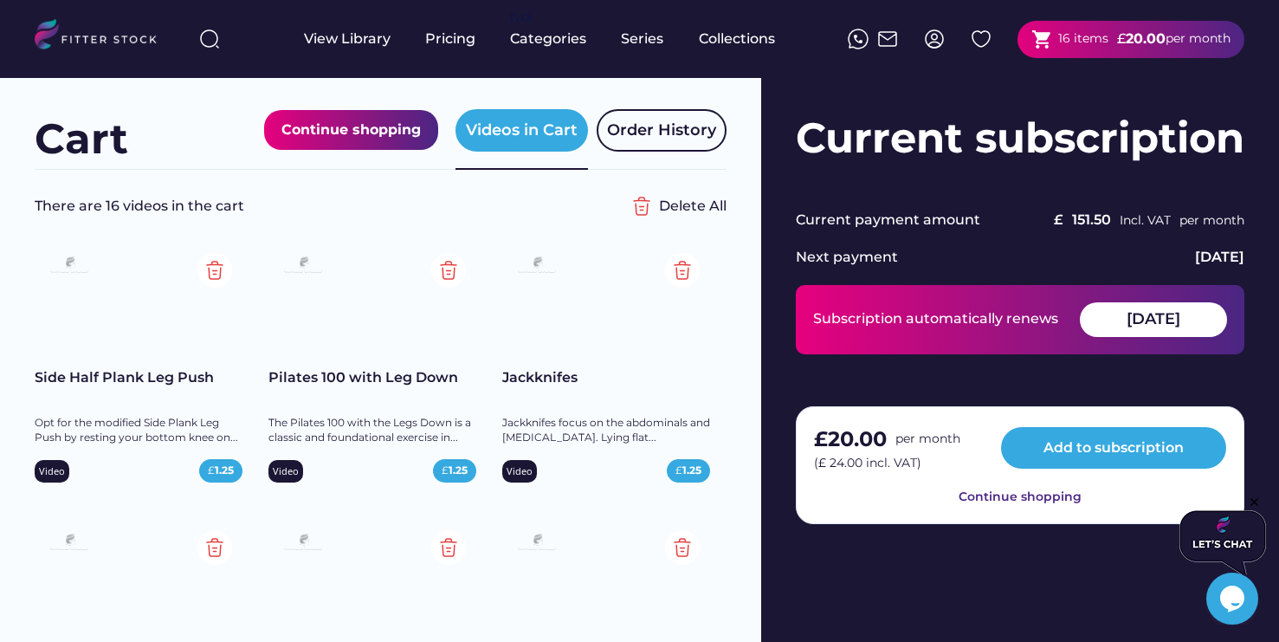
click at [1129, 471] on div "£ 20.00 per month (£ 24.00 incl. VAT) Add to subscription Continue shopping" at bounding box center [1020, 465] width 449 height 119
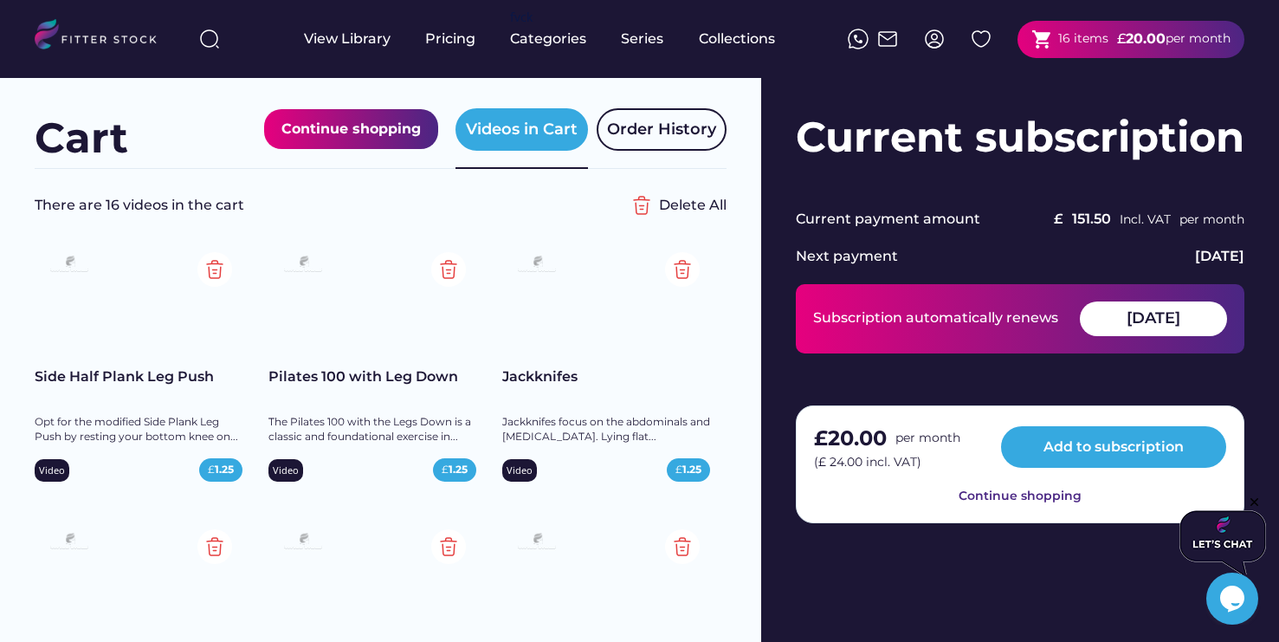
click at [1130, 474] on div "£ 20.00 per month (£ 24.00 incl. VAT) Add to subscription Continue shopping" at bounding box center [1020, 464] width 449 height 119
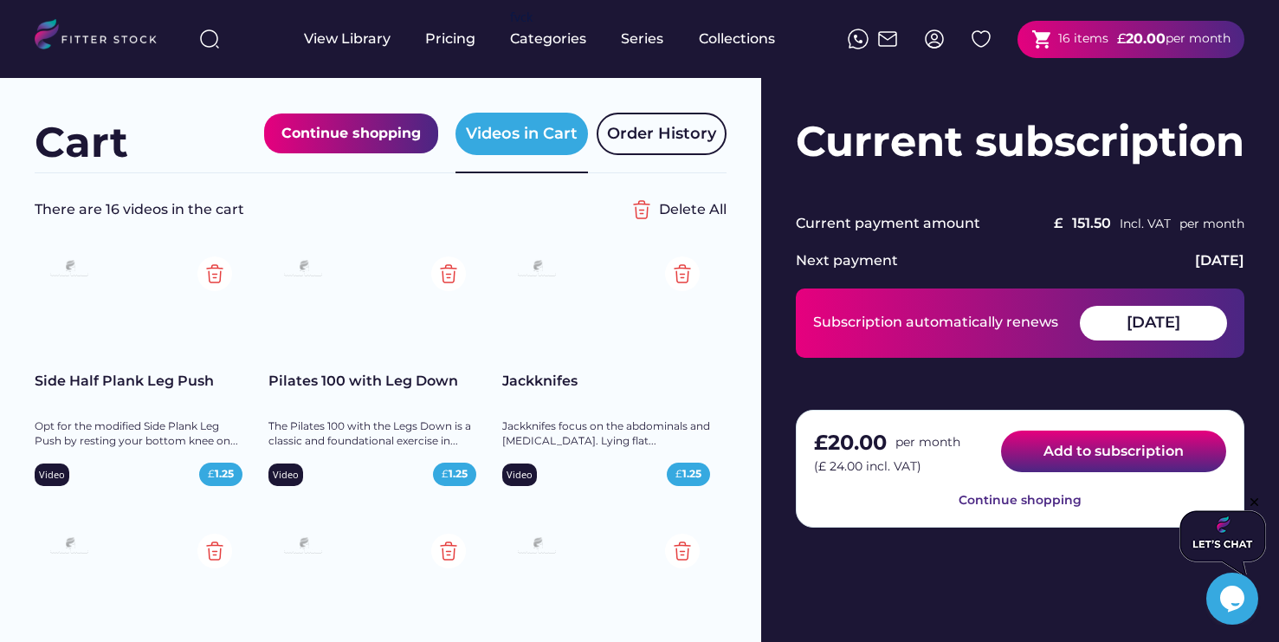
click at [1132, 464] on button "Add to subscription" at bounding box center [1113, 451] width 225 height 42
click at [1132, 443] on button "Add to subscription" at bounding box center [1113, 451] width 225 height 42
drag, startPoint x: 1033, startPoint y: 439, endPoint x: 1013, endPoint y: 444, distance: 20.6
click at [1033, 439] on button "Add to subscription" at bounding box center [1113, 451] width 225 height 42
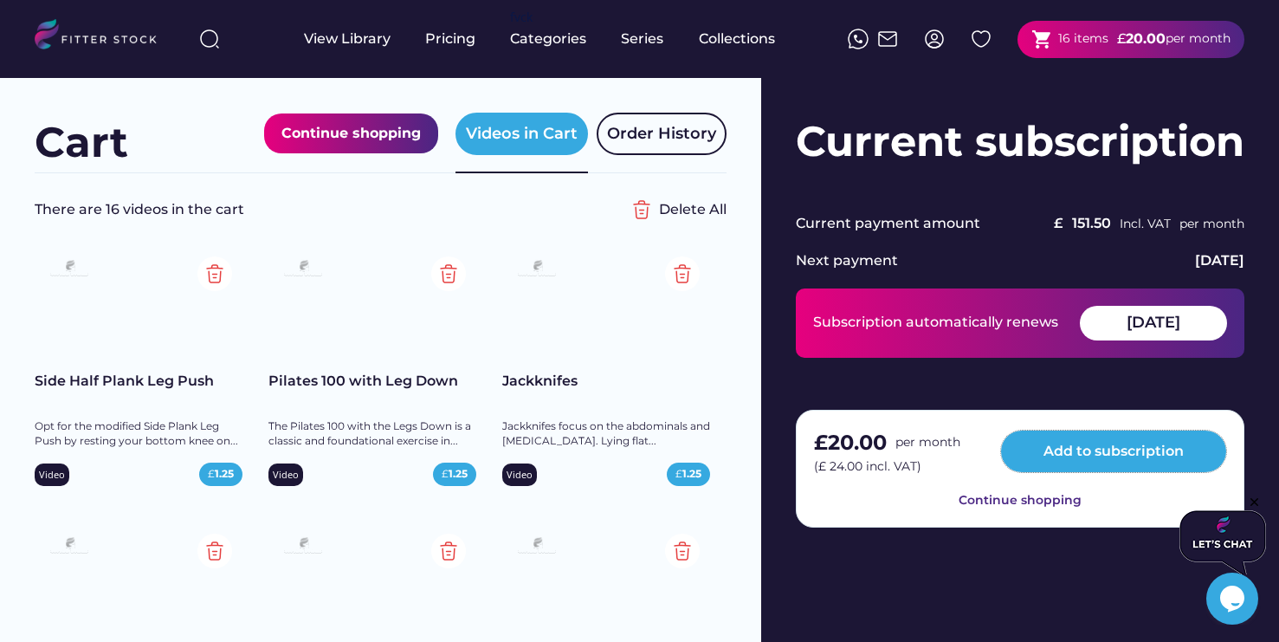
click at [994, 459] on div "£ 20.00 per month (£ 24.00 incl. VAT) Add to subscription" at bounding box center [1020, 452] width 412 height 48
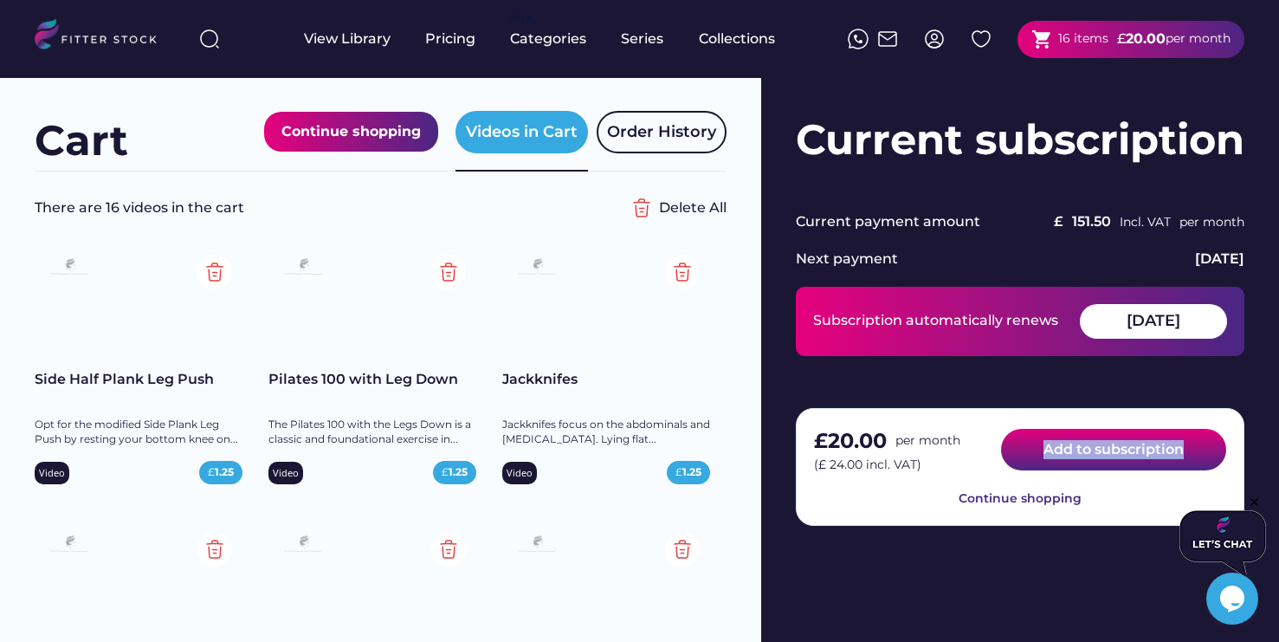
click at [1014, 454] on button "Add to subscription" at bounding box center [1113, 450] width 225 height 42
drag, startPoint x: 1022, startPoint y: 439, endPoint x: 1029, endPoint y: 432, distance: 9.8
click at [1023, 438] on button "Add to subscription" at bounding box center [1113, 450] width 225 height 42
click at [1031, 429] on button "Add to subscription" at bounding box center [1113, 450] width 225 height 42
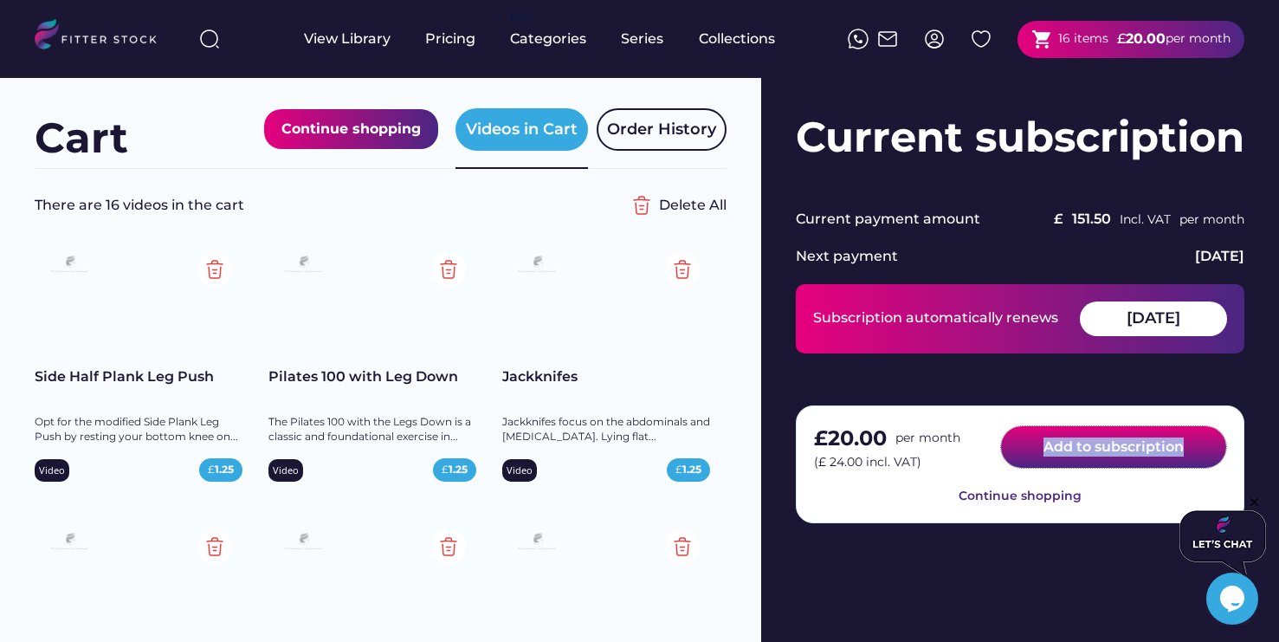
click at [1036, 426] on button "Add to subscription" at bounding box center [1113, 447] width 225 height 42
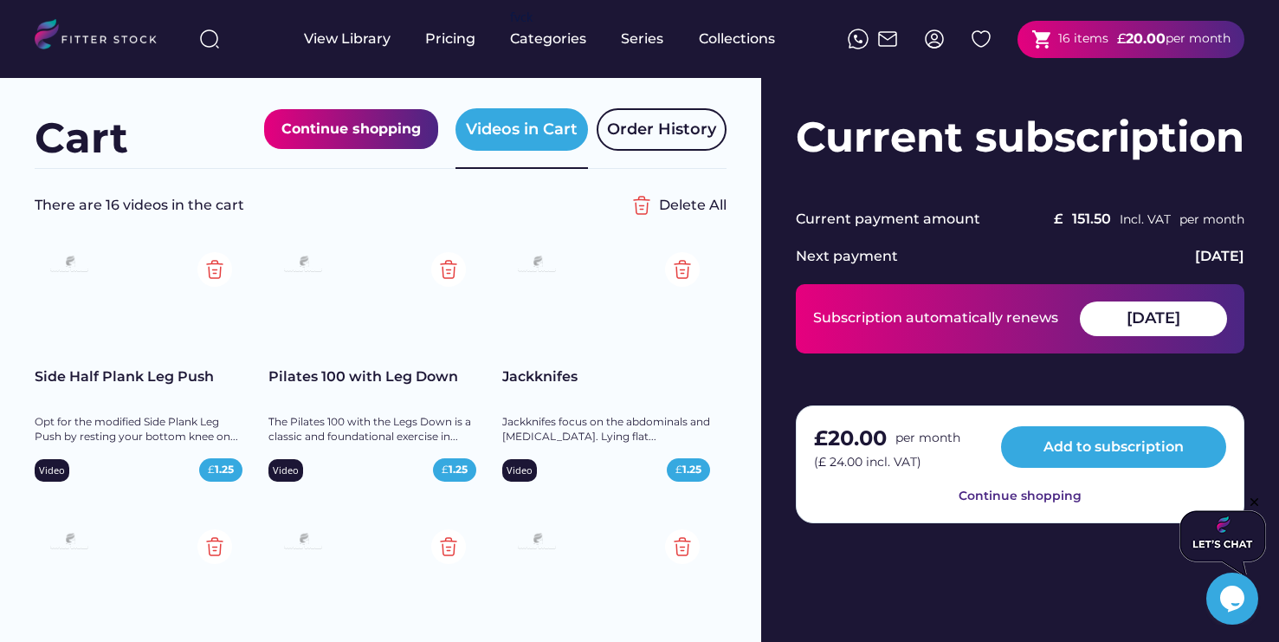
click at [1048, 411] on div "£ 20.00 per month (£ 24.00 incl. VAT) Add to subscription Continue shopping" at bounding box center [1020, 464] width 449 height 119
drag, startPoint x: 1056, startPoint y: 413, endPoint x: 1065, endPoint y: 417, distance: 10.1
click at [1057, 414] on div "£ 20.00 per month (£ 24.00 incl. VAT) Add to subscription Continue shopping" at bounding box center [1020, 464] width 449 height 119
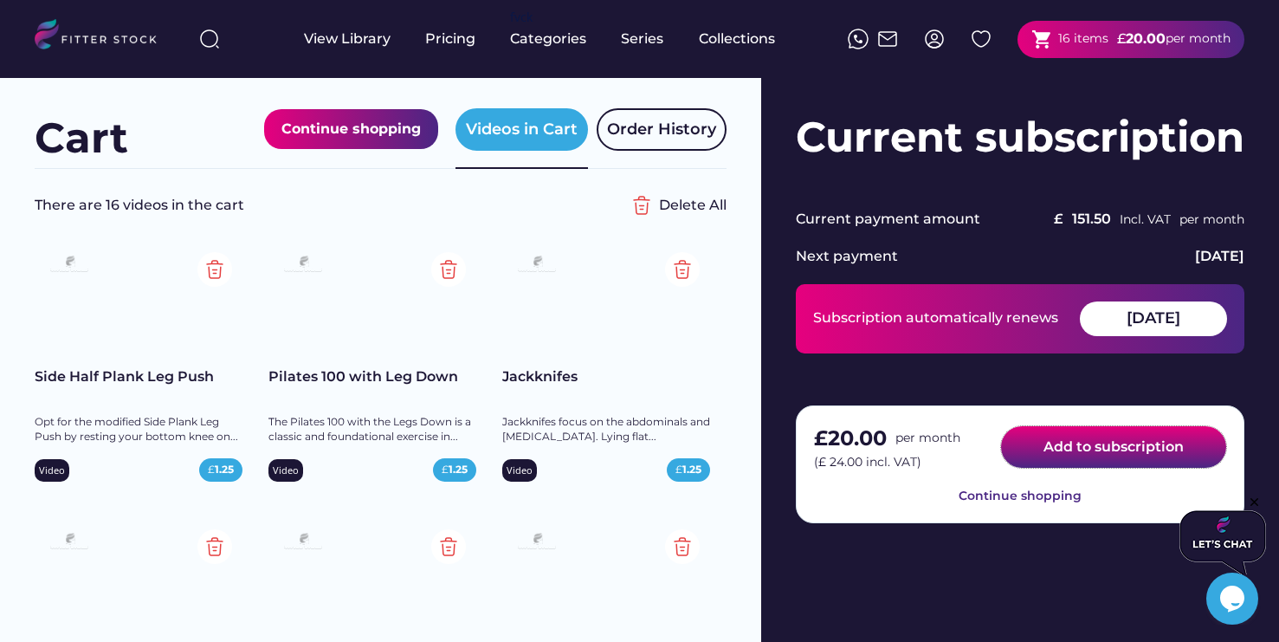
click at [1078, 442] on button "Add to subscription" at bounding box center [1113, 447] width 225 height 42
click at [1078, 440] on button "Add to subscription" at bounding box center [1113, 447] width 225 height 42
click at [1077, 438] on button "Add to subscription" at bounding box center [1113, 447] width 225 height 42
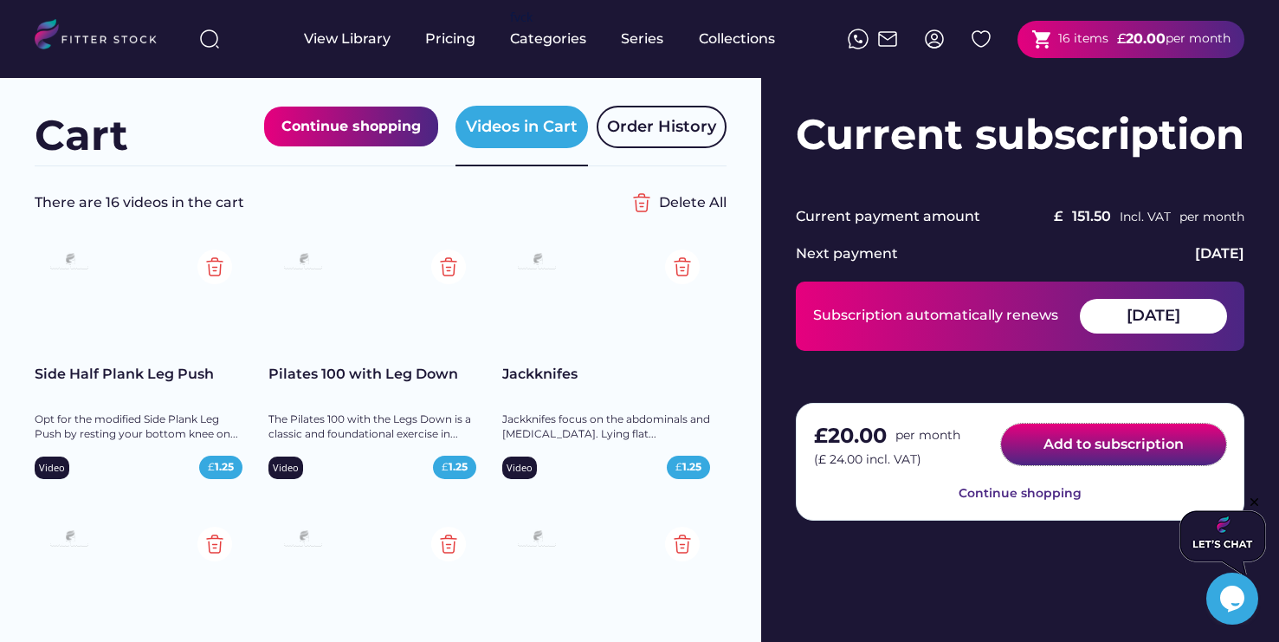
click at [1071, 434] on button "Add to subscription" at bounding box center [1113, 445] width 225 height 42
click at [1069, 440] on button "Add to subscription" at bounding box center [1113, 445] width 225 height 42
click at [1068, 439] on button "Add to subscription" at bounding box center [1113, 445] width 225 height 42
click at [1069, 440] on button "Add to subscription" at bounding box center [1113, 445] width 225 height 42
click at [1070, 441] on button "Add to subscription" at bounding box center [1113, 445] width 225 height 42
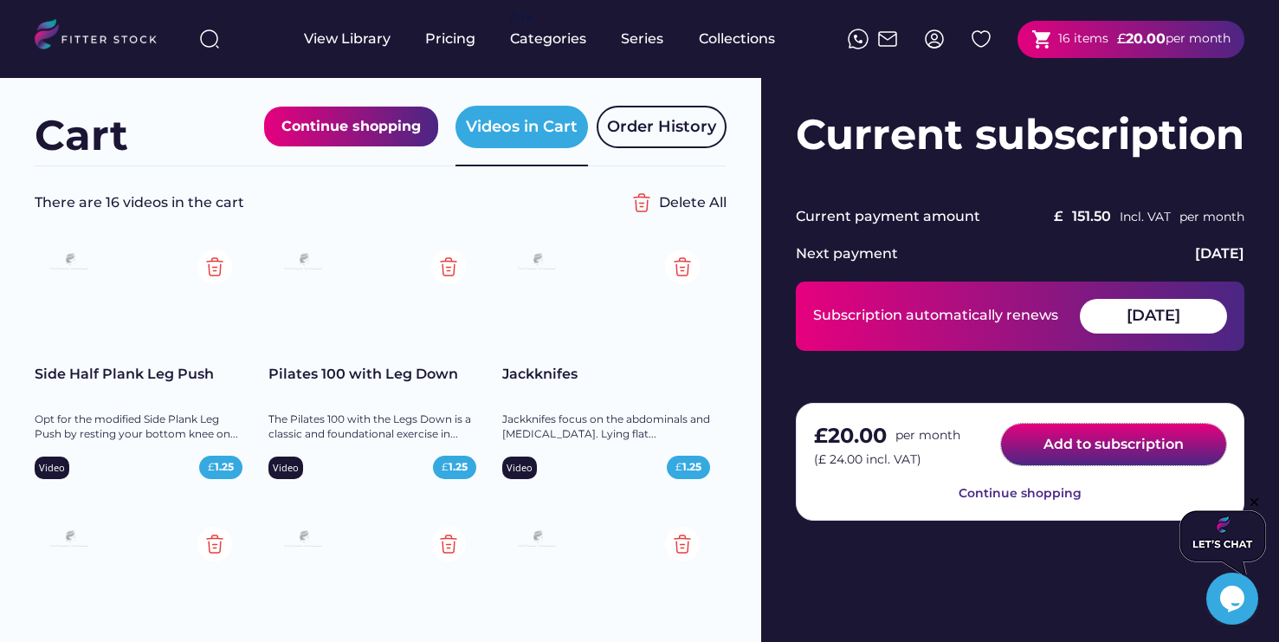
click at [1070, 441] on button "Add to subscription" at bounding box center [1113, 445] width 225 height 42
click at [1070, 442] on button "Add to subscription" at bounding box center [1113, 445] width 225 height 42
click at [1212, 450] on button "Add to subscription" at bounding box center [1113, 445] width 225 height 42
click at [1211, 452] on button "Add to subscription" at bounding box center [1113, 445] width 225 height 42
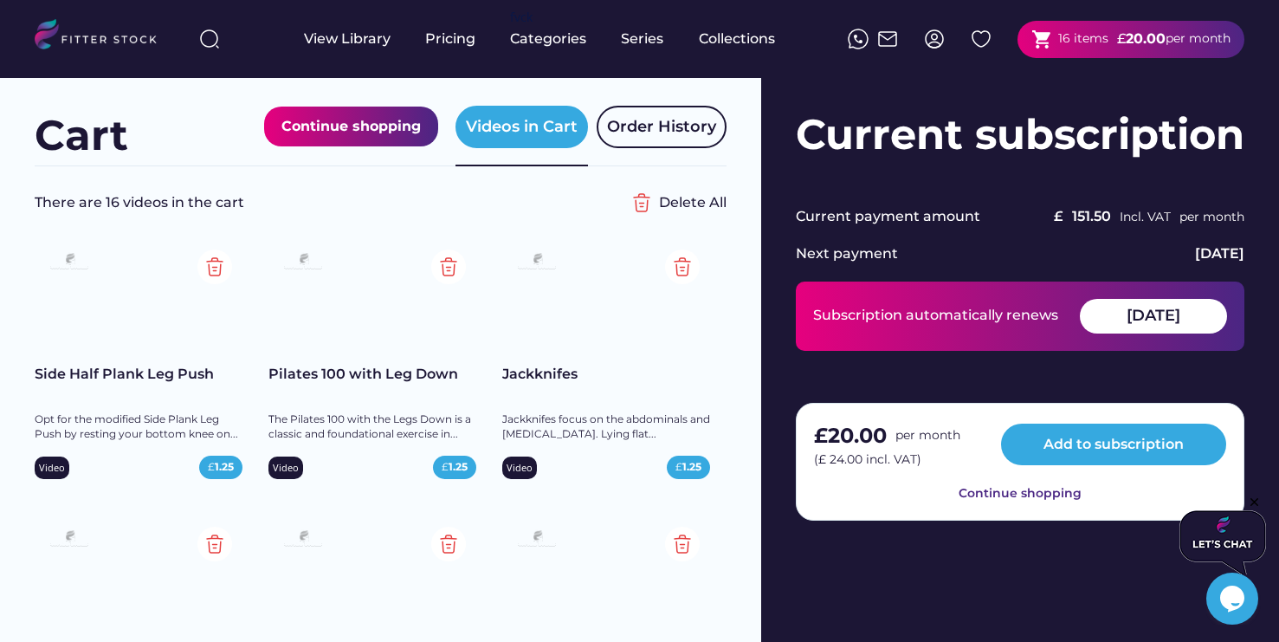
click at [1182, 465] on div "£ 20.00 per month (£ 24.00 incl. VAT) Add to subscription" at bounding box center [1020, 445] width 412 height 48
click at [1183, 465] on div "£ 20.00 per month (£ 24.00 incl. VAT) Add to subscription" at bounding box center [1020, 445] width 412 height 48
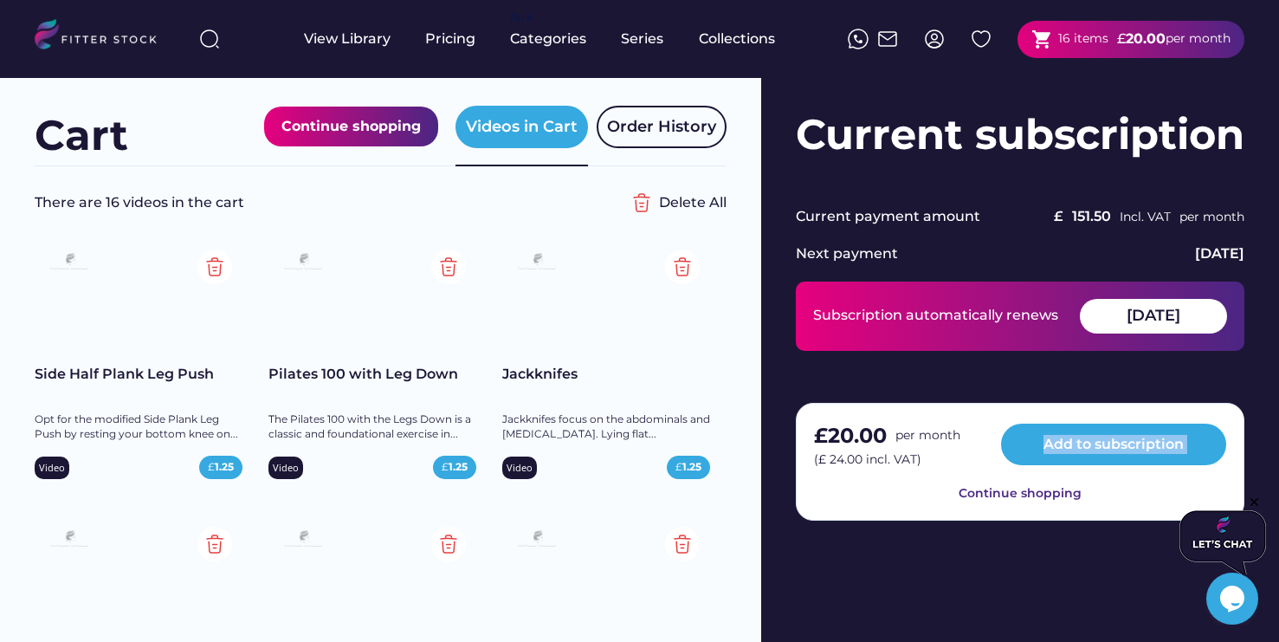
click at [1183, 465] on div "£ 20.00 per month (£ 24.00 incl. VAT) Add to subscription" at bounding box center [1020, 445] width 412 height 48
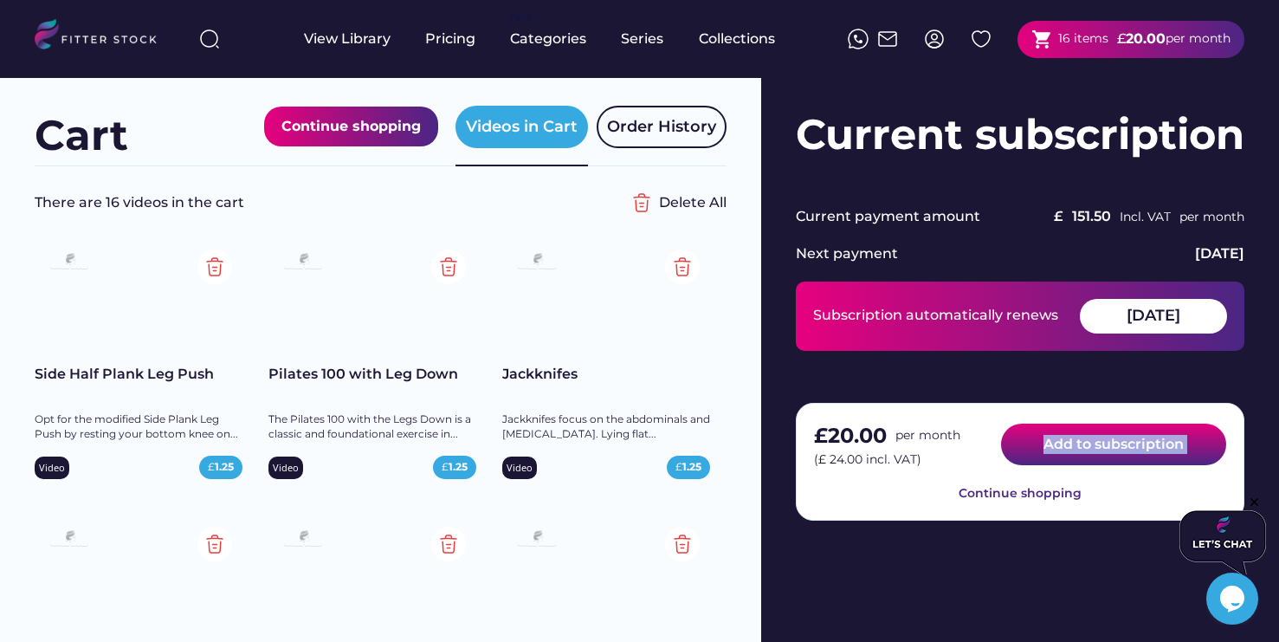
click at [1108, 452] on button "Add to subscription" at bounding box center [1113, 445] width 225 height 42
drag, startPoint x: 1111, startPoint y: 444, endPoint x: 1128, endPoint y: 448, distance: 16.8
click at [1112, 444] on button "Add to subscription" at bounding box center [1113, 445] width 225 height 42
drag, startPoint x: 1128, startPoint y: 448, endPoint x: 1152, endPoint y: 494, distance: 51.9
click at [1129, 449] on button "Add to subscription" at bounding box center [1113, 445] width 225 height 42
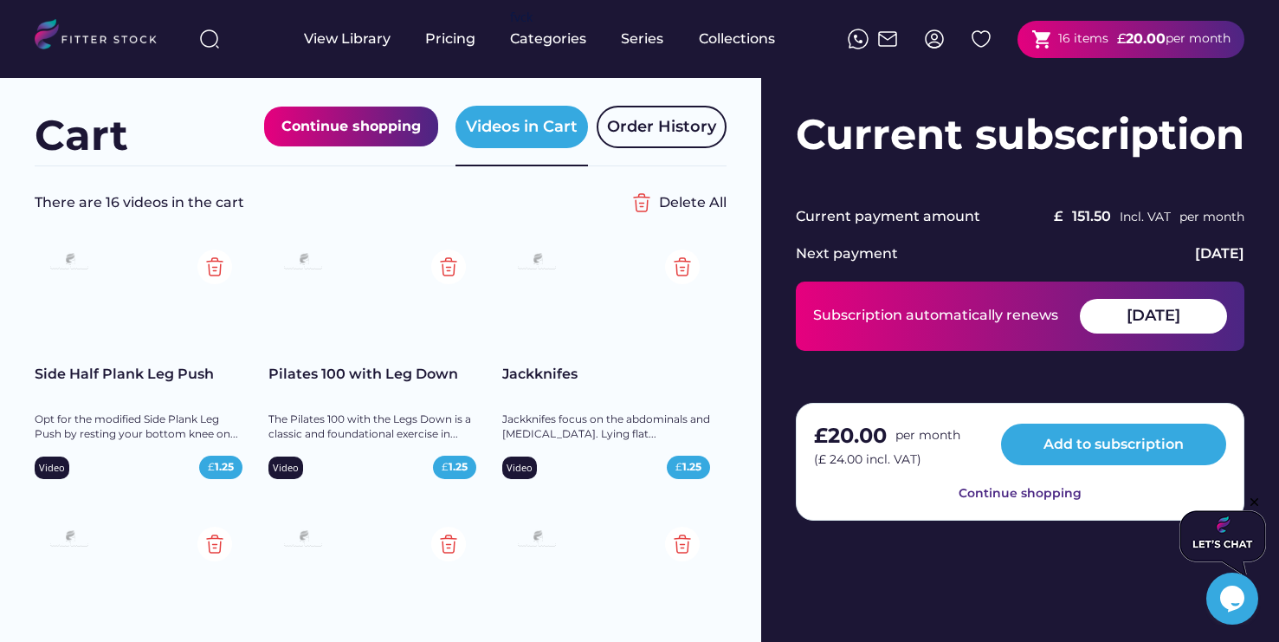
drag, startPoint x: 1151, startPoint y: 497, endPoint x: 1149, endPoint y: 472, distance: 25.2
click at [1151, 497] on div "£ 20.00 per month (£ 24.00 incl. VAT) Add to subscription Continue shopping" at bounding box center [1020, 462] width 449 height 119
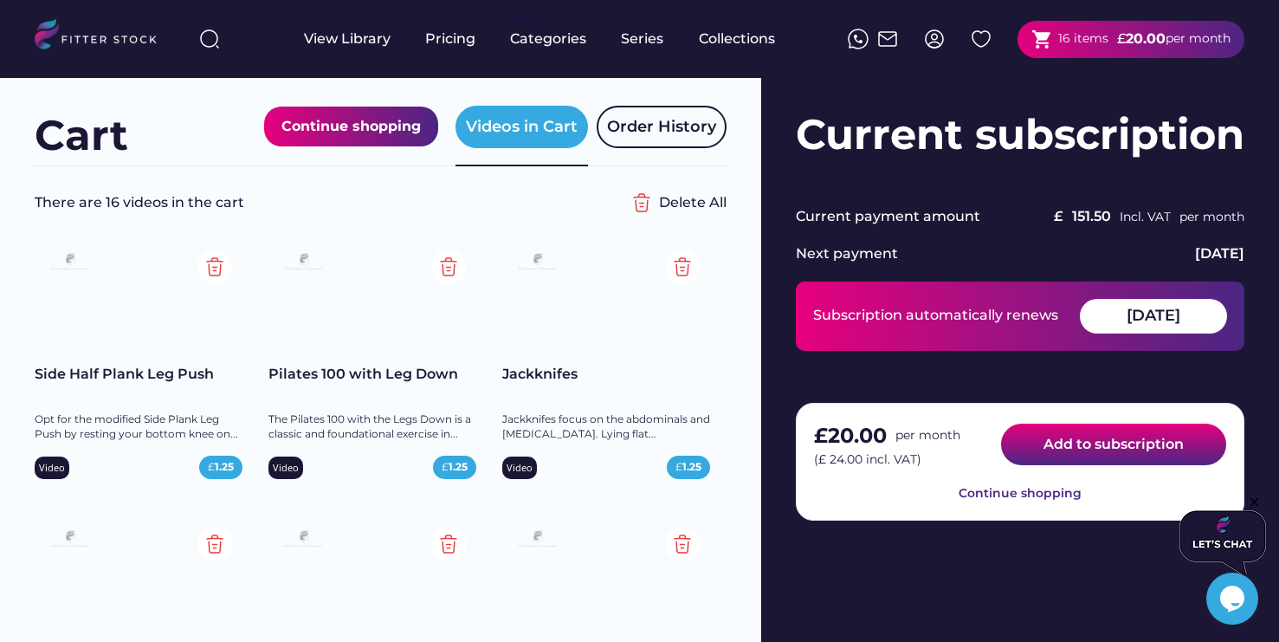
click at [1152, 456] on button "Add to subscription" at bounding box center [1113, 445] width 225 height 42
drag, startPoint x: 1152, startPoint y: 457, endPoint x: 1164, endPoint y: 470, distance: 17.8
click at [1159, 465] on div "£ 20.00 per month (£ 24.00 incl. VAT) Add to subscription" at bounding box center [1020, 445] width 412 height 48
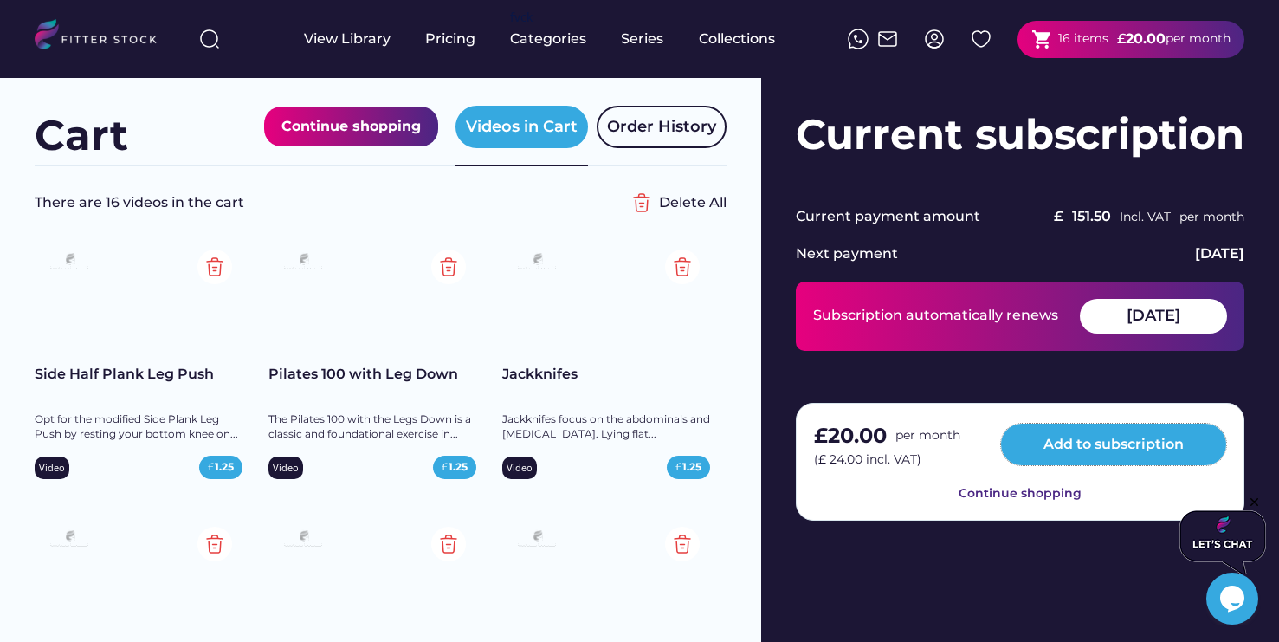
drag, startPoint x: 1160, startPoint y: 499, endPoint x: 1161, endPoint y: 475, distance: 23.4
click at [1160, 499] on div "£ 20.00 per month (£ 24.00 incl. VAT) Add to subscription Continue shopping" at bounding box center [1020, 462] width 449 height 119
click at [1149, 440] on button "Add to subscription" at bounding box center [1113, 445] width 225 height 42
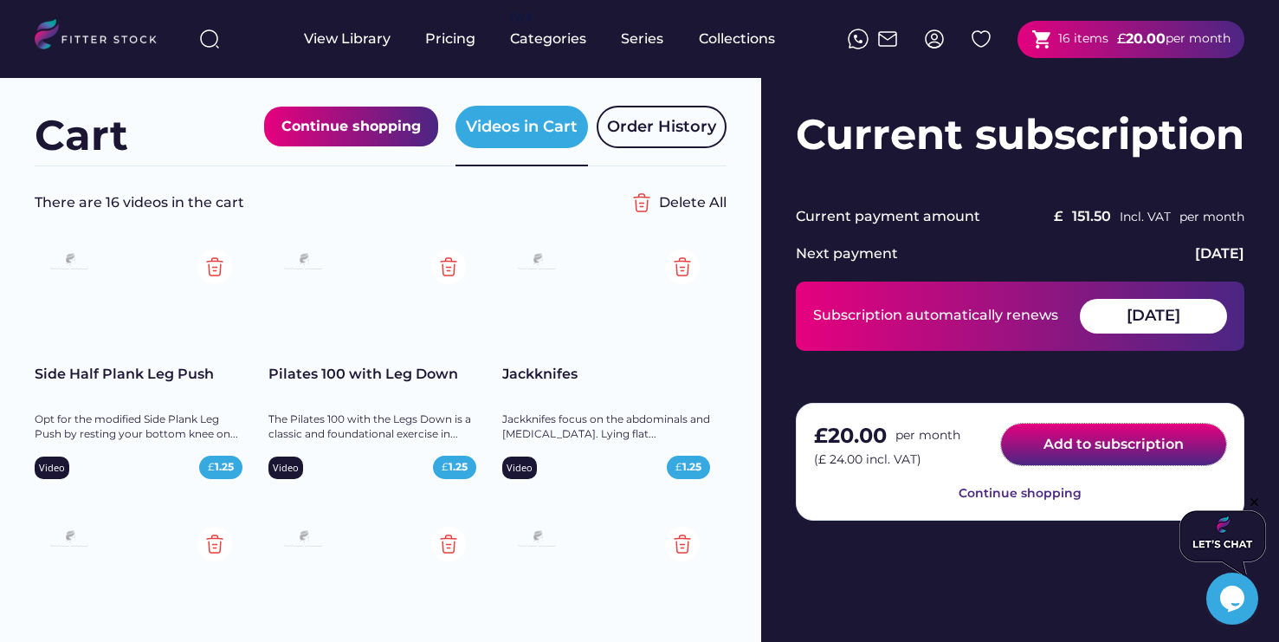
click at [1156, 437] on button "Add to subscription" at bounding box center [1113, 445] width 225 height 42
drag, startPoint x: 1158, startPoint y: 439, endPoint x: 1157, endPoint y: 466, distance: 26.9
click at [1158, 440] on button "Add to subscription" at bounding box center [1113, 445] width 225 height 42
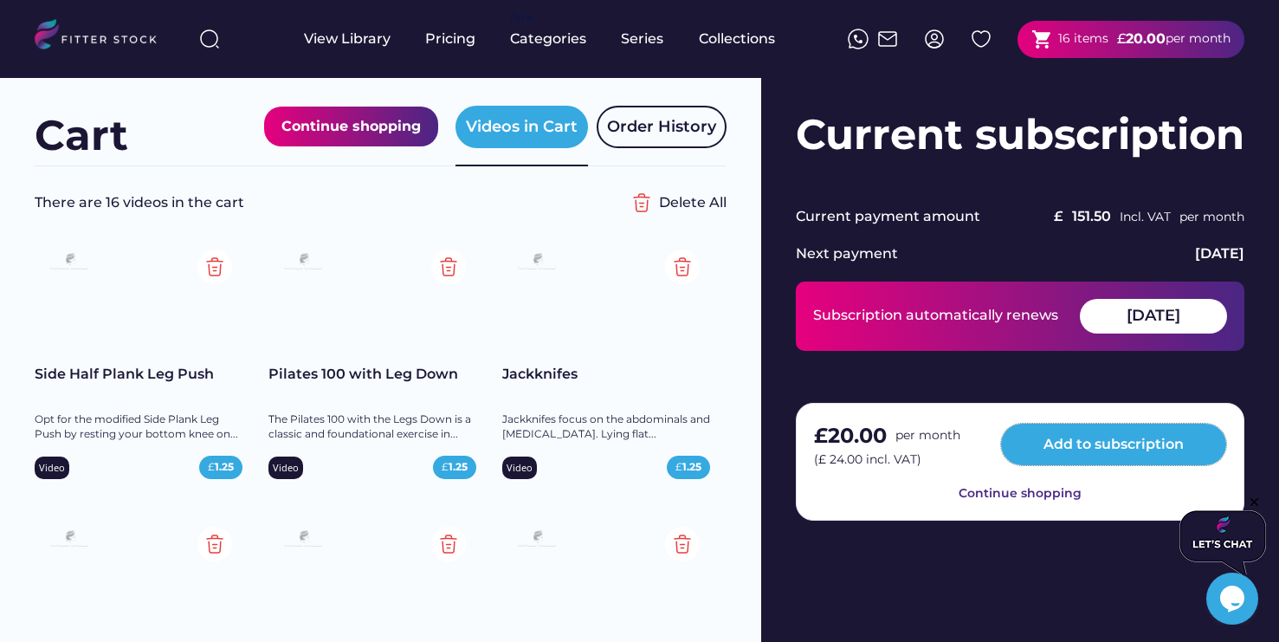
click at [1155, 472] on div "£ 20.00 per month (£ 24.00 incl. VAT) Add to subscription Continue shopping" at bounding box center [1020, 462] width 449 height 119
drag, startPoint x: 1157, startPoint y: 474, endPoint x: 1149, endPoint y: 465, distance: 11.7
click at [1157, 474] on div "£ 20.00 per month (£ 24.00 incl. VAT) Add to subscription Continue shopping" at bounding box center [1020, 462] width 449 height 119
drag, startPoint x: 1100, startPoint y: 467, endPoint x: 1101, endPoint y: 444, distance: 22.5
click at [1099, 465] on div "£ 20.00 per month (£ 24.00 incl. VAT) Add to subscription Continue shopping" at bounding box center [1020, 462] width 449 height 119
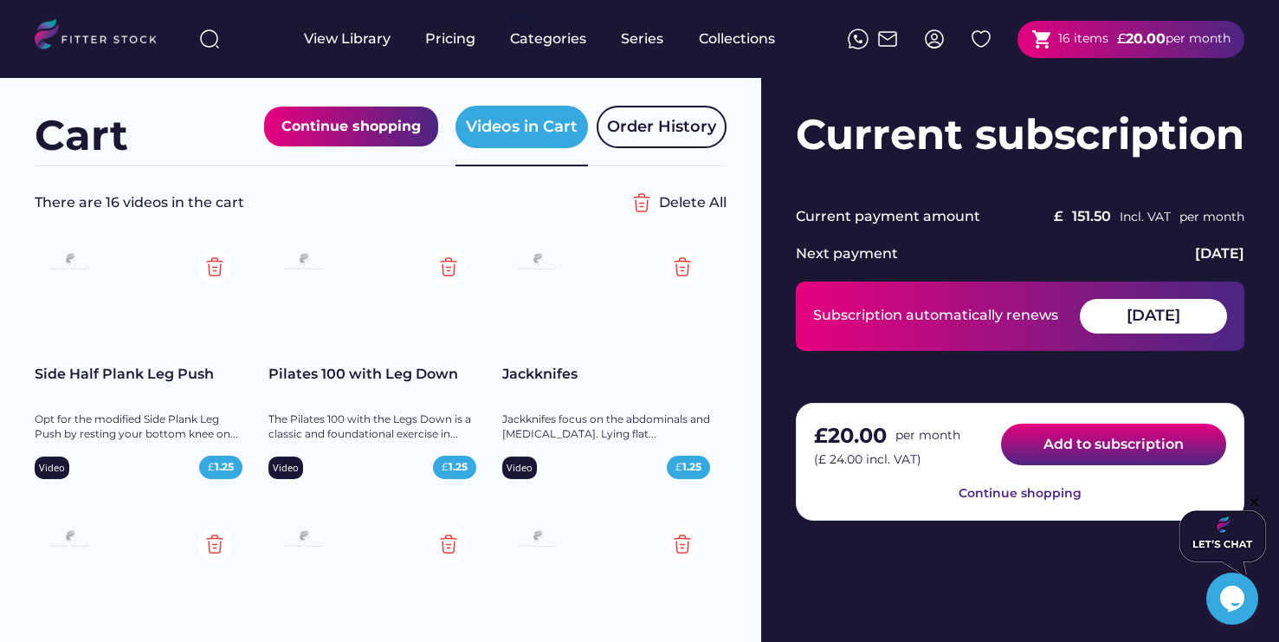
click at [1101, 443] on button "Add to subscription" at bounding box center [1113, 445] width 225 height 42
click at [1102, 444] on button "Add to subscription" at bounding box center [1113, 445] width 225 height 42
click at [1102, 445] on button "Add to subscription" at bounding box center [1113, 445] width 225 height 42
drag, startPoint x: 1102, startPoint y: 445, endPoint x: 761, endPoint y: 314, distance: 364.9
click at [1098, 443] on button "Add to subscription" at bounding box center [1113, 445] width 225 height 42
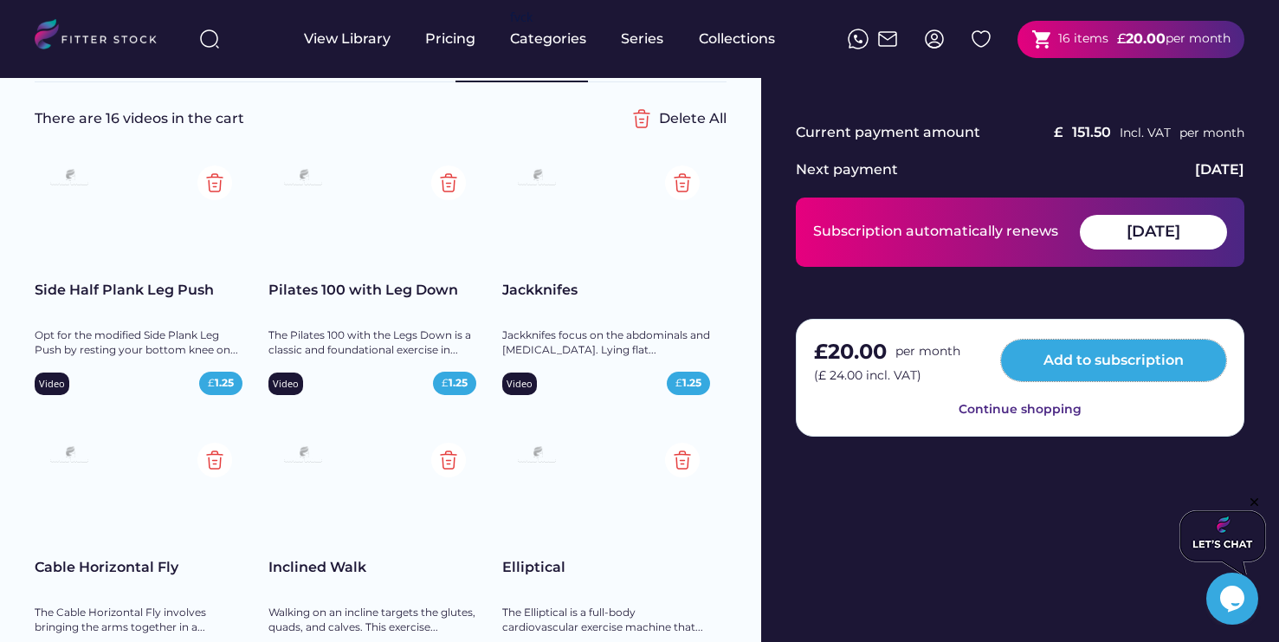
scroll to position [0, 0]
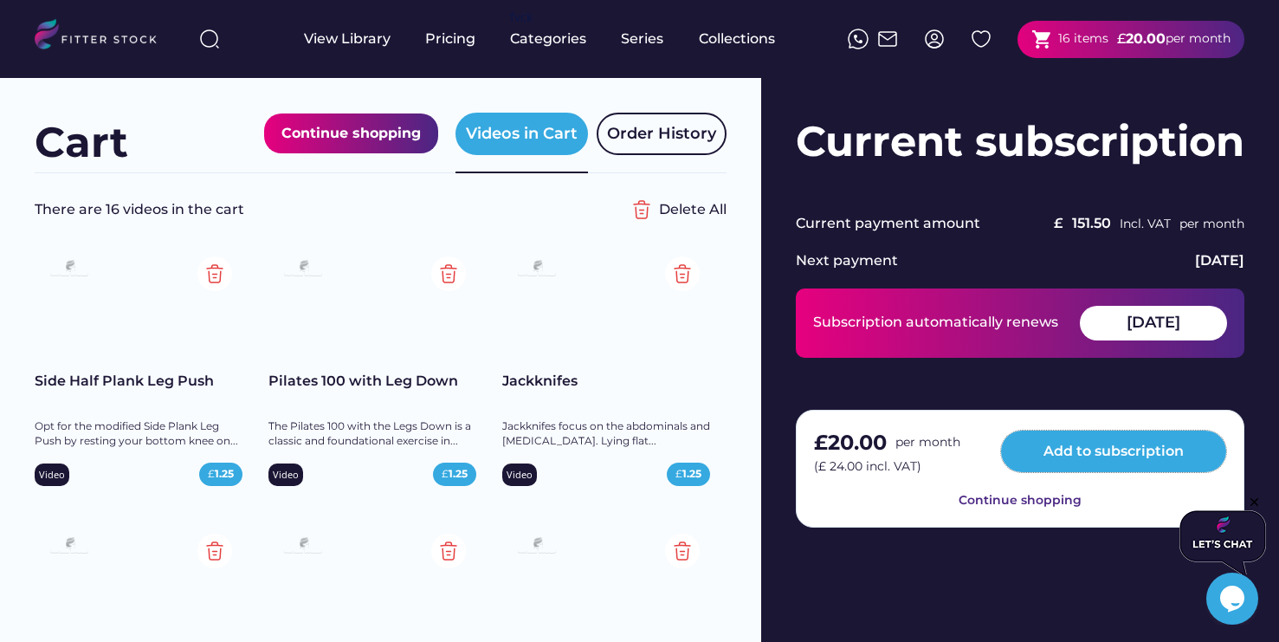
click at [1083, 48] on div "shopping_cart 16 items" at bounding box center [1069, 40] width 77 height 22
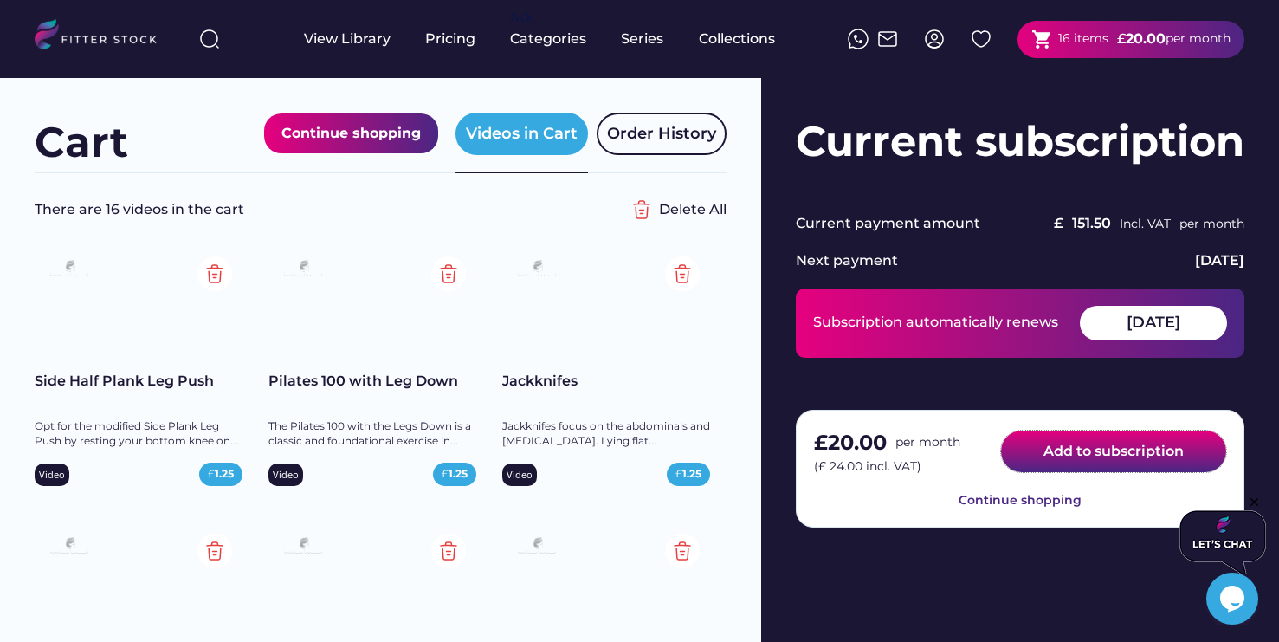
click at [1154, 455] on button "Add to subscription" at bounding box center [1113, 451] width 225 height 42
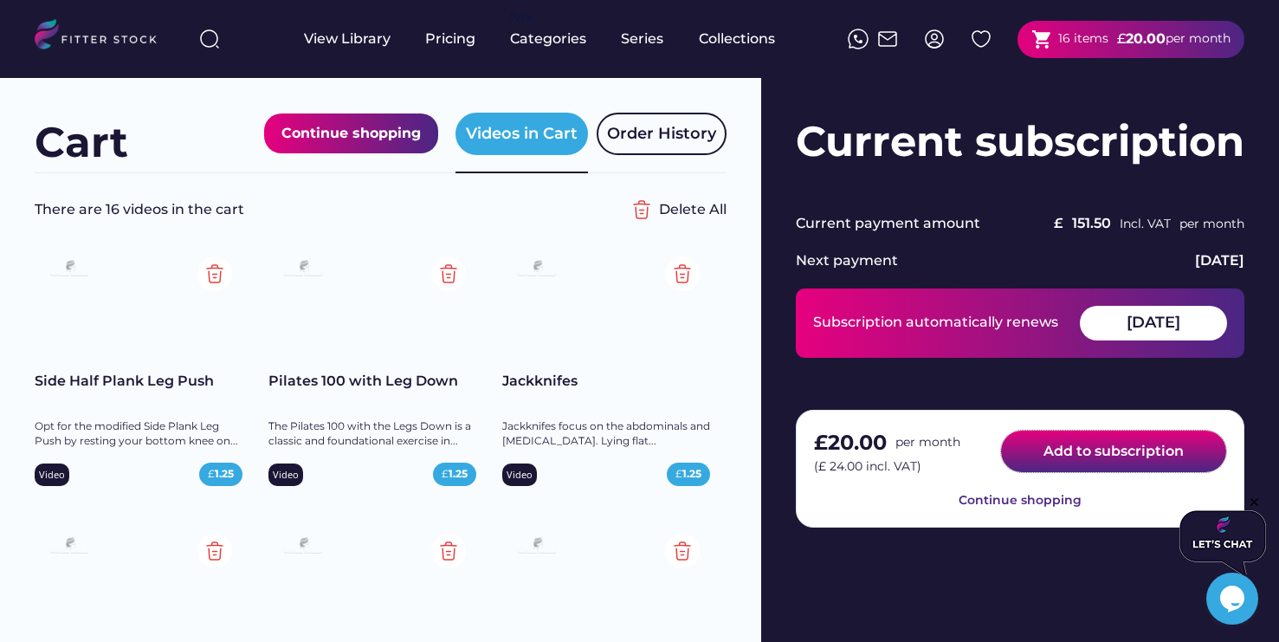
click at [1153, 455] on button "Add to subscription" at bounding box center [1113, 451] width 225 height 42
drag, startPoint x: 1152, startPoint y: 455, endPoint x: 1045, endPoint y: 437, distance: 107.9
click at [1135, 450] on button "Add to subscription" at bounding box center [1113, 451] width 225 height 42
click at [1038, 446] on button "Add to subscription" at bounding box center [1113, 451] width 225 height 42
click at [1046, 448] on button "Add to subscription" at bounding box center [1113, 451] width 225 height 42
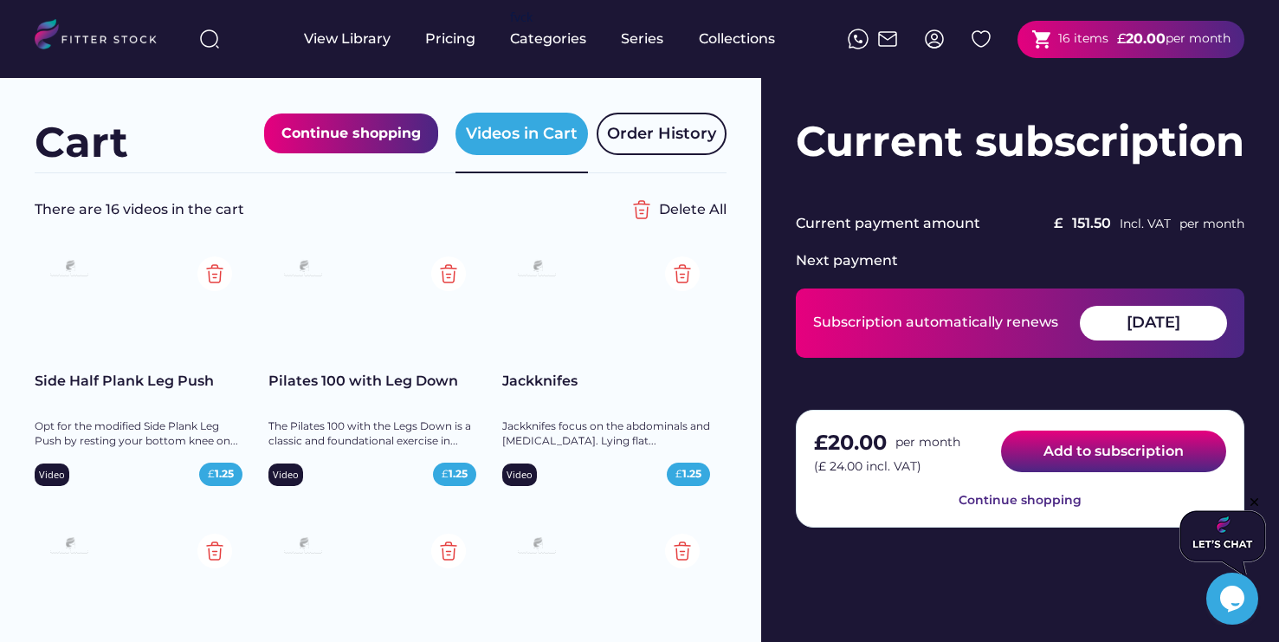
click at [1086, 449] on button "Add to subscription" at bounding box center [1113, 451] width 225 height 42
click at [1089, 449] on button "Add to subscription" at bounding box center [1113, 451] width 225 height 42
click at [1065, 450] on button "Add to subscription" at bounding box center [1113, 451] width 225 height 42
click at [1066, 449] on button "Add to subscription" at bounding box center [1113, 451] width 225 height 42
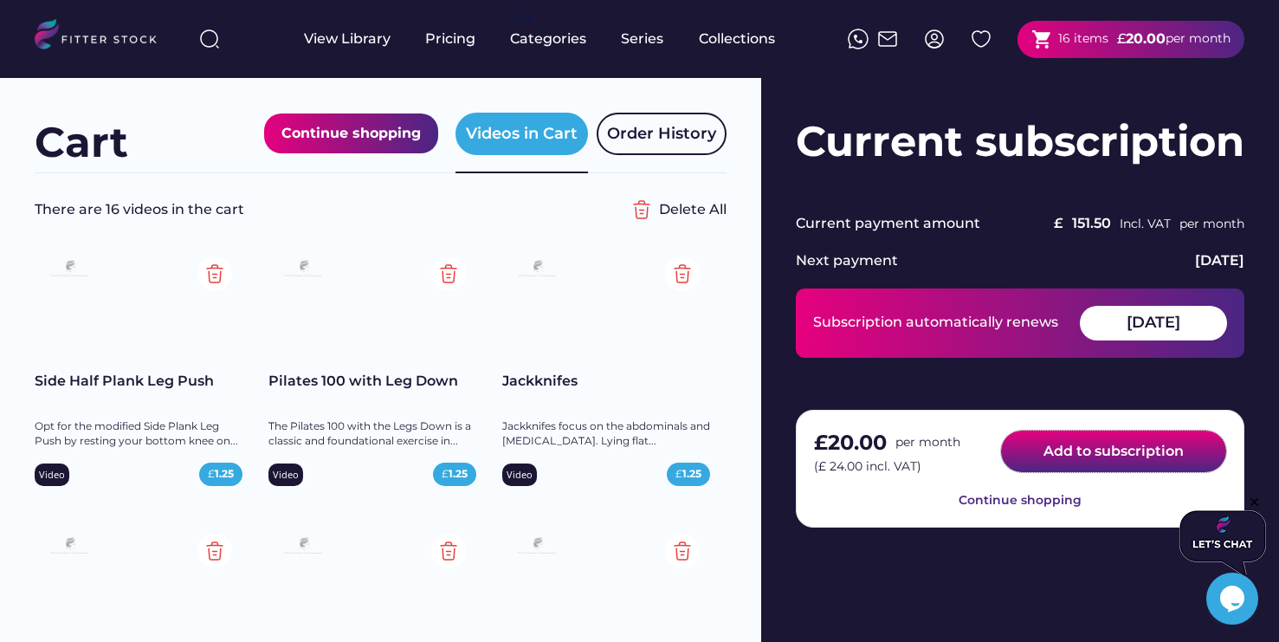
click at [1066, 449] on button "Add to subscription" at bounding box center [1113, 451] width 225 height 42
click at [1085, 440] on button "Add to subscription" at bounding box center [1113, 451] width 225 height 42
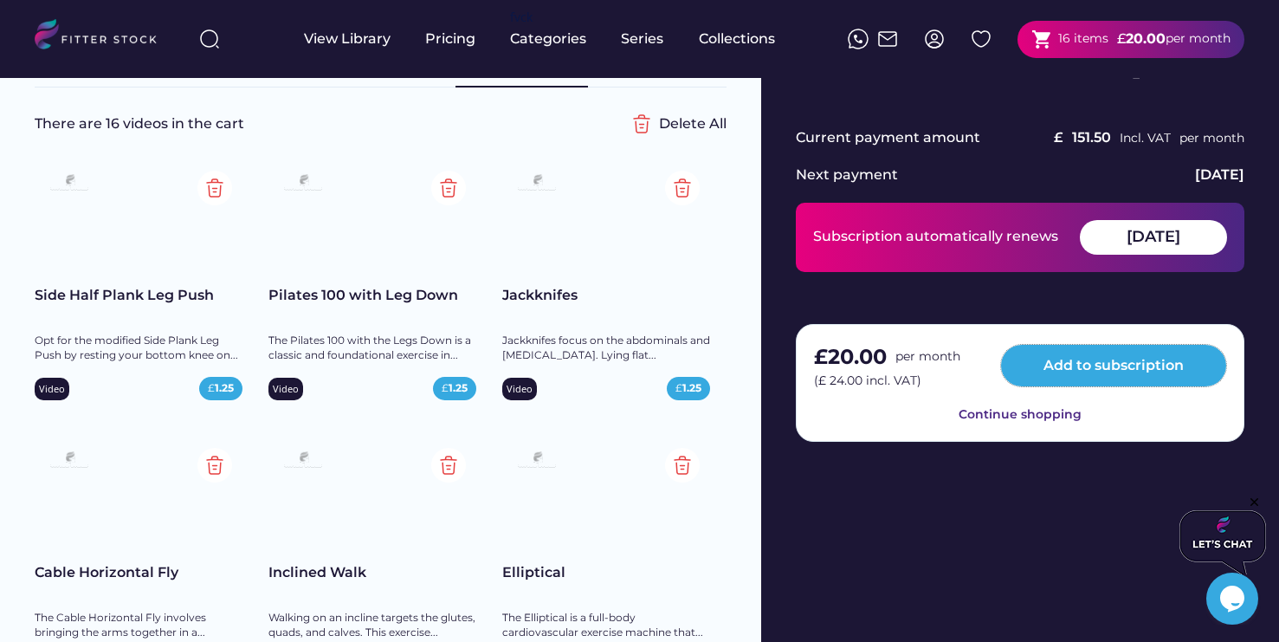
scroll to position [12, 0]
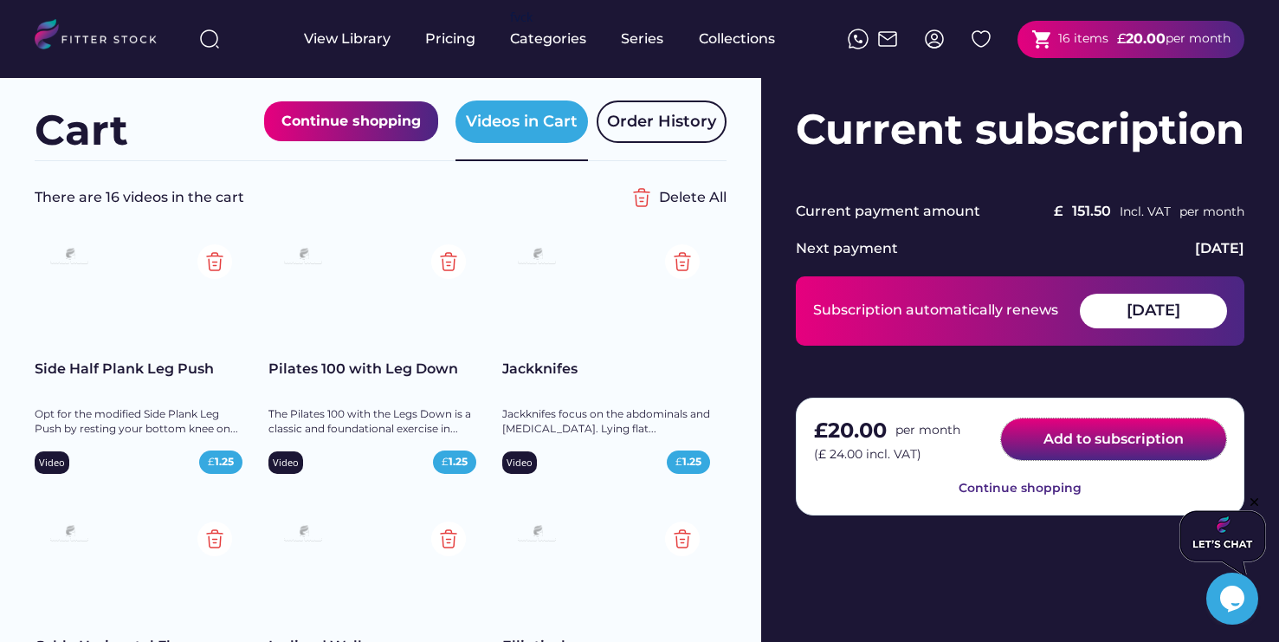
click at [1090, 434] on button "Add to subscription" at bounding box center [1113, 439] width 225 height 42
click at [1103, 432] on button "Add to subscription" at bounding box center [1113, 439] width 225 height 42
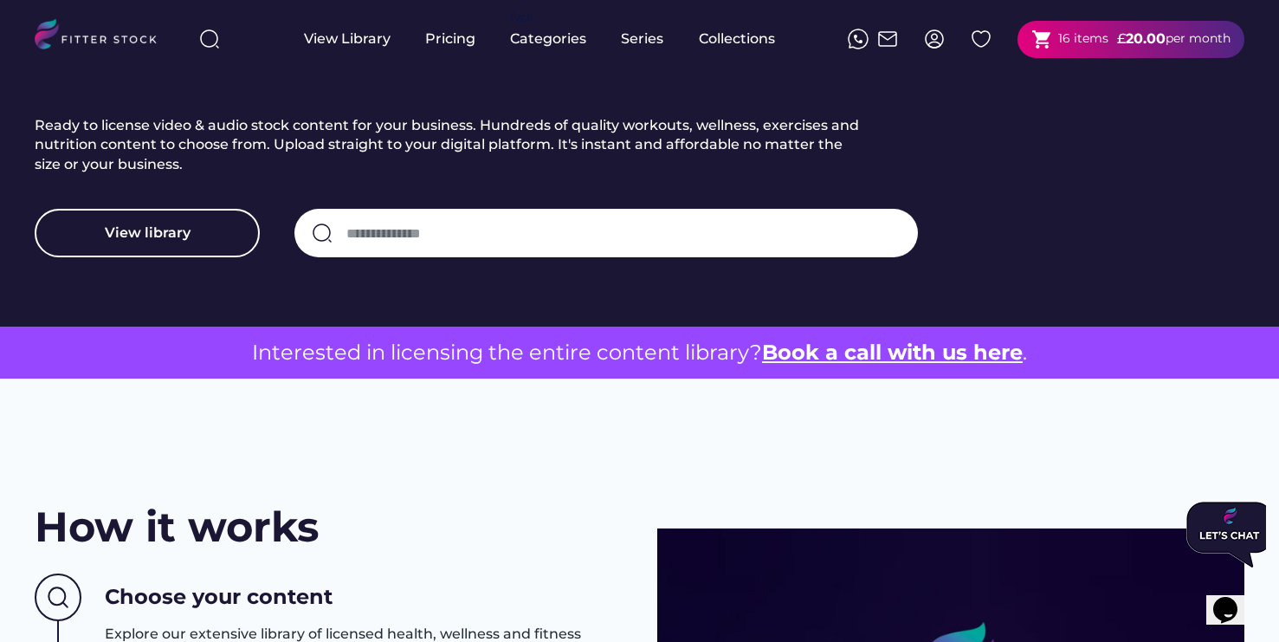
scroll to position [317, 0]
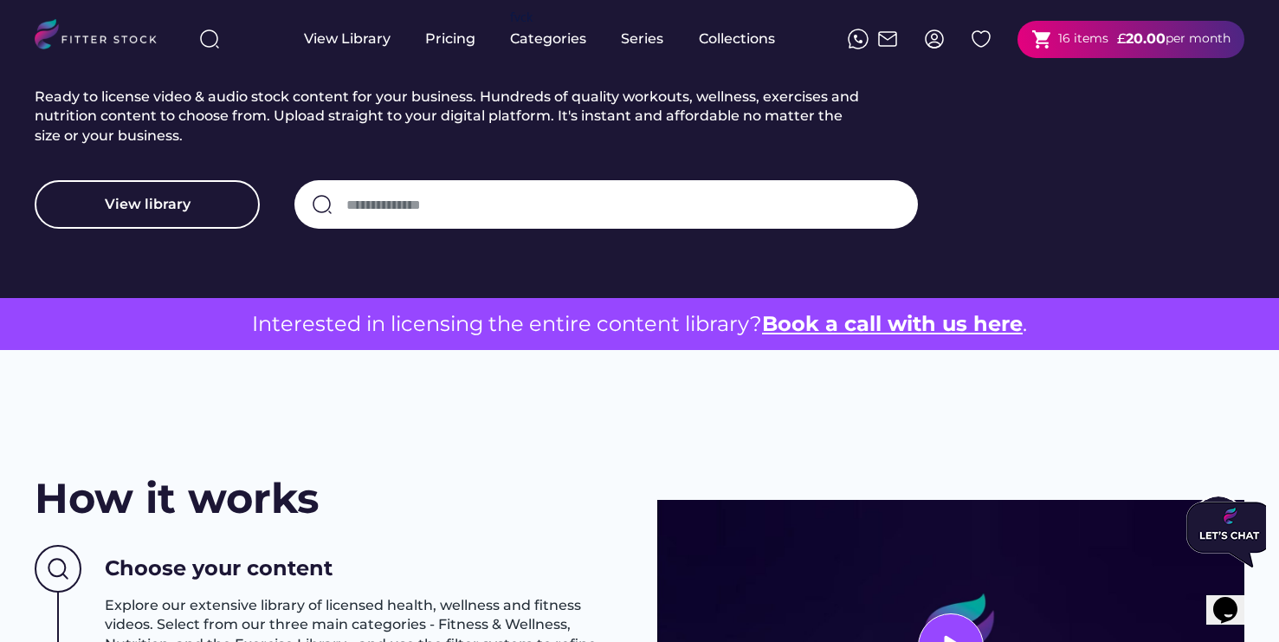
click at [1140, 43] on strong "20.00" at bounding box center [1146, 38] width 40 height 16
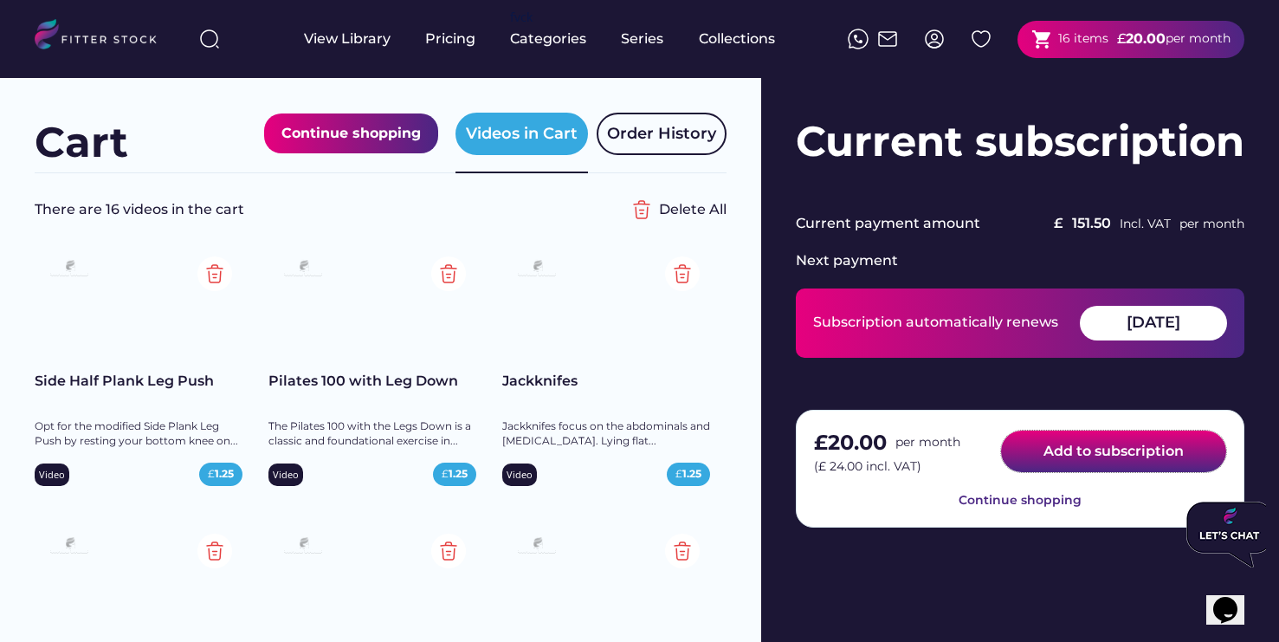
click at [1151, 459] on button "Add to subscription" at bounding box center [1113, 451] width 225 height 42
click at [1077, 448] on button "Add to subscription" at bounding box center [1113, 451] width 225 height 42
drag, startPoint x: 1038, startPoint y: 449, endPoint x: 1122, endPoint y: 451, distance: 84.9
click at [1038, 449] on button "Add to subscription" at bounding box center [1113, 451] width 225 height 42
click at [1152, 451] on button "Add to subscription" at bounding box center [1113, 451] width 225 height 42
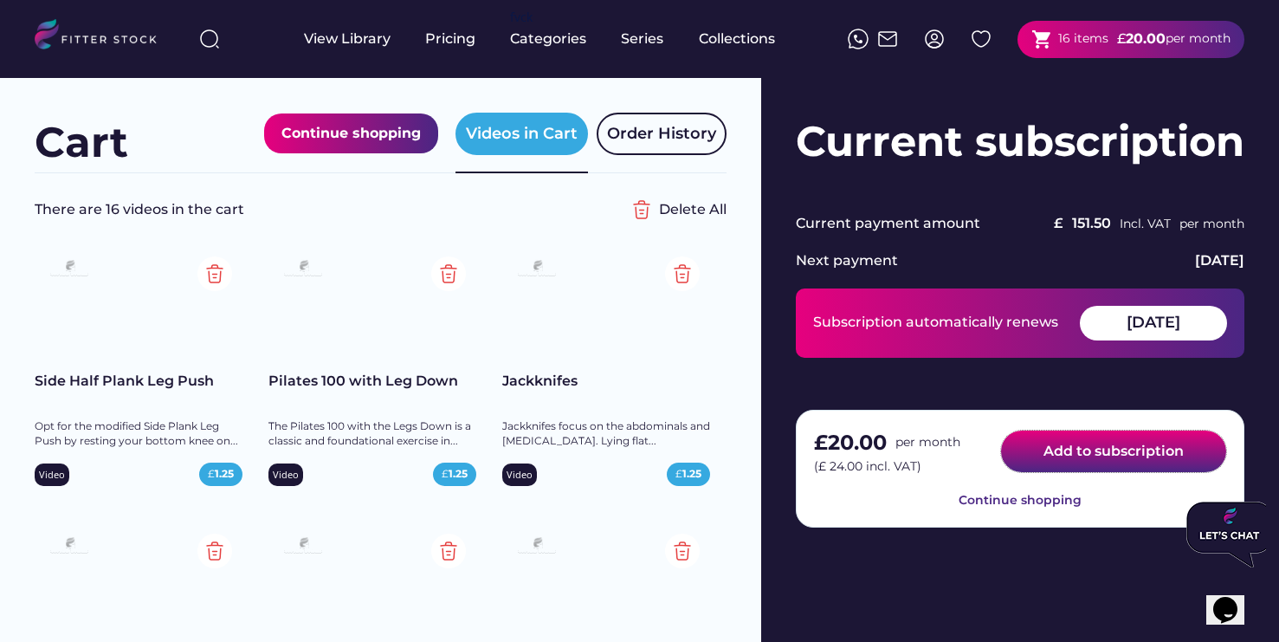
click at [1155, 451] on button "Add to subscription" at bounding box center [1113, 451] width 225 height 42
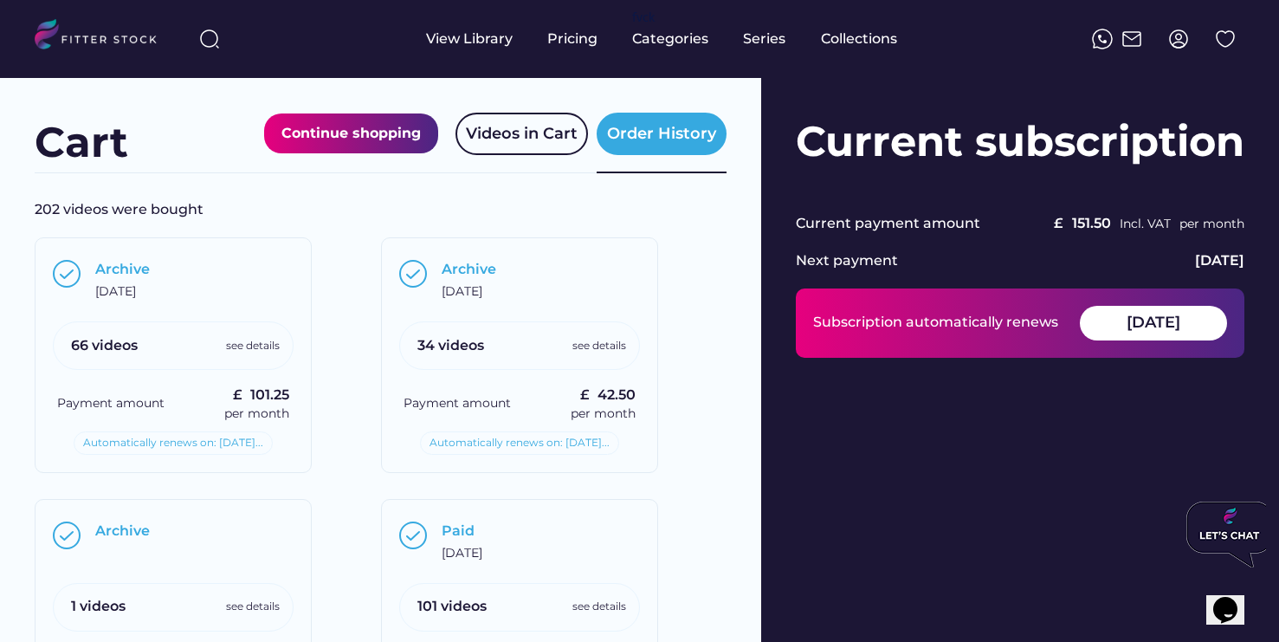
scroll to position [3, 0]
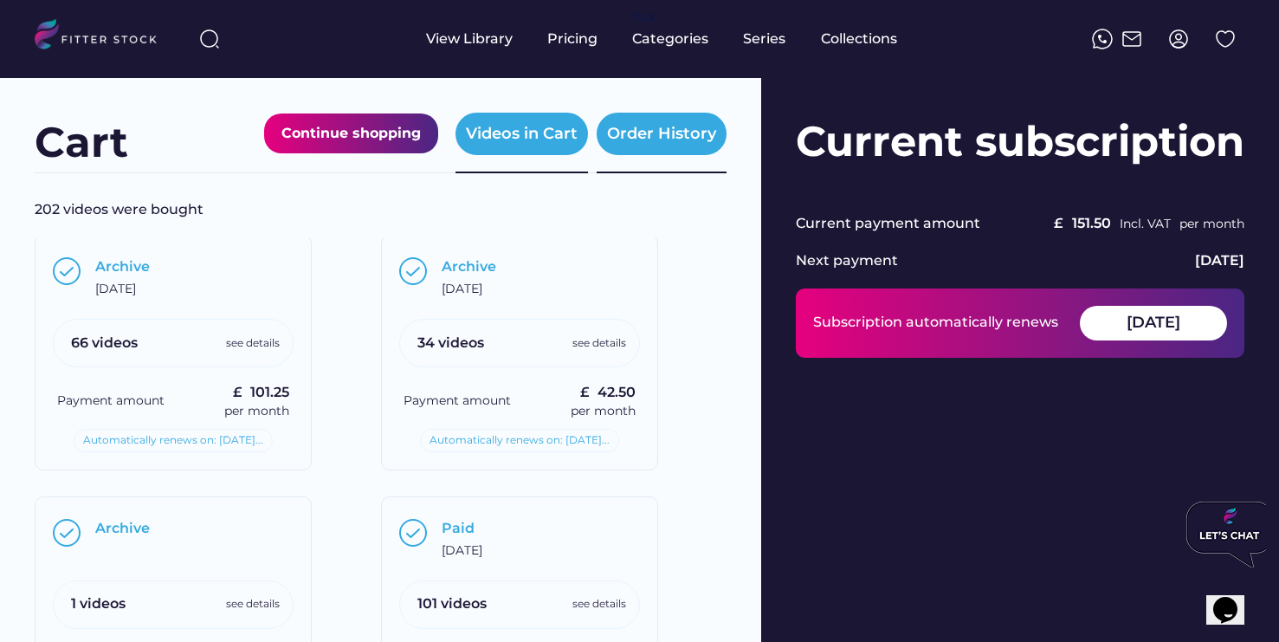
click at [515, 137] on div "Videos in Cart" at bounding box center [522, 134] width 112 height 22
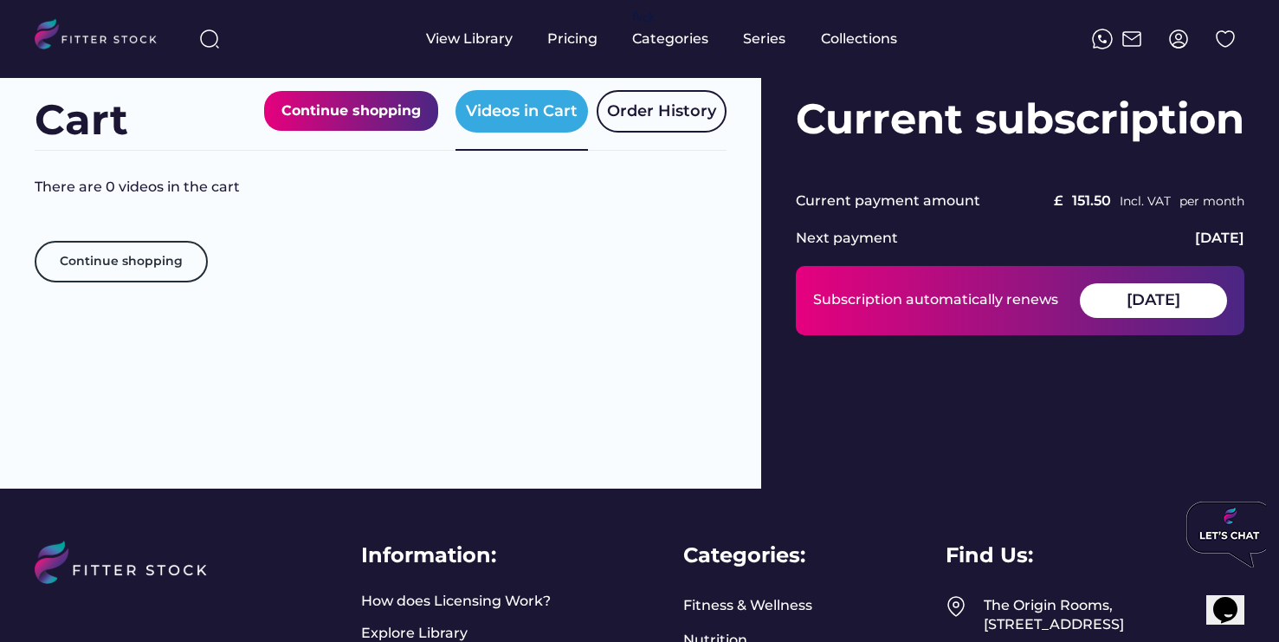
click at [158, 183] on div "There are 0 videos in the cart" at bounding box center [330, 187] width 590 height 19
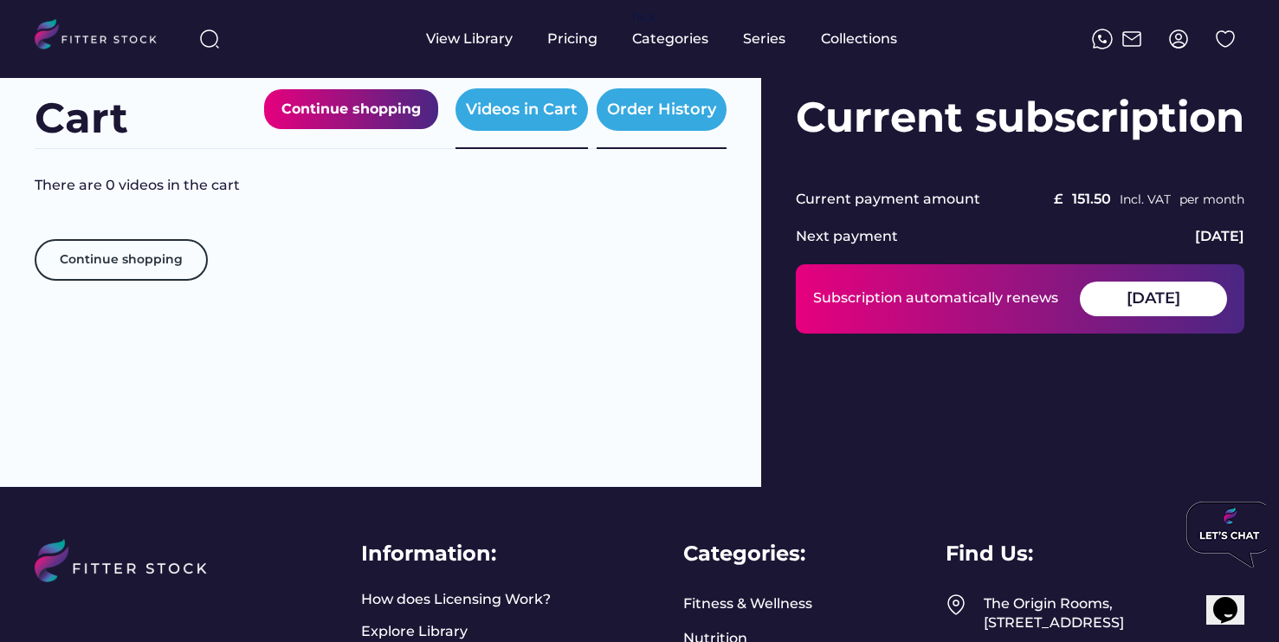
click at [682, 121] on div "Order History" at bounding box center [662, 109] width 130 height 42
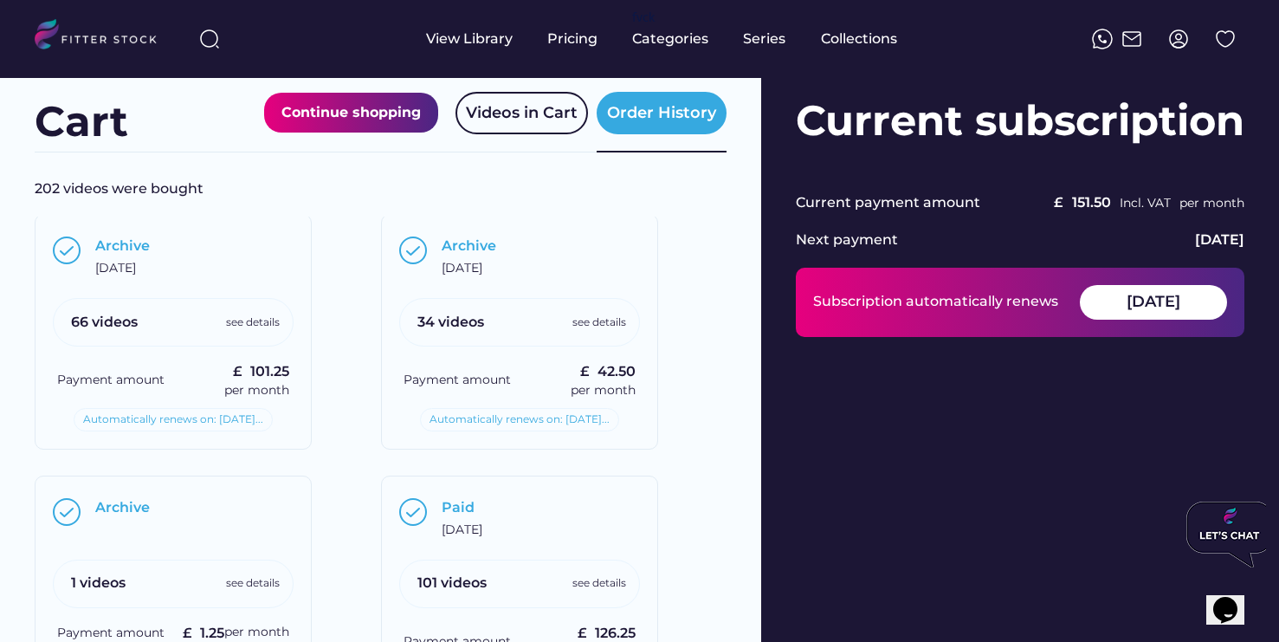
scroll to position [23, 0]
